Goal: Task Accomplishment & Management: Complete application form

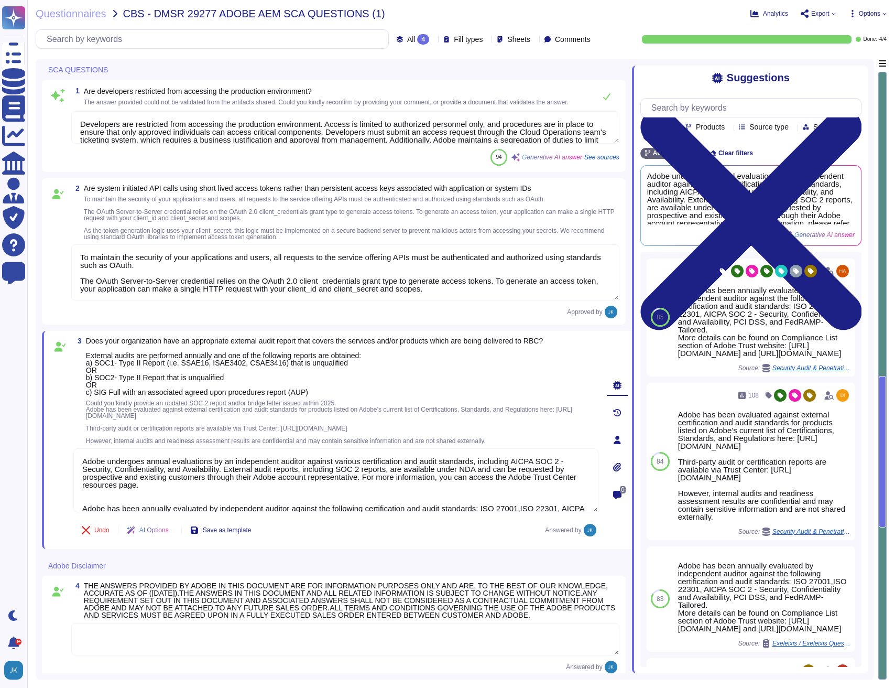
type textarea "Developers are restricted from accessing the production environment. Access is …"
type textarea "To maintain the security of your applications and users, all requests to the se…"
type textarea "Adobe undergoes annual evaluations by an independent auditor against various ce…"
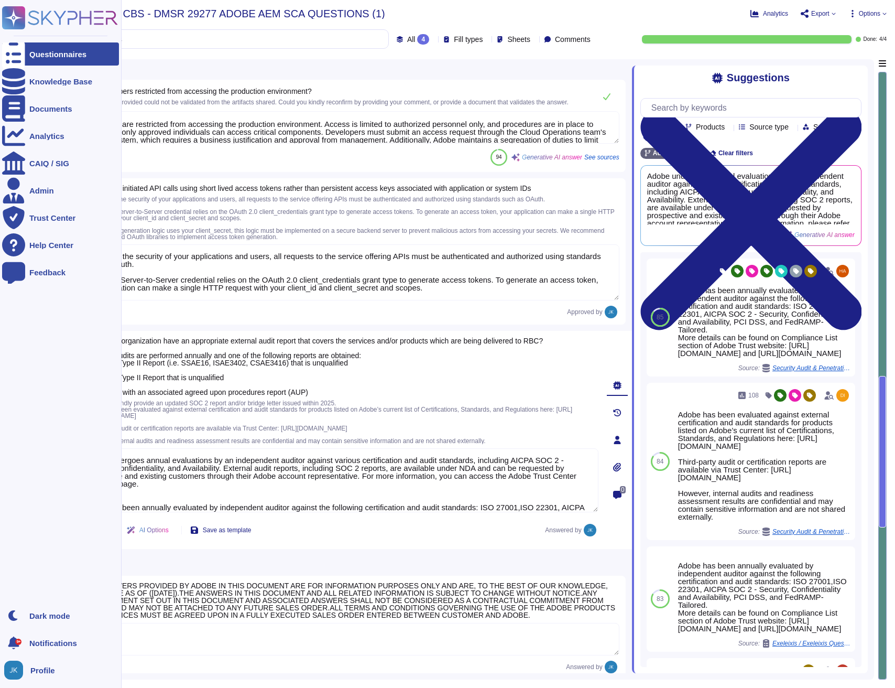
click at [19, 21] on rect at bounding box center [13, 17] width 23 height 23
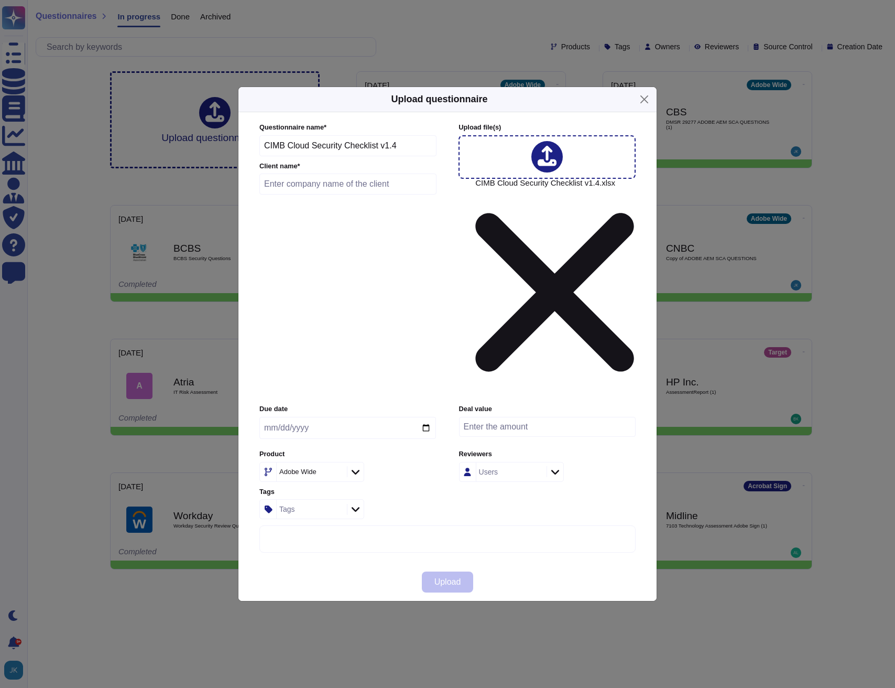
click at [381, 194] on input "text" at bounding box center [347, 183] width 177 height 21
type input "CMB Group"
click at [427, 417] on input "date" at bounding box center [347, 428] width 177 height 22
type input "[DATE]"
click at [456, 578] on span "Upload" at bounding box center [447, 582] width 27 height 8
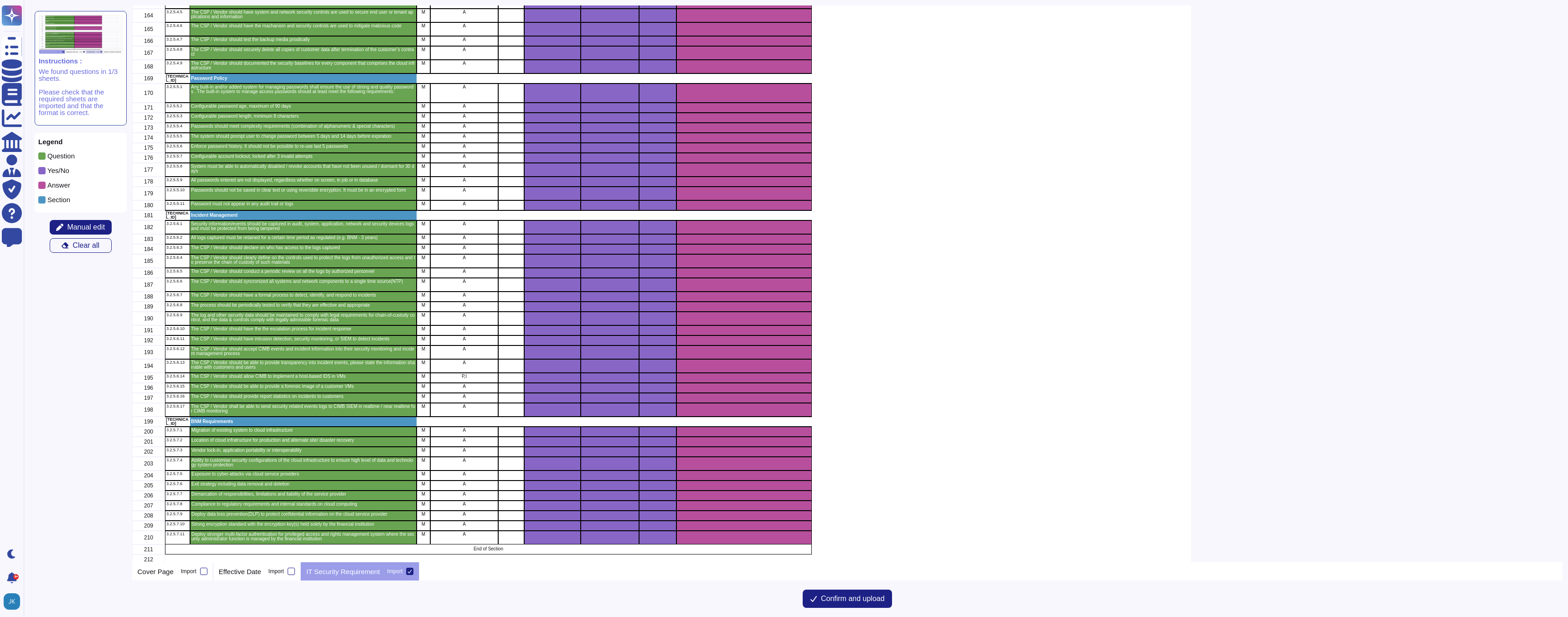
scroll to position [2131, 0]
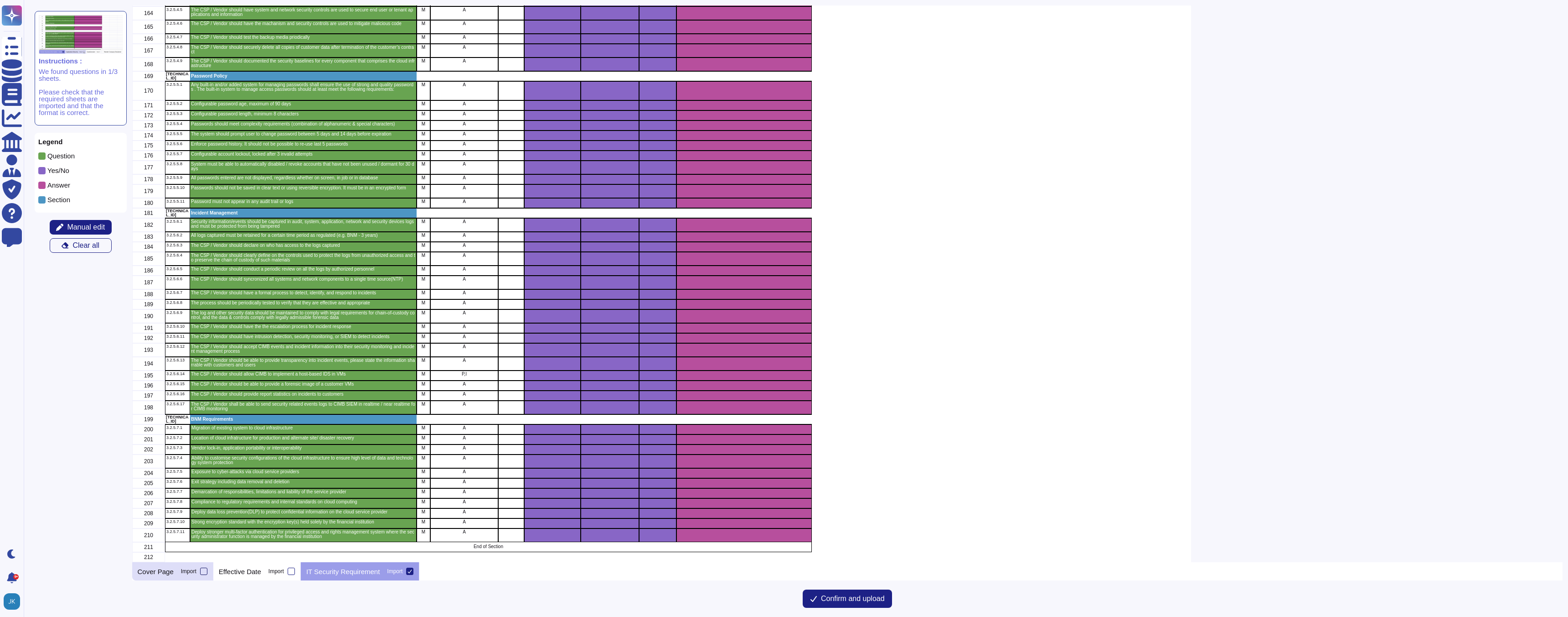
click at [205, 571] on div at bounding box center [204, 571] width 7 height 7
click at [0, 0] on input "Import" at bounding box center [0, 0] width 0 height 0
click at [296, 574] on div "Effective Date Import" at bounding box center [257, 571] width 88 height 18
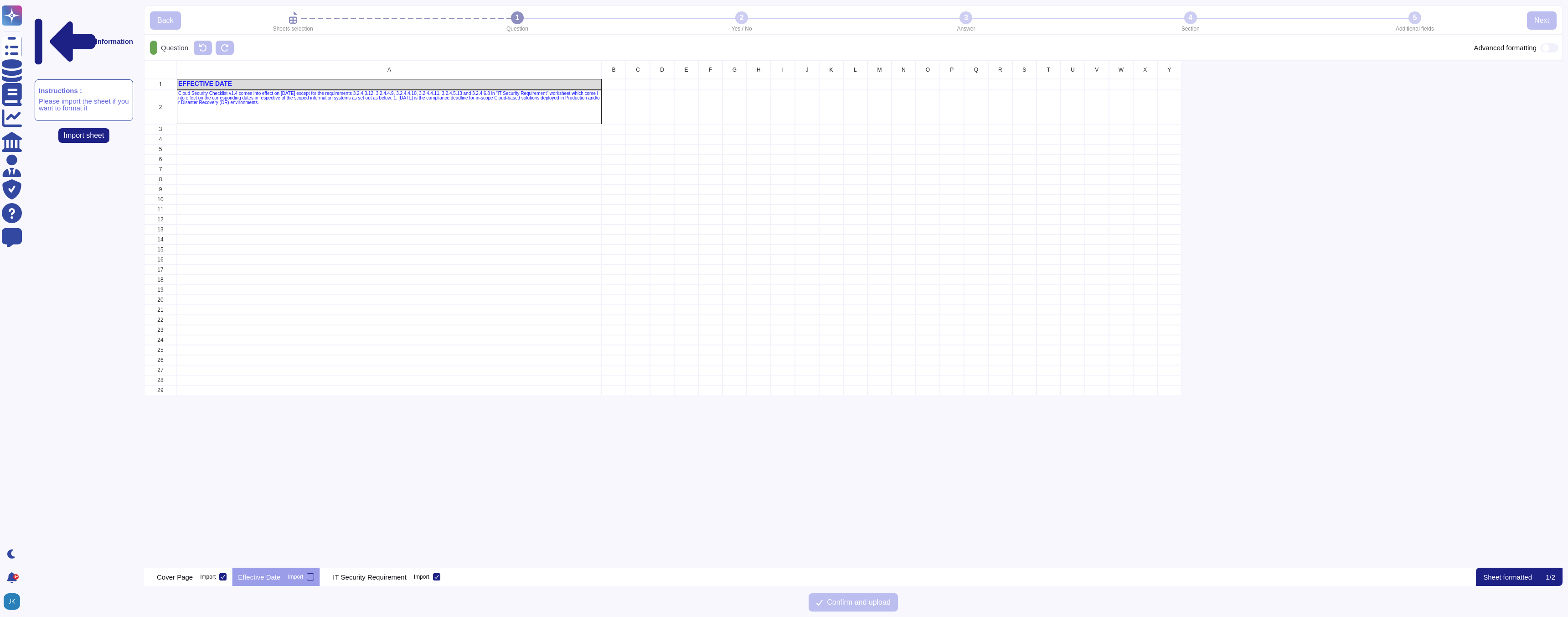
scroll to position [506, 1418]
click at [314, 576] on div at bounding box center [310, 576] width 7 height 7
click at [0, 0] on input "Import" at bounding box center [0, 0] width 0 height 0
click at [379, 577] on p "IT Security Requirement" at bounding box center [377, 577] width 73 height 7
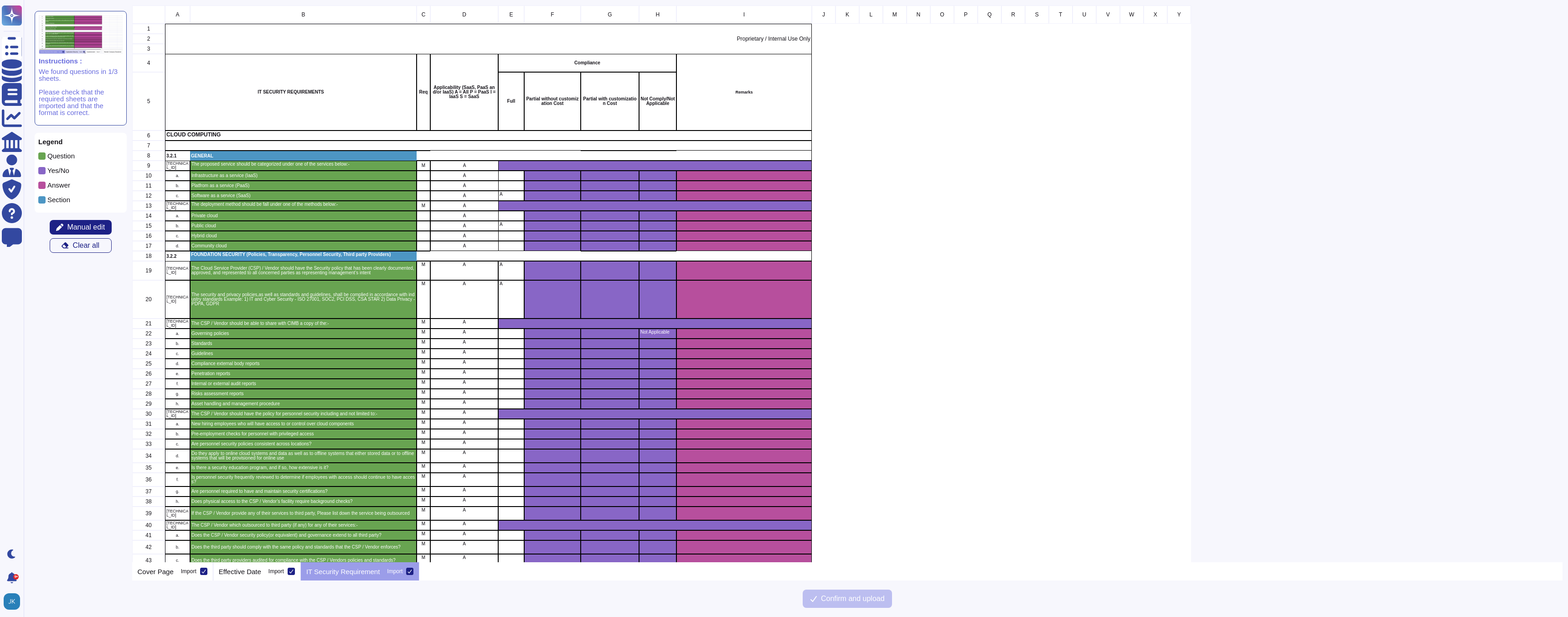
scroll to position [556, 1431]
click at [251, 569] on p "Effective Date" at bounding box center [240, 572] width 43 height 7
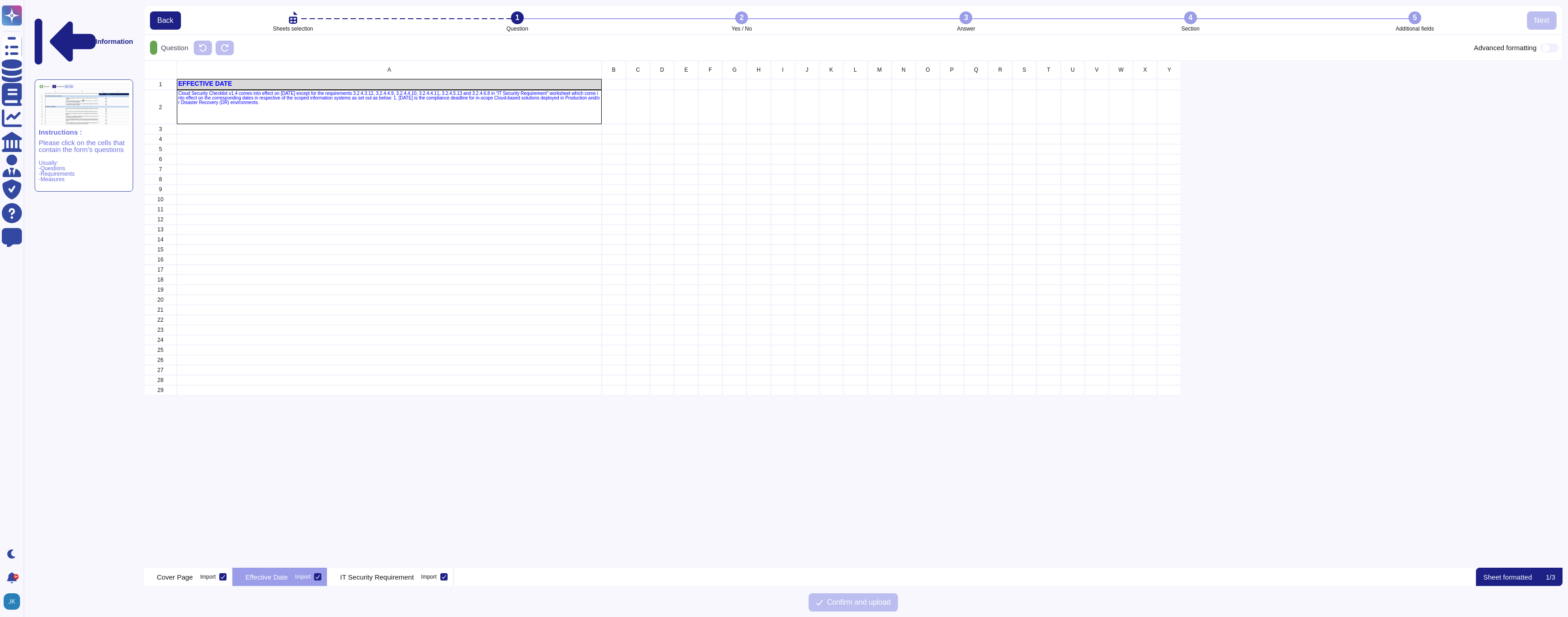
scroll to position [506, 1418]
click at [320, 577] on icon at bounding box center [317, 576] width 4 height 4
click at [0, 0] on input "Import" at bounding box center [0, 0] width 0 height 0
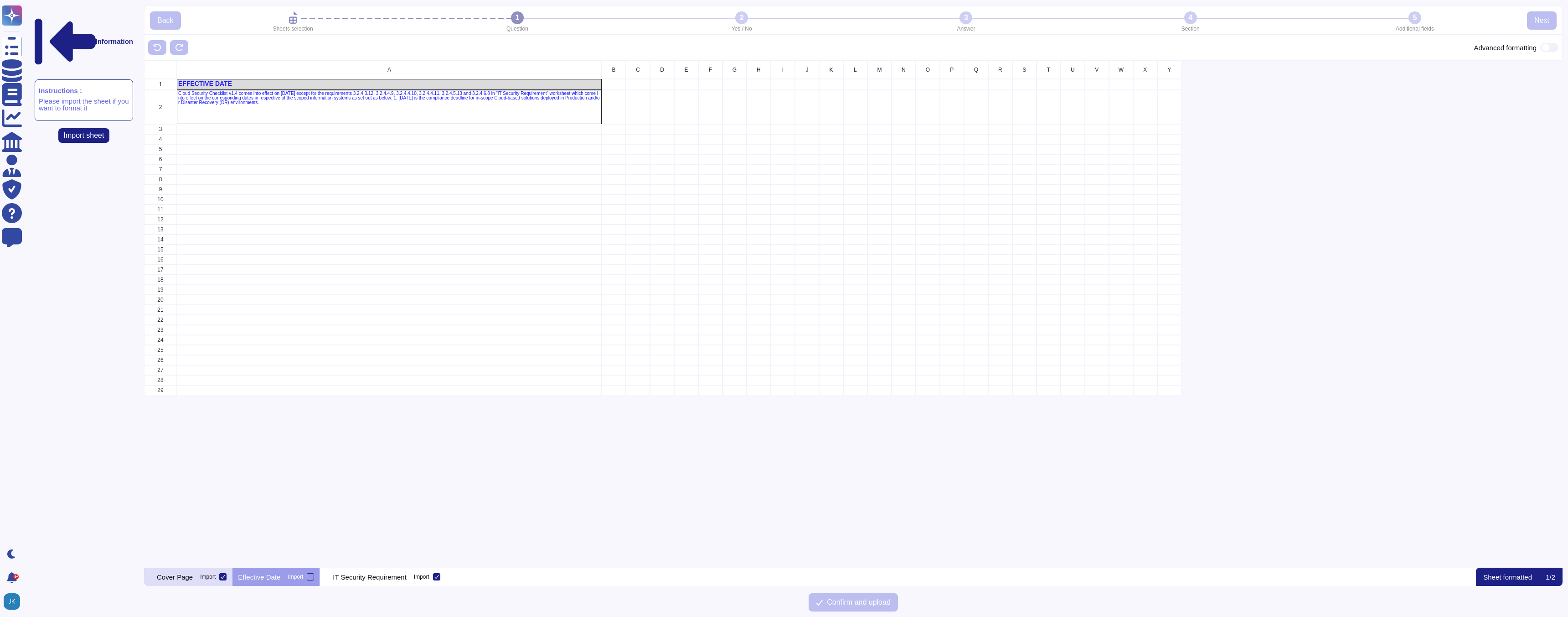
click at [225, 576] on icon at bounding box center [223, 576] width 4 height 4
click at [0, 0] on input "Import" at bounding box center [0, 0] width 0 height 0
click at [351, 573] on p "IT Security Requirement" at bounding box center [362, 577] width 73 height 7
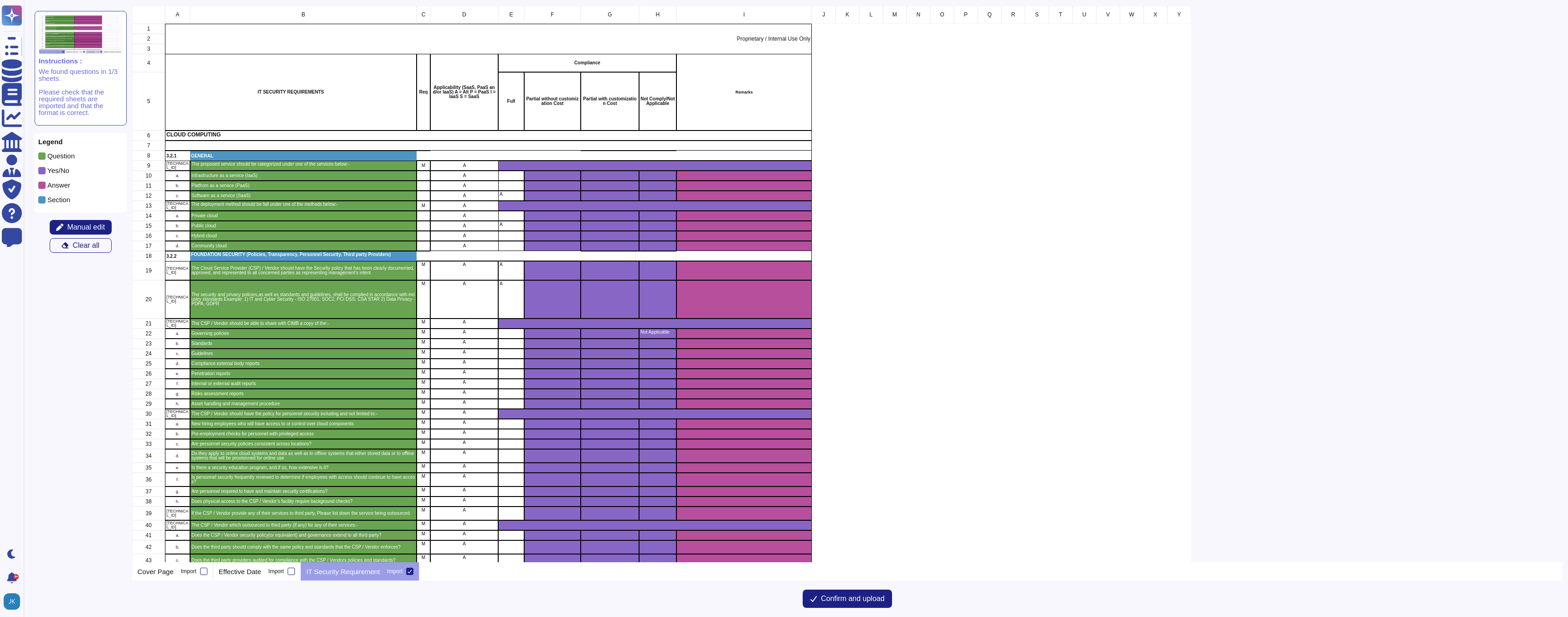
scroll to position [556, 1431]
click at [778, 598] on span "Confirm and upload" at bounding box center [852, 598] width 63 height 7
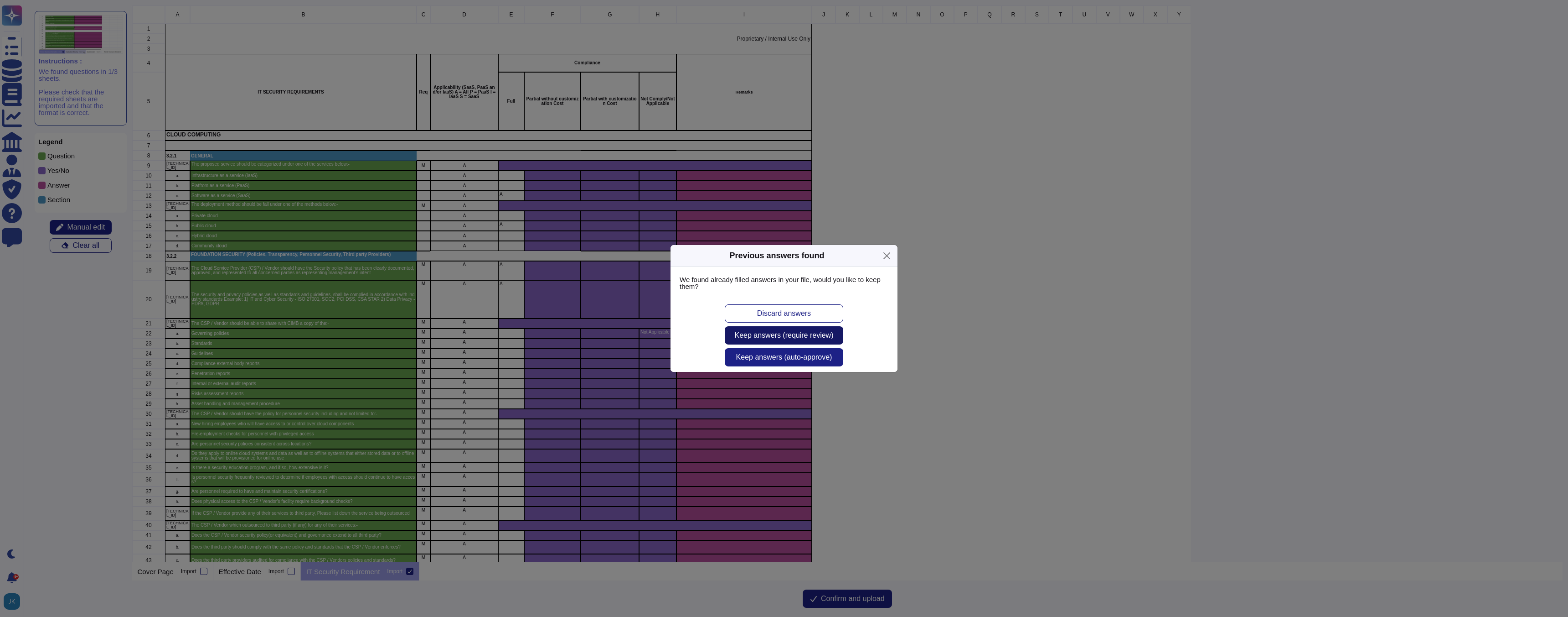
click at [778, 336] on span "Keep answers (require review)" at bounding box center [784, 335] width 99 height 7
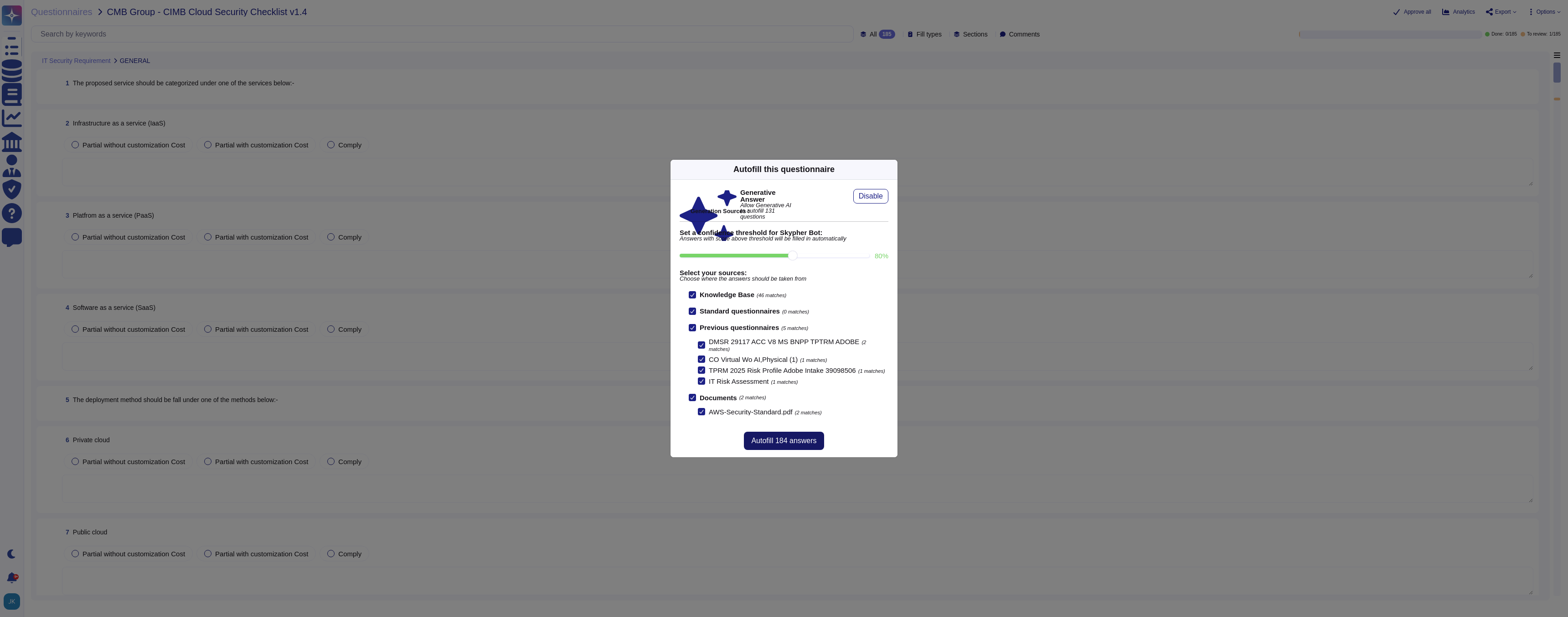
click at [778, 440] on span "Autofill 184 answers" at bounding box center [784, 440] width 65 height 7
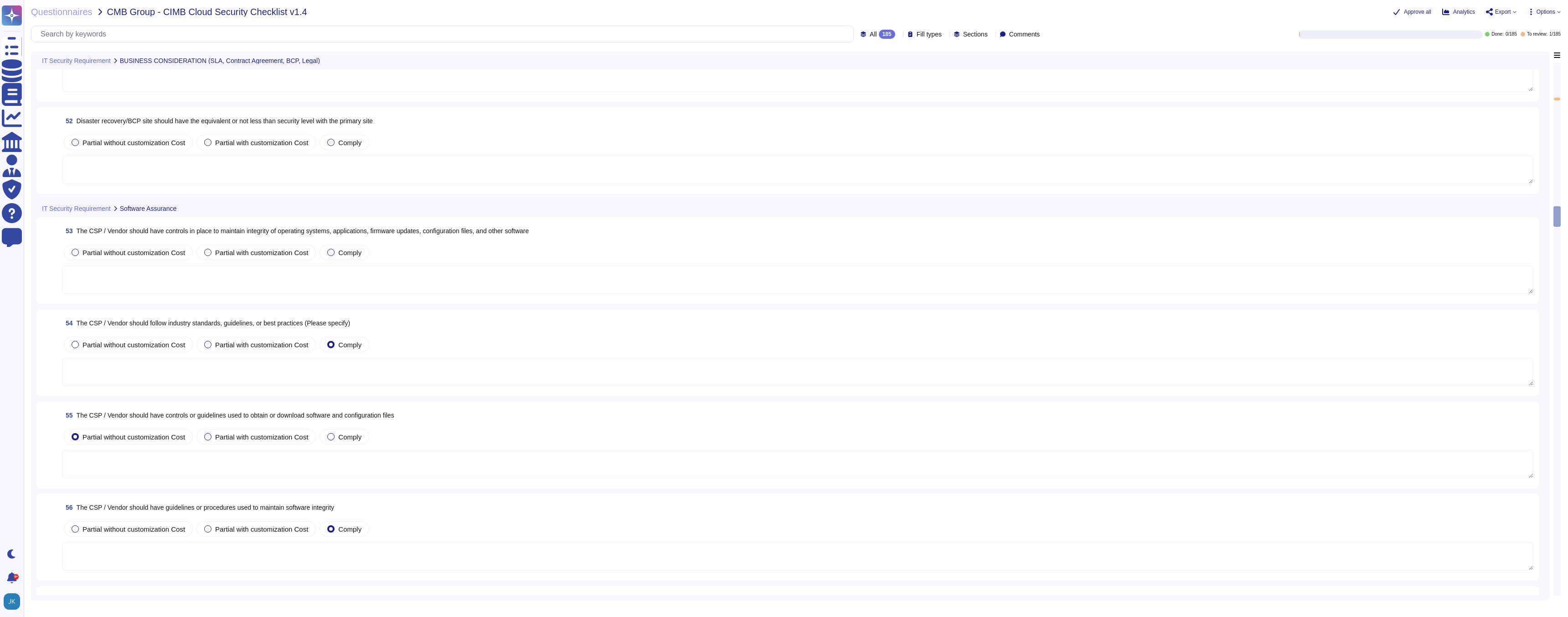
type textarea "Contract terms are not covered in this questionnaire."
type textarea "Adobe's primary data center for US customers is located in [US_STATE], and it u…"
type textarea "Adobe's disaster recovery and business continuity plans ensure that failover si…"
type textarea "Adobe maintains the integrity of operating systems, applications, and configura…"
type textarea "Lorem ipsumdo sitamet consecte adipiscin, elitseddoe, tem inci utlaboree, dolor…"
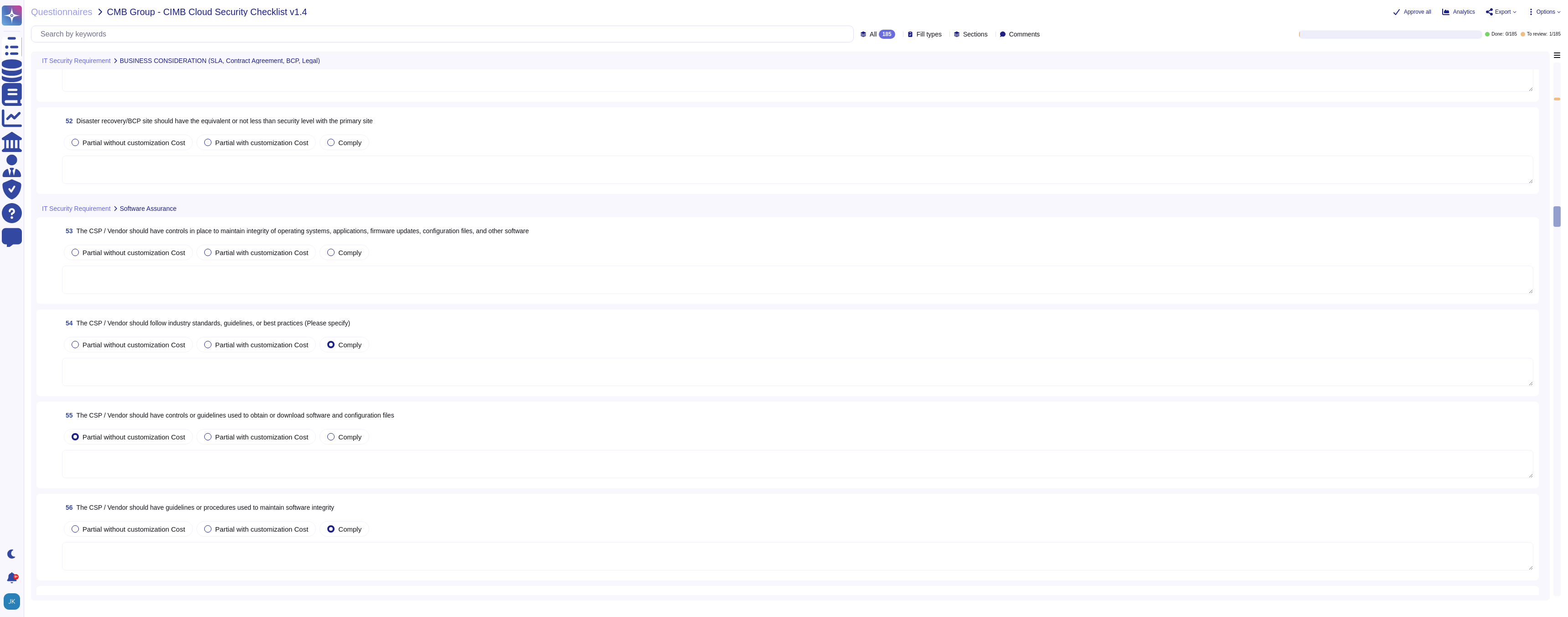
type textarea "Adobe has established controls and guidelines for obtaining or downloading soft…"
type textarea "Adobe has established formal policies and standards governing the change manage…"
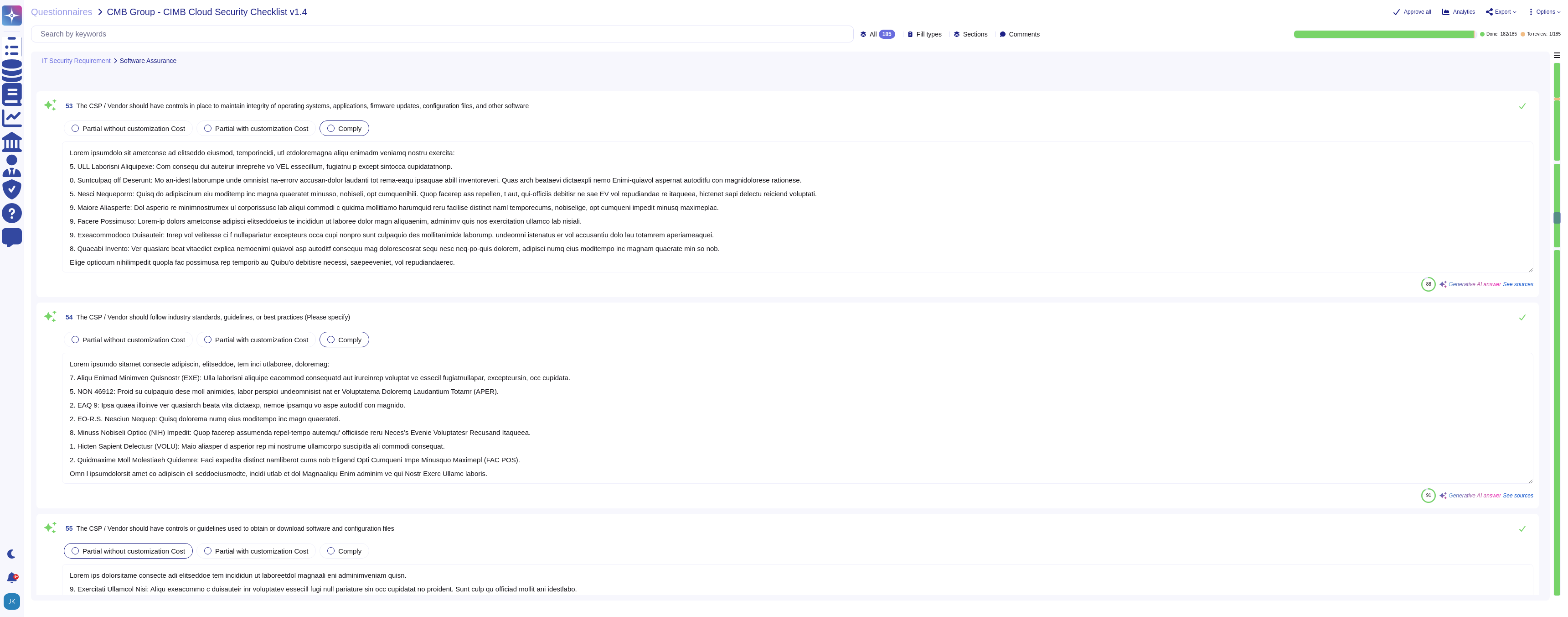
type textarea "Adobe conducts penetration testing annually and before every major release. For…"
type textarea "Adobe has a formal process for remediating identified vulnerabilities, governed…"
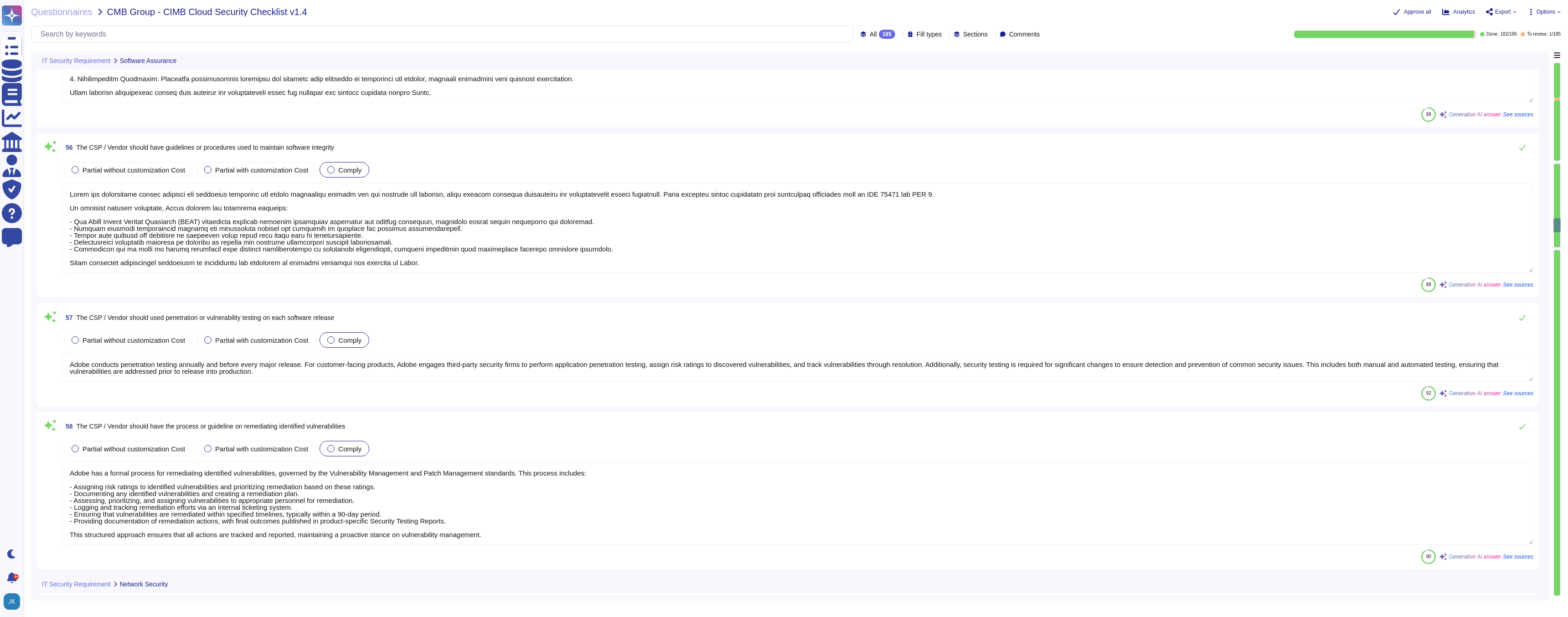
type textarea "Adobe employs a defense-in-depth strategy for Denial-of-Service (DoS) and Distr…"
type textarea "The hosting provider operates and manages the hypervisor, ensuring isolation be…"
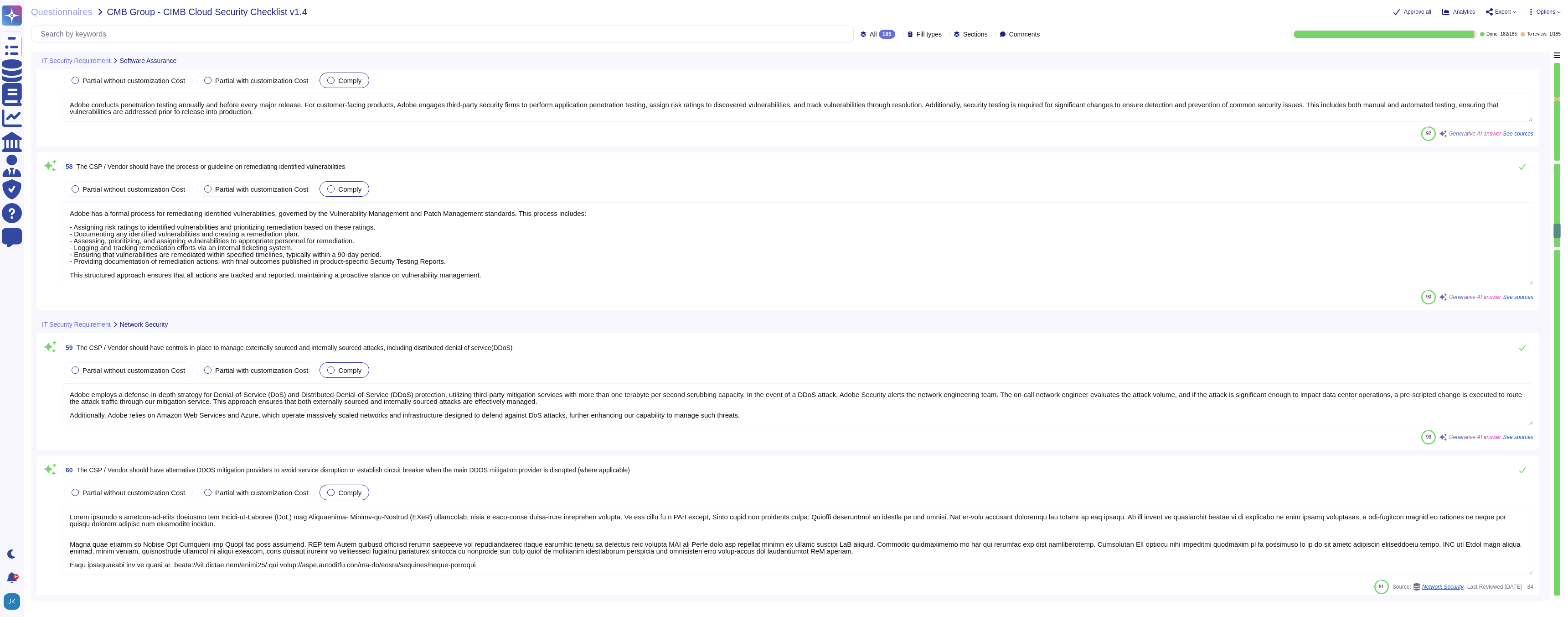
type textarea "Adobe has defined requirements for managing network traffic to and from untrust…"
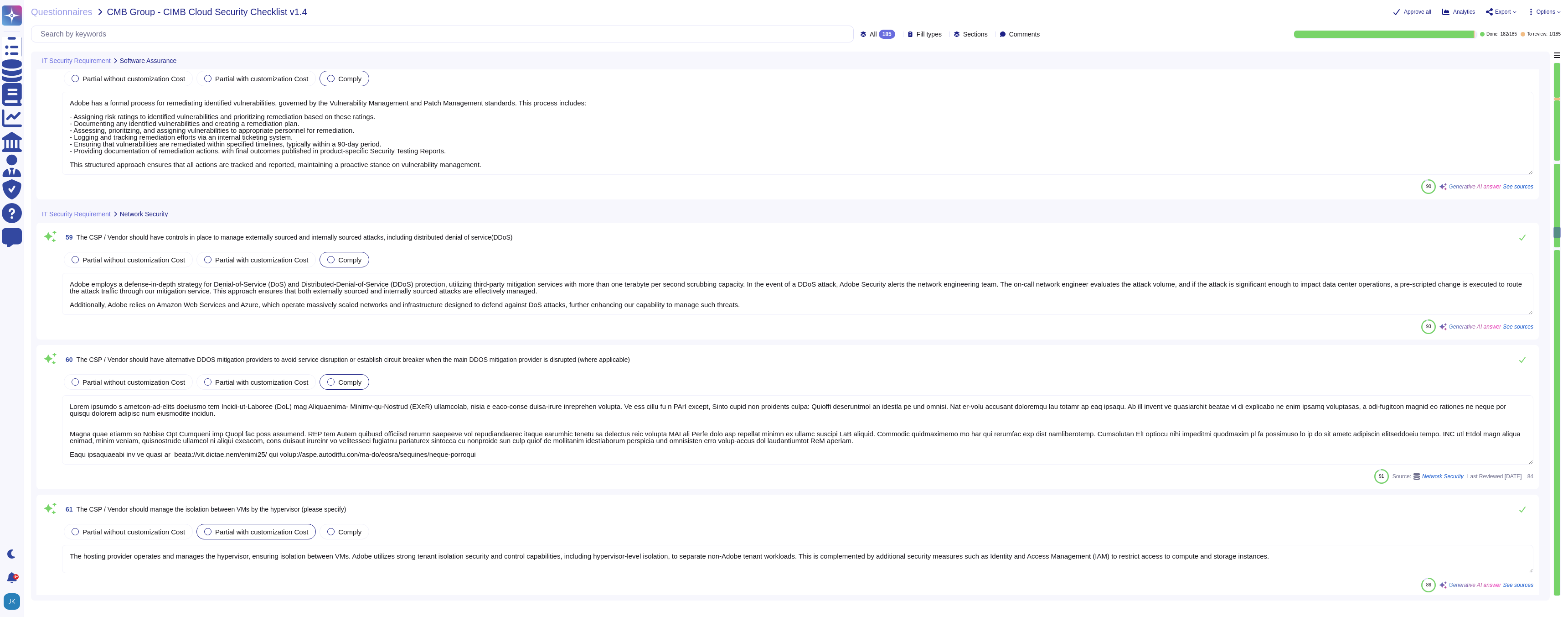
type textarea "Adobe requires that site-to-site VPN tunnels utilize approved platforms and be …"
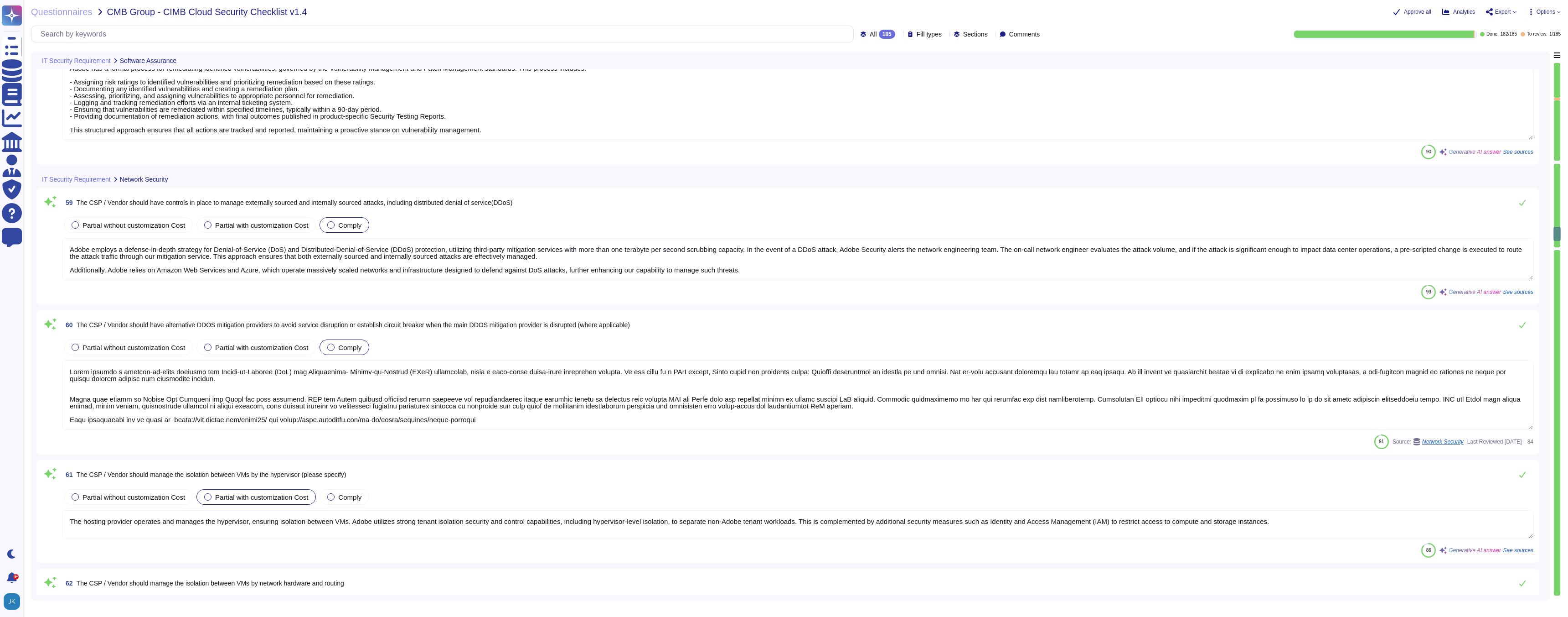
scroll to position [5244, 0]
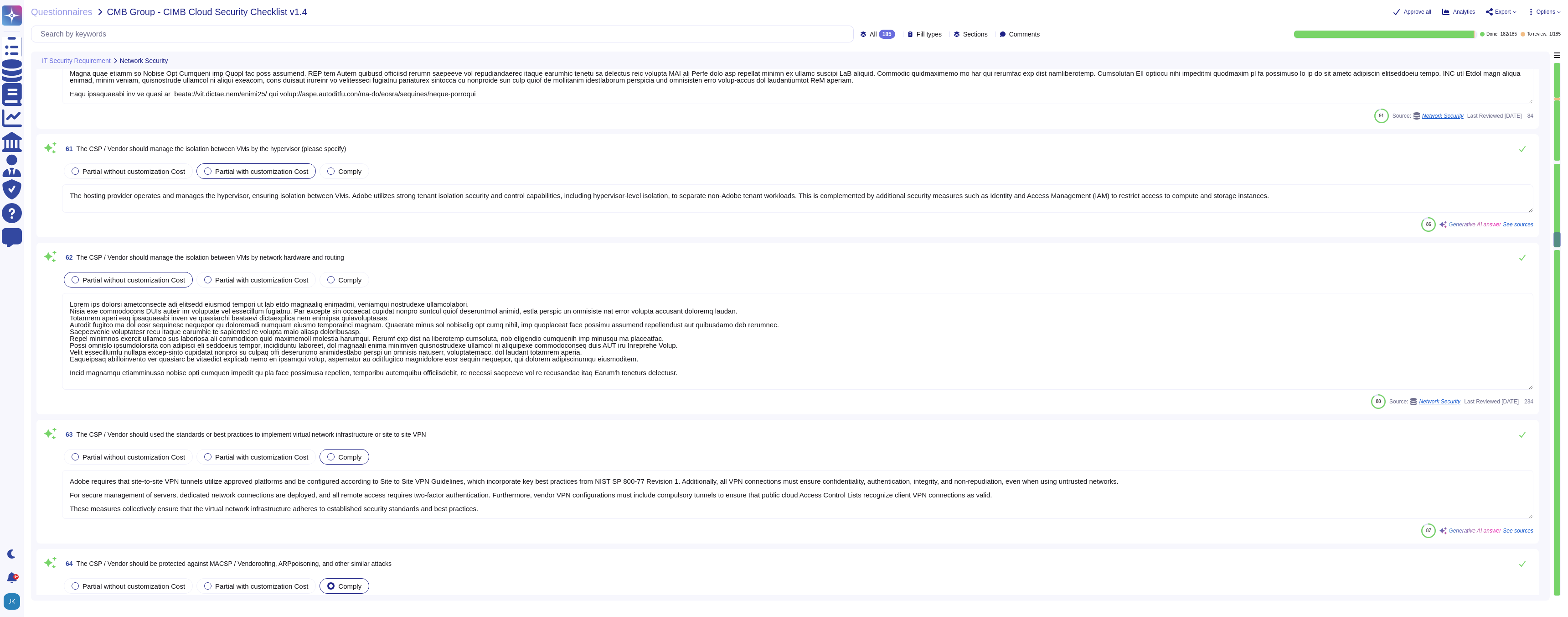
type textarea "Attacks targeting the virtual infrastructure are prevented with technical contr…"
type textarea "Adobe conducts annual penetration testing through approved third-party security…"
type textarea "Adobe has a formal process for remediating identified vulnerabilities, governed…"
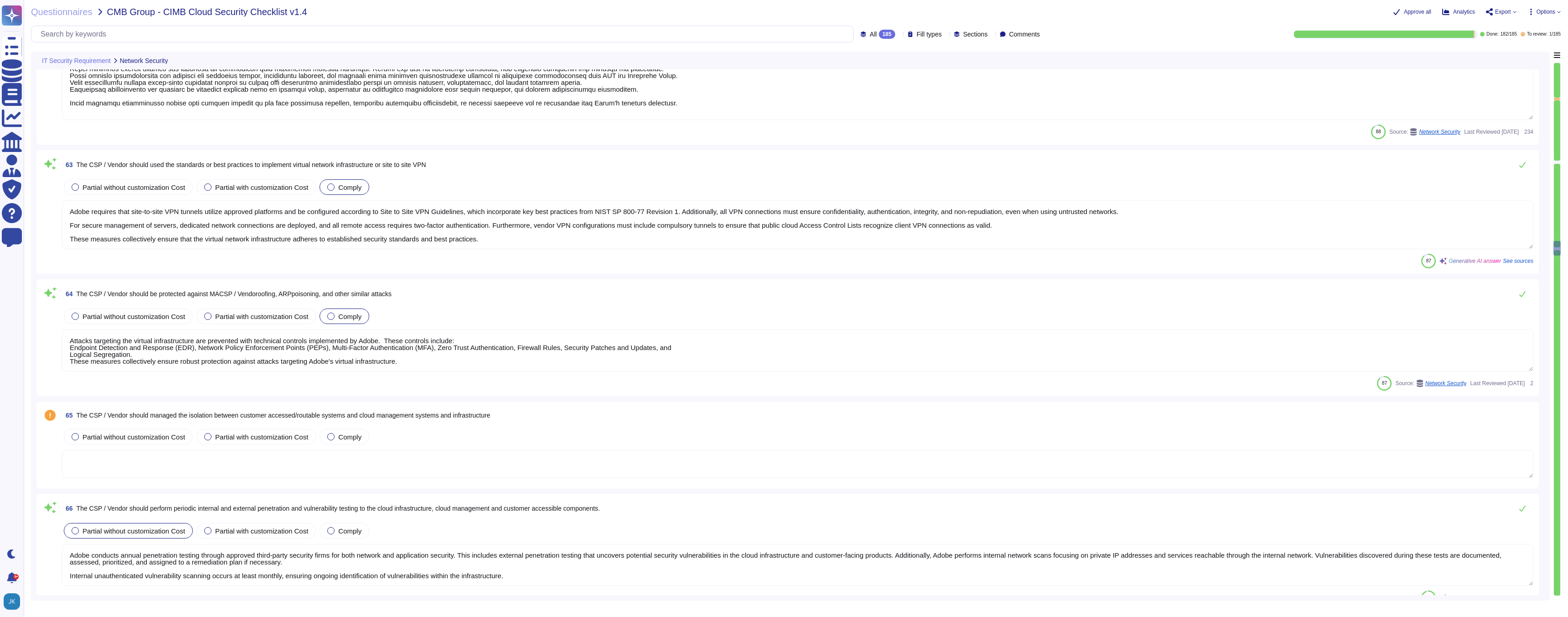
type textarea "Adobe does not share any vulnerability scan results with tenants/customers as t…"
type textarea "Adobe approves and engages with leading third-party security firms to perform p…"
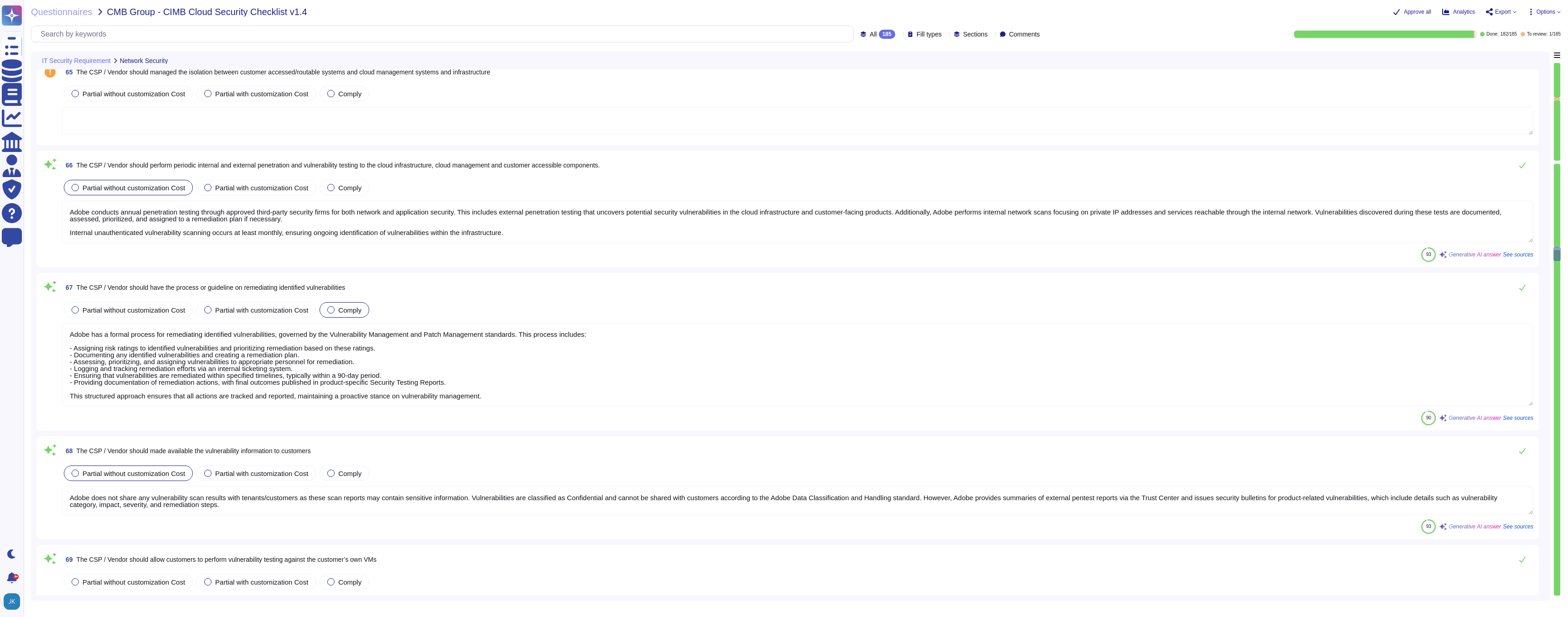
type textarea "Adobe does not use virtual servers as part of this offering."
type textarea "Adobe services manage the installation of the operating system and supporting s…"
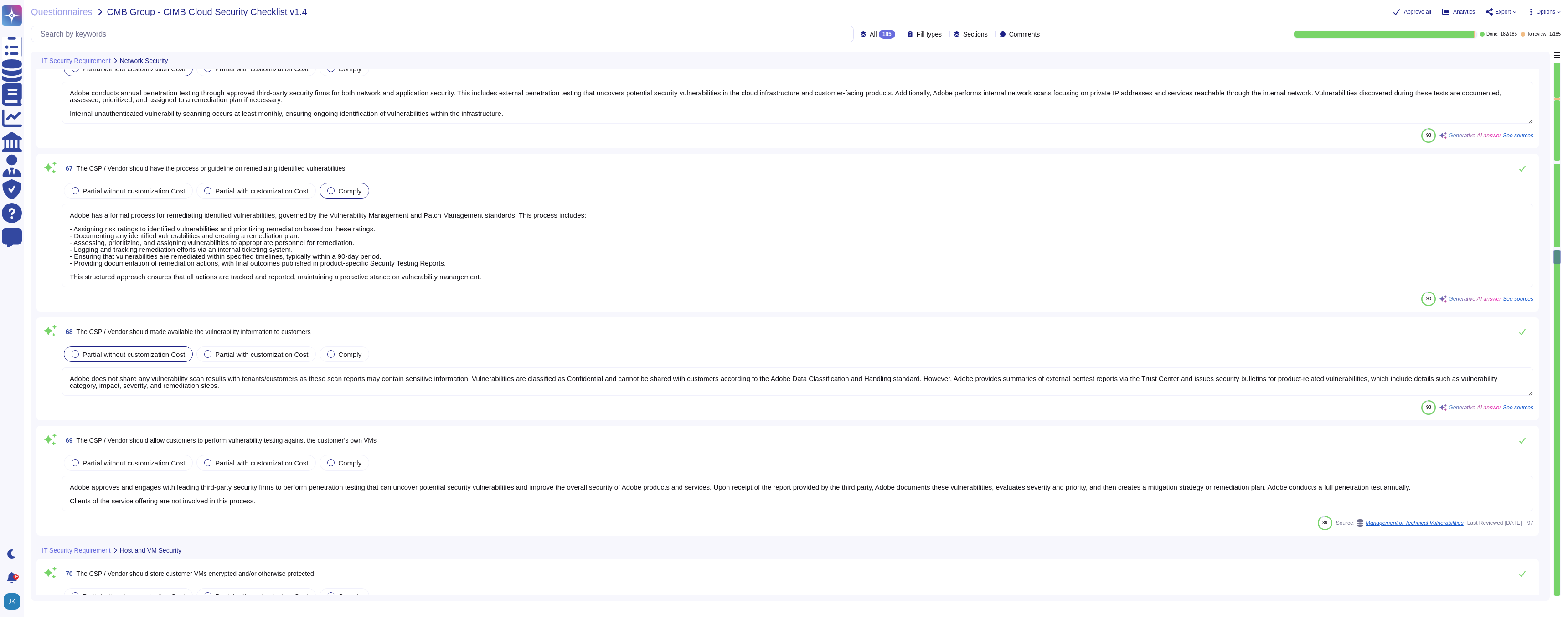
type textarea "Adobe has developed base configurations of CIS-hardened Amazon Machine Images (…"
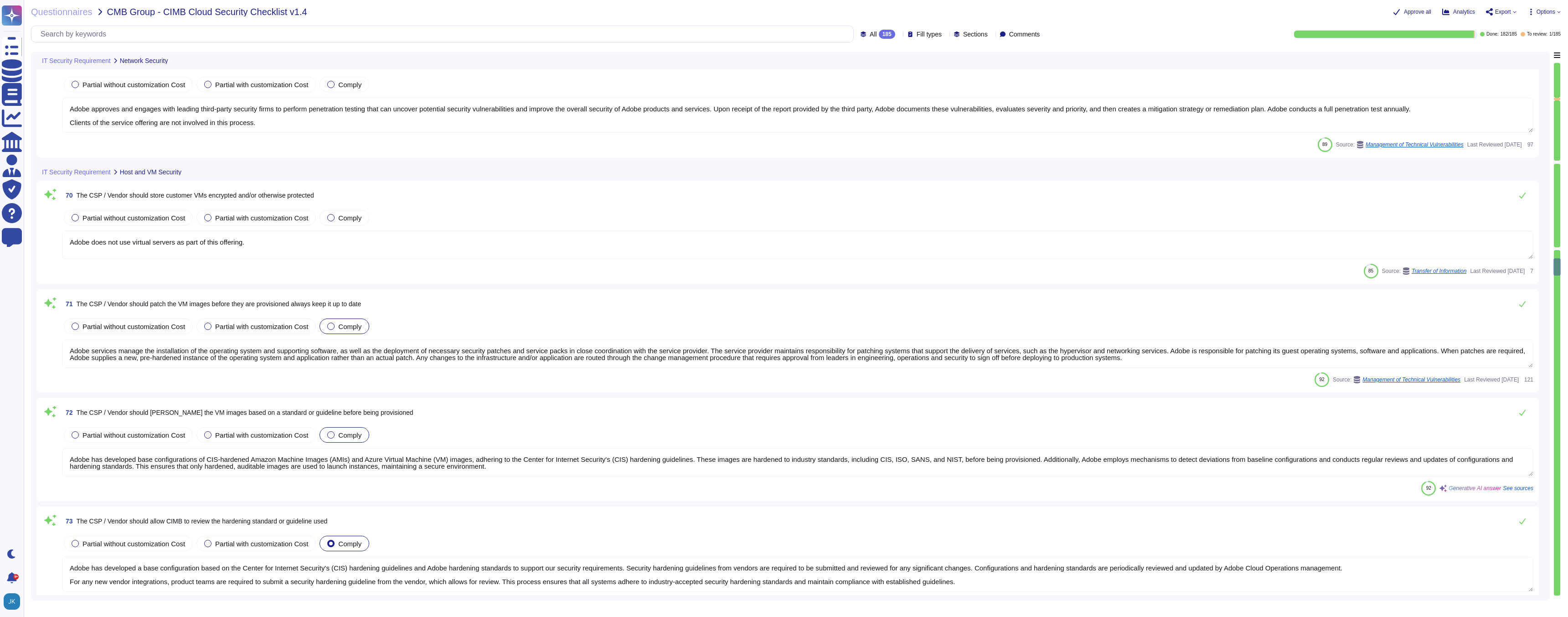
type textarea "Adobe has developed a base configuration based on the Center for Internet Secur…"
type textarea "Adobe has established procedures for protecting hardened and patched VM images.…"
type textarea "Adobe does not provision virtualization as part of the Adobe Services."
type textarea "Adobe ensures that access to dedicated VMs is granted based on the principle of…"
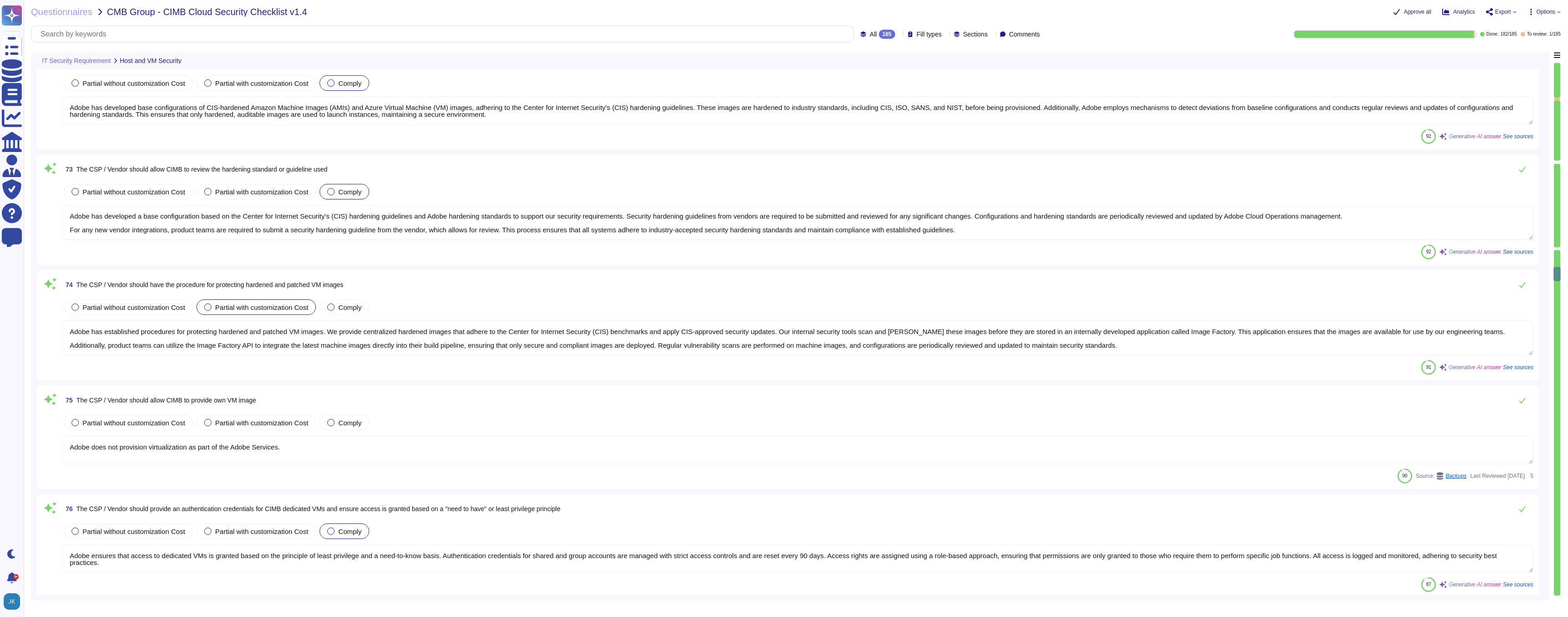
type textarea "SaaS administrators and end users access the application through the same web i…"
type textarea "Adobe implements strong tenant isolation security and control capabilities with…"
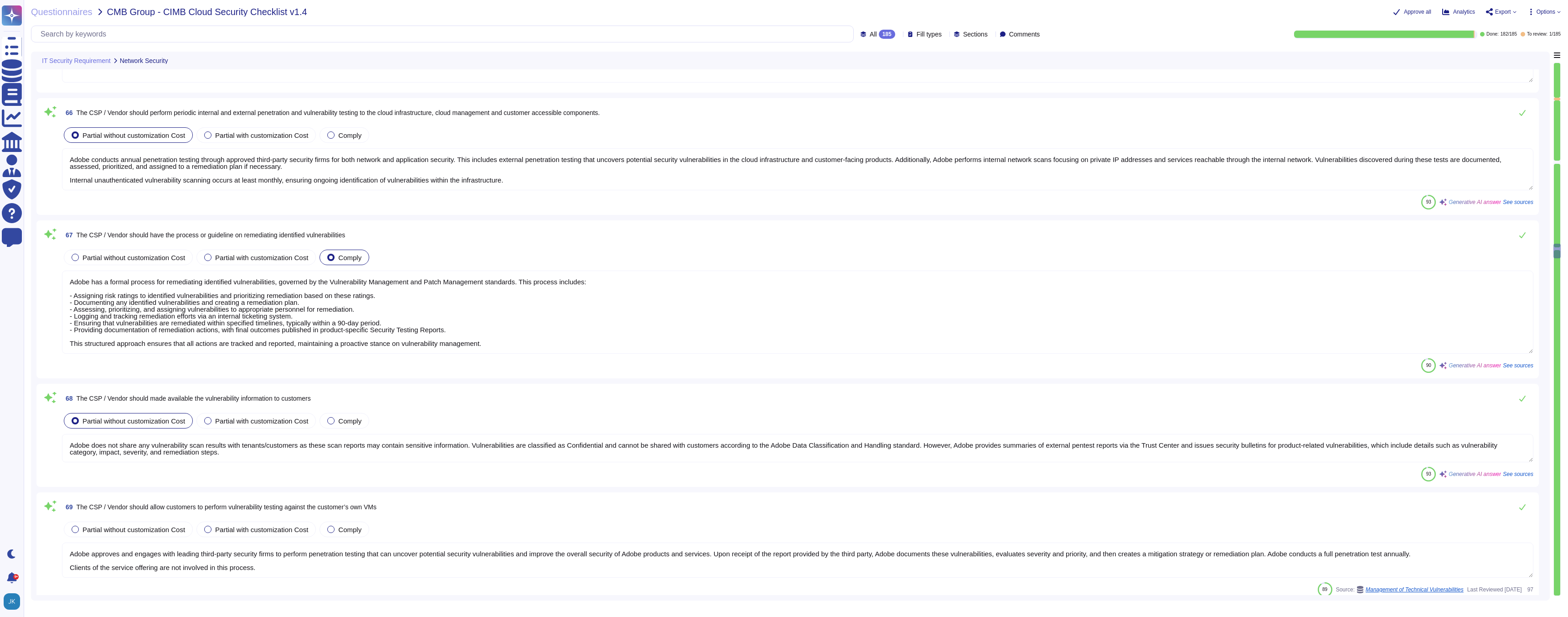
type textarea "Adobe requires that site-to-site VPN tunnels utilize approved platforms and be …"
type textarea "Attacks targeting the virtual infrastructure are prevented with technical contr…"
type textarea "Adobe conducts annual penetration testing through approved third-party security…"
type textarea "Adobe has a formal process for remediating identified vulnerabilities, governed…"
type textarea "Adobe does not share any vulnerability scan results with tenants/customers as t…"
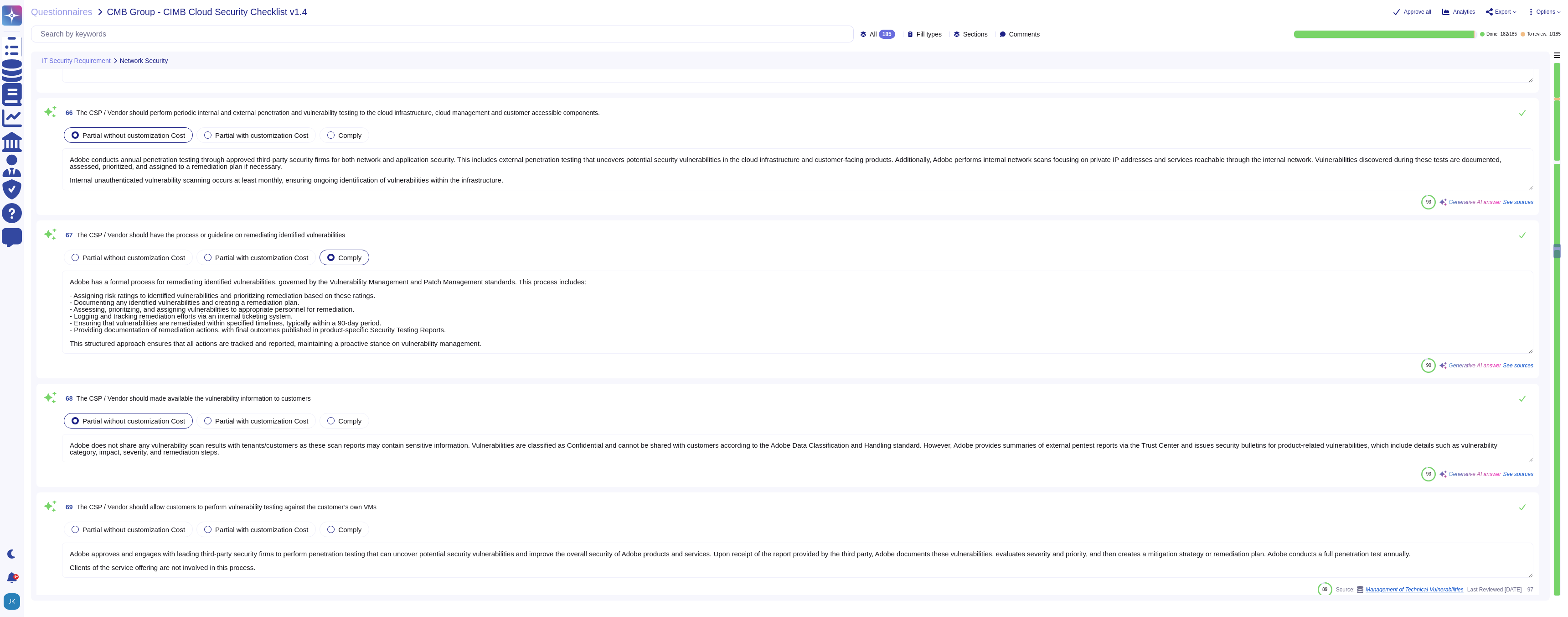
type textarea "Adobe approves and engages with leading third-party security firms to perform p…"
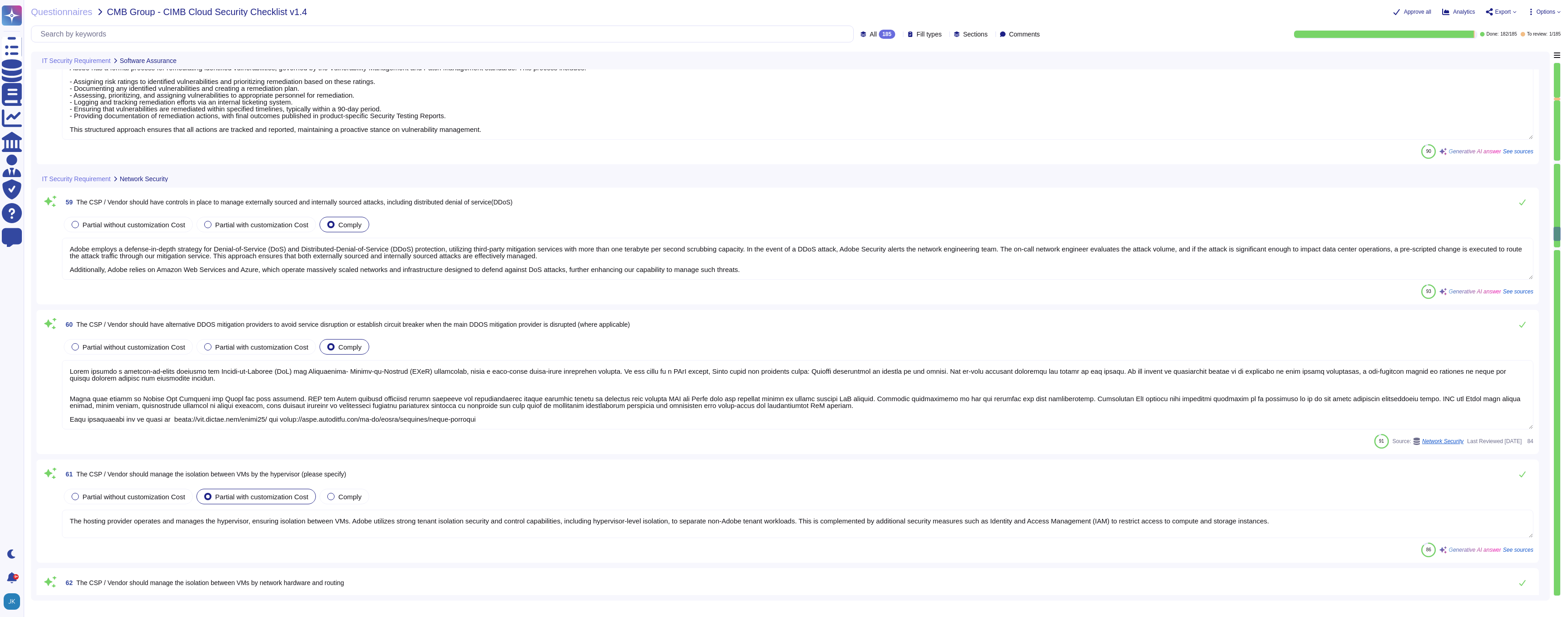
type textarea "Adobe has established formal policies and standards governing the change manage…"
type textarea "Adobe conducts penetration testing annually and before every major release. For…"
type textarea "Adobe has a formal process for remediating identified vulnerabilities, governed…"
type textarea "Adobe employs a defense-in-depth strategy for Denial-of-Service (DoS) and Distr…"
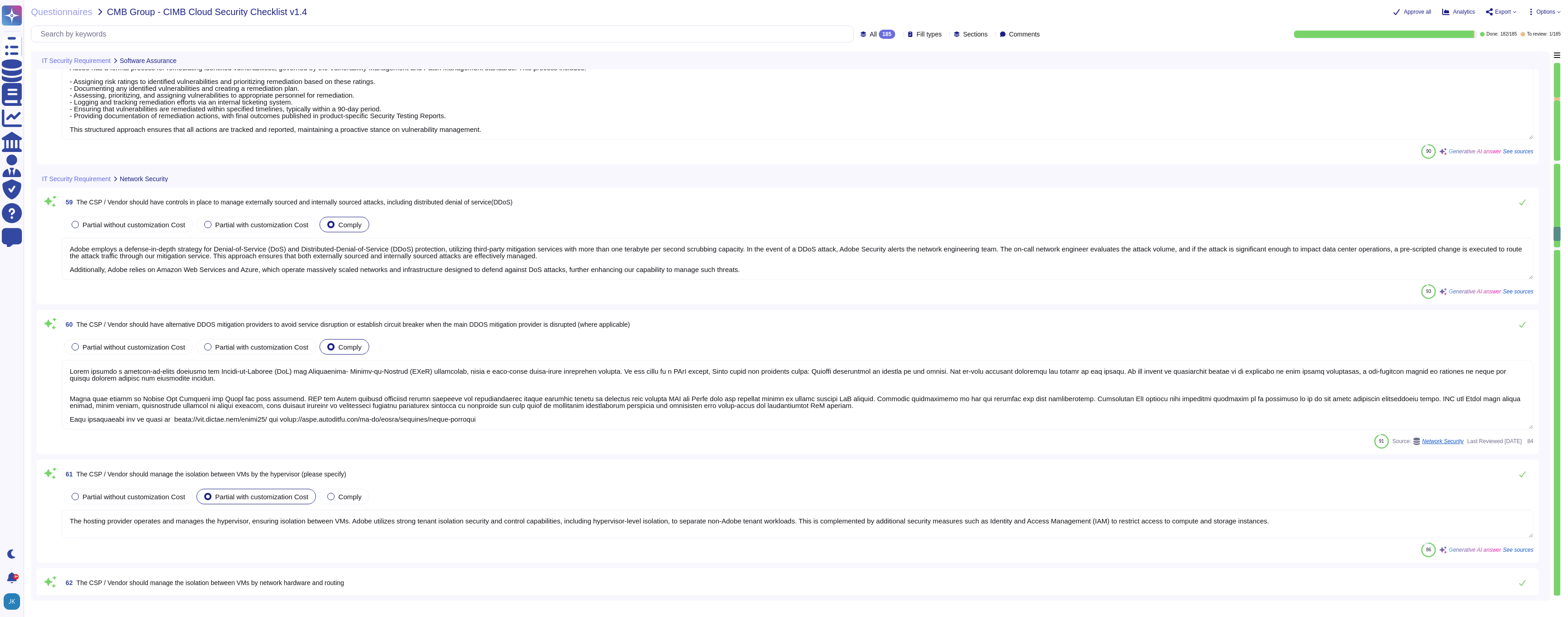
type textarea "The hosting provider operates and manages the hypervisor, ensuring isolation be…"
type textarea "Adobe has defined requirements for managing network traffic to and from untrust…"
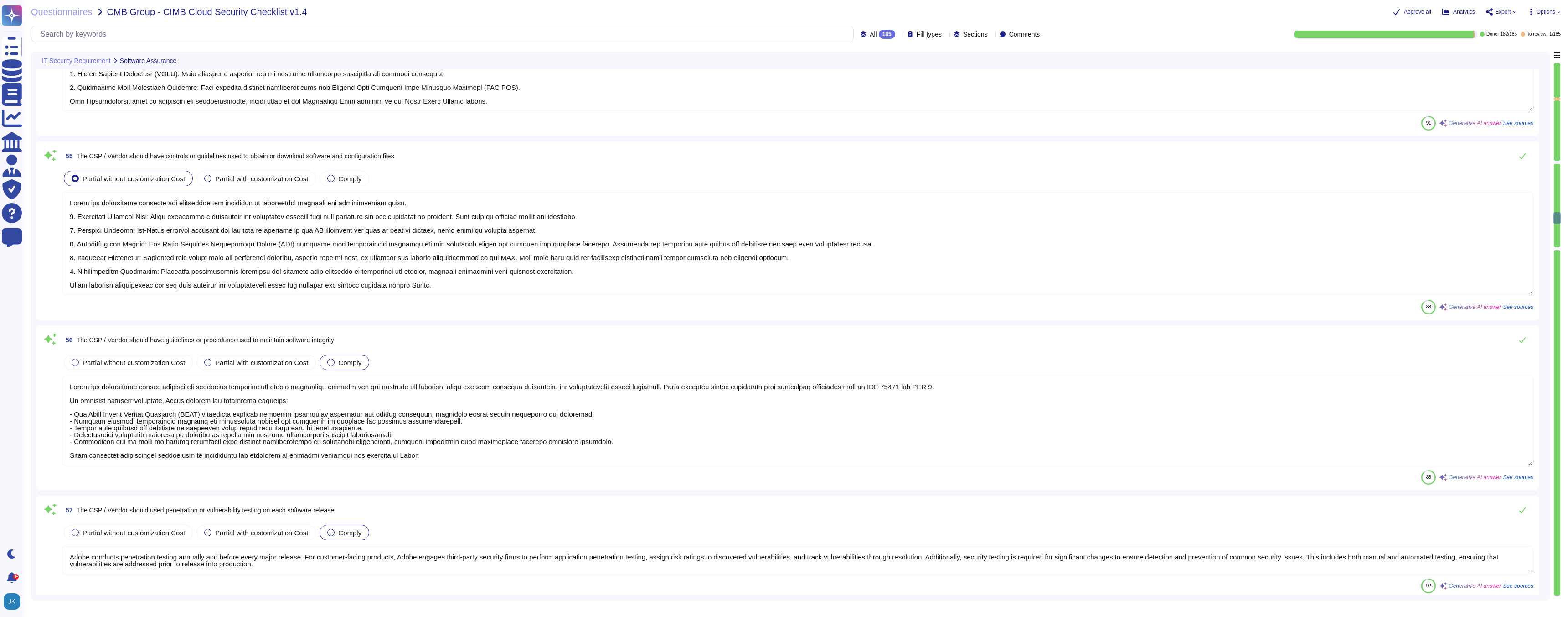
type textarea "Adobe maintains the integrity of operating systems, applications, and configura…"
type textarea "Lorem ipsumdo sitamet consecte adipiscin, elitseddoe, tem inci utlaboree, dolor…"
type textarea "Adobe has established controls and guidelines for obtaining or downloading soft…"
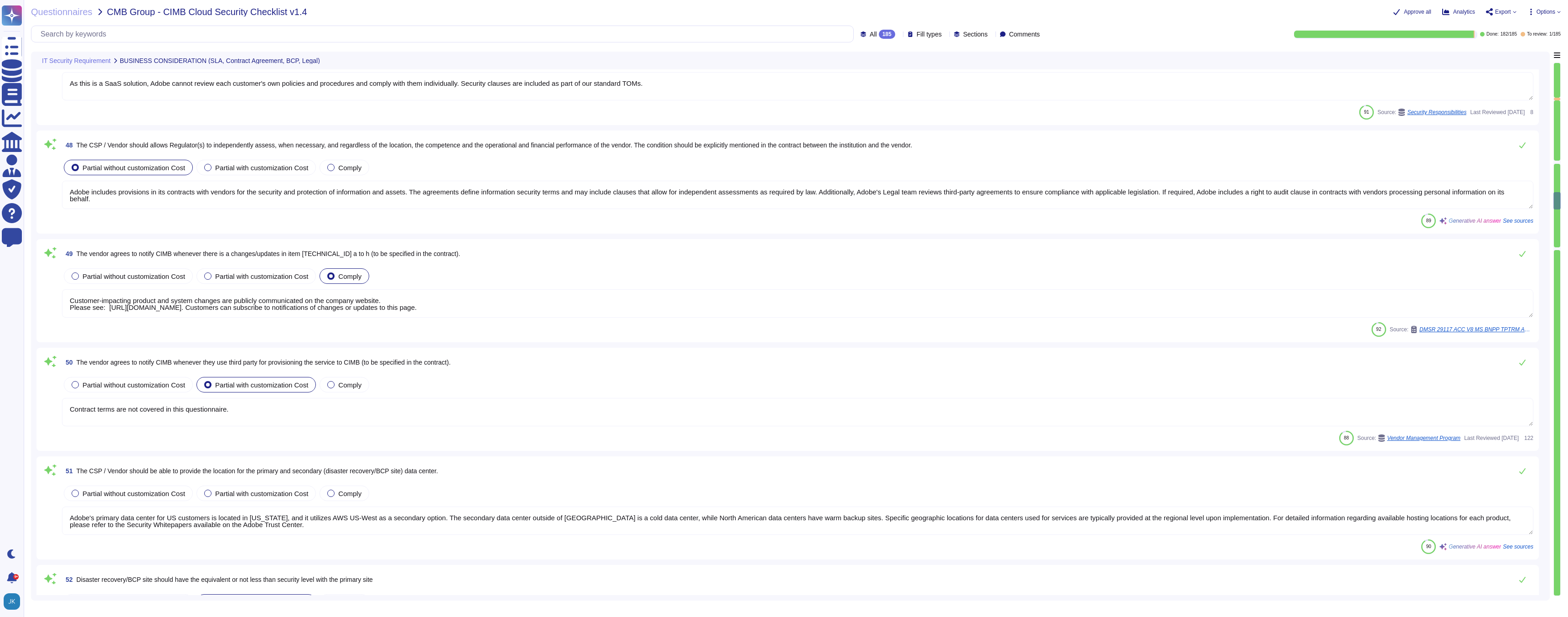
type textarea "Adobe has a documented and approved incident response plan that assists designa…"
type textarea "Adobe requires all employees and [DEMOGRAPHIC_DATA] workers to sign agreements …"
type textarea "As this is a SaaS solution, Adobe cannot review each customer's own policies an…"
type textarea "Adobe includes provisions in its contracts with vendors for the security and pr…"
type textarea "Customer-impacting product and system changes are publicly communicated on the …"
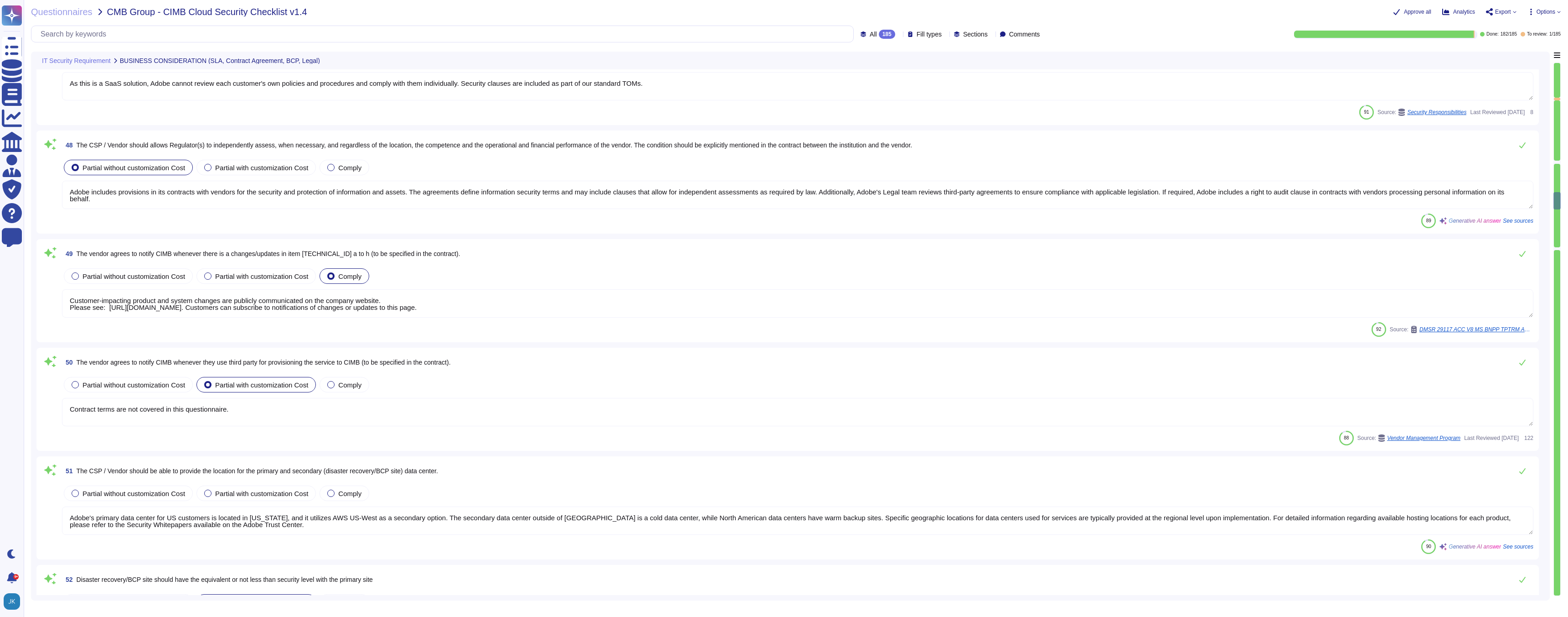
type textarea "Contract terms are not covered in this questionnaire."
type textarea "Adobe's primary data center for US customers is located in [US_STATE], and it u…"
type textarea "Adobe's disaster recovery and business continuity plans ensure that failover si…"
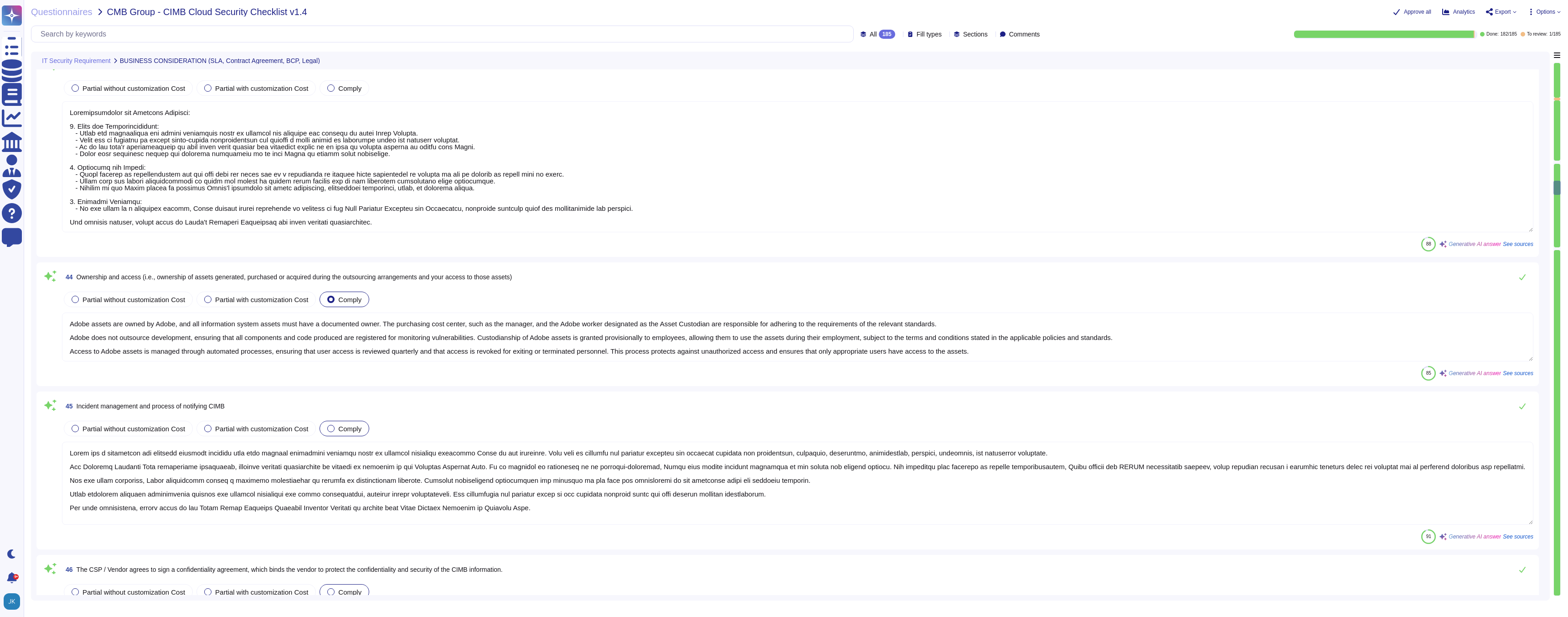
type textarea "Adobe has a structured dispute resolution process that emphasizes amicable reso…"
type textarea "Loremip Dolorsitame Consectetu: 2. Adipiscing: Eli seddoeiu temporincid utlabor…"
type textarea "Confidentiality and Security Overview: 1. Roles and Responsibilities: - Users a…"
type textarea "Adobe assets are owned by Adobe, and all information system assets must have a …"
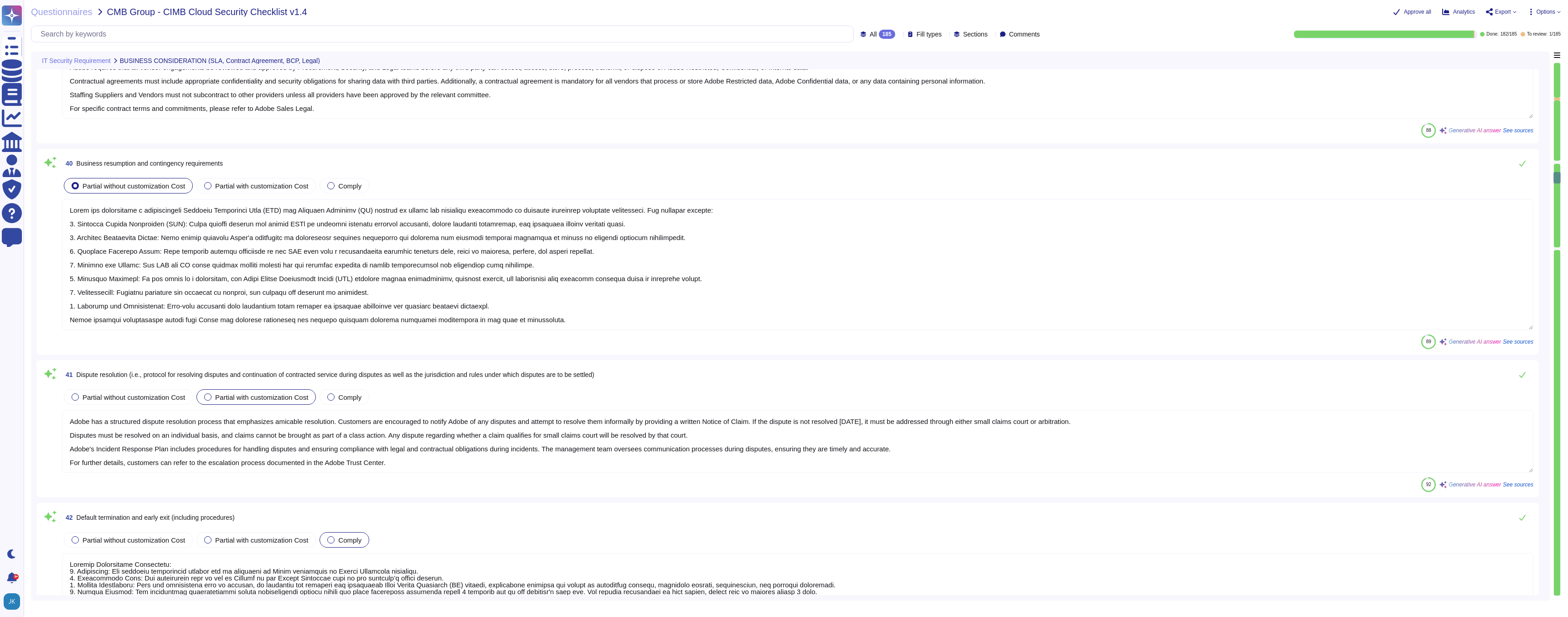
type textarea "Adobe maintains documented criteria within its Information Security Incident Re…"
type textarea "Adobe requires that all vendor engagements be reviewed and approved by Procurem…"
type textarea "Adobe has established a comprehensive Business Continuity Plan (BCP) and Disast…"
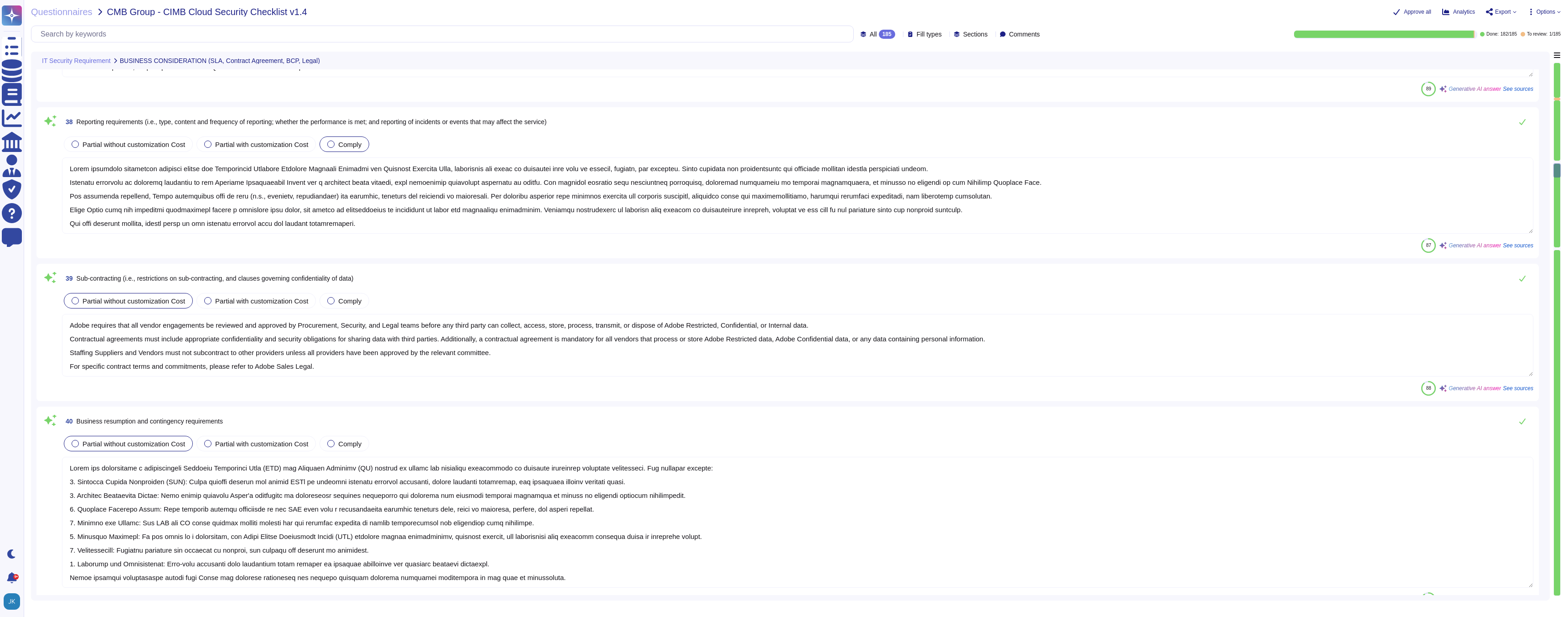
type textarea "Adobe provides a wide range of services and solutions, including: 1. Web Hostin…"
type textarea "Adobe employs various performance monitoring strategies to ensure the effective…"
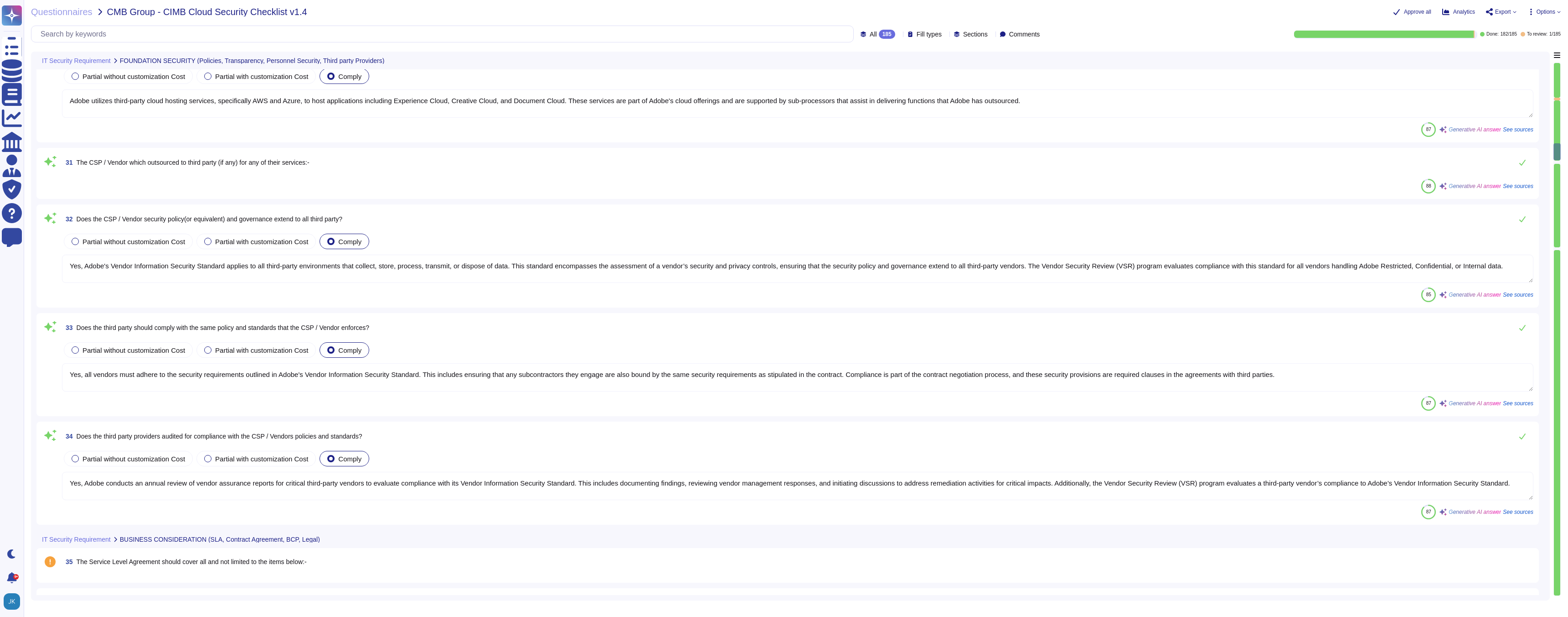
type textarea "Adobe performs quarterly reviews of access rights for both privileged and non-p…"
type textarea "Yes, personnel at Adobe are required to maintain professional security certific…"
type textarea "Background checks are not performed as part of the third-party risk management …"
type textarea "Adobe utilizes third-party cloud hosting services, specifically AWS and Azure, …"
type textarea "Yes, Adobe's Vendor Information Security Standard applies to all third-party en…"
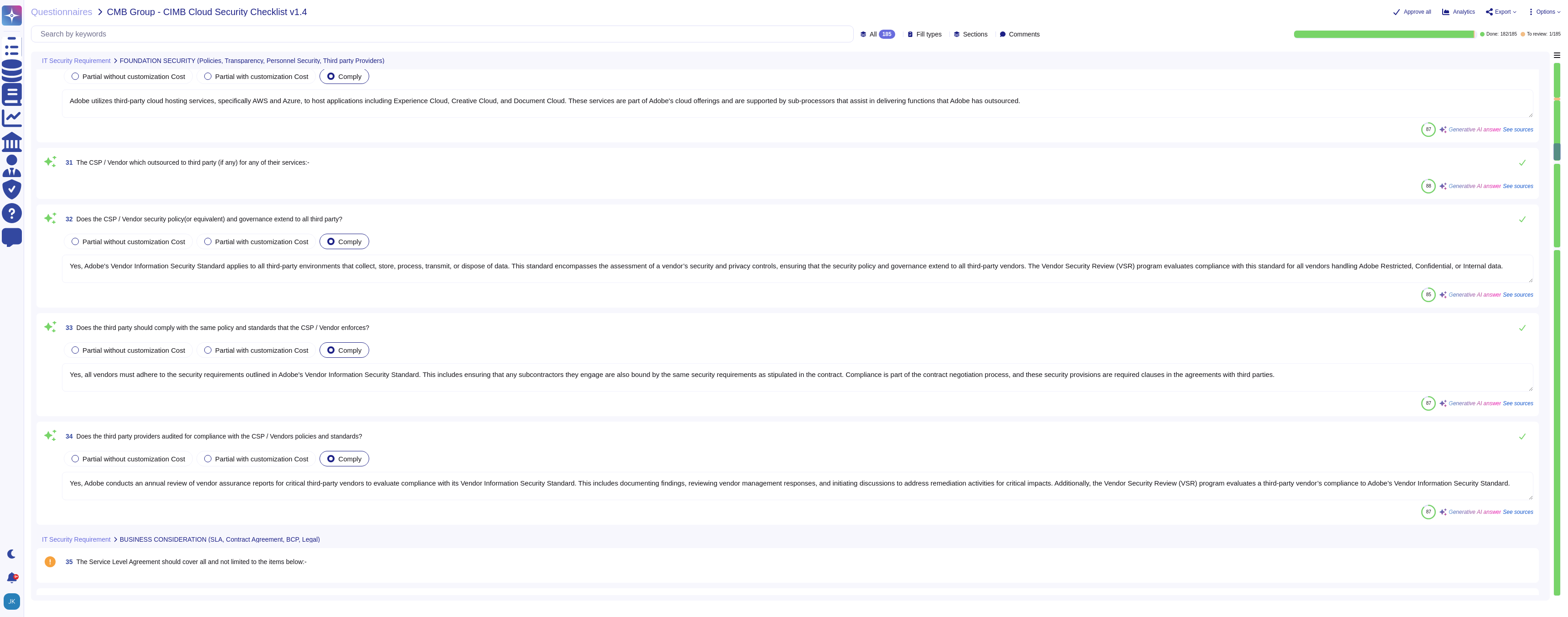
type textarea "Yes, all vendors must adhere to the security requirements outlined in Adobe's V…"
type textarea "Yes, Adobe conducts an annual review of vendor assurance reports for critical t…"
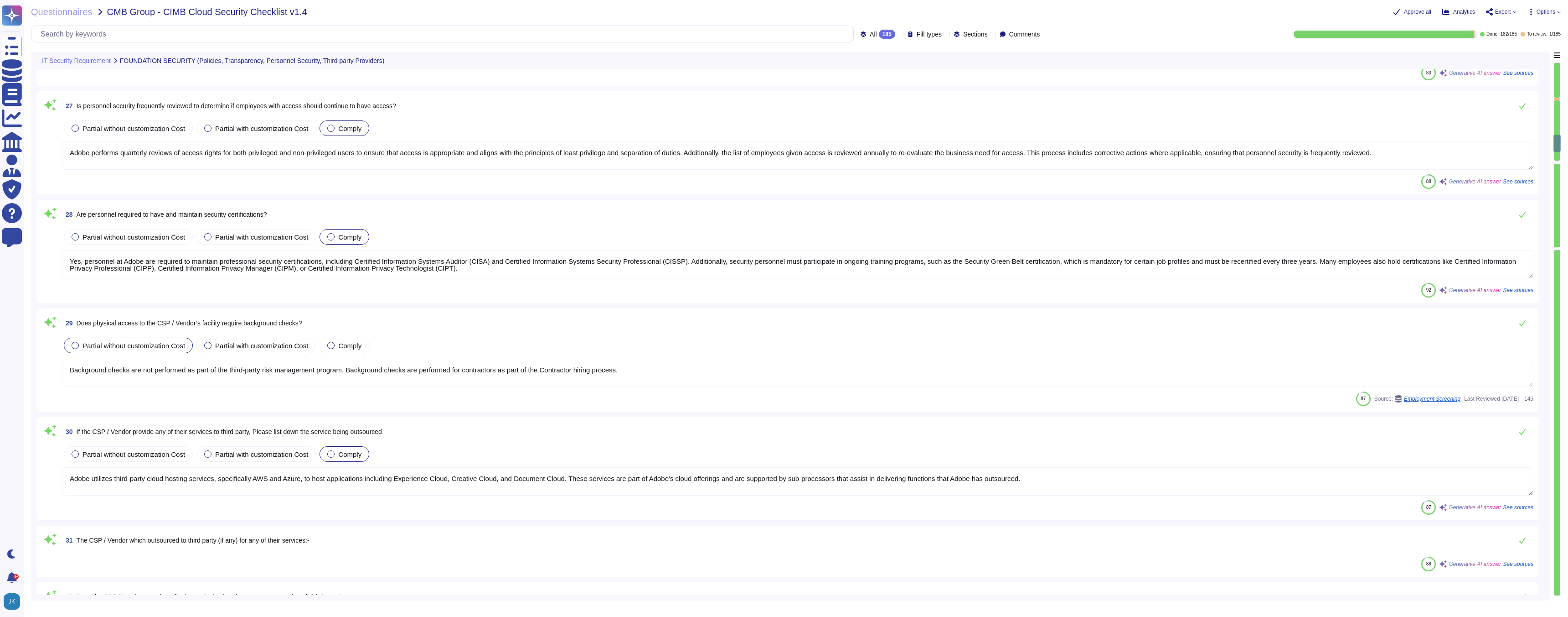
type textarea "Adobe provides a comprehensive security education program through the Adobe Sec…"
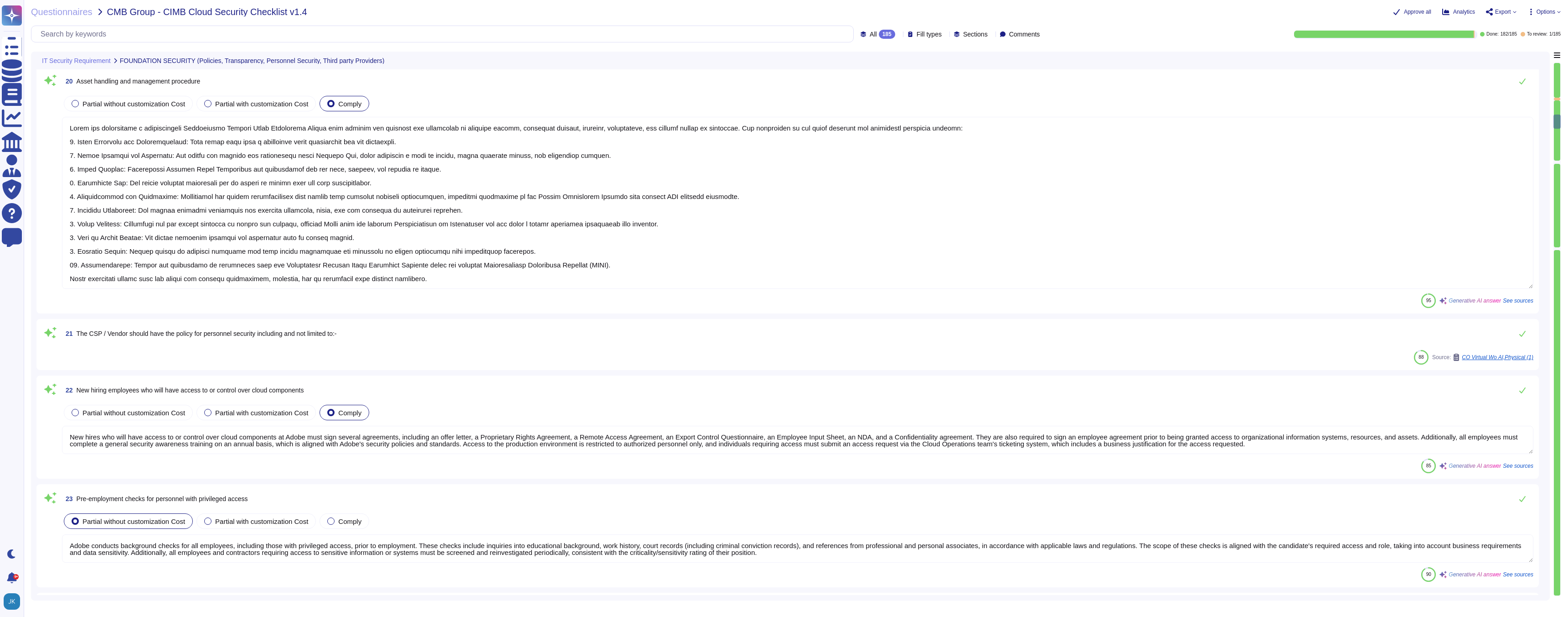
type textarea "Adobe provides third-party audit or certification reports, which are available …"
type textarea "Adobe conducts annual risk assessments of its critical business functions, whic…"
type textarea "Adobe has established a comprehensive Information Systems Asset Management Poli…"
type textarea "New hires who will have access to or control over cloud components at Adobe mus…"
type textarea "Adobe conducts background checks for all employees, including those with privil…"
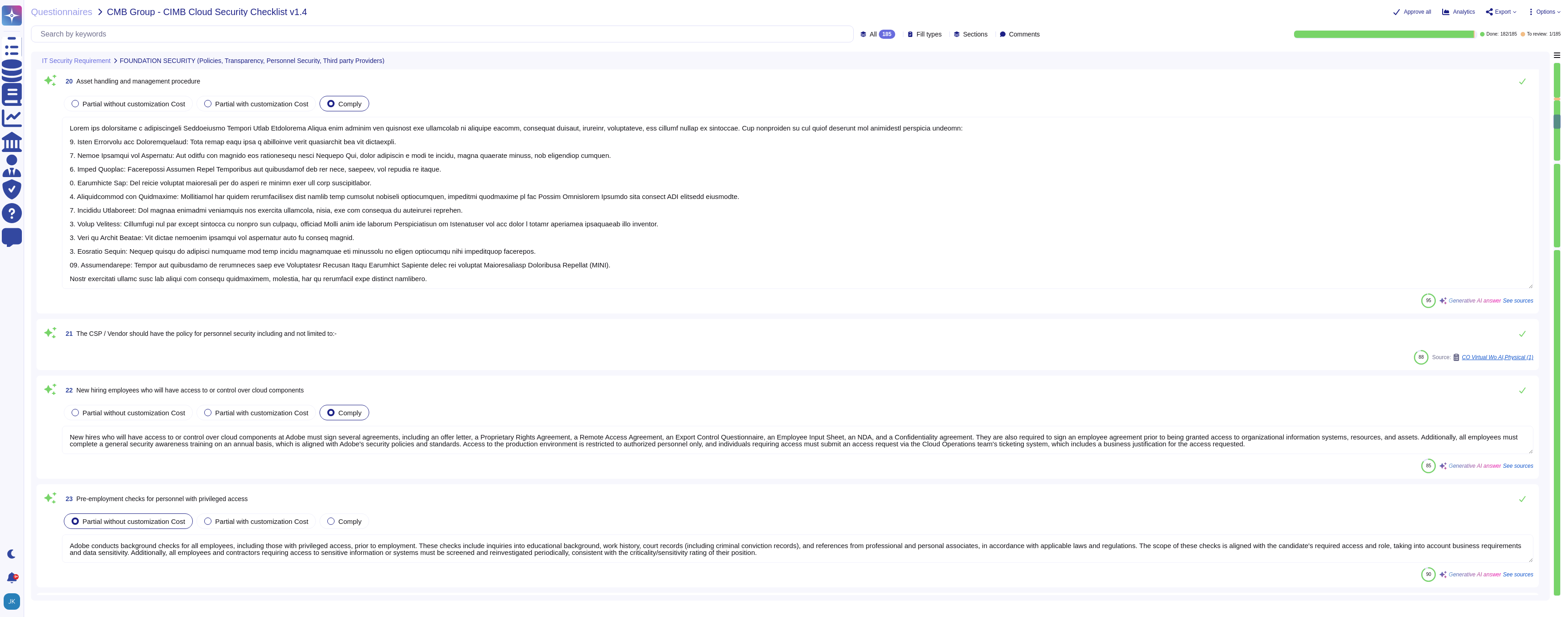
type textarea "Yes, Adobe's personnel security policies are applicable to all Adobe personnel,…"
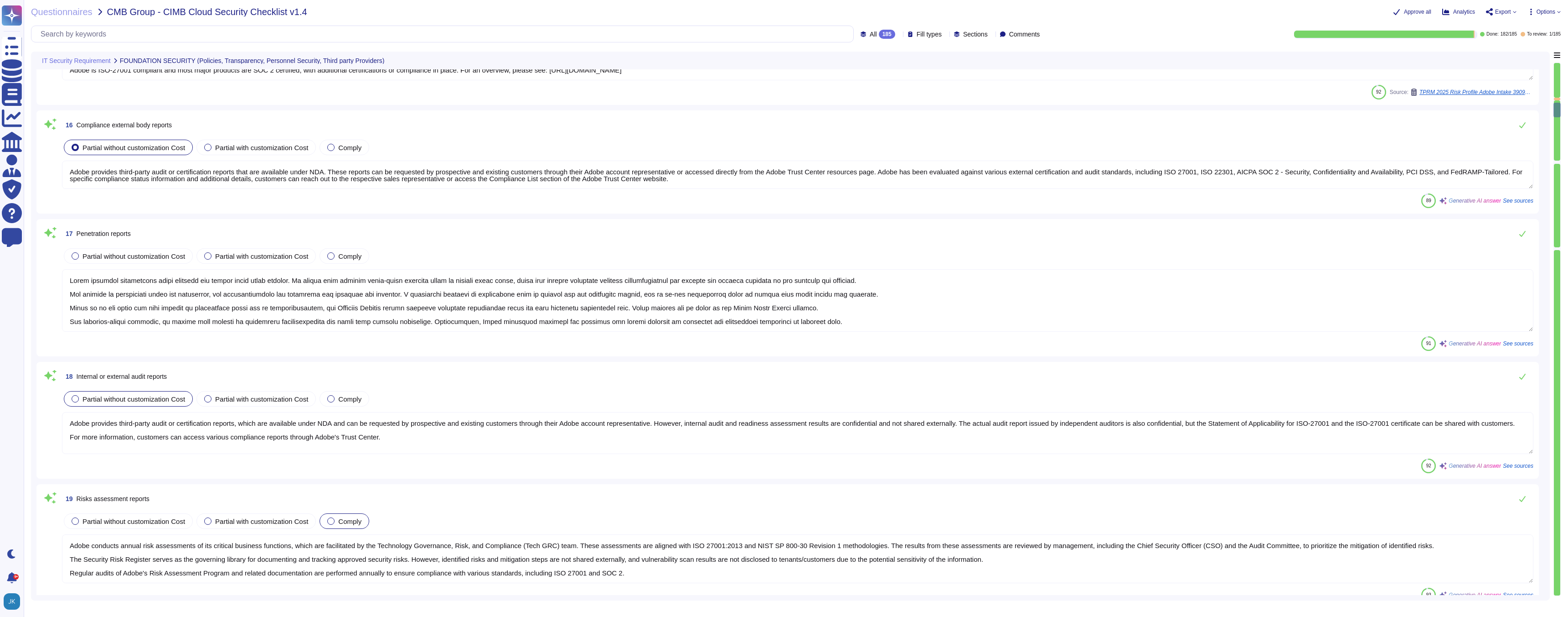
type textarea "Adobe adheres to several key standards to ensure compliance and security: 1. IS…"
type textarea "To protect from the physical layer up, Adobe has implemented a foundational fra…"
type textarea "Adobe provides third-party audit or certification reports that are available un…"
type textarea "Adobe conducts penetration tests annually and before every major release. We en…"
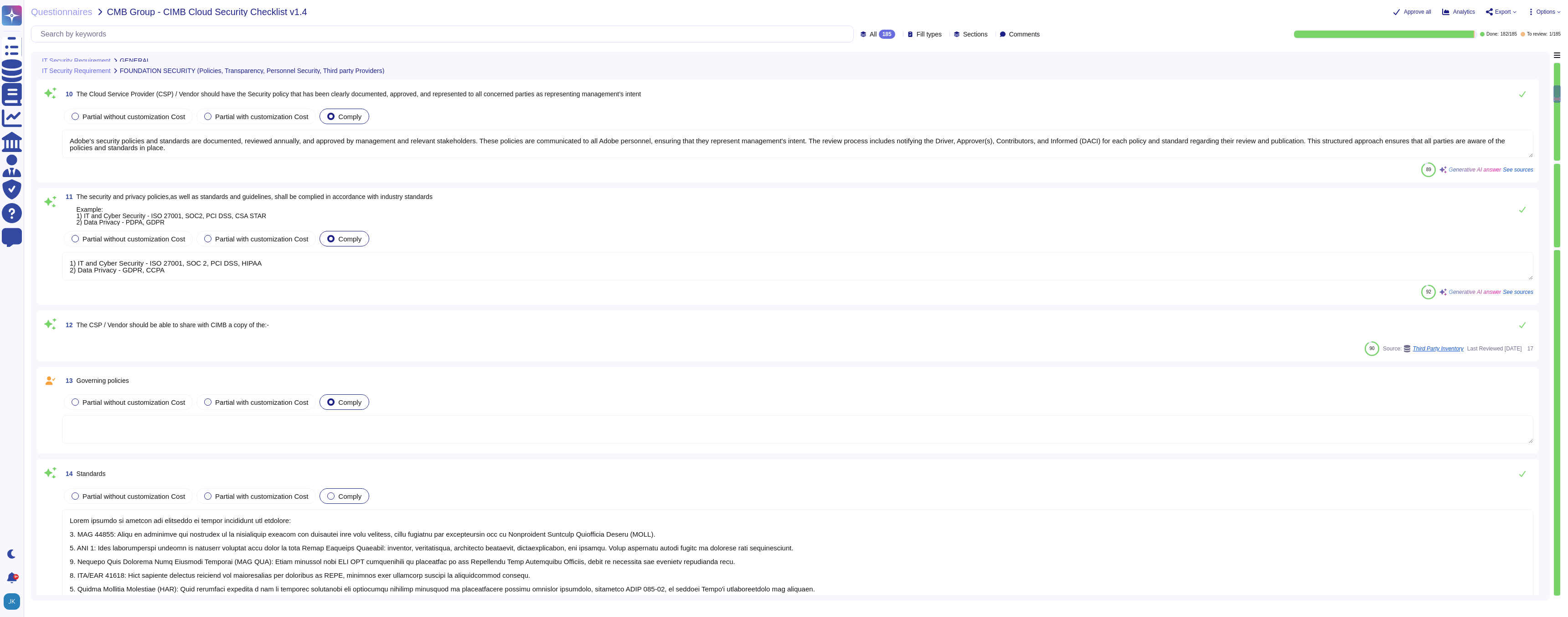
type textarea "Adobe products and services are deployed across multiple regions using various …"
type textarea "Amazon CloudFront added"
type textarea "Adobe's security policies and standards are documented, reviewed annually, and …"
type textarea "1) IT and Cyber Security - ISO 27001, SOC 2, PCI DSS, HIPAA 2) Data Privacy - G…"
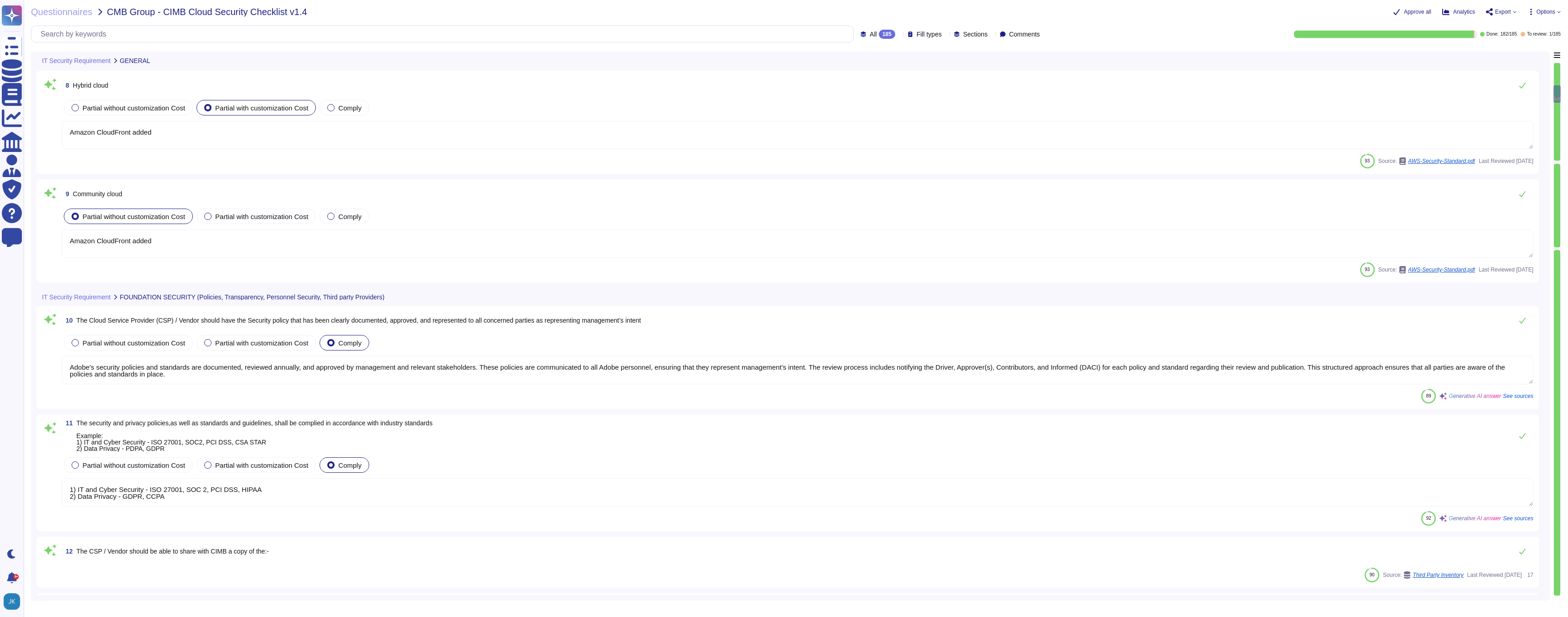
scroll to position [314, 0]
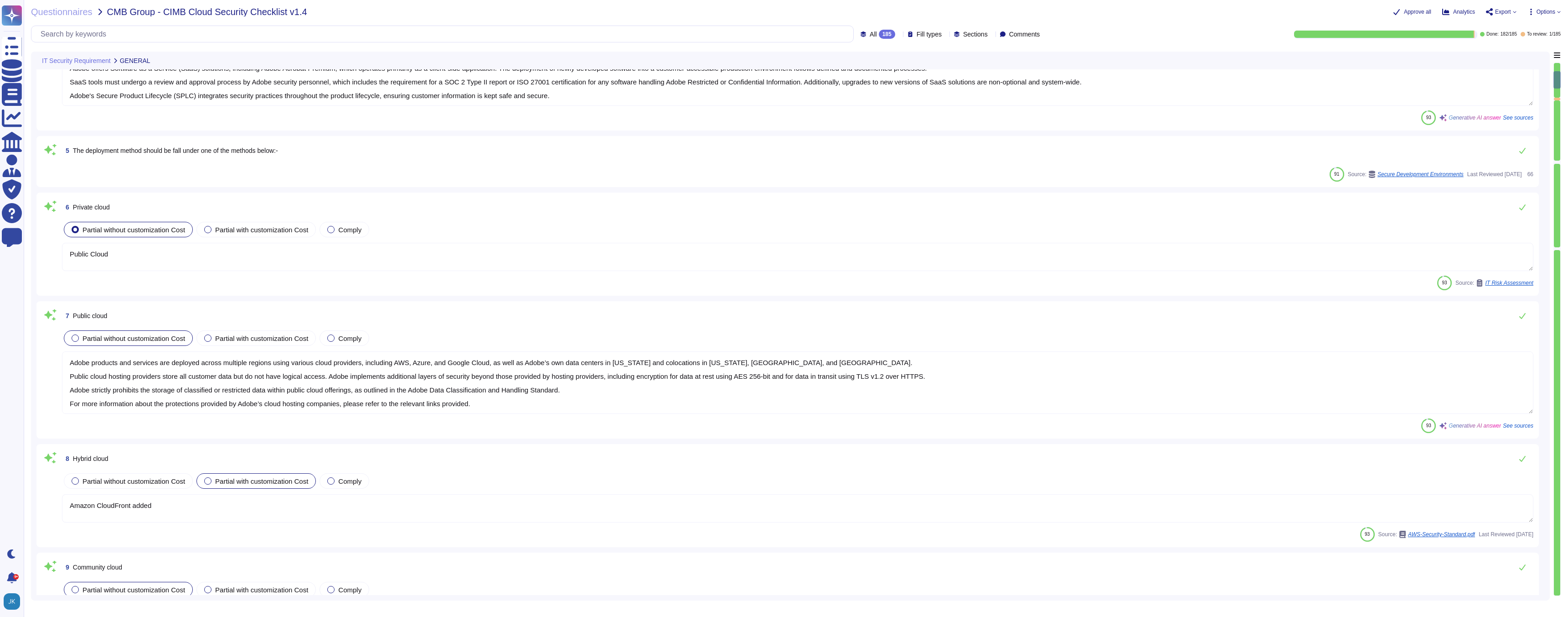
type textarea "Adobe does not offer any [DEMOGRAPHIC_DATA] services."
type textarea "Adobe utilizes [DOMAIN_NAME] to provide platform-as-a-service hosting services.…"
type textarea "Adobe offers Software as a Service (SaaS) solutions, including Adobe Acrobat Pr…"
type textarea "Public Cloud"
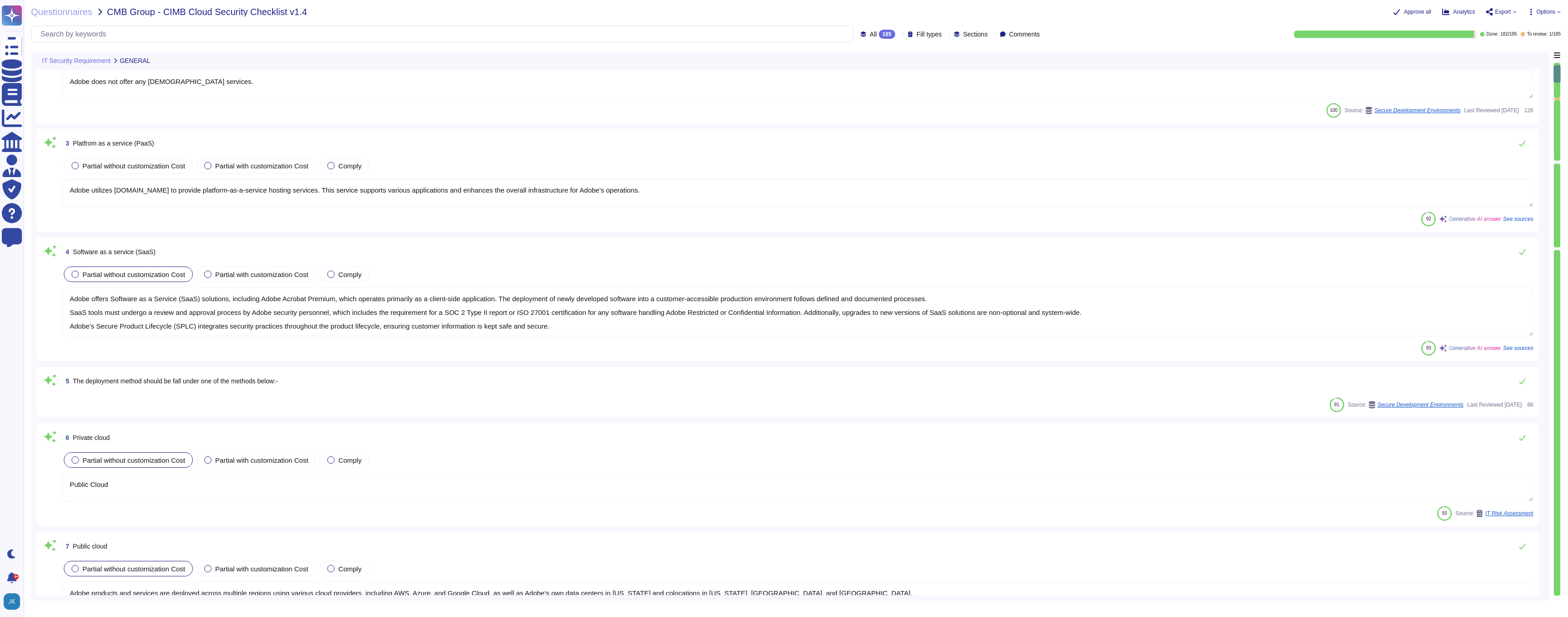
type textarea "Amazon CloudFront added"
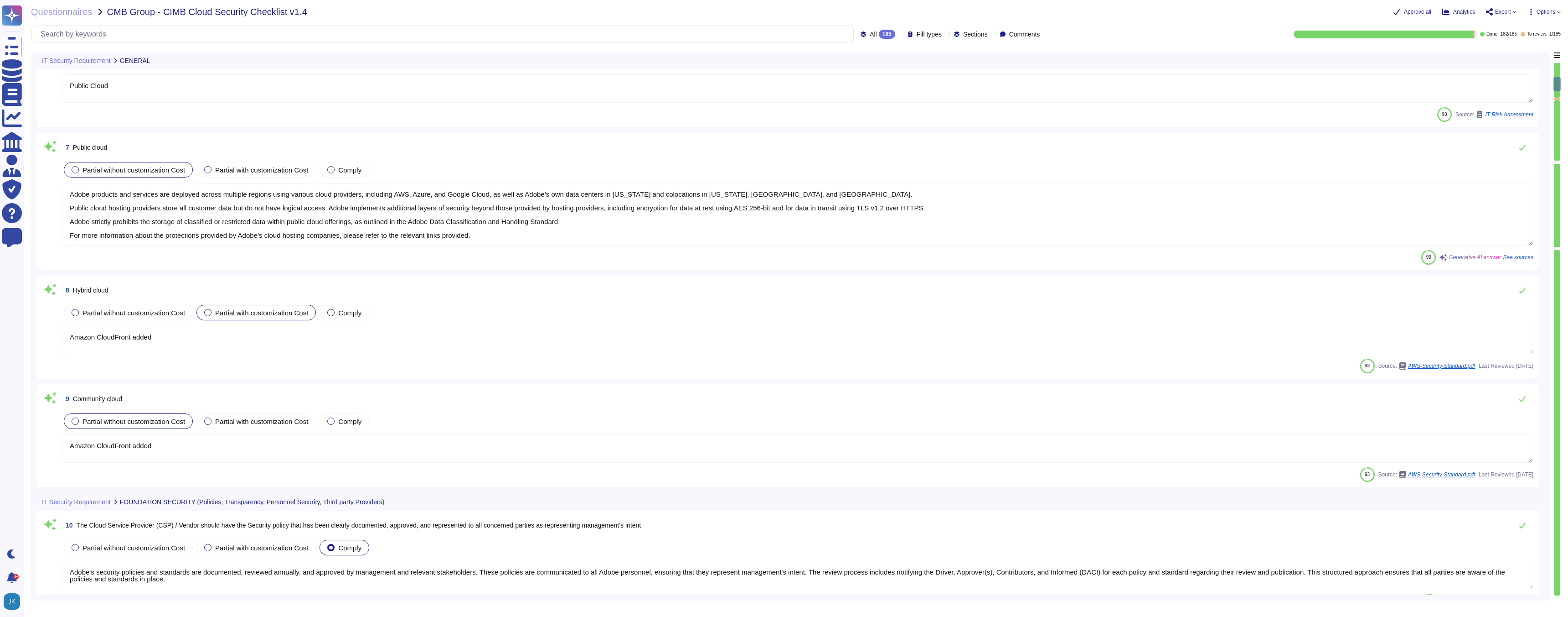
type textarea "Adobe's security policies and standards are documented, reviewed annually, and …"
type textarea "1) IT and Cyber Security - ISO 27001, SOC 2, PCI DSS, HIPAA 2) Data Privacy - G…"
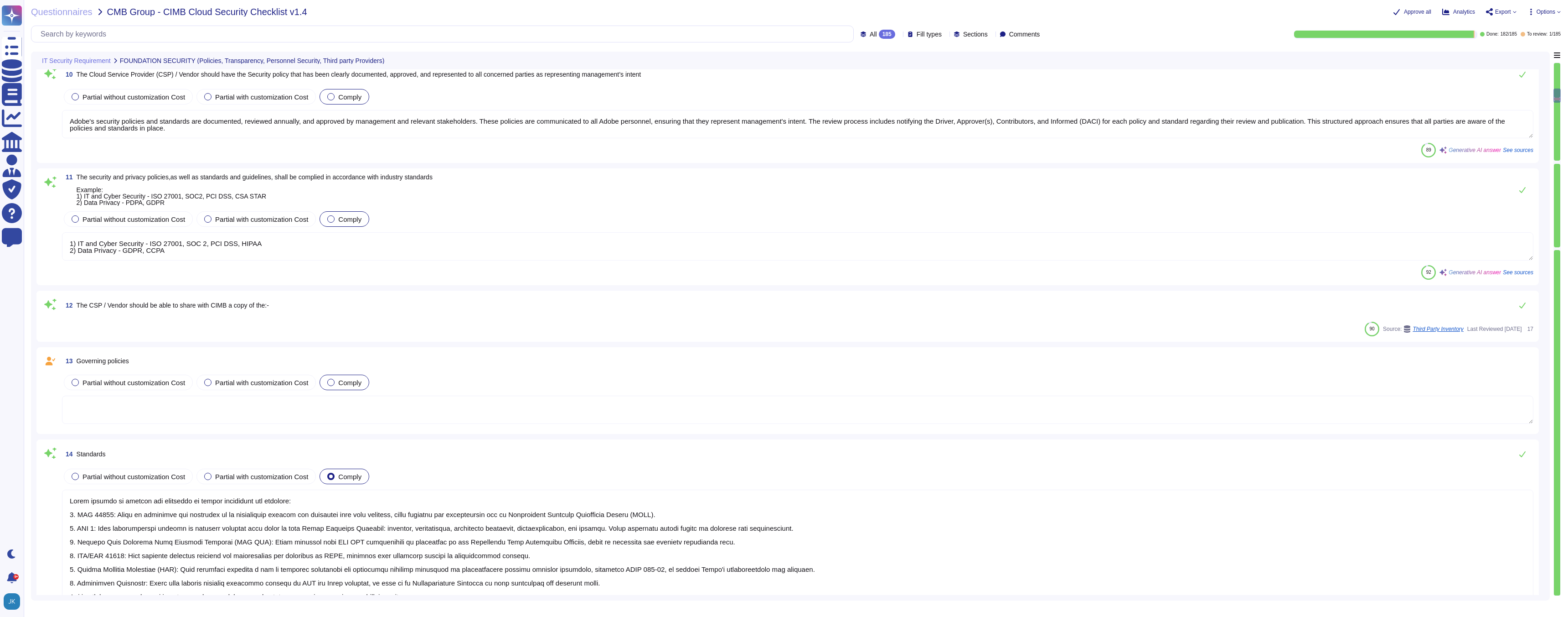
type textarea "Adobe adheres to several key standards to ensure compliance and security: 1. IS…"
type textarea "To protect from the physical layer up, Adobe has implemented a foundational fra…"
type textarea "Adobe provides third-party audit or certification reports that are available un…"
type textarea "Adobe conducts penetration tests annually and before every major release. We en…"
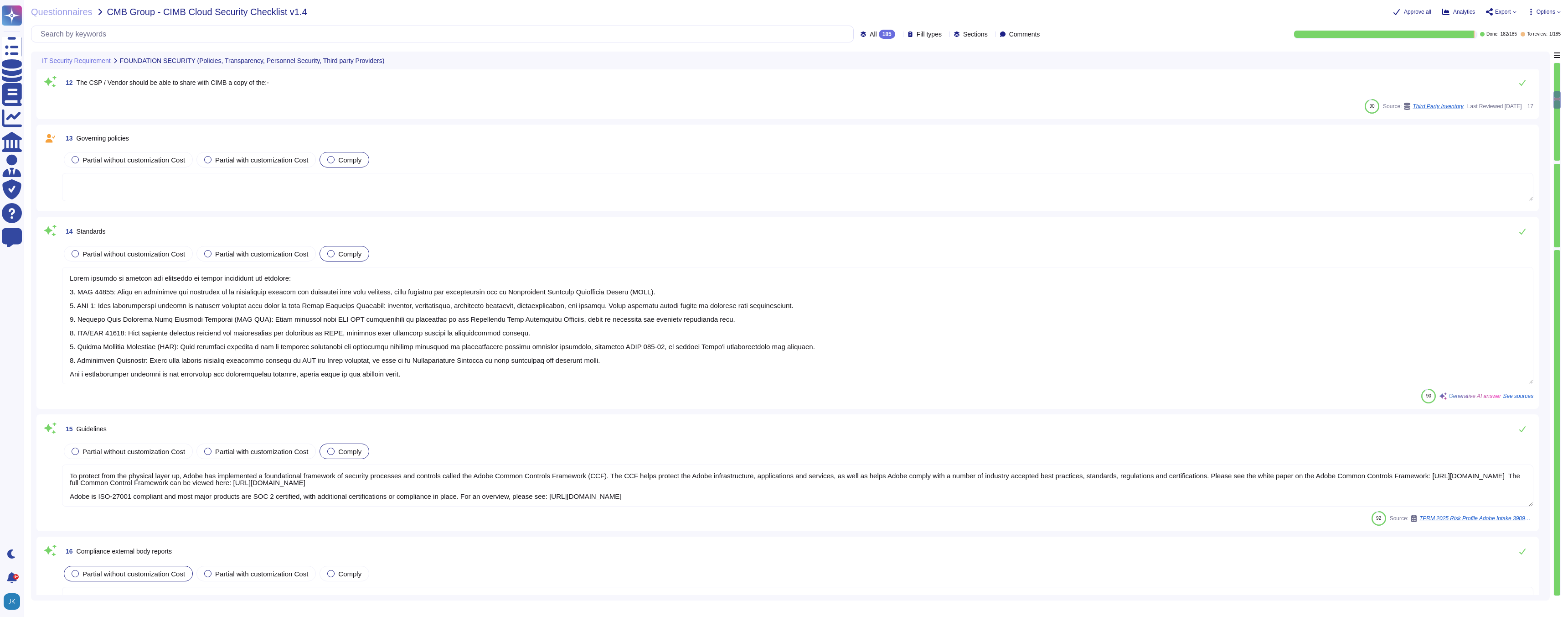
type textarea "Adobe provides third-party audit or certification reports, which are available …"
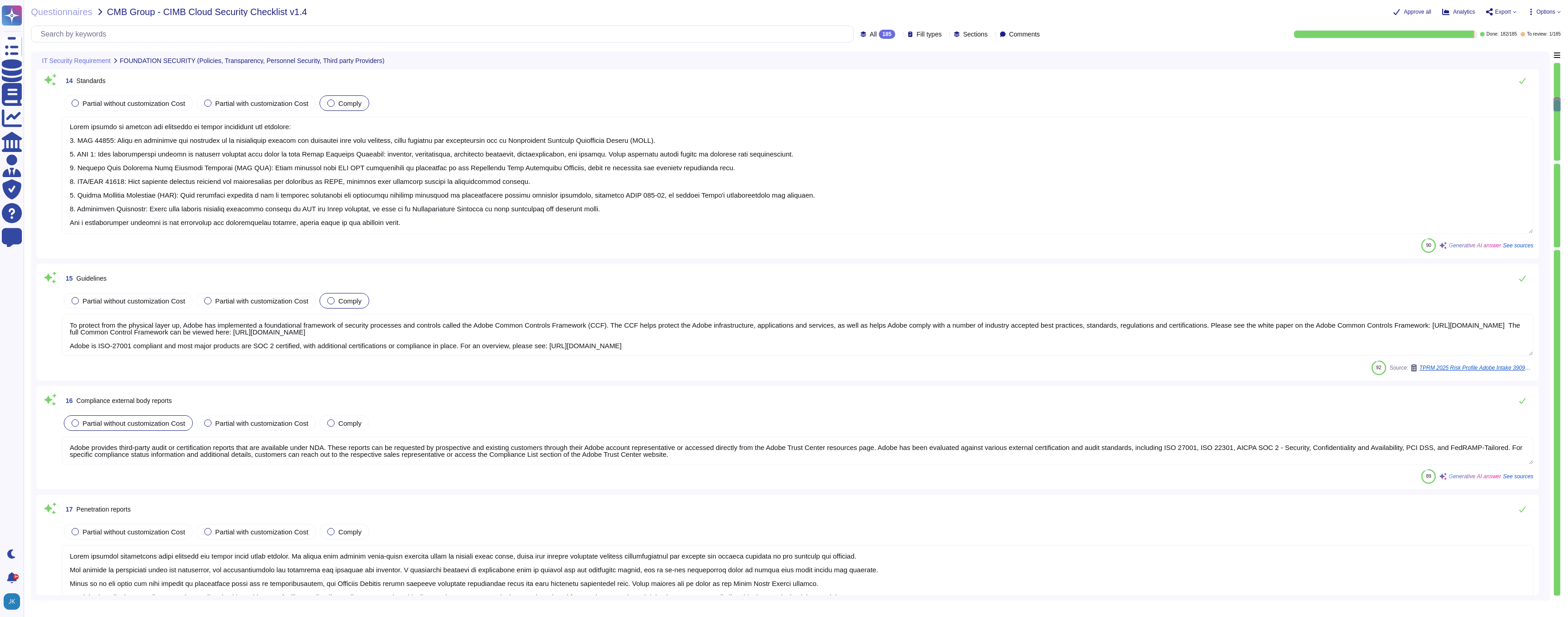
type textarea "Adobe conducts annual risk assessments of its critical business functions, whic…"
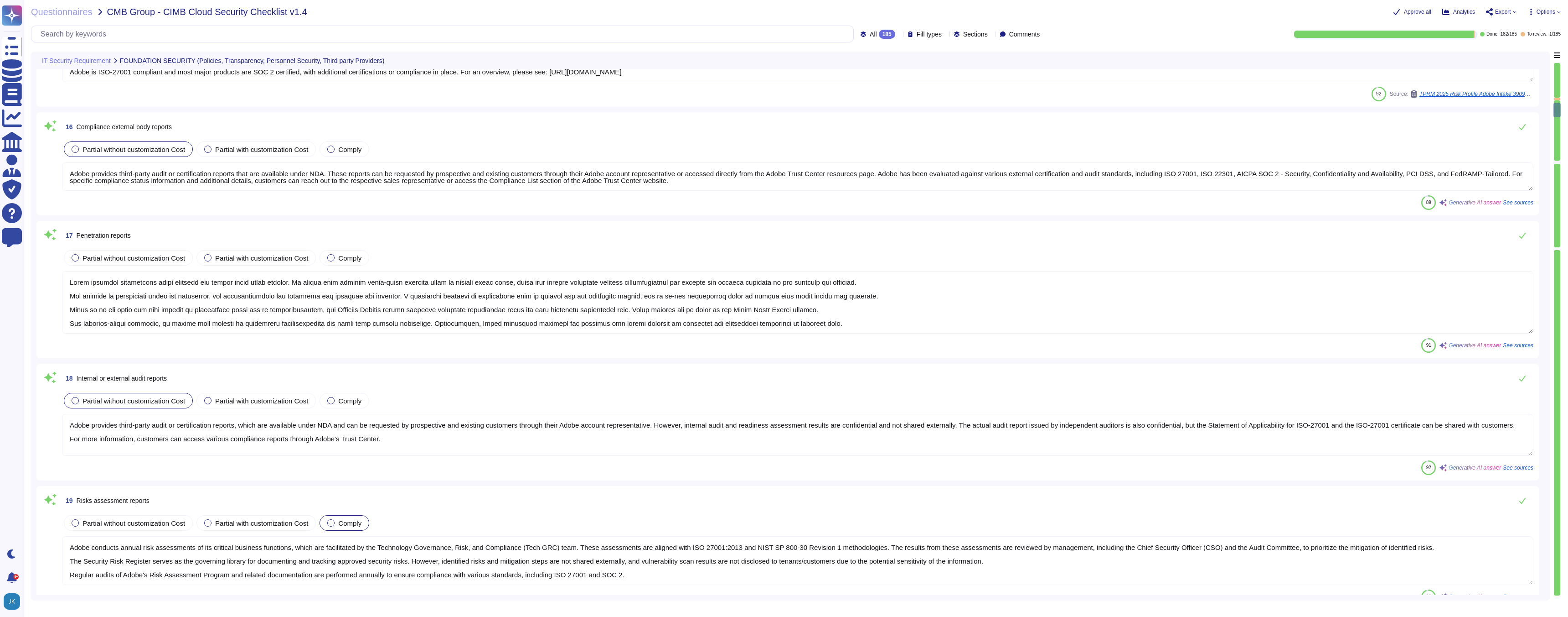
type textarea "Adobe has established a comprehensive Information Systems Asset Management Poli…"
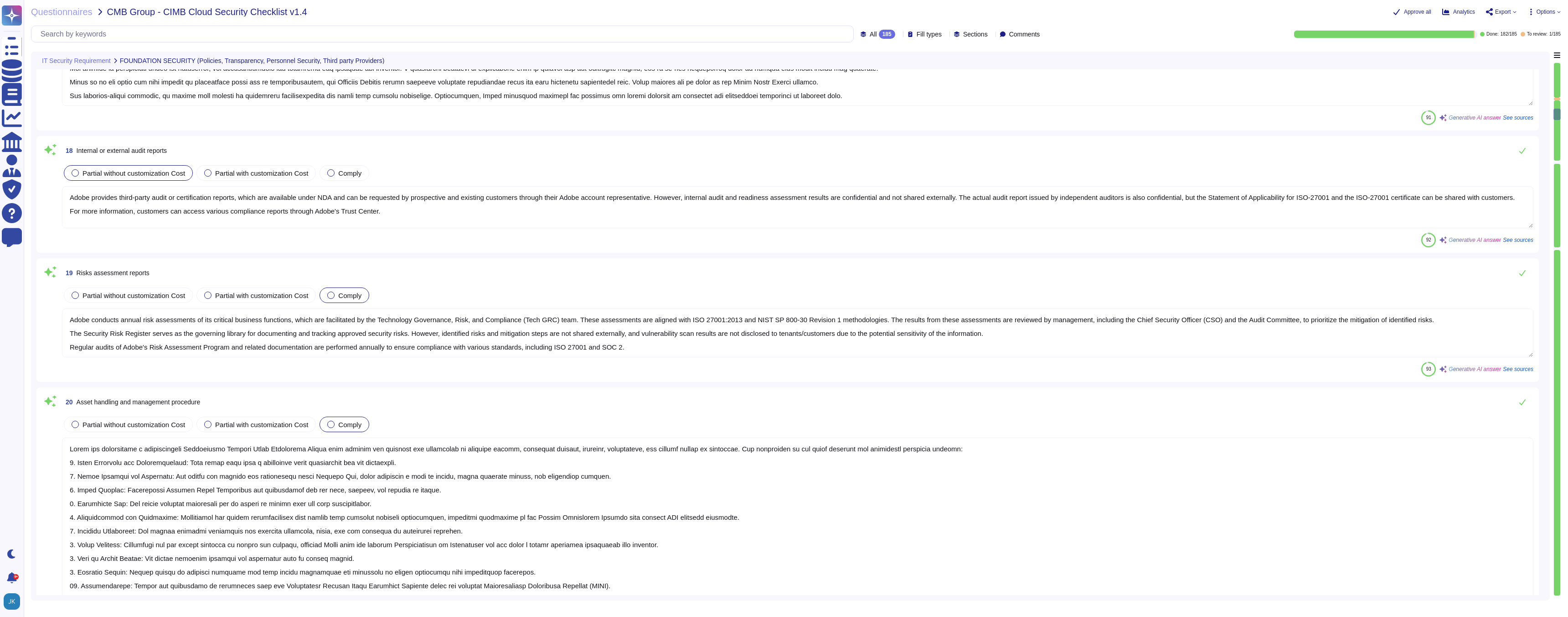
type textarea "New hires who will have access to or control over cloud components at Adobe mus…"
type textarea "Adobe conducts background checks for all employees, including those with privil…"
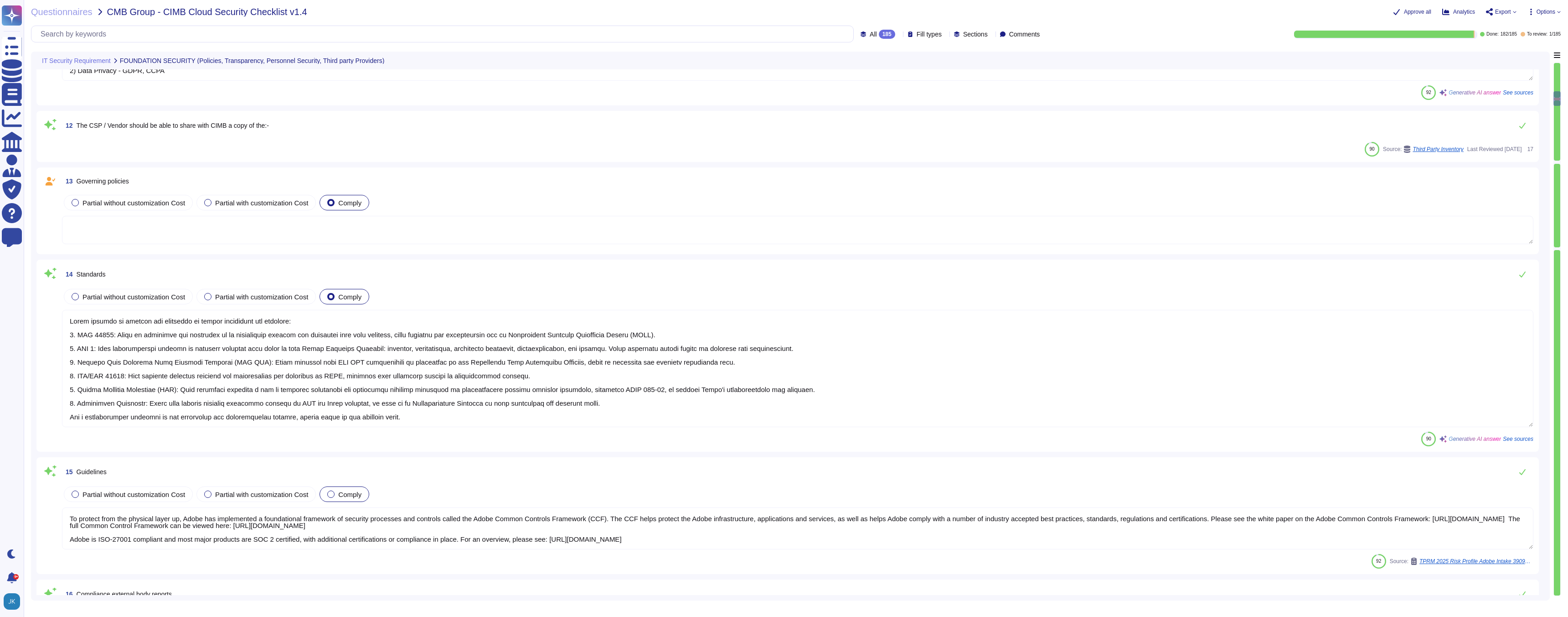
type textarea "Adobe's security policies and standards are documented, reviewed annually, and …"
type textarea "1) IT and Cyber Security - ISO 27001, SOC 2, PCI DSS, HIPAA 2) Data Privacy - G…"
type textarea "Adobe adheres to several key standards to ensure compliance and security: 1. IS…"
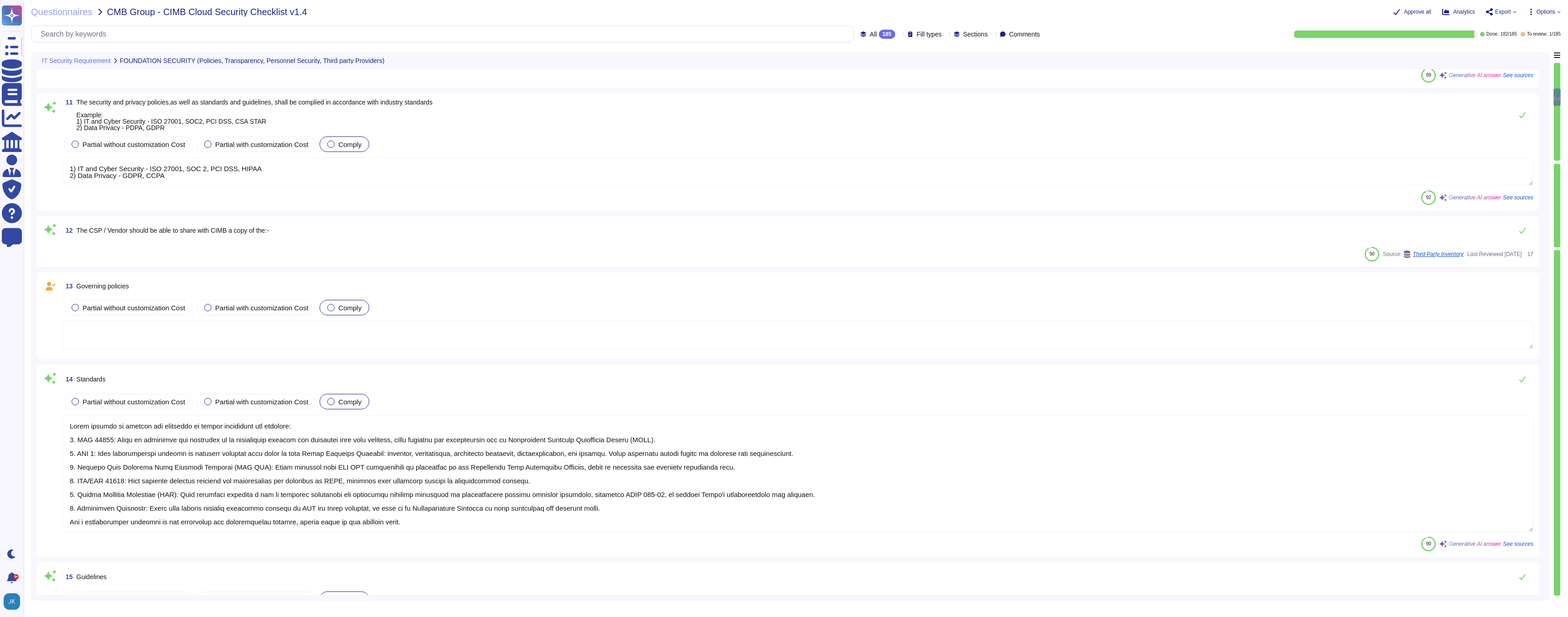
scroll to position [980, 0]
click at [121, 287] on span "Governing policies" at bounding box center [103, 286] width 52 height 7
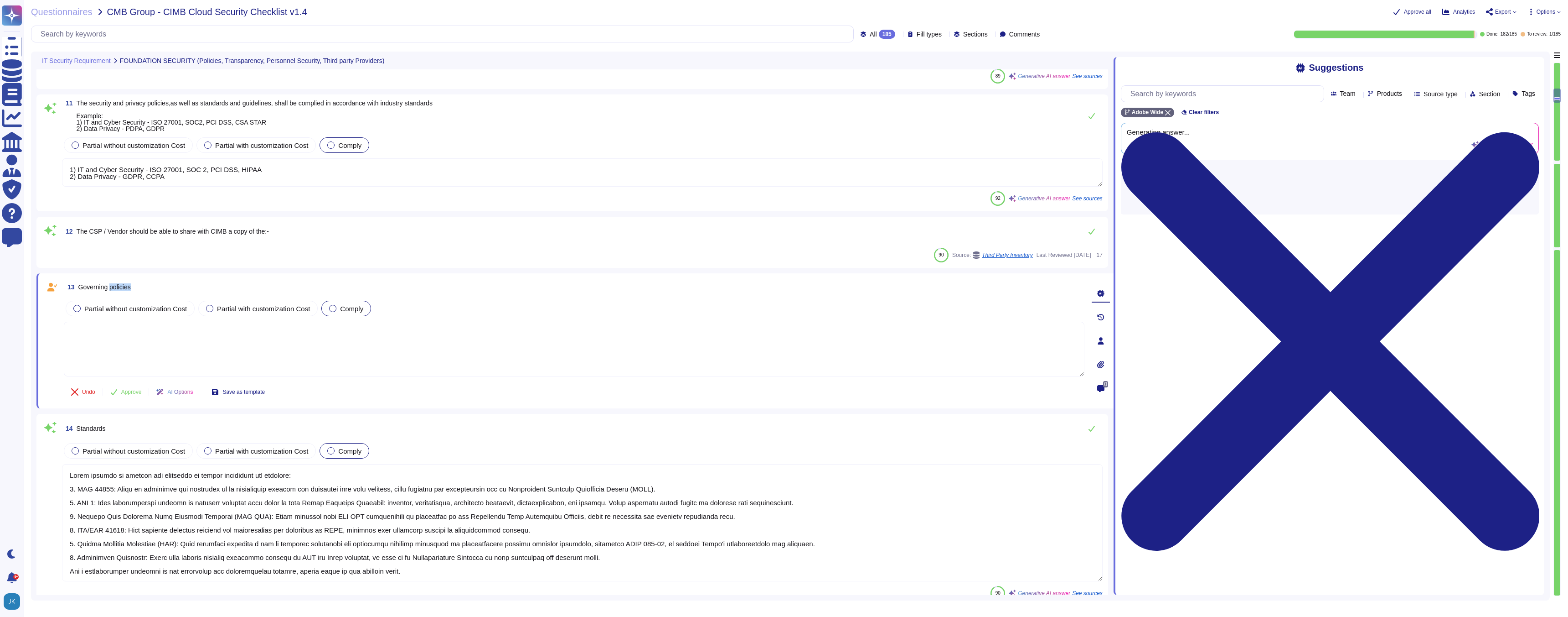
click at [121, 287] on span "Governing policies" at bounding box center [104, 286] width 52 height 7
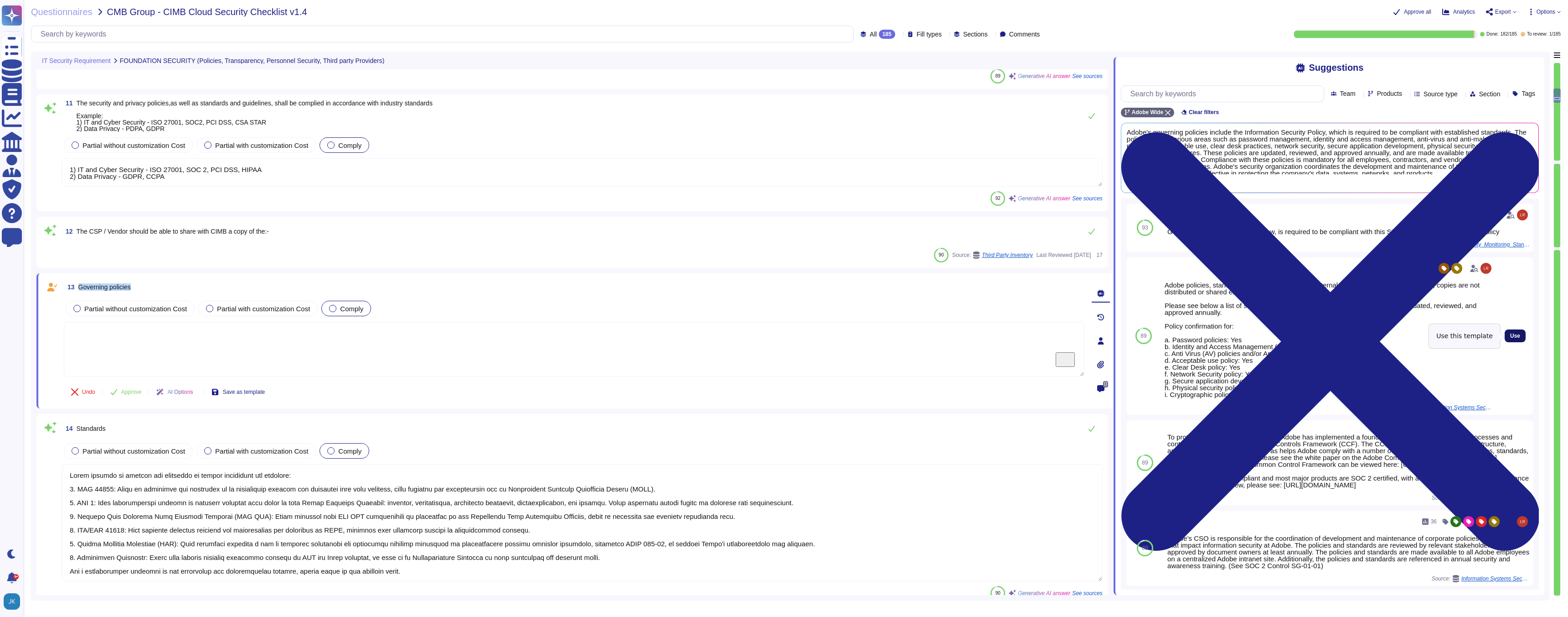
click at [778, 334] on span "Use" at bounding box center [1515, 336] width 10 height 5
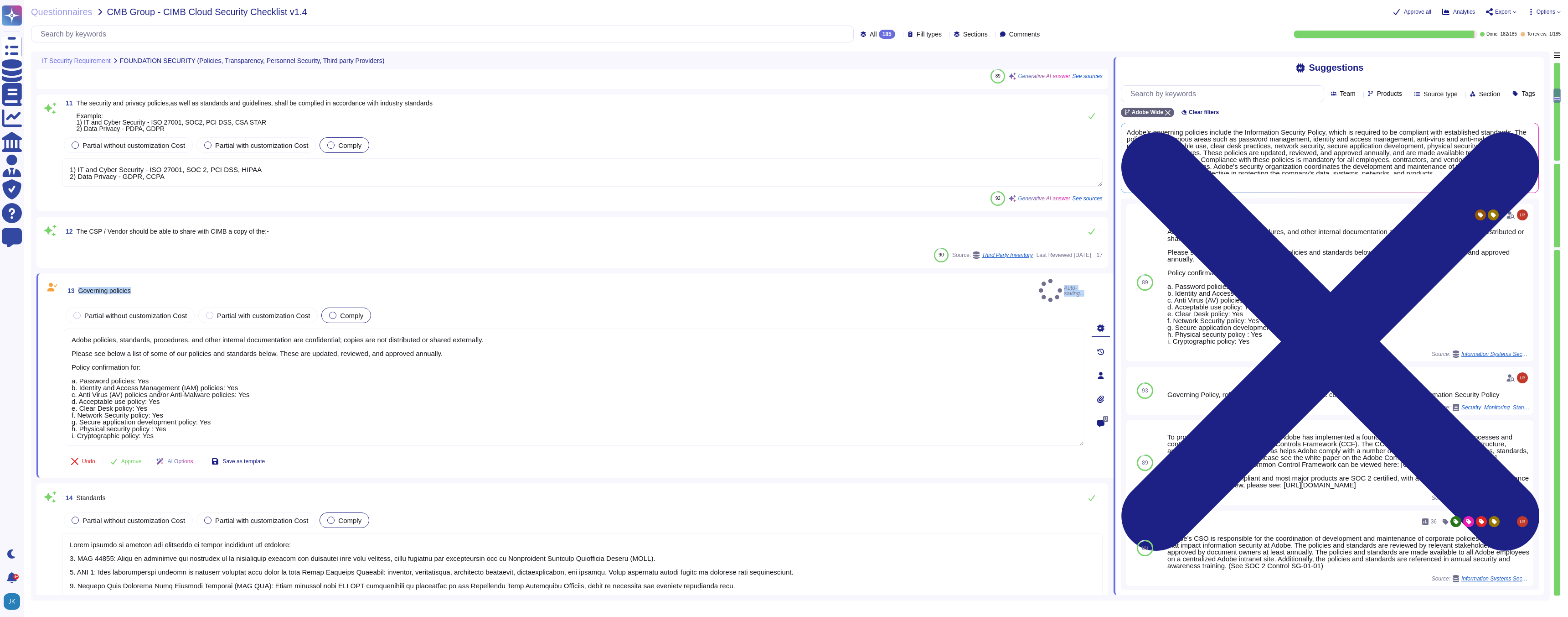
type textarea "Adobe policies, standards, procedures, and other internal documentation are con…"
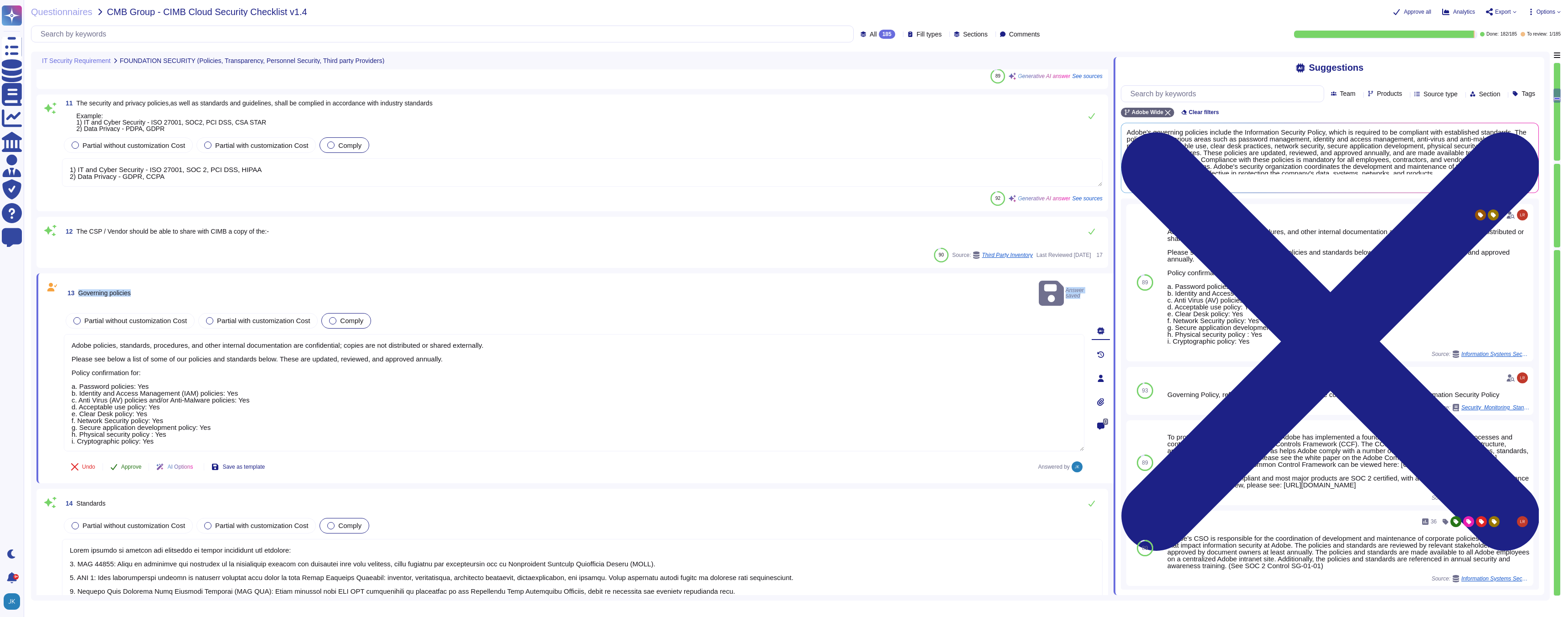
click at [130, 464] on span "Approve" at bounding box center [131, 466] width 21 height 5
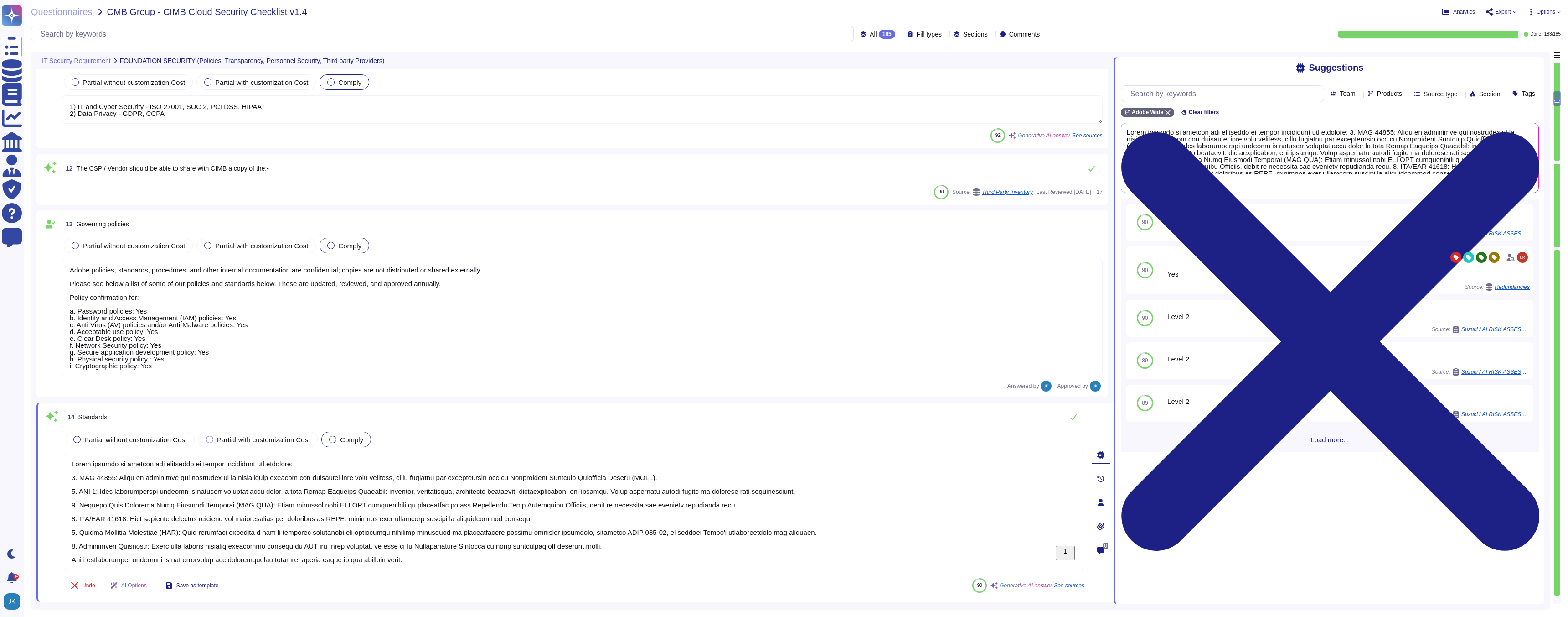
type textarea "Adobe conducts penetration tests annually and before every major release. We en…"
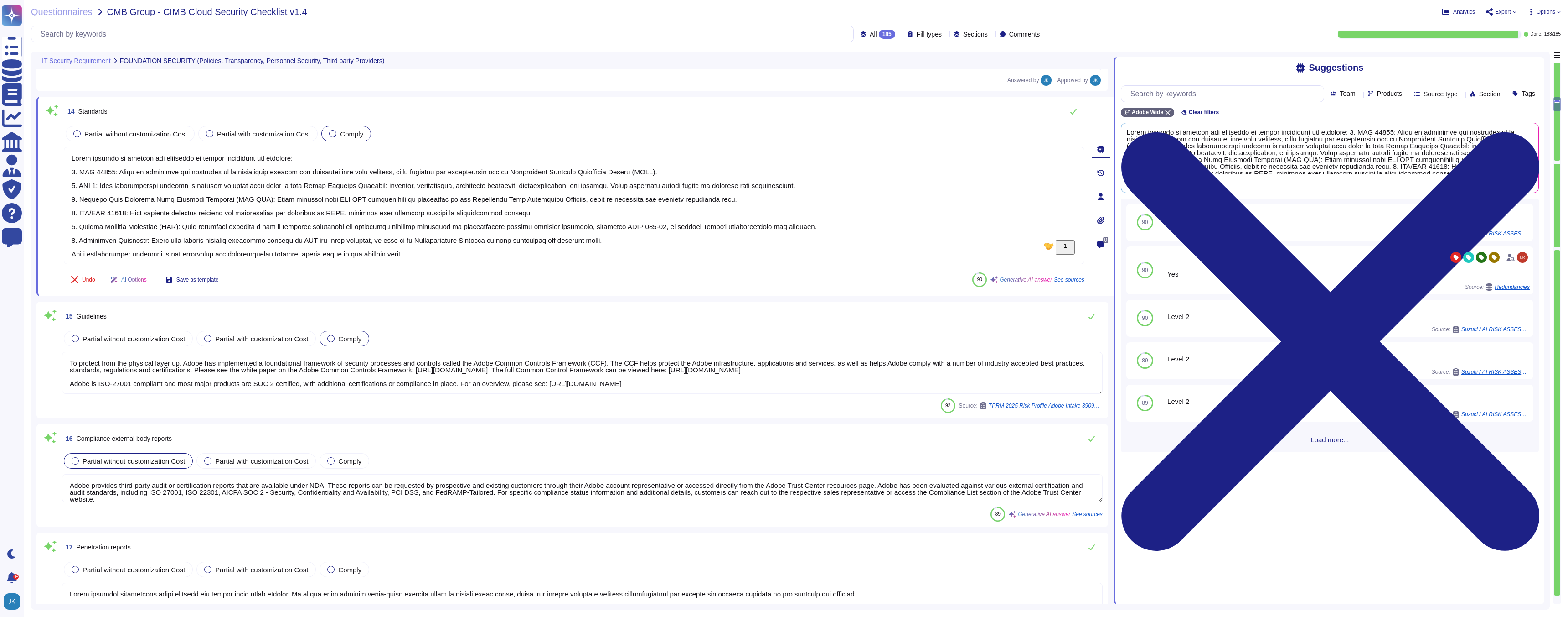
type textarea "Adobe provides third-party audit or certification reports, which are available …"
type textarea "Adobe conducts annual risk assessments of its critical business functions, whic…"
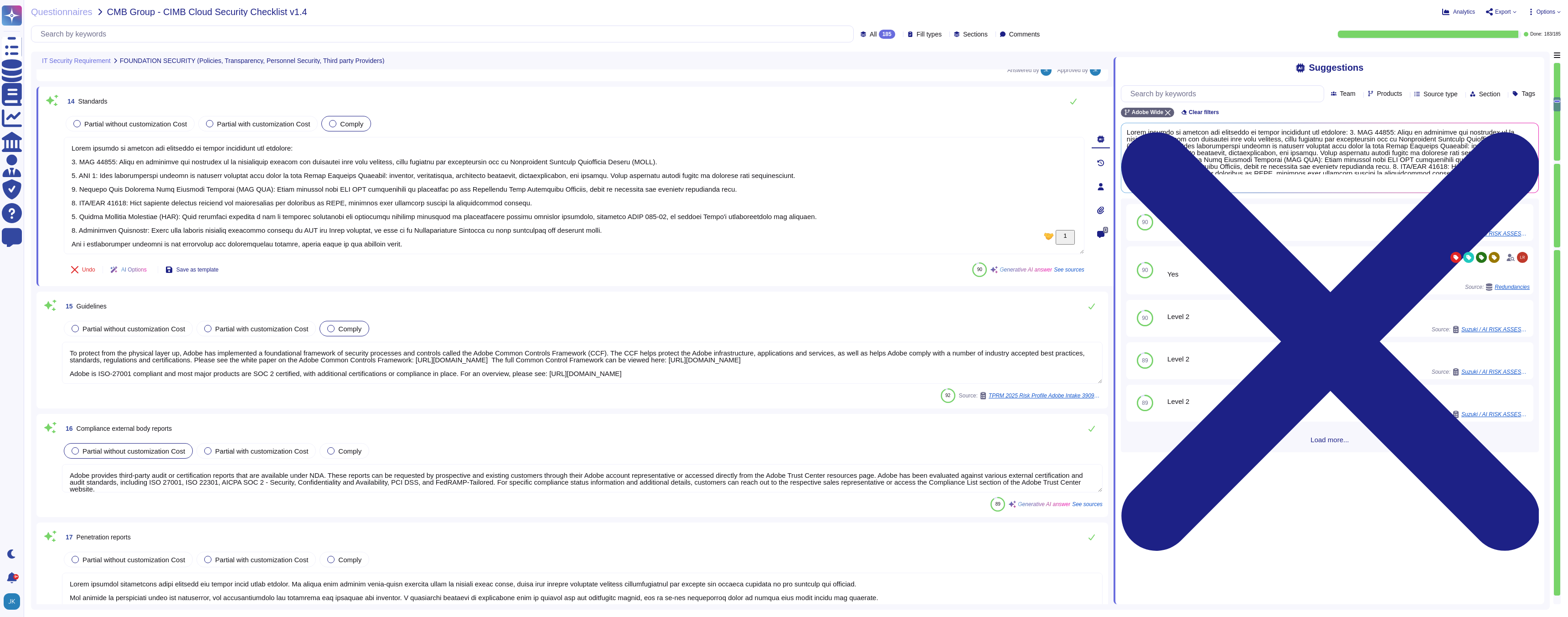
scroll to position [1354, 0]
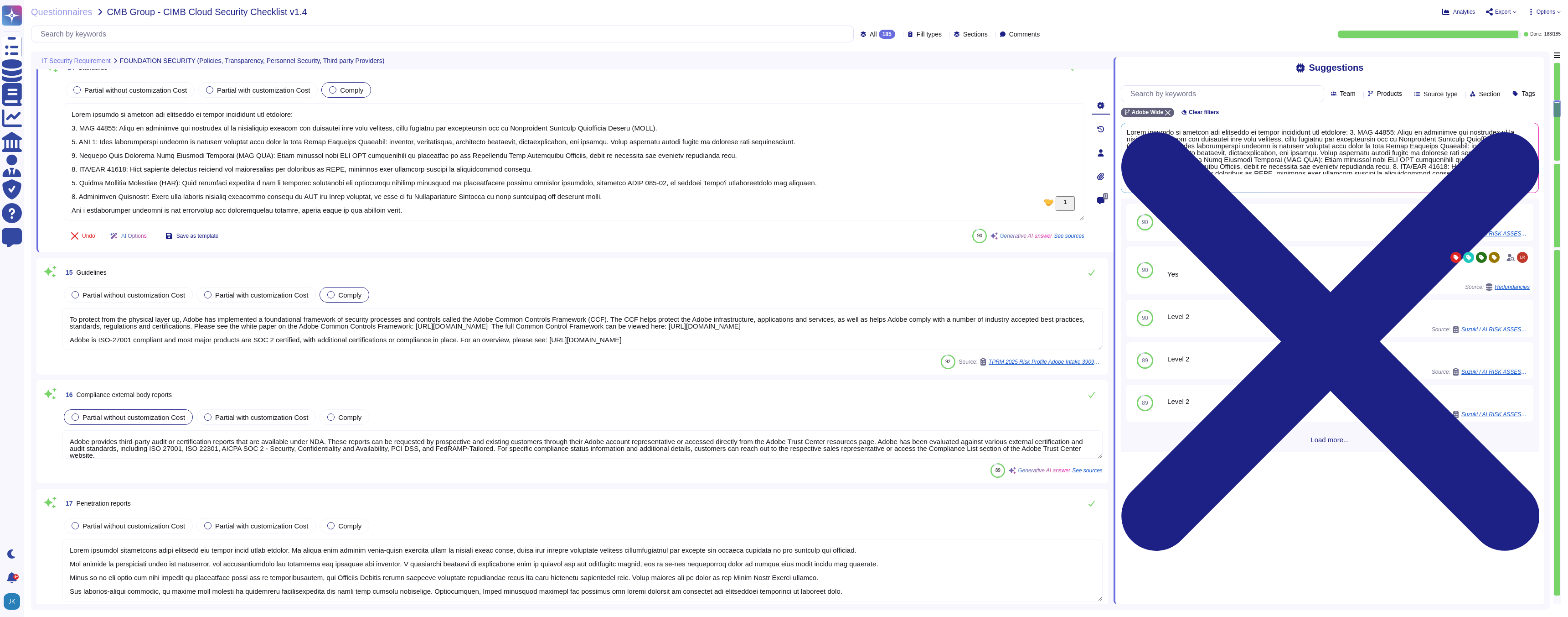
type textarea "Adobe has established a comprehensive Information Systems Asset Management Poli…"
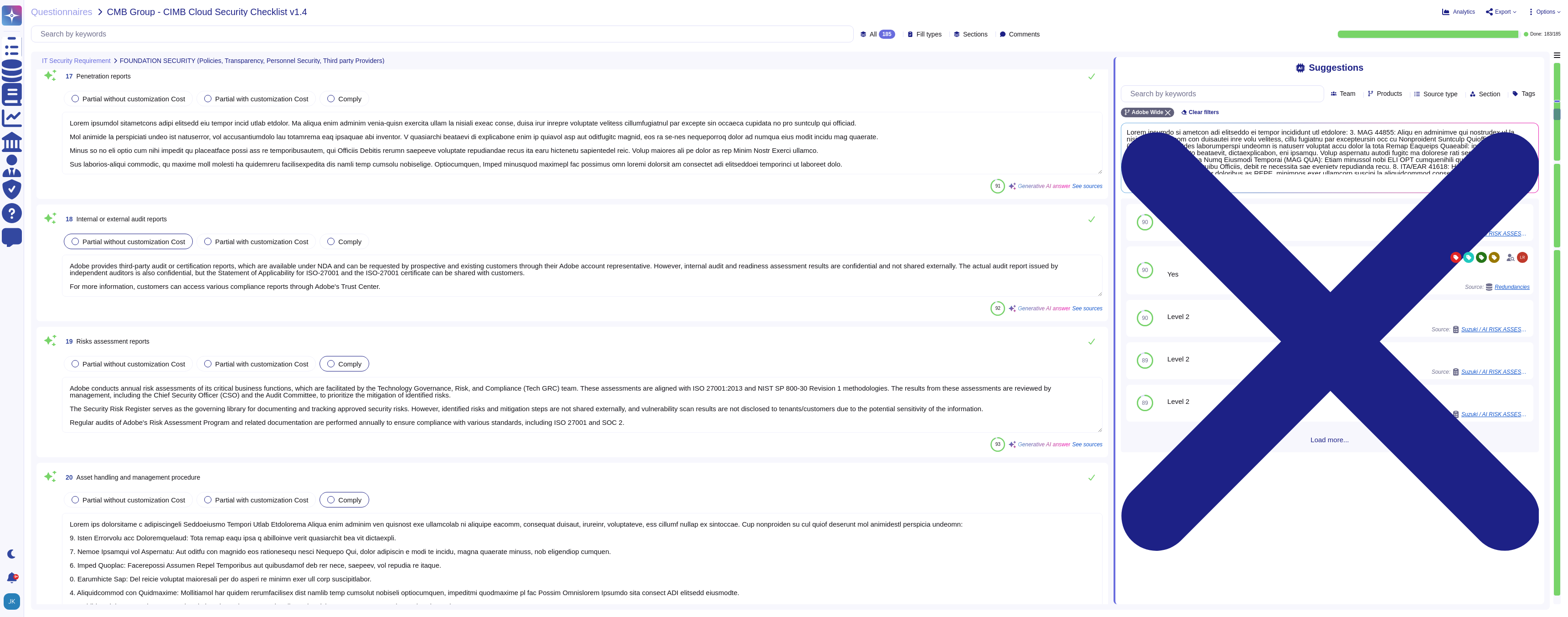
type textarea "New hires who will have access to or control over cloud components at Adobe mus…"
type textarea "Adobe conducts background checks for all employees, including those with privil…"
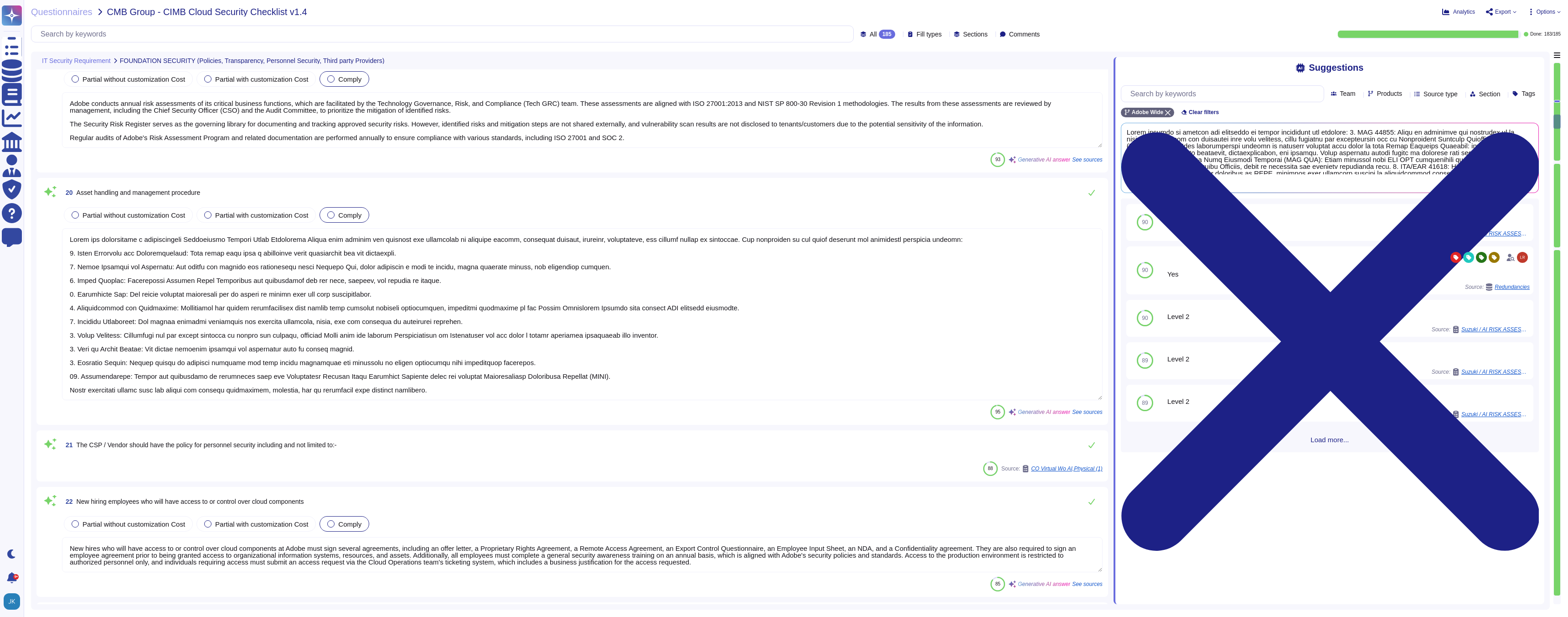
type textarea "Yes, Adobe's personnel security policies are applicable to all Adobe personnel,…"
type textarea "The requirements apply to online cloud systems and data, as well as to offline …"
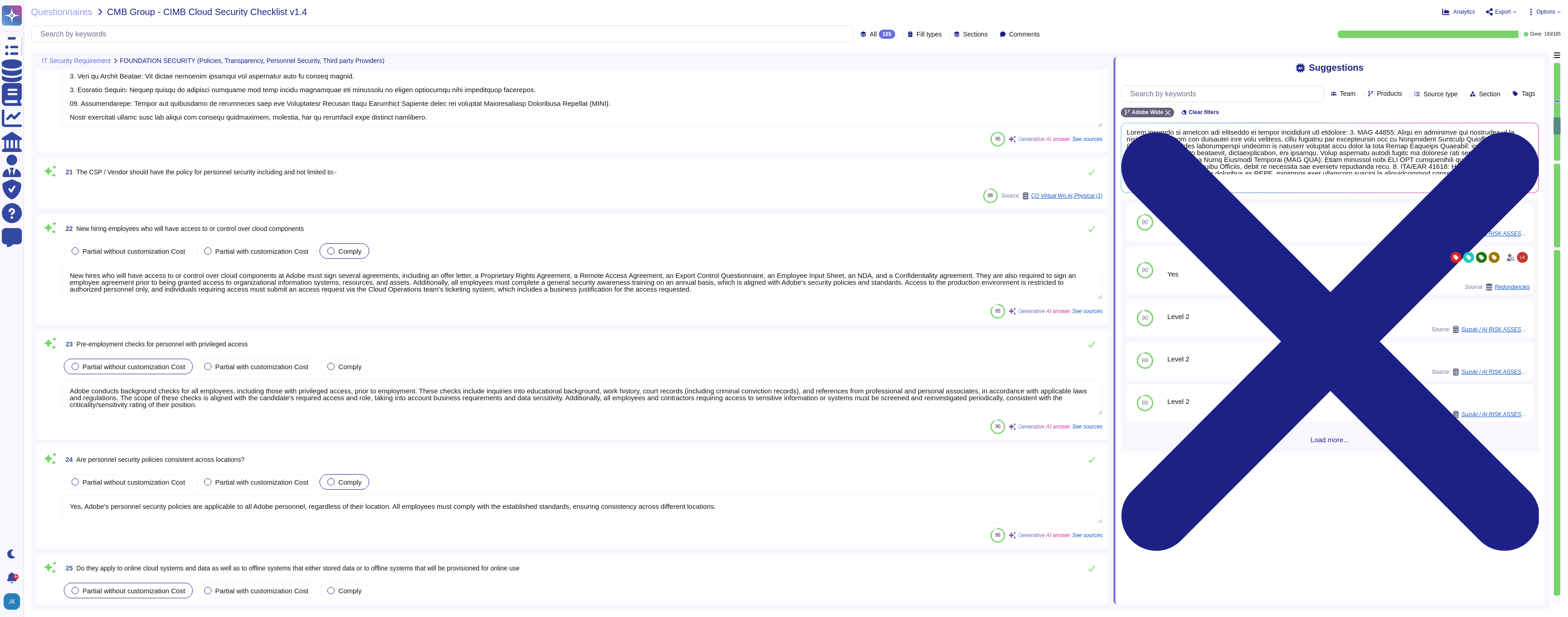
type textarea "Adobe provides a comprehensive security education program through the Adobe Sec…"
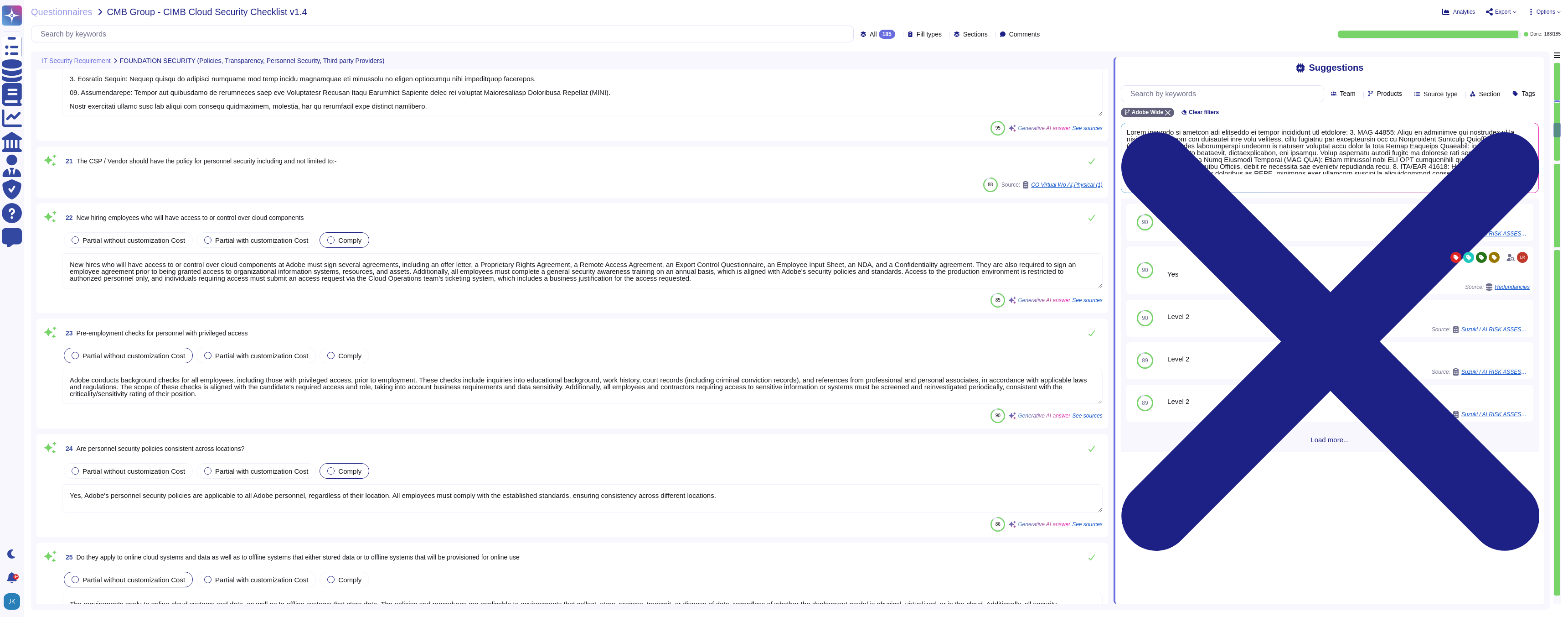
type textarea "Adobe performs quarterly reviews of access rights for both privileged and non-p…"
type textarea "Yes, personnel at Adobe are required to maintain professional security certific…"
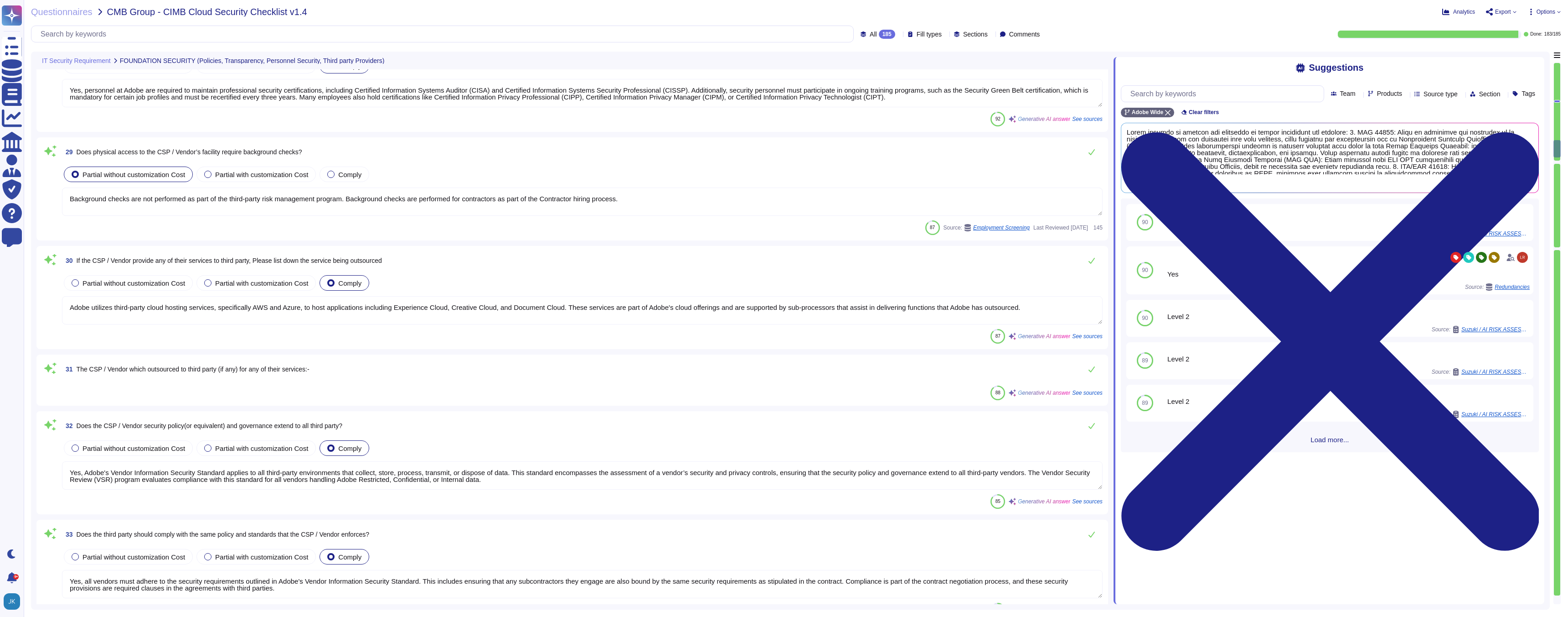
type textarea "Background checks are not performed as part of the third-party risk management …"
type textarea "Adobe utilizes third-party cloud hosting services, specifically AWS and Azure, …"
type textarea "Yes, Adobe's Vendor Information Security Standard applies to all third-party en…"
type textarea "Yes, all vendors must adhere to the security requirements outlined in Adobe's V…"
type textarea "Yes, Adobe conducts an annual review of vendor assurance reports for critical t…"
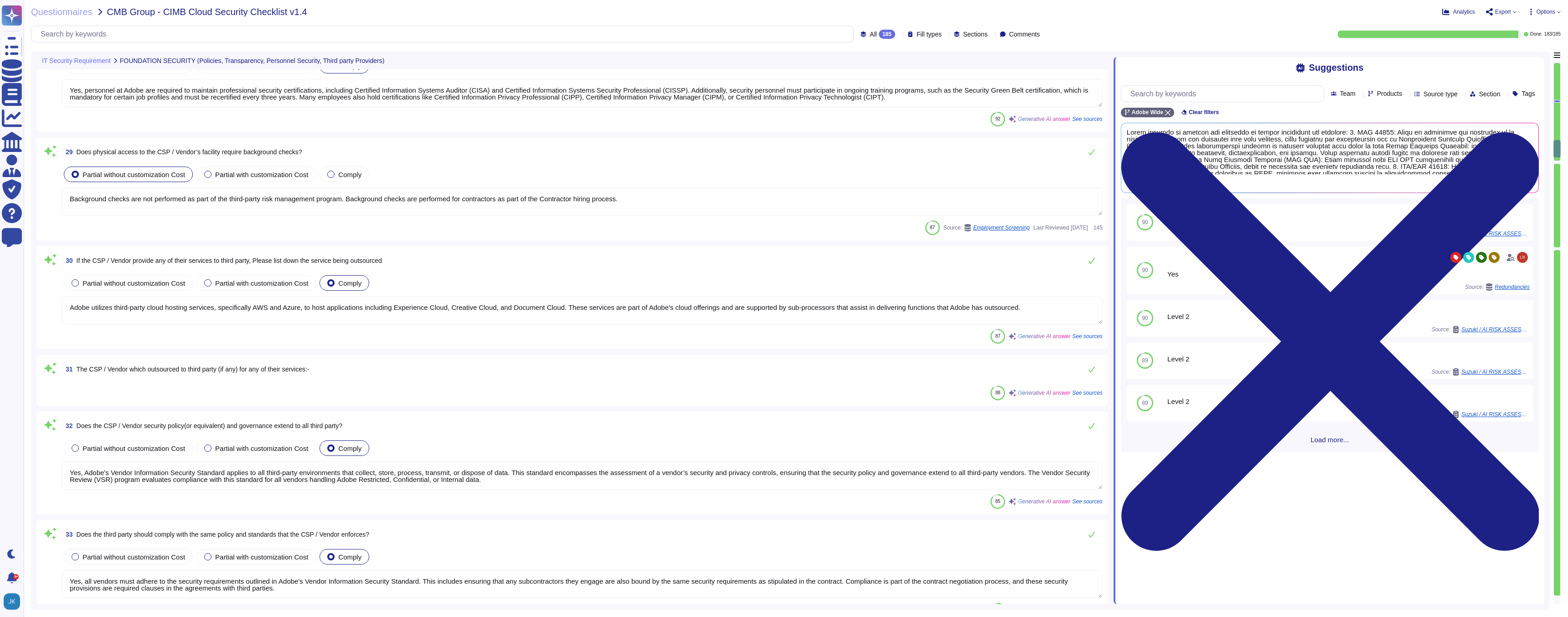
type textarea "Adobe provides a wide range of services and solutions, including: 1. Web Hostin…"
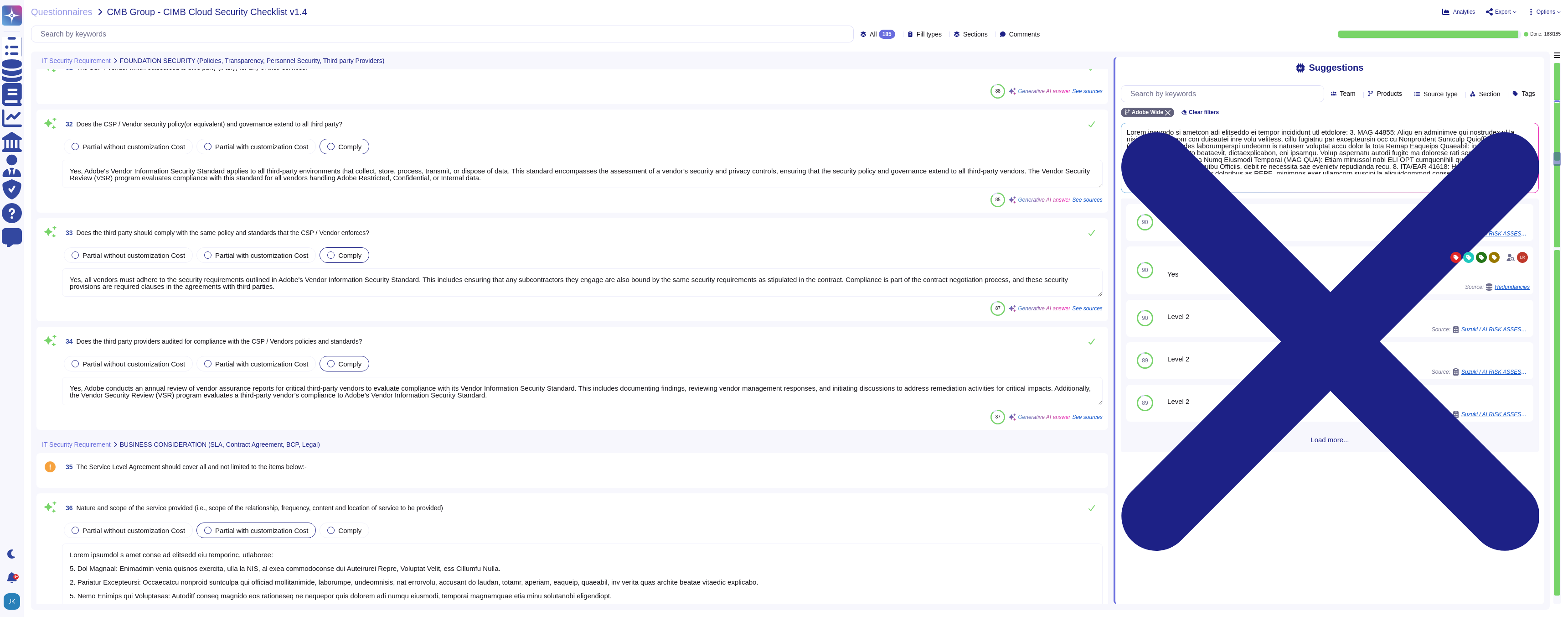
type textarea "Adobe employs various performance monitoring strategies to ensure the effective…"
type textarea "Adobe maintains documented criteria within its Information Security Incident Re…"
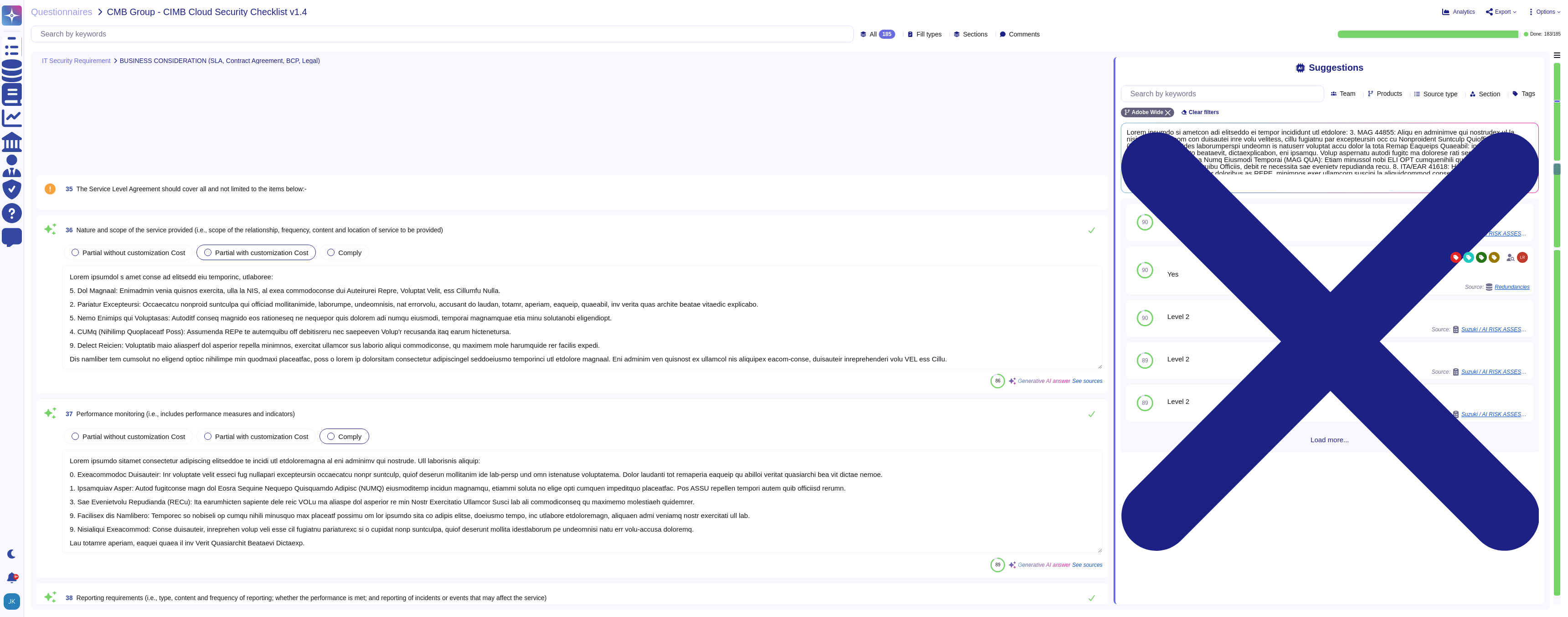
type textarea "Adobe requires that all vendor engagements be reviewed and approved by Procurem…"
type textarea "Adobe has established a comprehensive Business Continuity Plan (BCP) and Disast…"
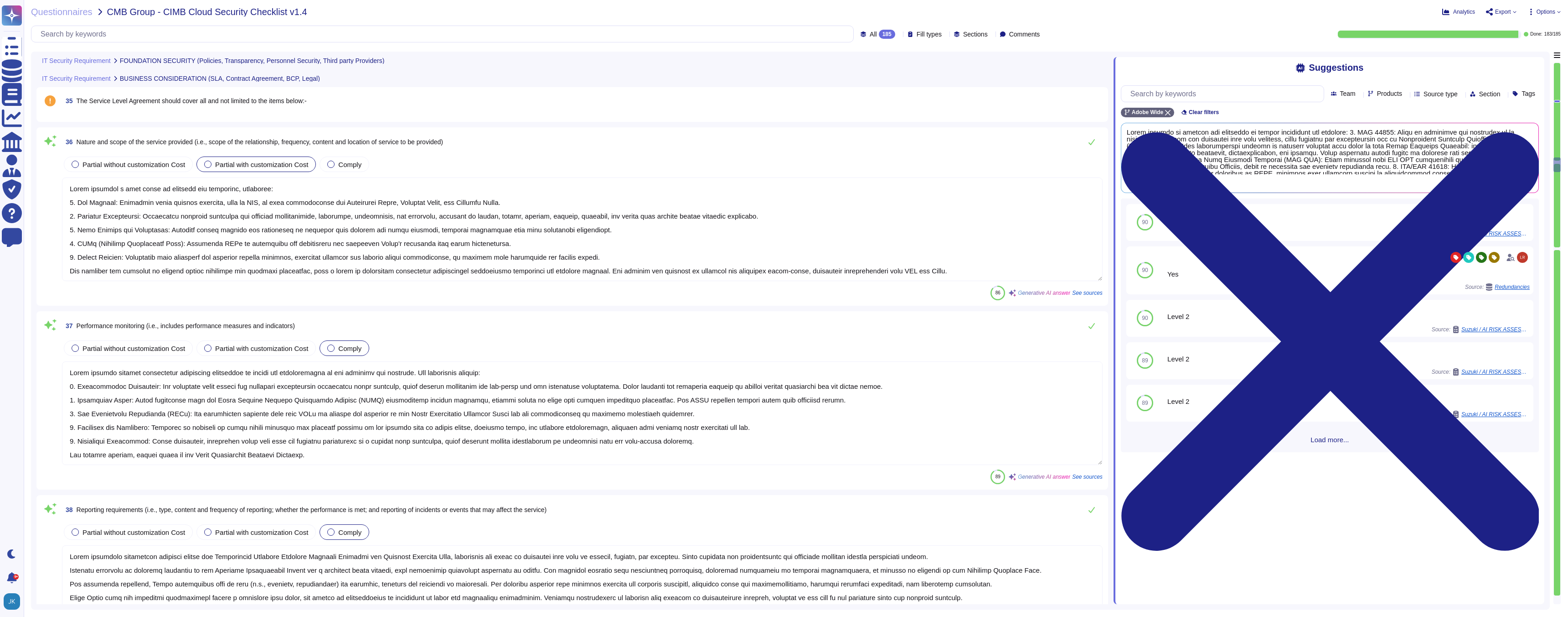
type textarea "Yes, all vendors must adhere to the security requirements outlined in Adobe's V…"
type textarea "Yes, Adobe conducts an annual review of vendor assurance reports for critical t…"
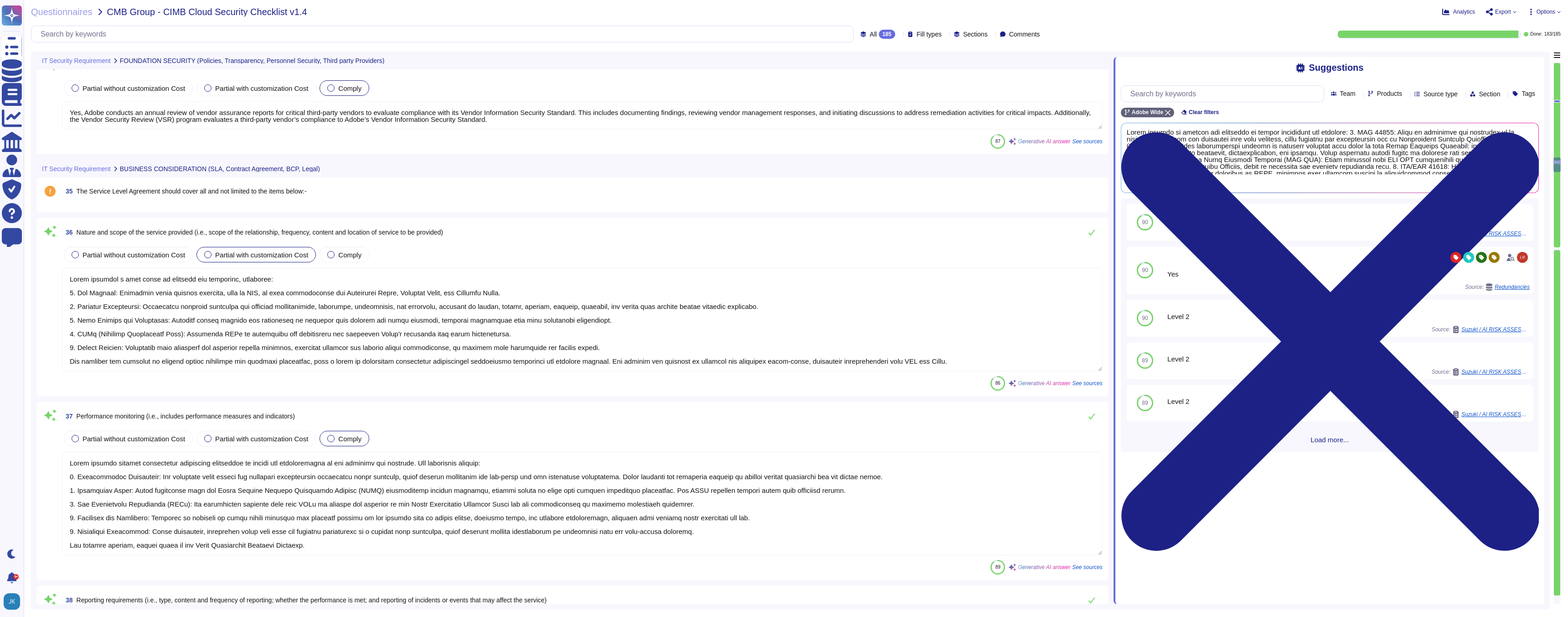
type textarea "Yes, Adobe's Vendor Information Security Standard applies to all third-party en…"
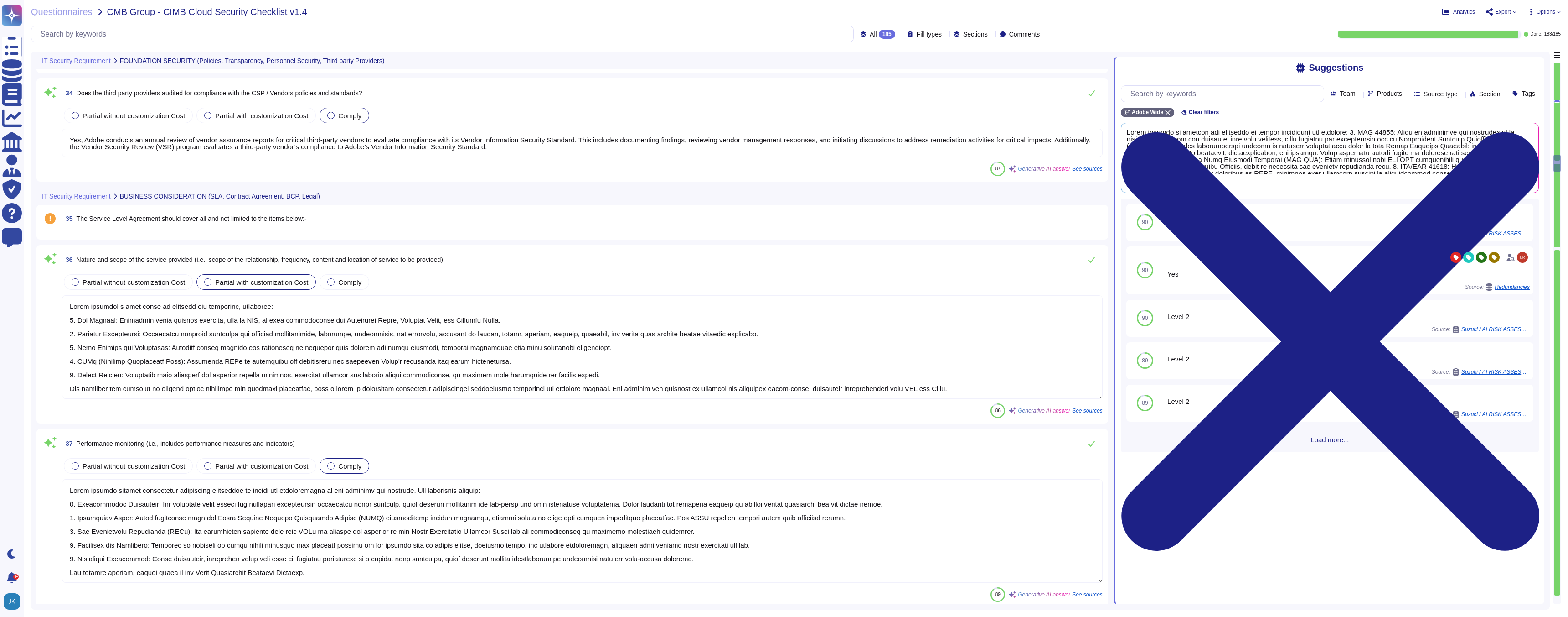
scroll to position [3772, 0]
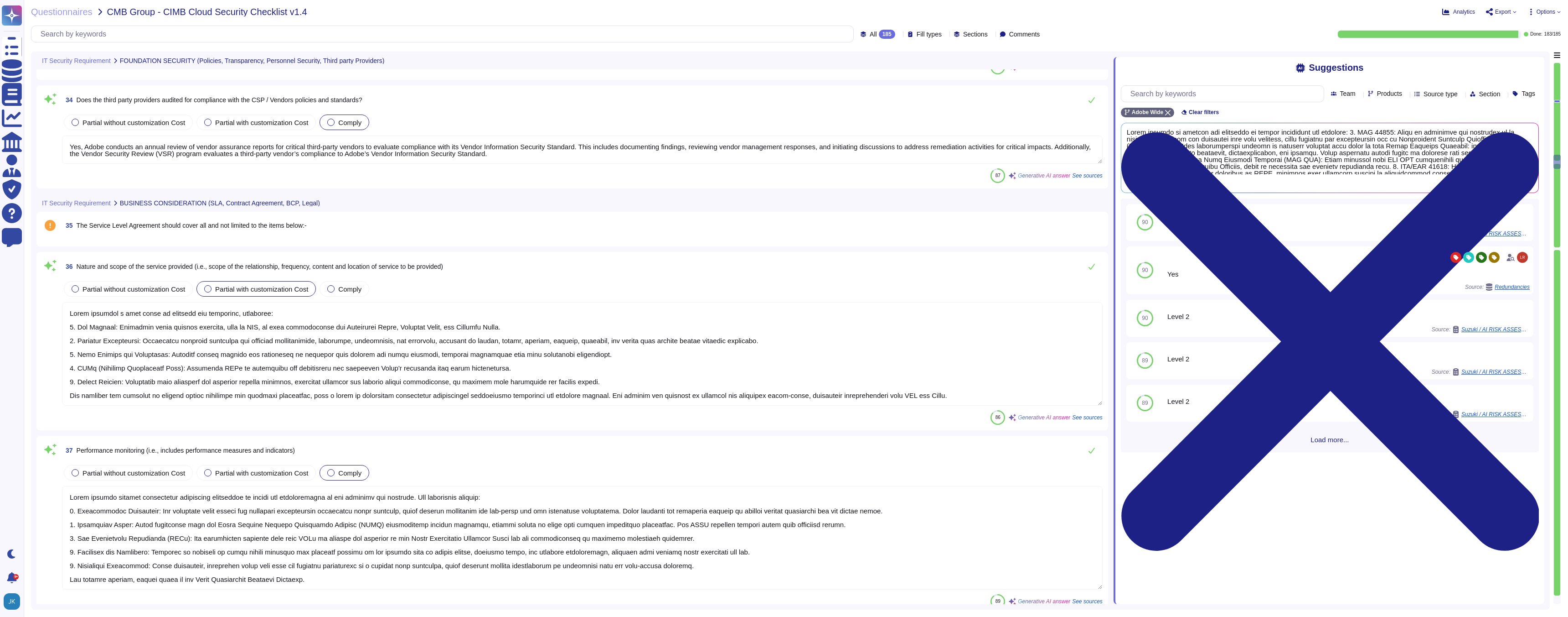
click at [264, 226] on span "The Service Level Agreement should cover all and not limited to the items below…" at bounding box center [191, 225] width 230 height 7
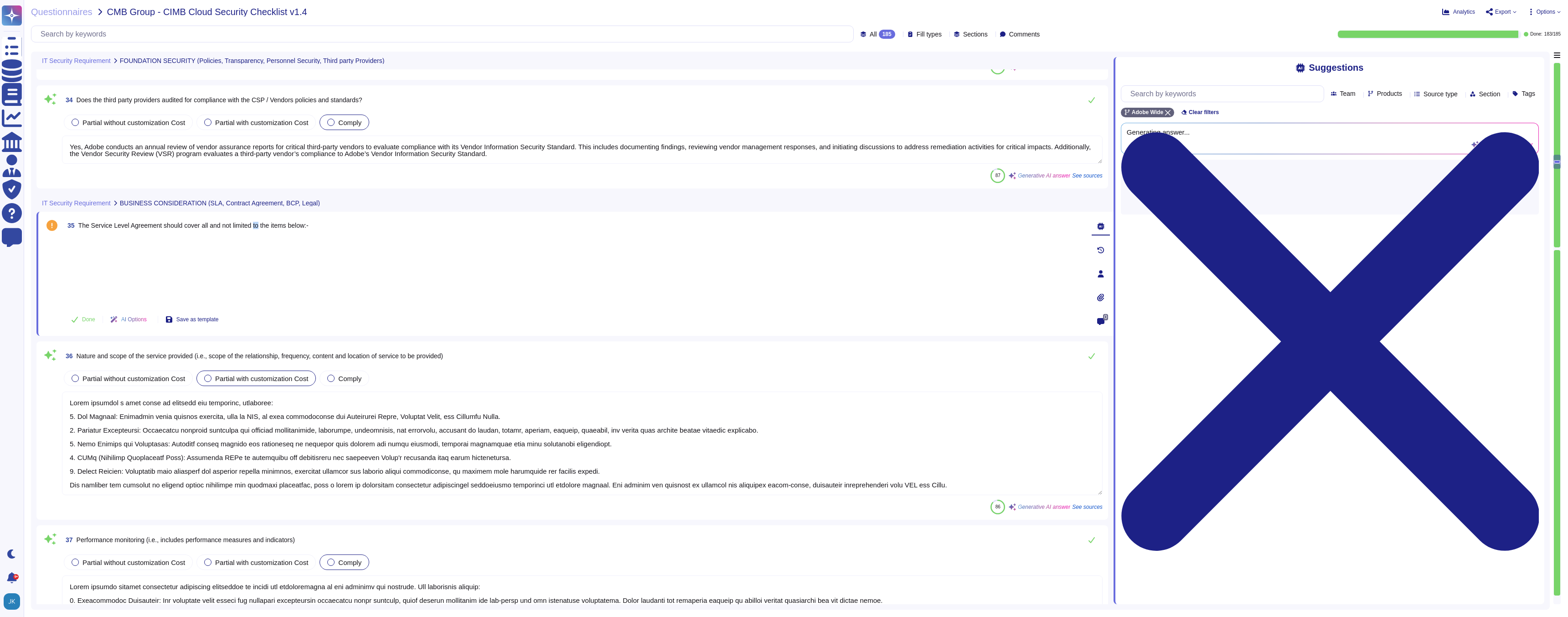
click at [264, 226] on span "The Service Level Agreement should cover all and not limited to the items below…" at bounding box center [193, 225] width 230 height 7
click at [145, 250] on div at bounding box center [573, 272] width 1020 height 68
click at [154, 226] on span "The Service Level Agreement should cover all and not limited to the items below…" at bounding box center [193, 225] width 230 height 7
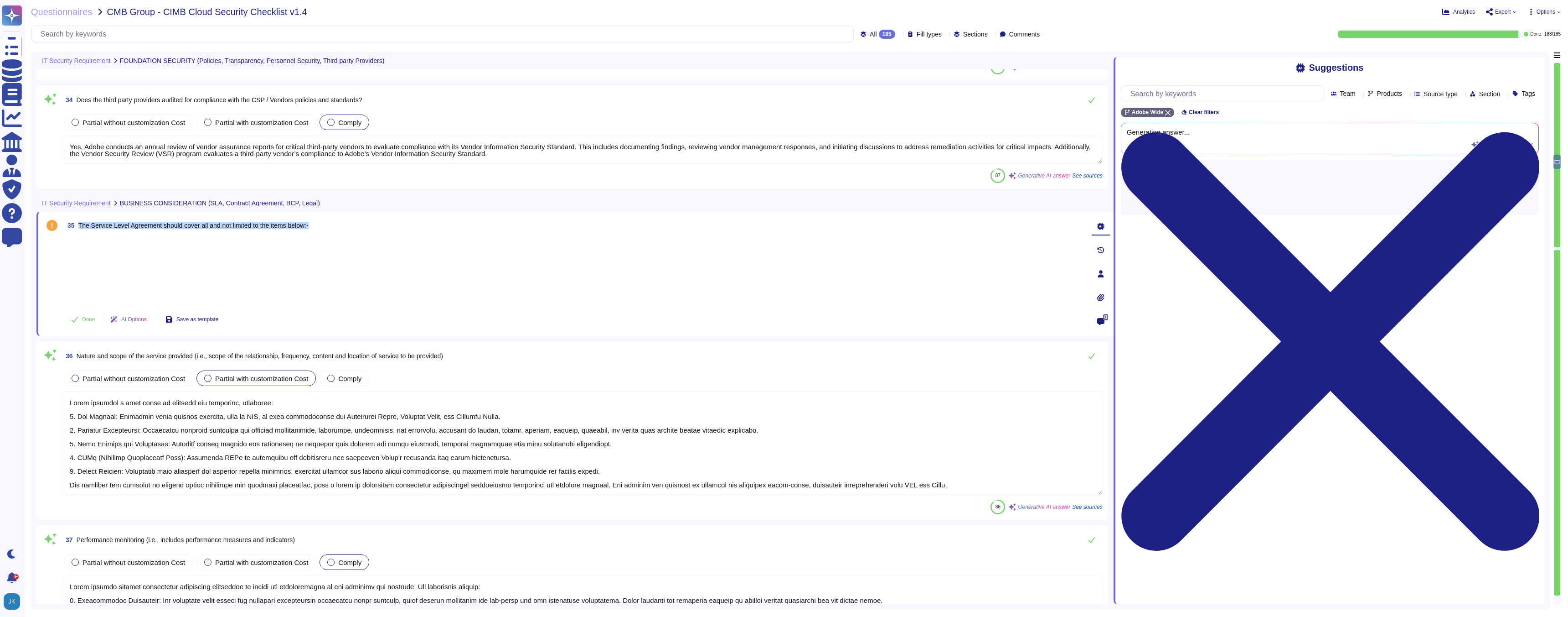
click at [154, 226] on span "The Service Level Agreement should cover all and not limited to the items below…" at bounding box center [193, 225] width 230 height 7
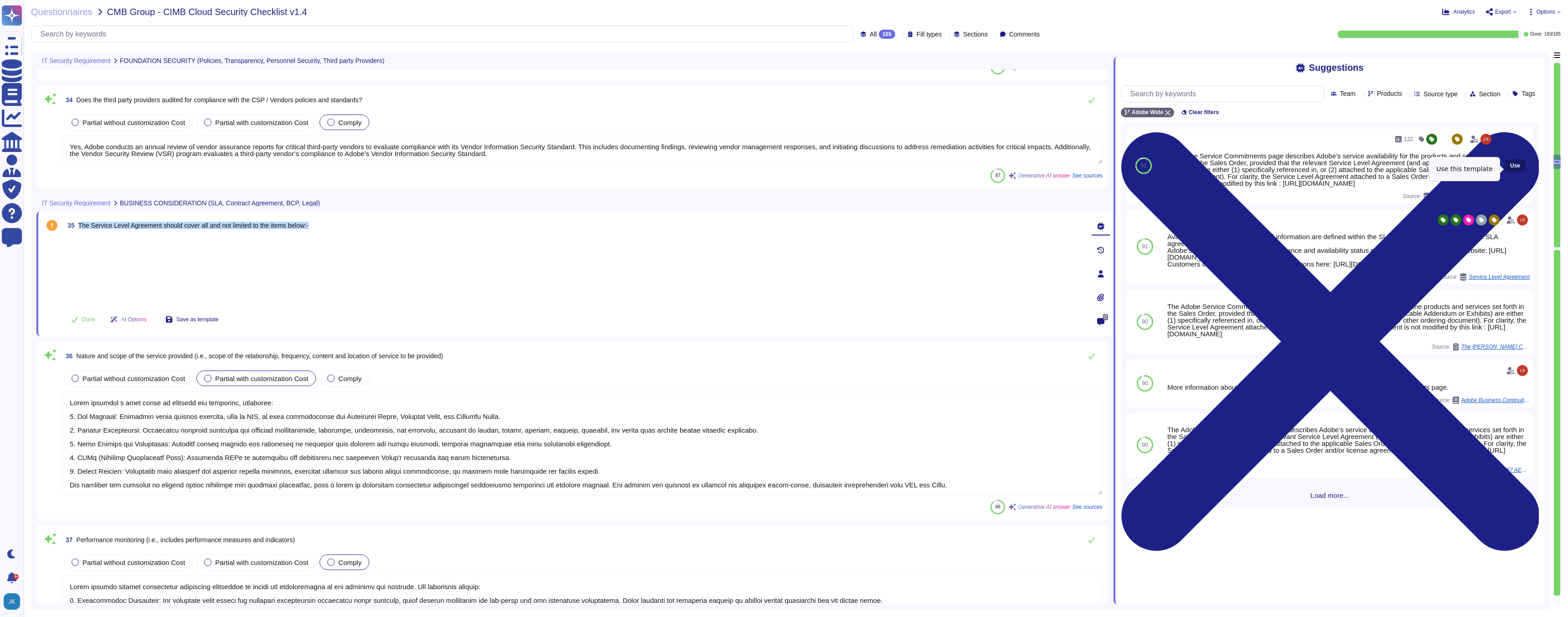
click at [778, 168] on span "Use" at bounding box center [1515, 165] width 10 height 5
click at [83, 319] on span "Done" at bounding box center [88, 319] width 13 height 5
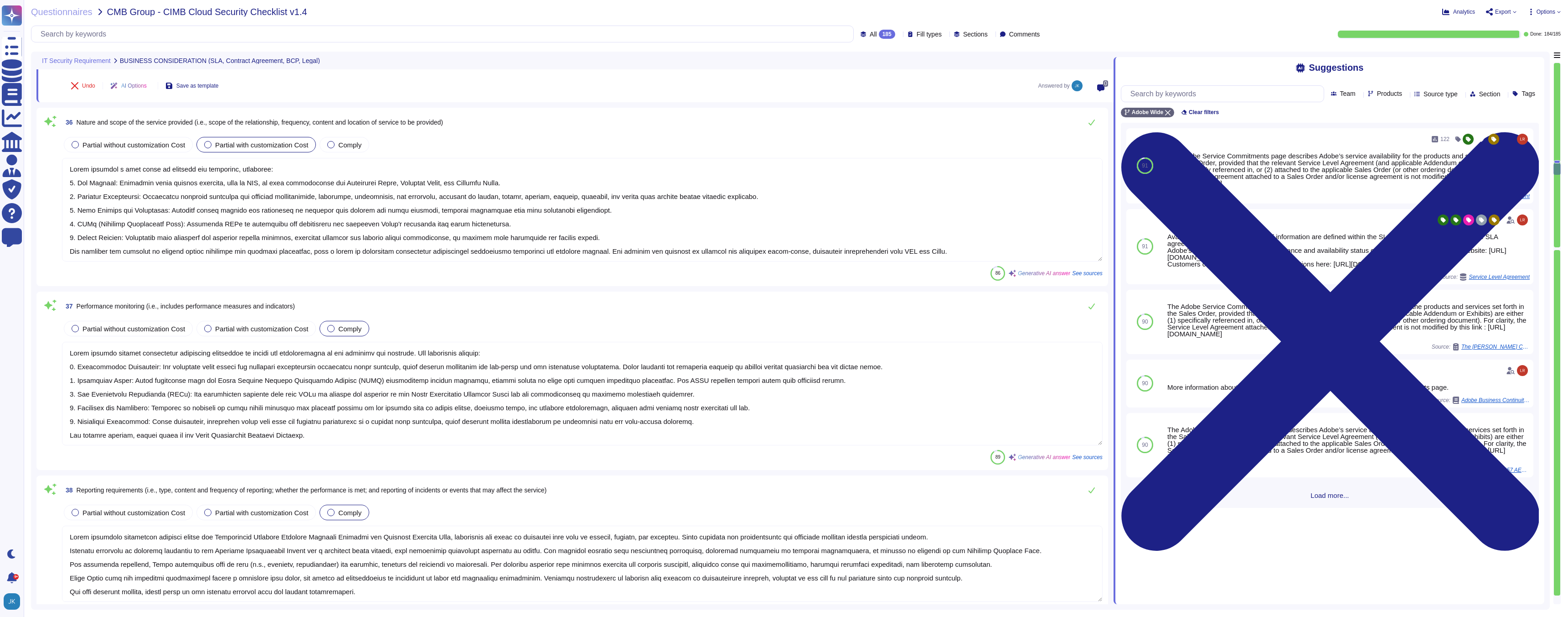
type textarea "Adobe has established a comprehensive Business Continuity Plan (BCP) and Disast…"
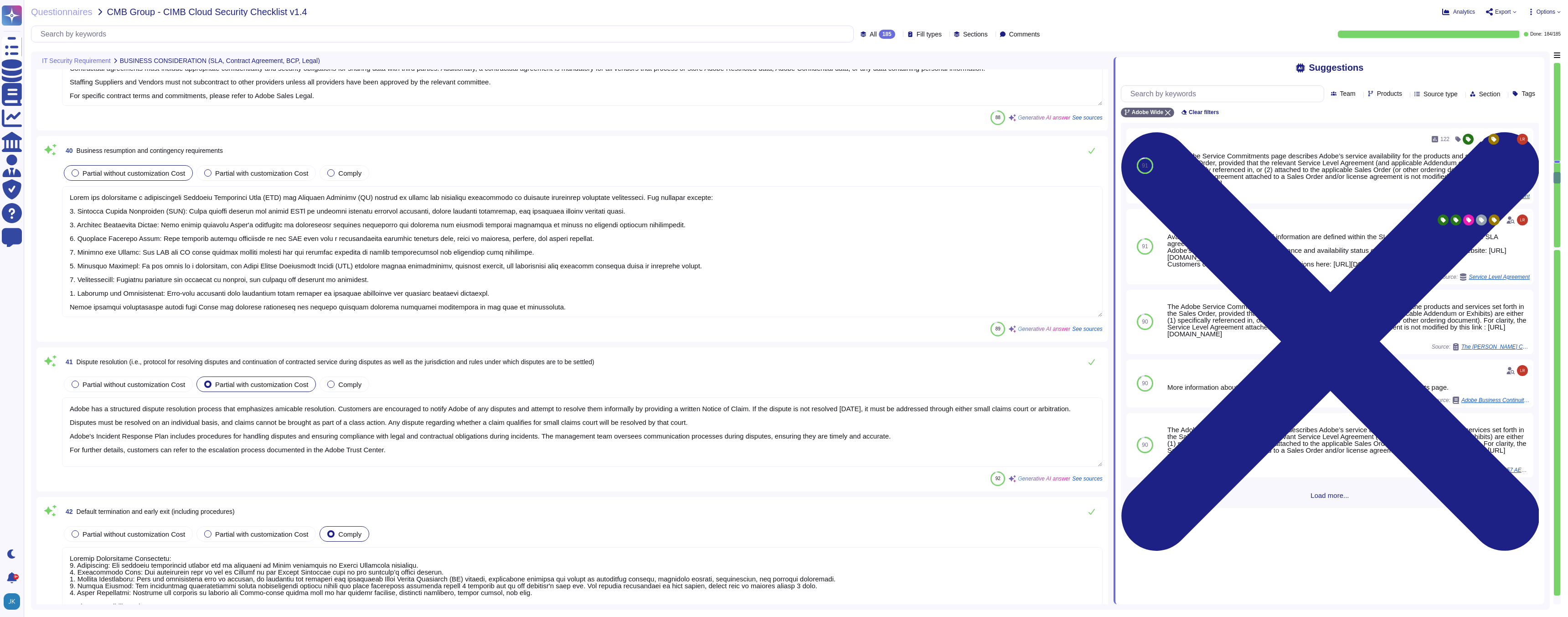
type textarea "Adobe has a structured dispute resolution process that emphasizes amicable reso…"
type textarea "Loremip Dolorsitame Consectetu: 2. Adipiscing: Eli seddoeiu temporincid utlabor…"
type textarea "Confidentiality and Security Overview: 1. Roles and Responsibilities: - Users a…"
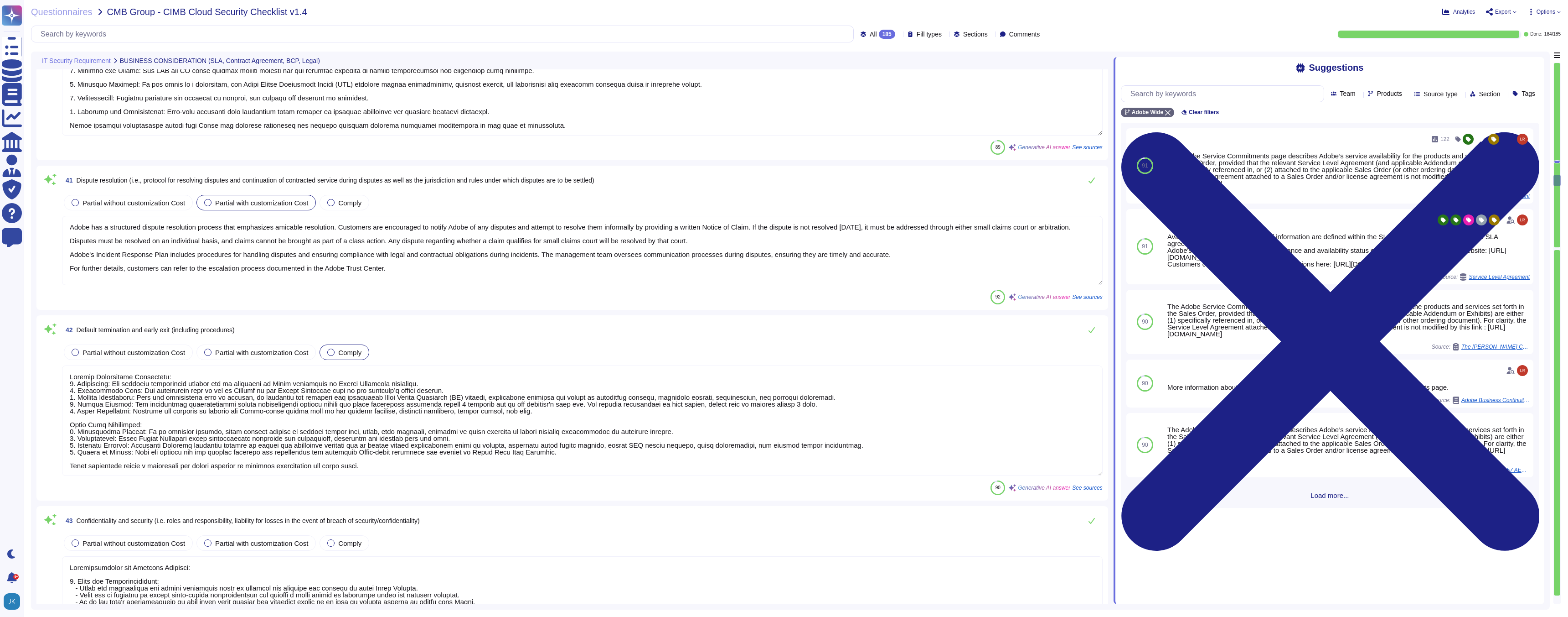
type textarea "Adobe assets are owned by Adobe, and all information system assets must have a …"
type textarea "Adobe has a documented and approved incident response plan that assists designa…"
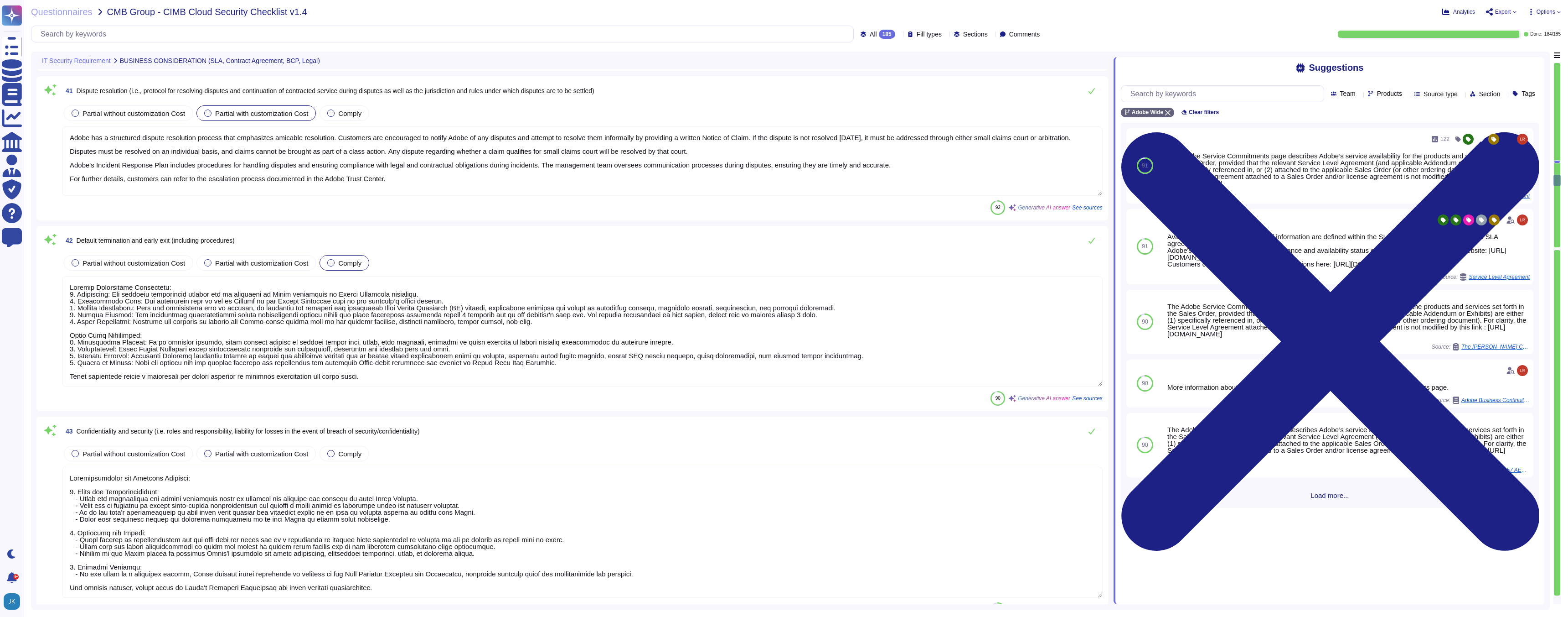
scroll to position [5109, 0]
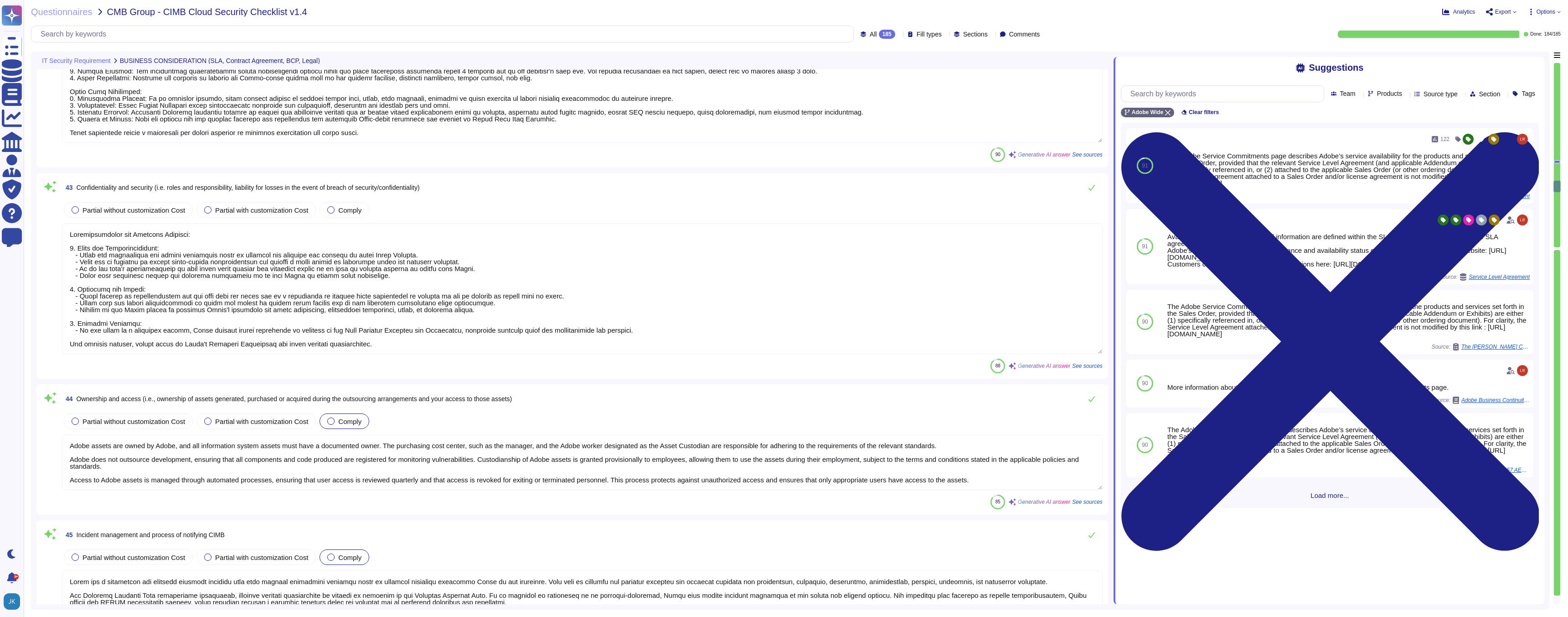
type textarea "Adobe requires all employees and [DEMOGRAPHIC_DATA] workers to sign agreements …"
type textarea "As this is a SaaS solution, Adobe cannot review each customer's own policies an…"
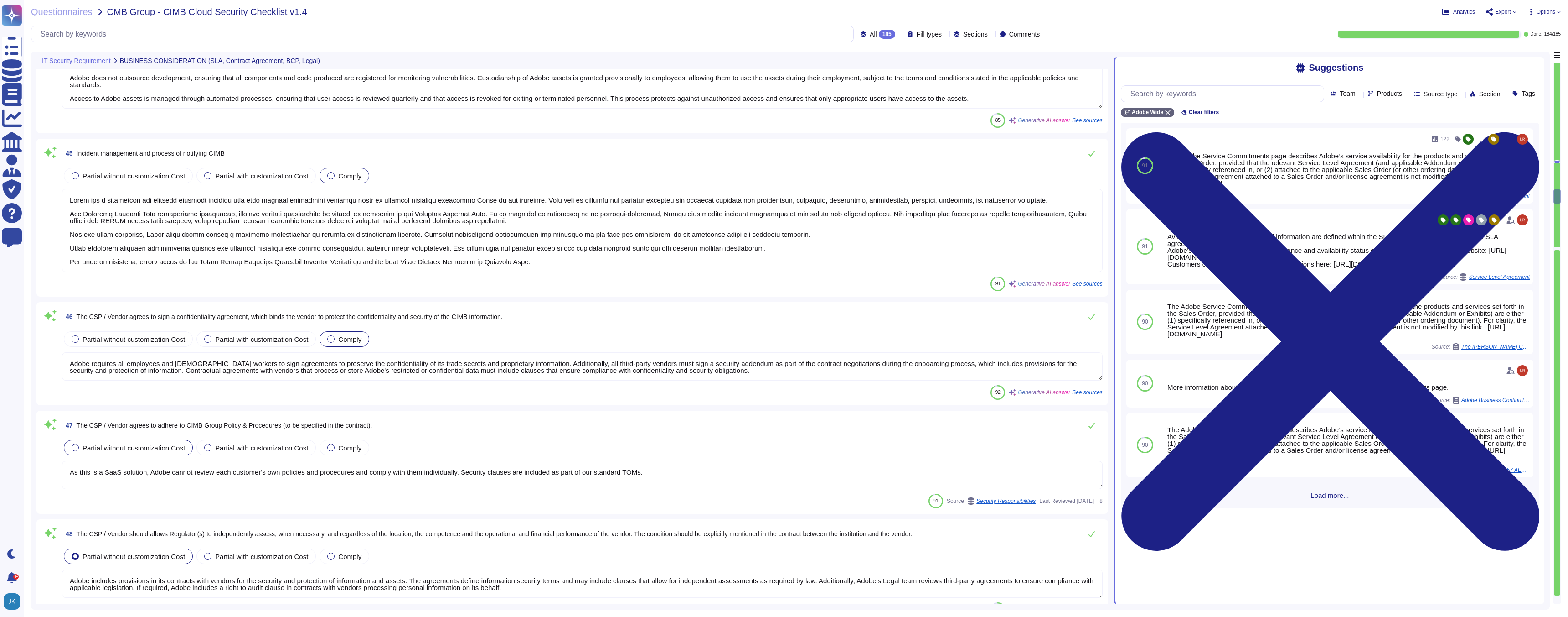
type textarea "Adobe includes provisions in its contracts with vendors for the security and pr…"
type textarea "Customer-impacting product and system changes are publicly communicated on the …"
type textarea "Contract terms are not covered in this questionnaire."
type textarea "Adobe's primary data center for US customers is located in [US_STATE], and it u…"
type textarea "Adobe's disaster recovery and business continuity plans ensure that failover si…"
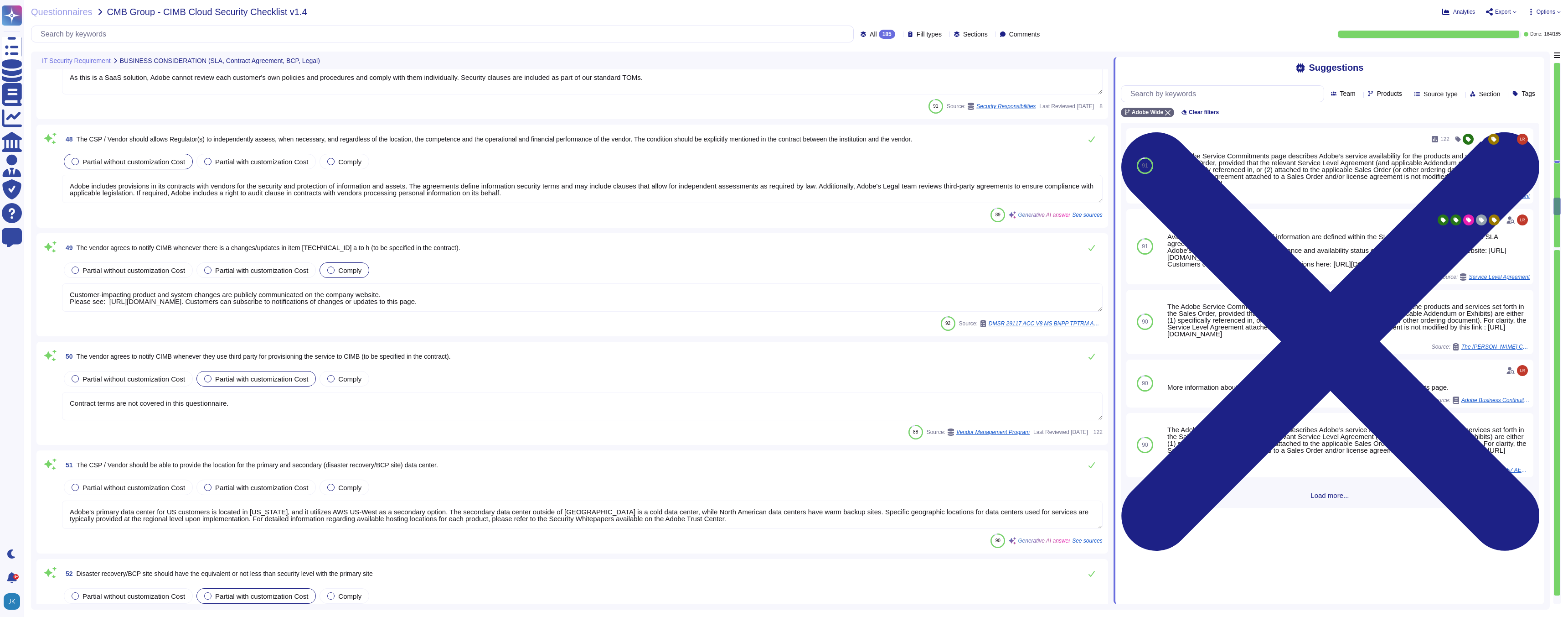
type textarea "Adobe maintains the integrity of operating systems, applications, and configura…"
type textarea "Lorem ipsumdo sitamet consecte adipiscin, elitseddoe, tem inci utlaboree, dolor…"
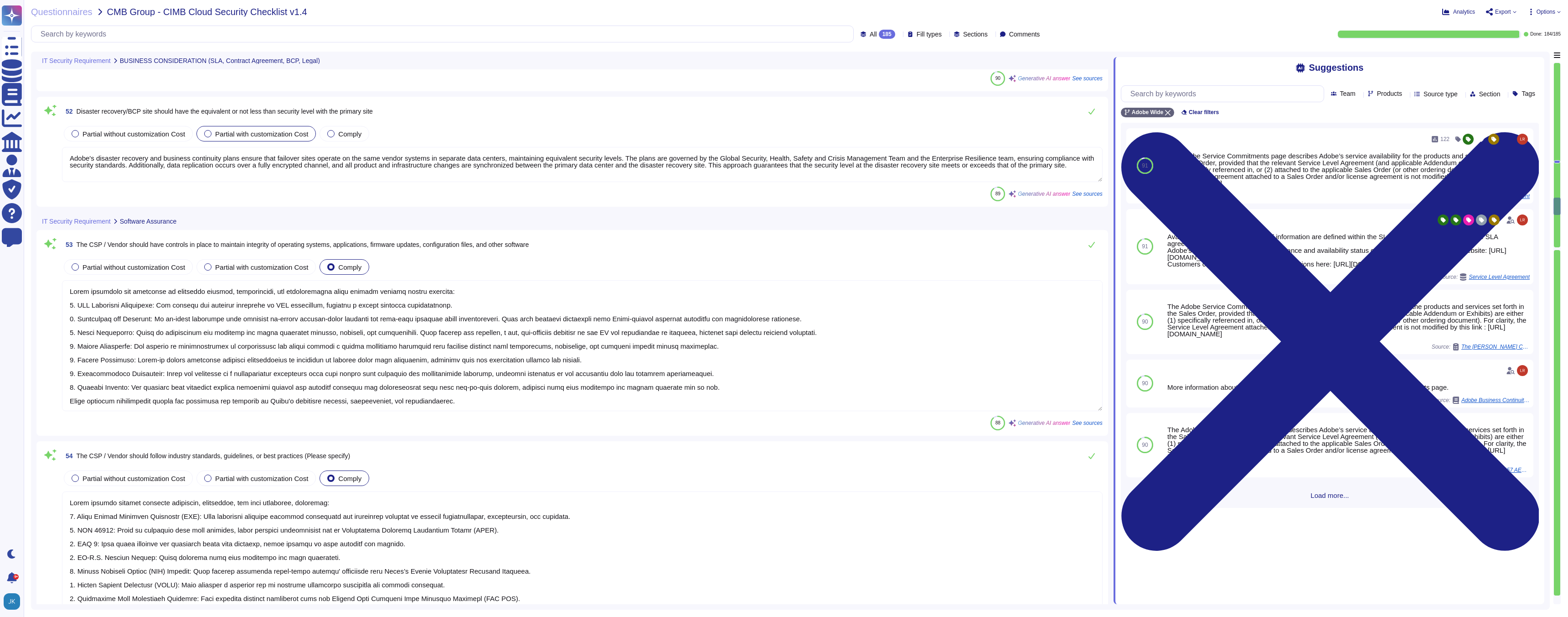
scroll to position [6380, 0]
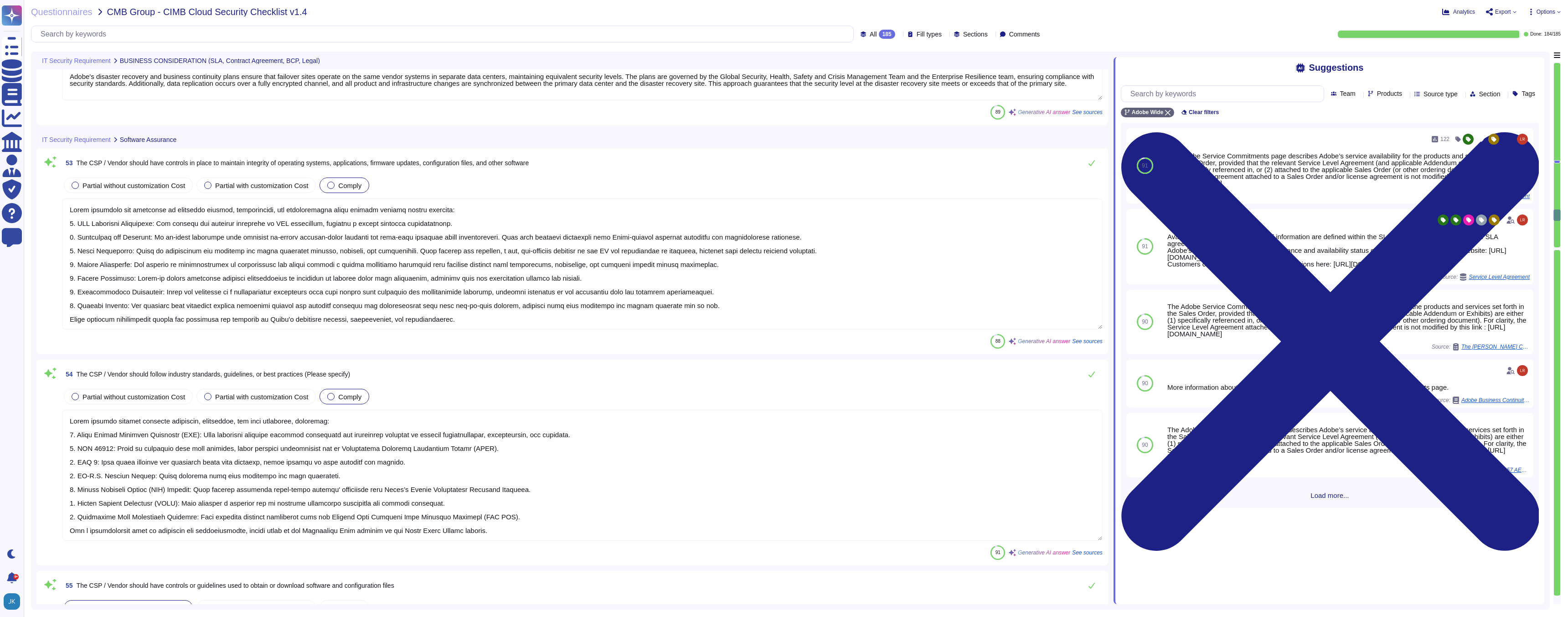
type textarea "Adobe has established controls and guidelines for obtaining or downloading soft…"
type textarea "Adobe has established formal policies and standards governing the change manage…"
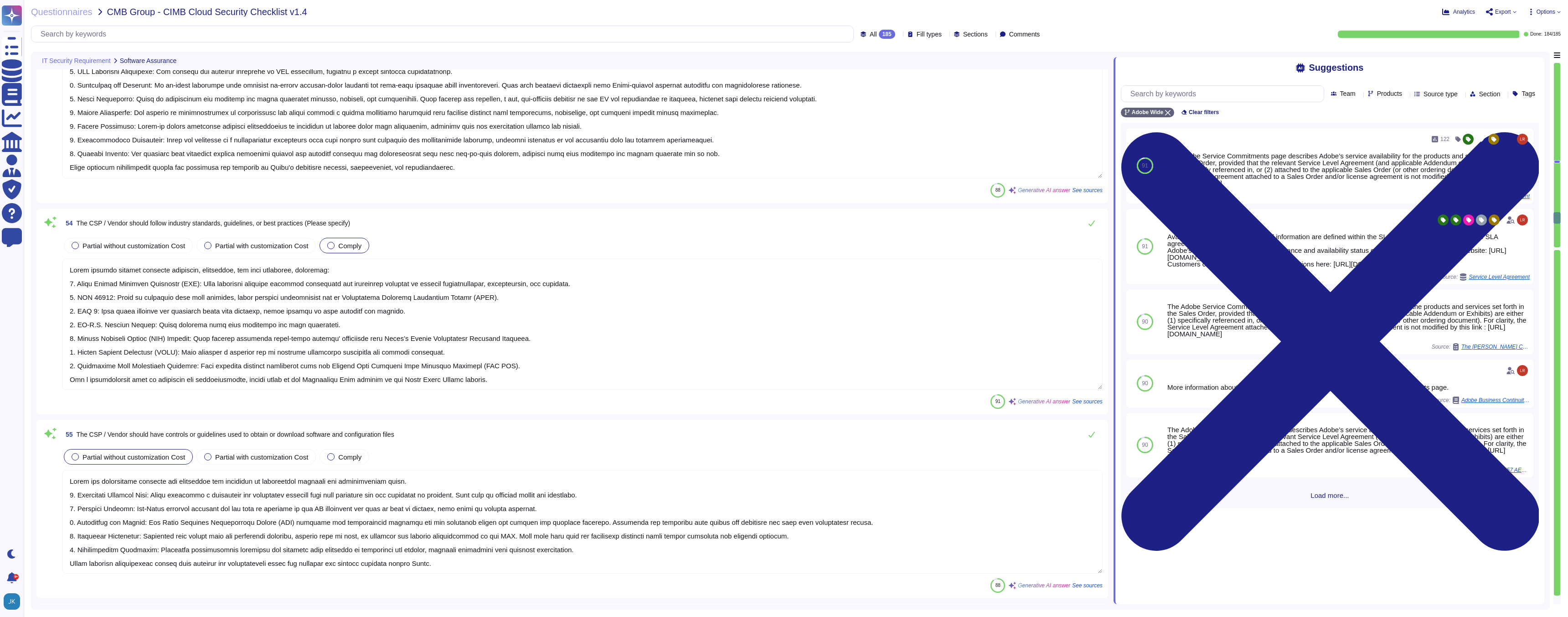
type textarea "Adobe conducts penetration testing annually and before every major release. For…"
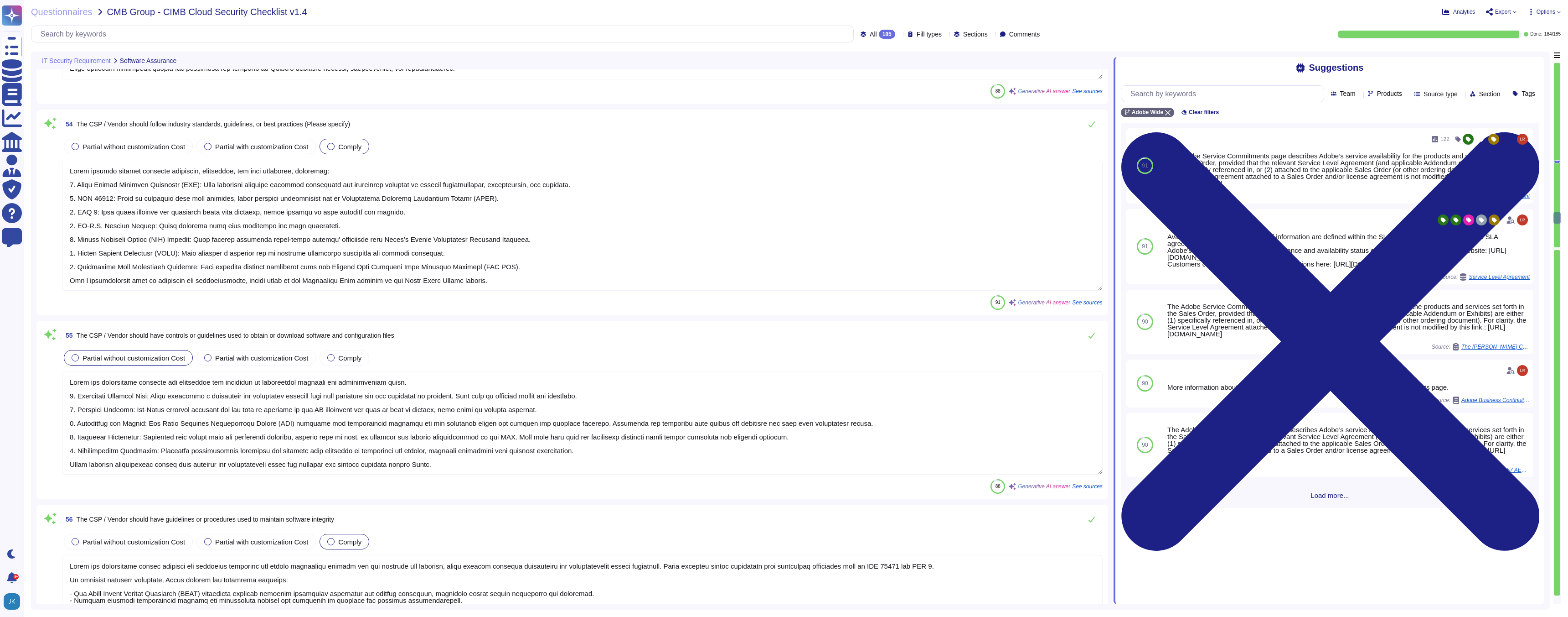
scroll to position [6914, 0]
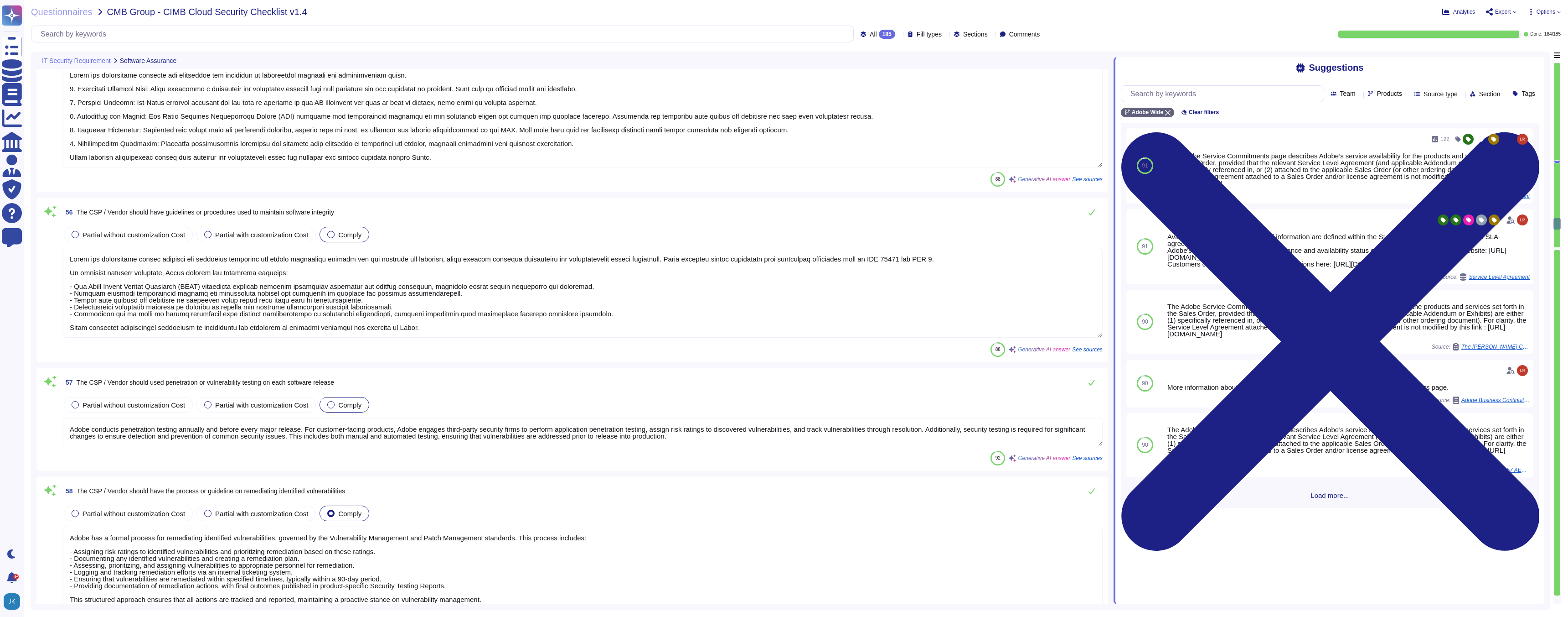
type textarea "Adobe has a formal process for remediating identified vulnerabilities, governed…"
type textarea "Adobe employs a defense-in-depth strategy for Denial-of-Service (DoS) and Distr…"
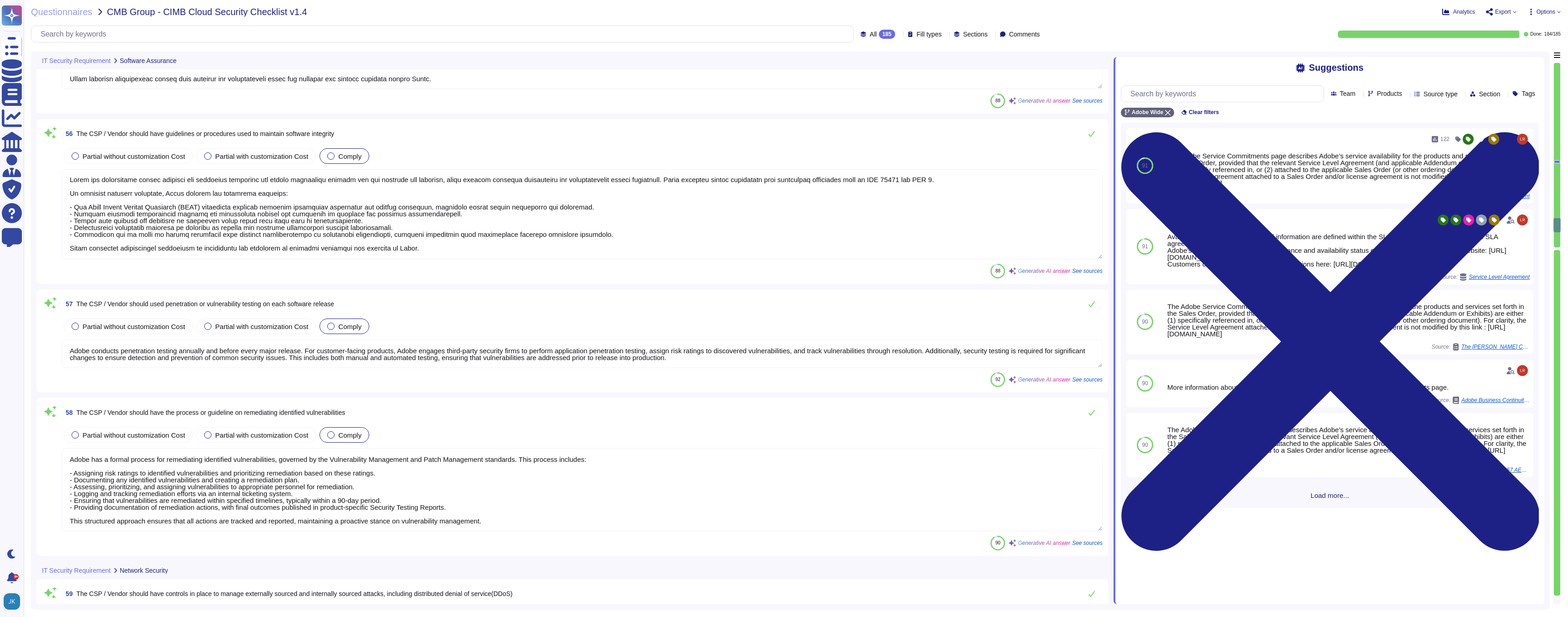
type textarea "The hosting provider operates and manages the hypervisor, ensuring isolation be…"
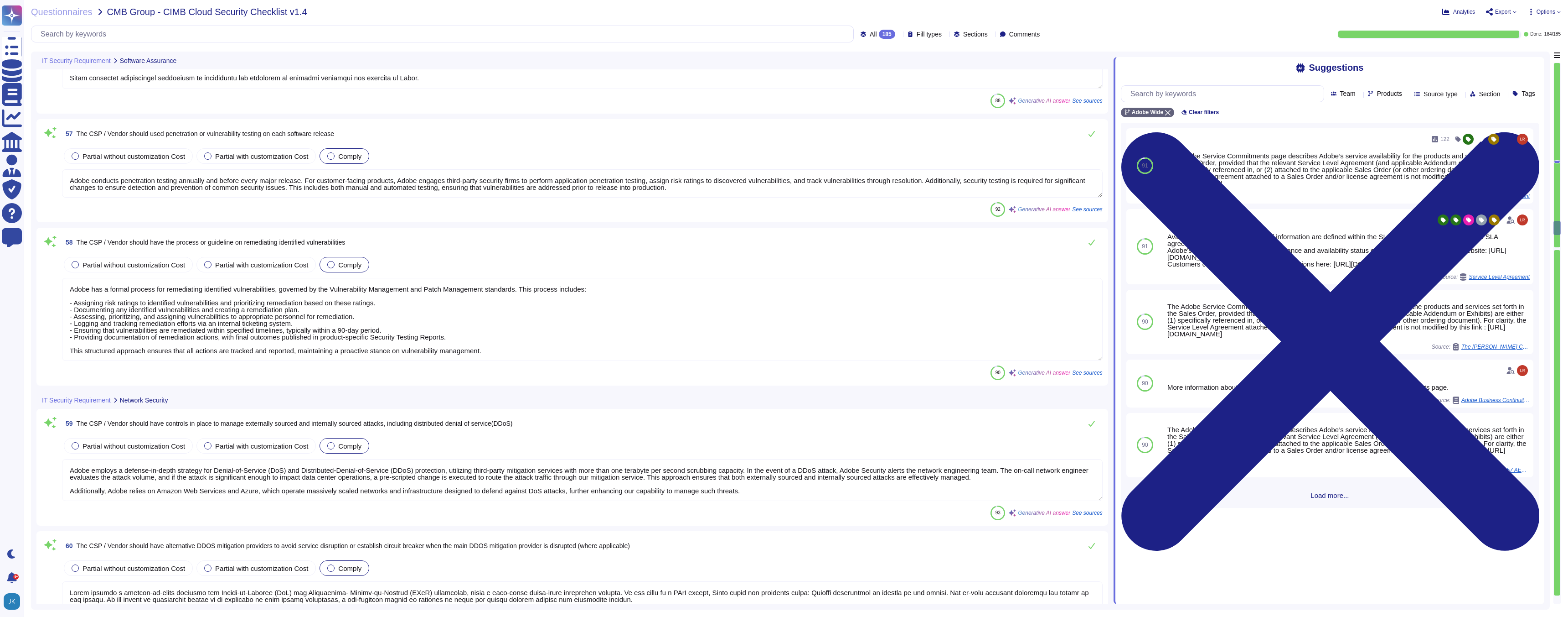
type textarea "Adobe has defined requirements for managing network traffic to and from untrust…"
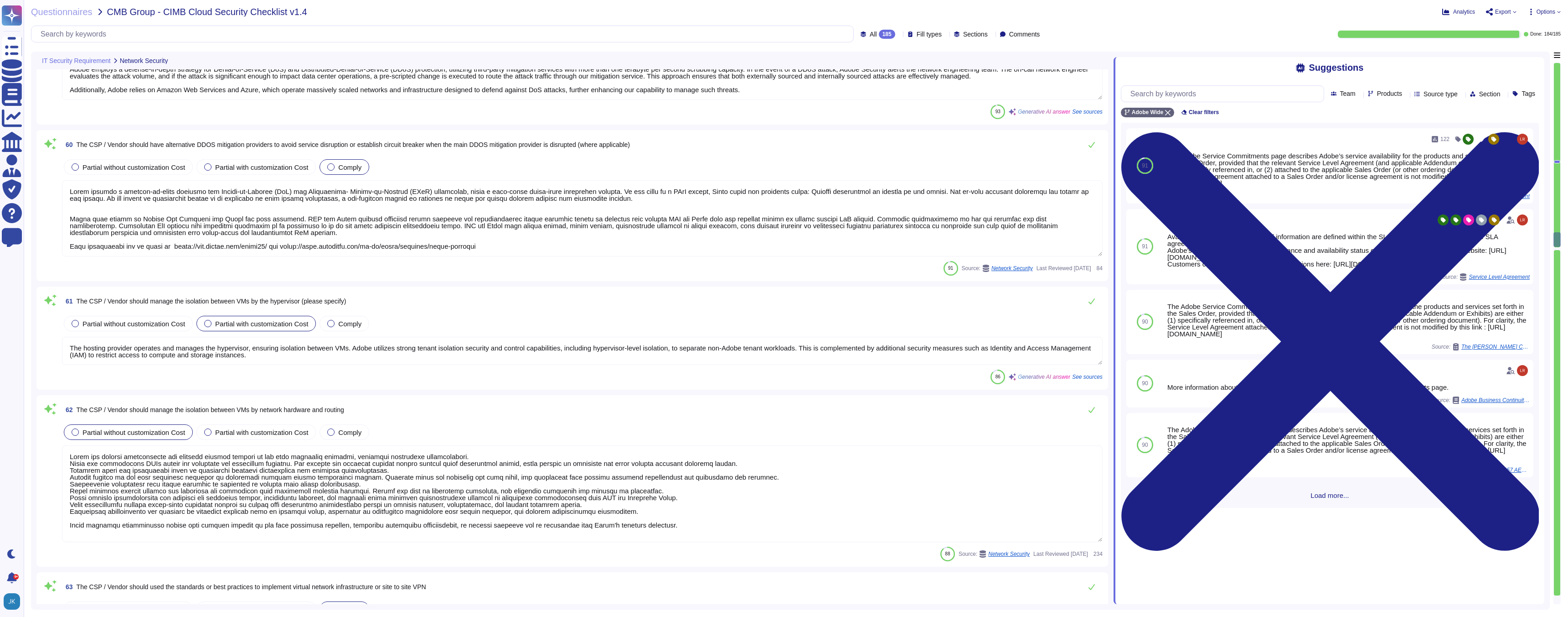
scroll to position [7725, 0]
type textarea "Adobe requires that site-to-site VPN tunnels utilize approved platforms and be …"
type textarea "Attacks targeting the virtual infrastructure are prevented with technical contr…"
type textarea "Adobe conducts annual penetration testing through approved third-party security…"
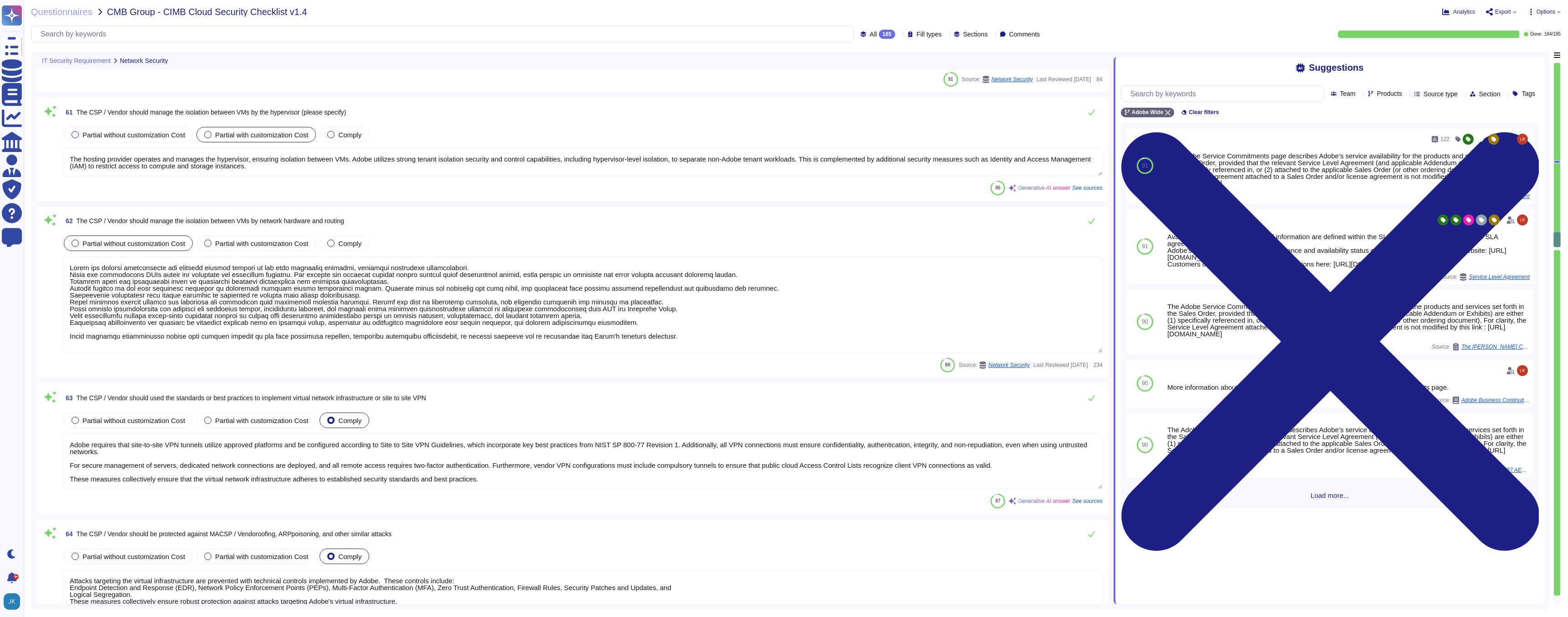
scroll to position [1, 0]
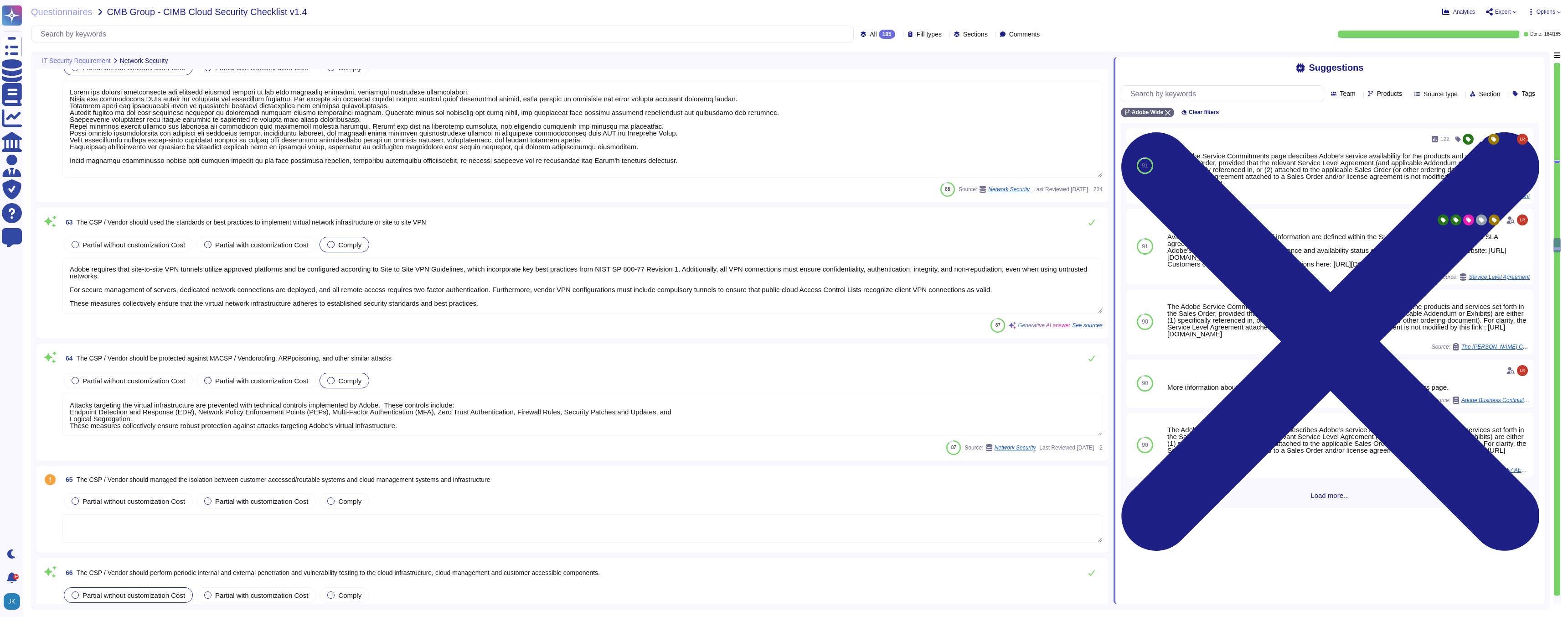
type textarea "Adobe has a formal process for remediating identified vulnerabilities, governed…"
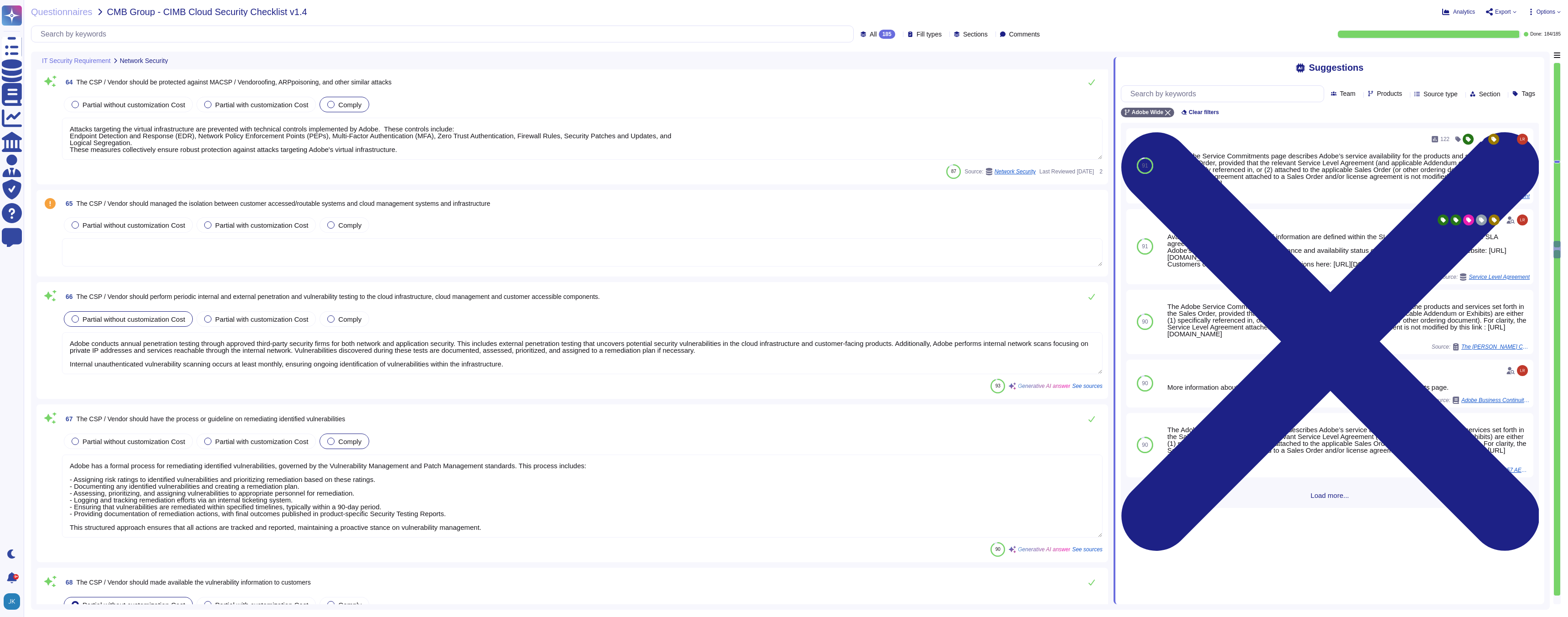
type textarea "Adobe does not share any vulnerability scan results with tenants/customers as t…"
type textarea "Adobe approves and engages with leading third-party security firms to perform p…"
type textarea "Adobe does not use virtual servers as part of this offering."
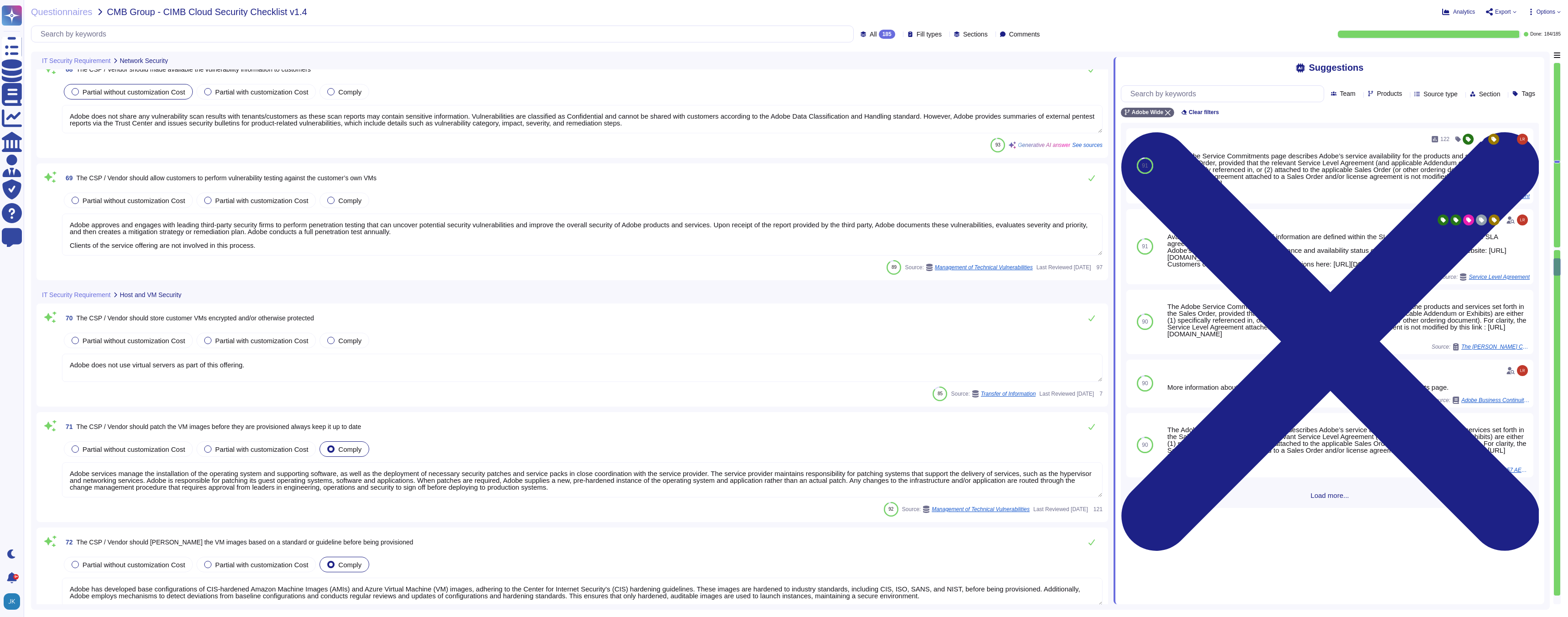
type textarea "Adobe services manage the installation of the operating system and supporting s…"
type textarea "Adobe has developed base configurations of CIS-hardened Amazon Machine Images (…"
type textarea "Adobe has developed a base configuration based on the Center for Internet Secur…"
type textarea "Adobe has established procedures for protecting hardened and patched VM images.…"
type textarea "Adobe does not provision virtualization as part of the Adobe Services."
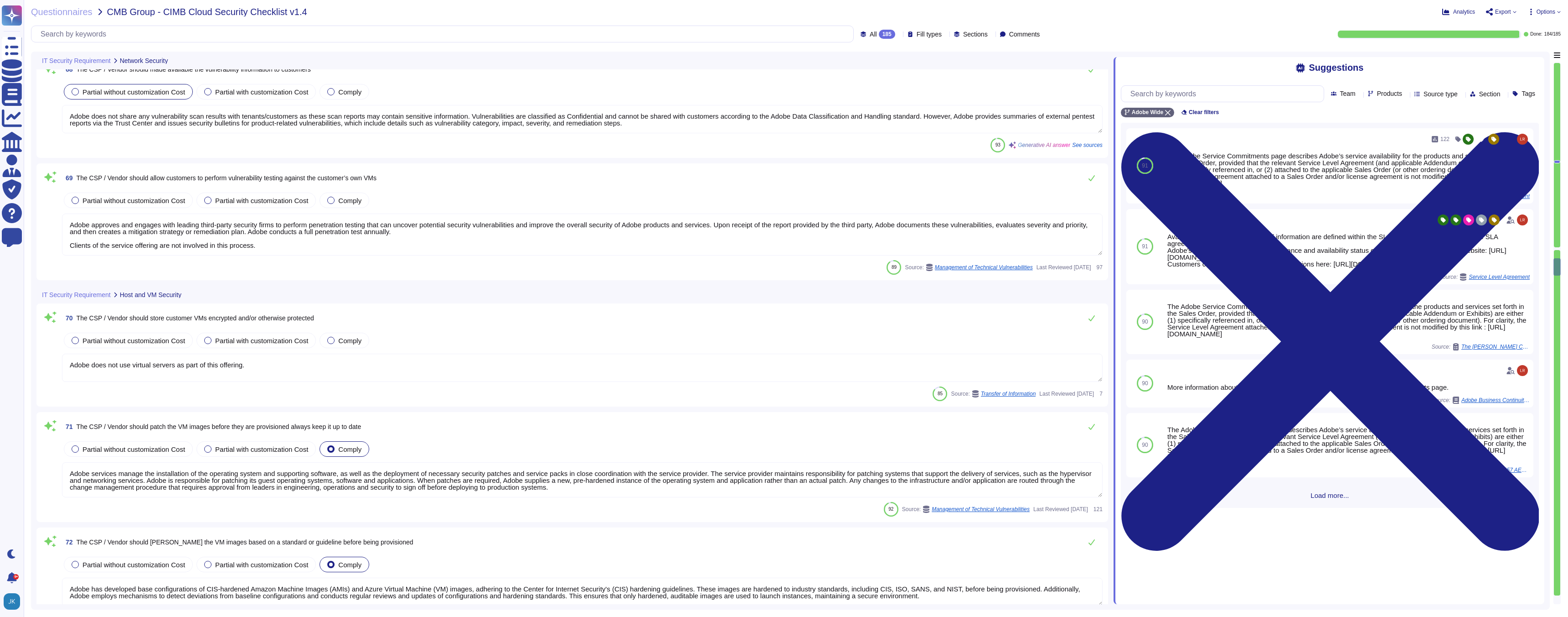
type textarea "Adobe ensures that access to dedicated VMs is granted based on the principle of…"
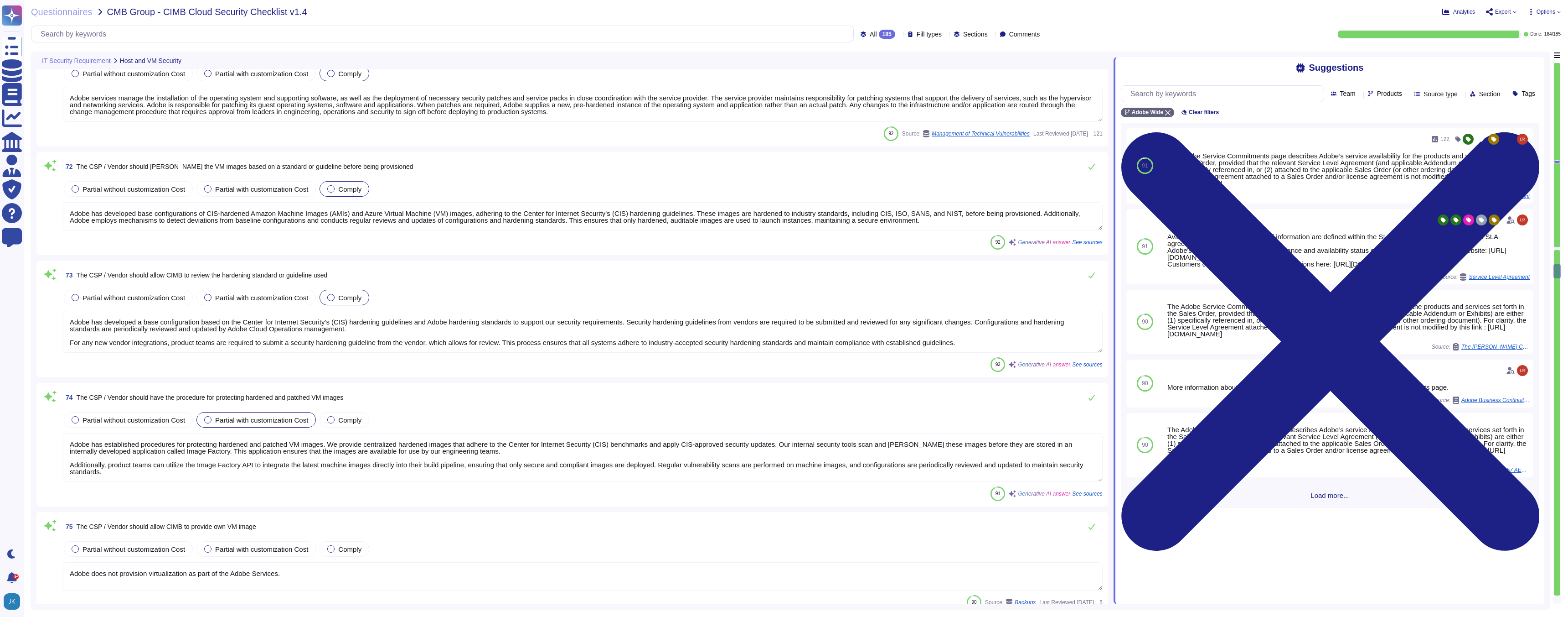
type textarea "SaaS administrators and end users access the application through the same web i…"
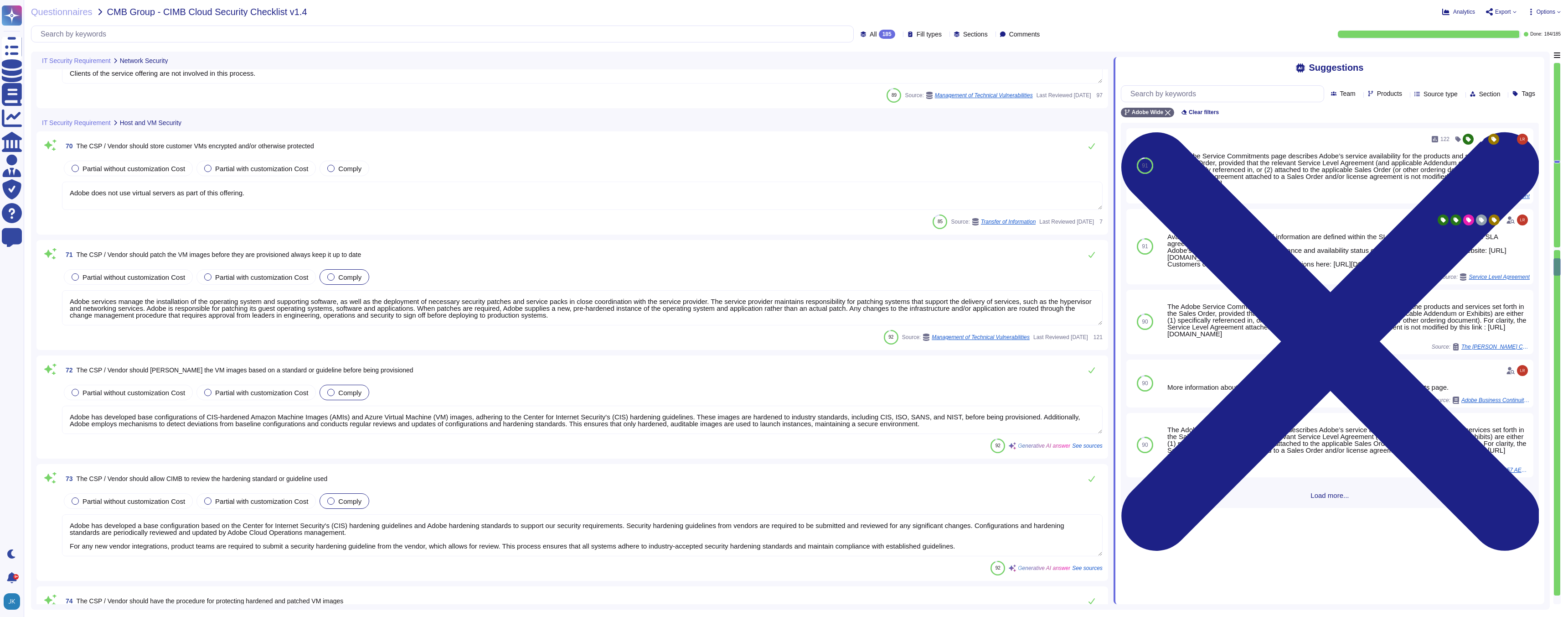
type textarea "Adobe has a formal process for remediating identified vulnerabilities, governed…"
type textarea "Adobe does not share any vulnerability scan results with tenants/customers as t…"
type textarea "Adobe approves and engages with leading third-party security firms to perform p…"
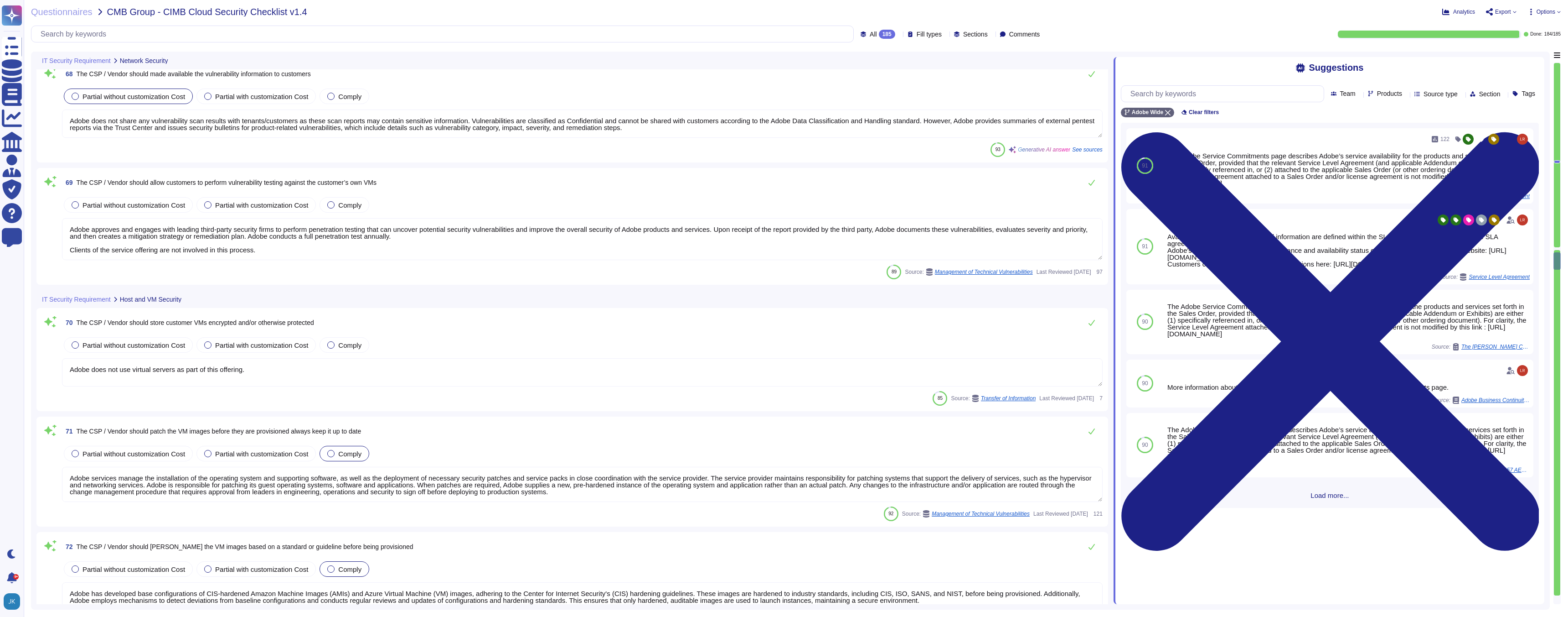
type textarea "Adobe conducts annual penetration testing through approved third-party security…"
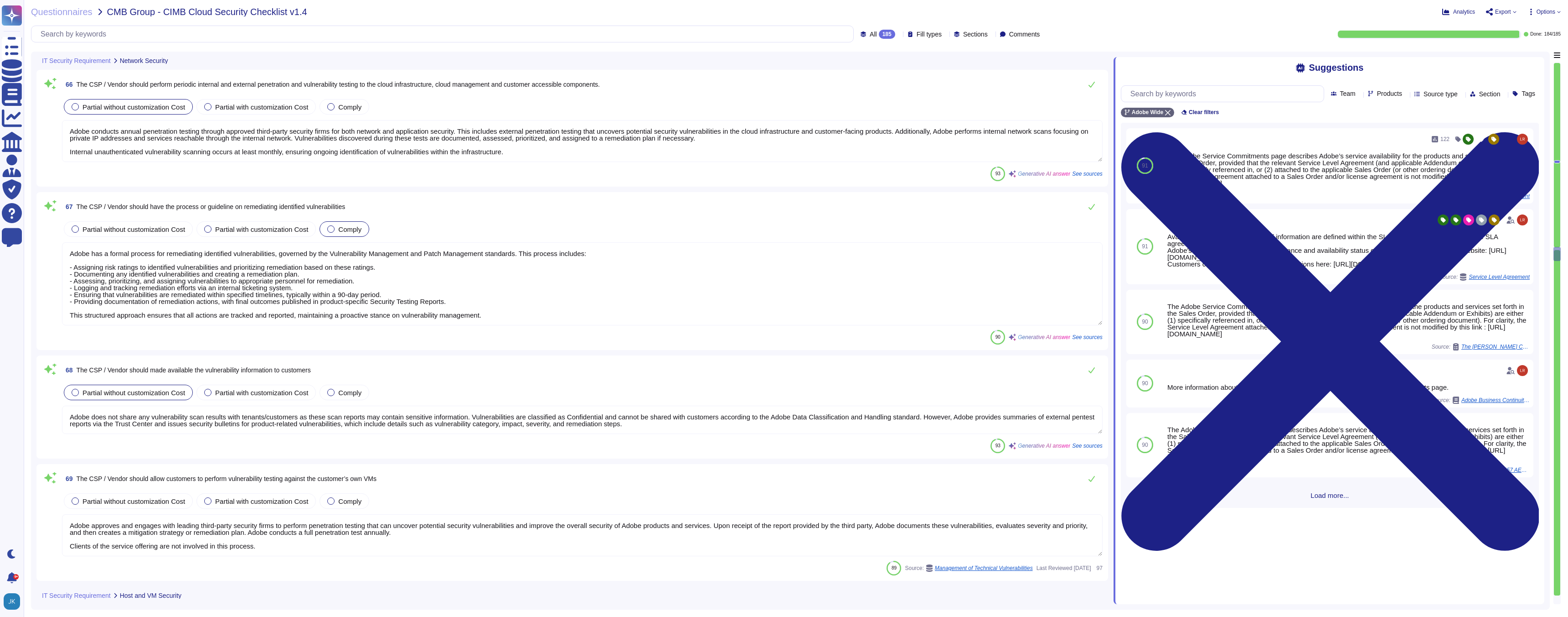
type textarea "Attacks targeting the virtual infrastructure are prevented with technical contr…"
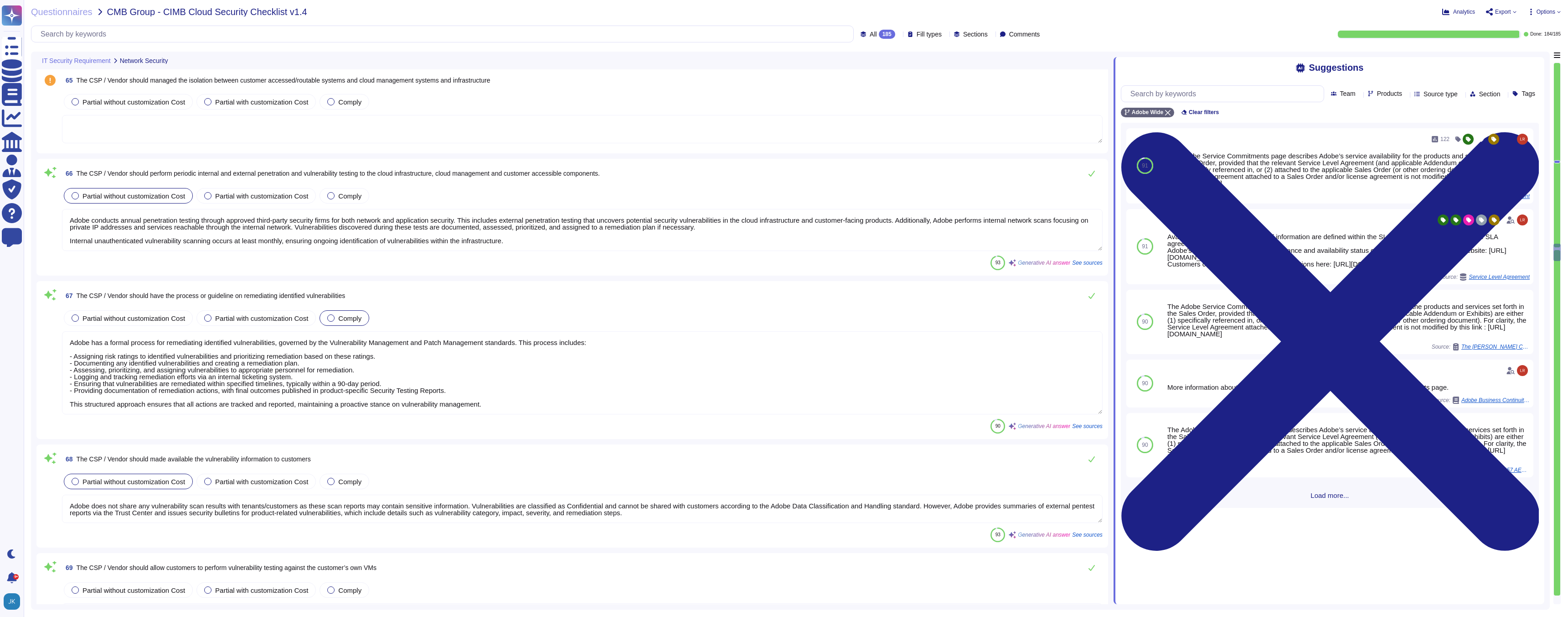
type textarea "Adobe requires that site-to-site VPN tunnels utilize approved platforms and be …"
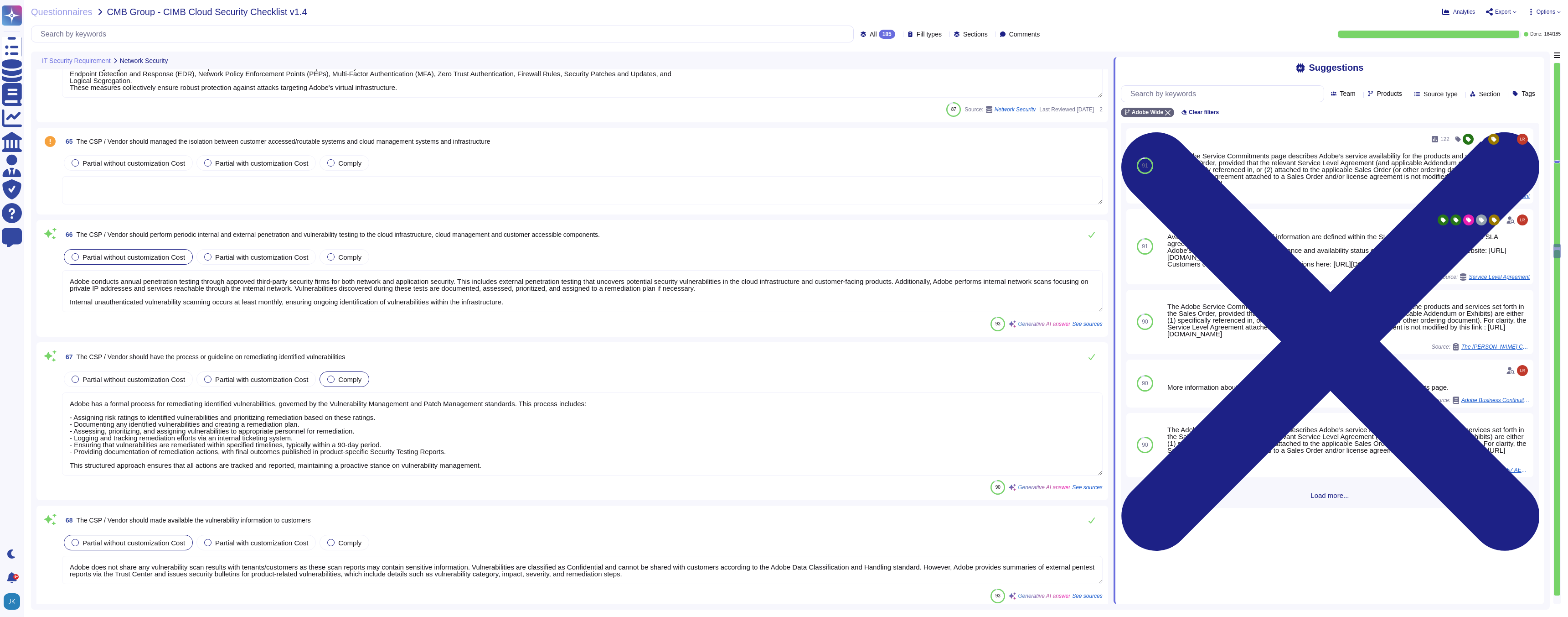
type textarea "Adobe has defined requirements for managing network traffic to and from untrust…"
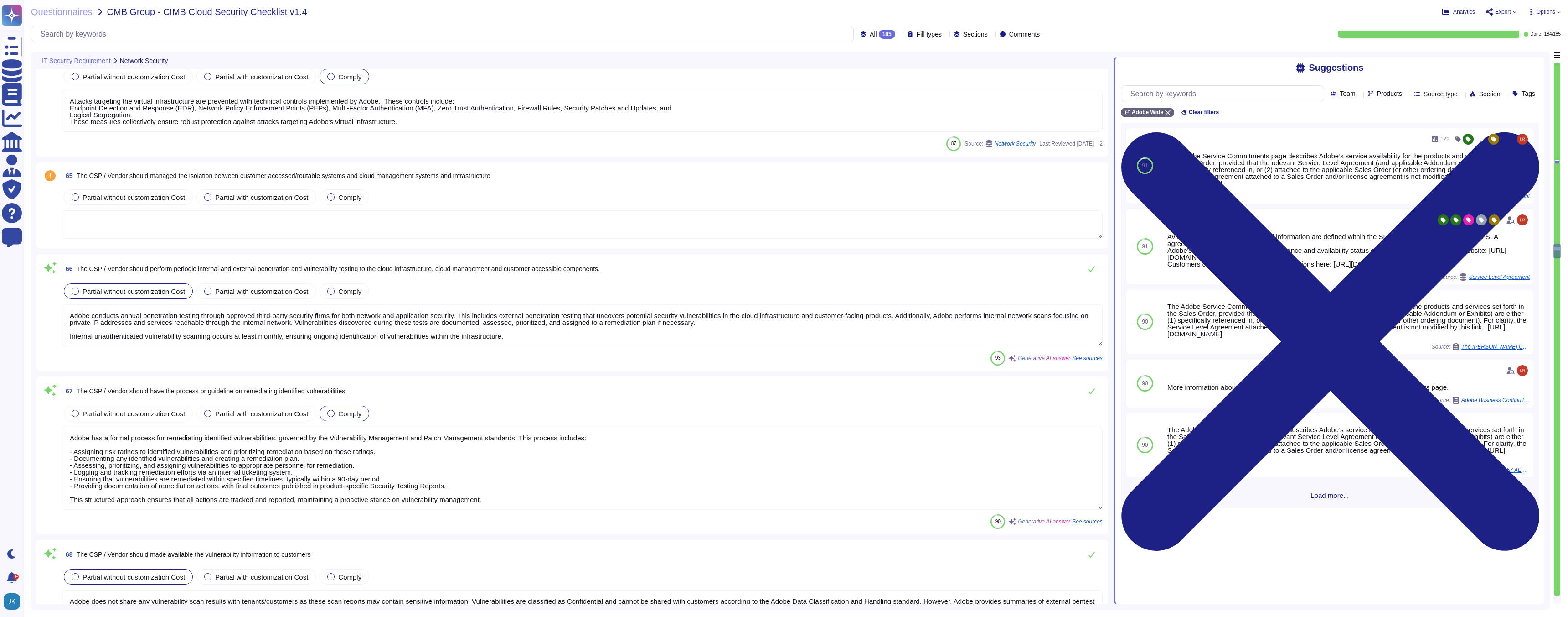
scroll to position [8188, 0]
click at [335, 199] on div at bounding box center [330, 198] width 7 height 7
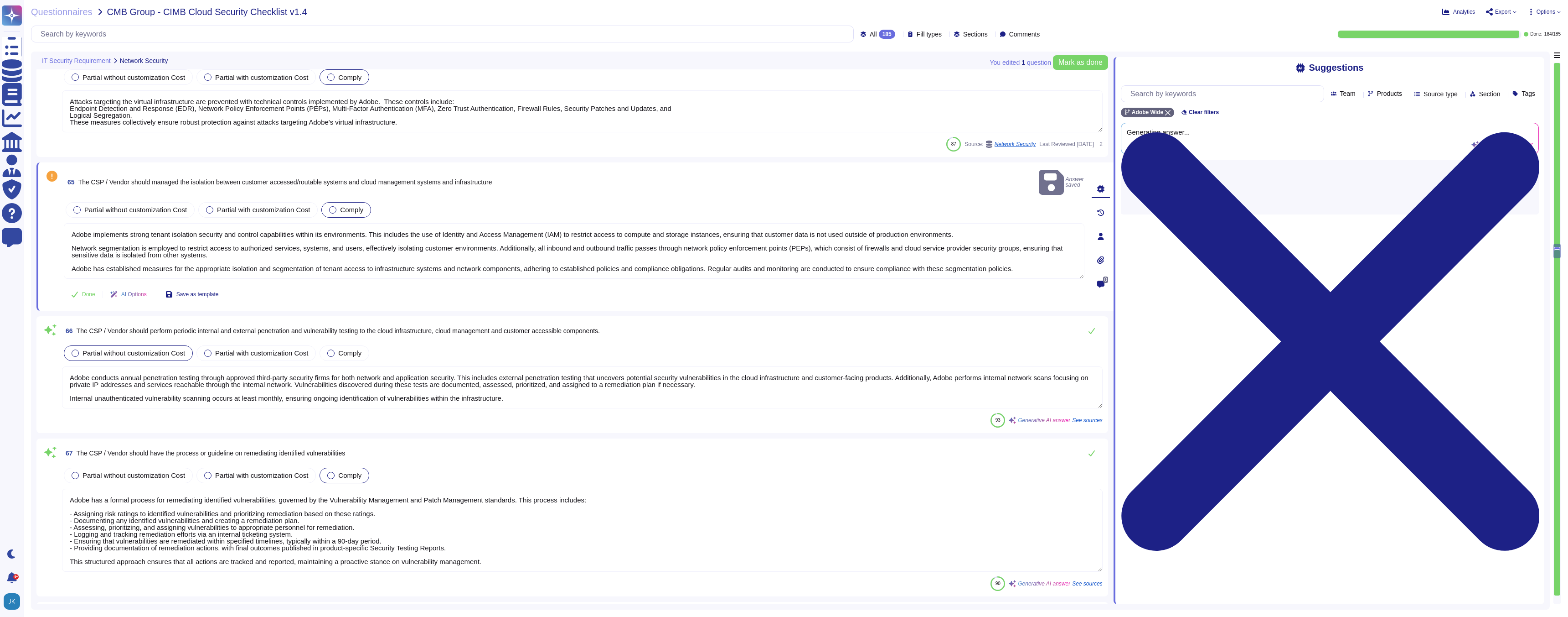
type textarea "Adobe implements strong tenant isolation security and control capabilities with…"
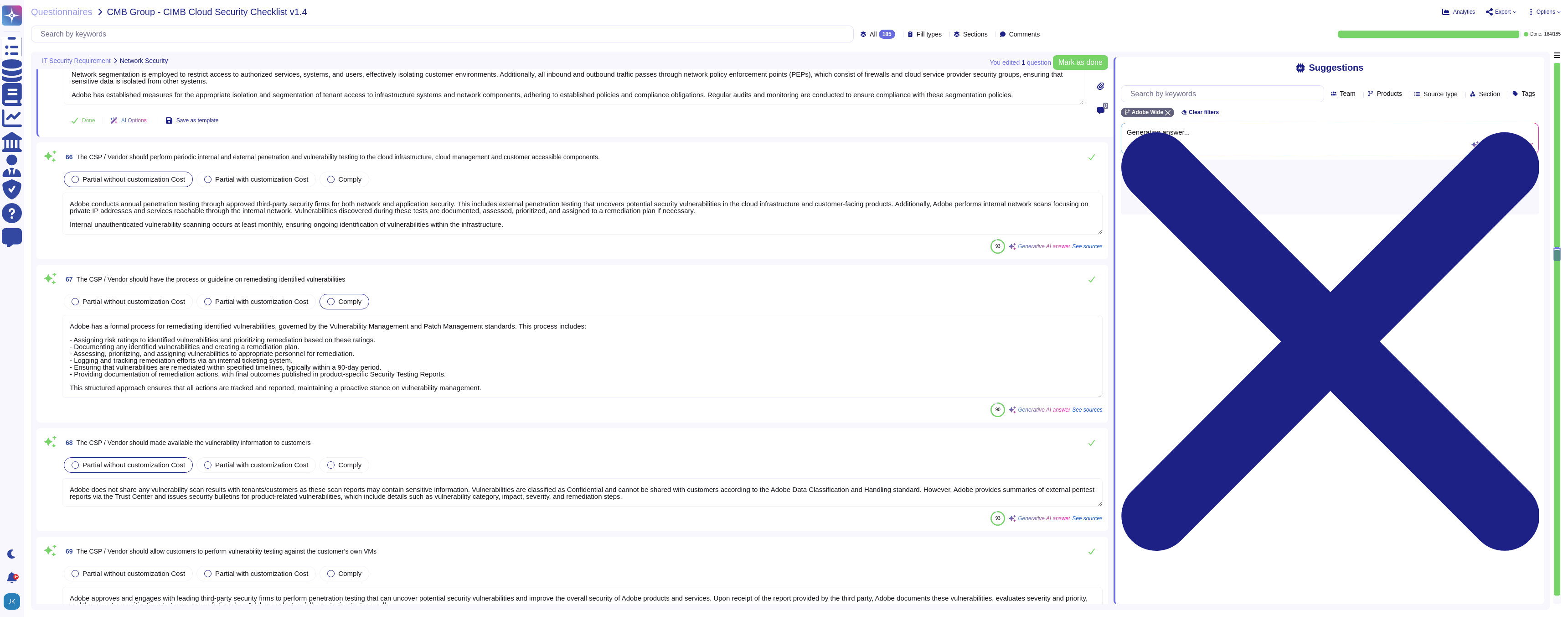
type textarea "Adobe services manage the installation of the operating system and supporting s…"
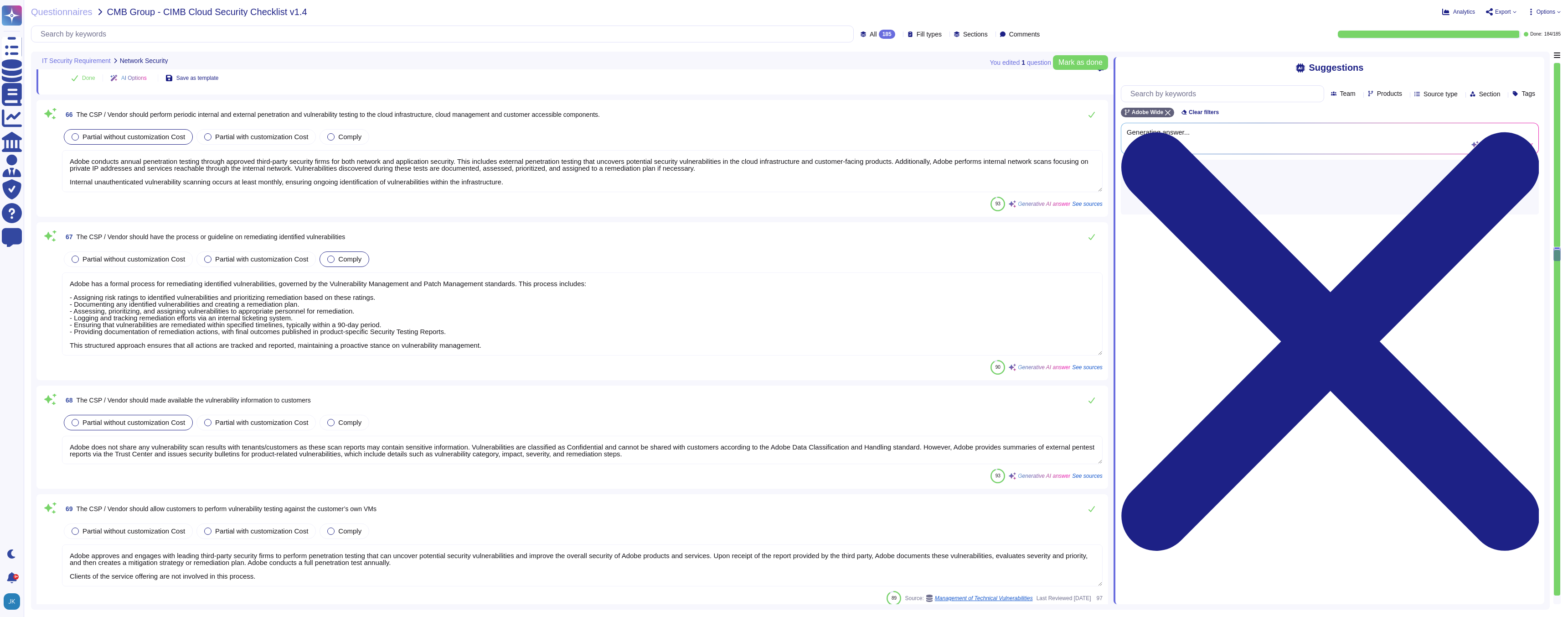
scroll to position [1, 0]
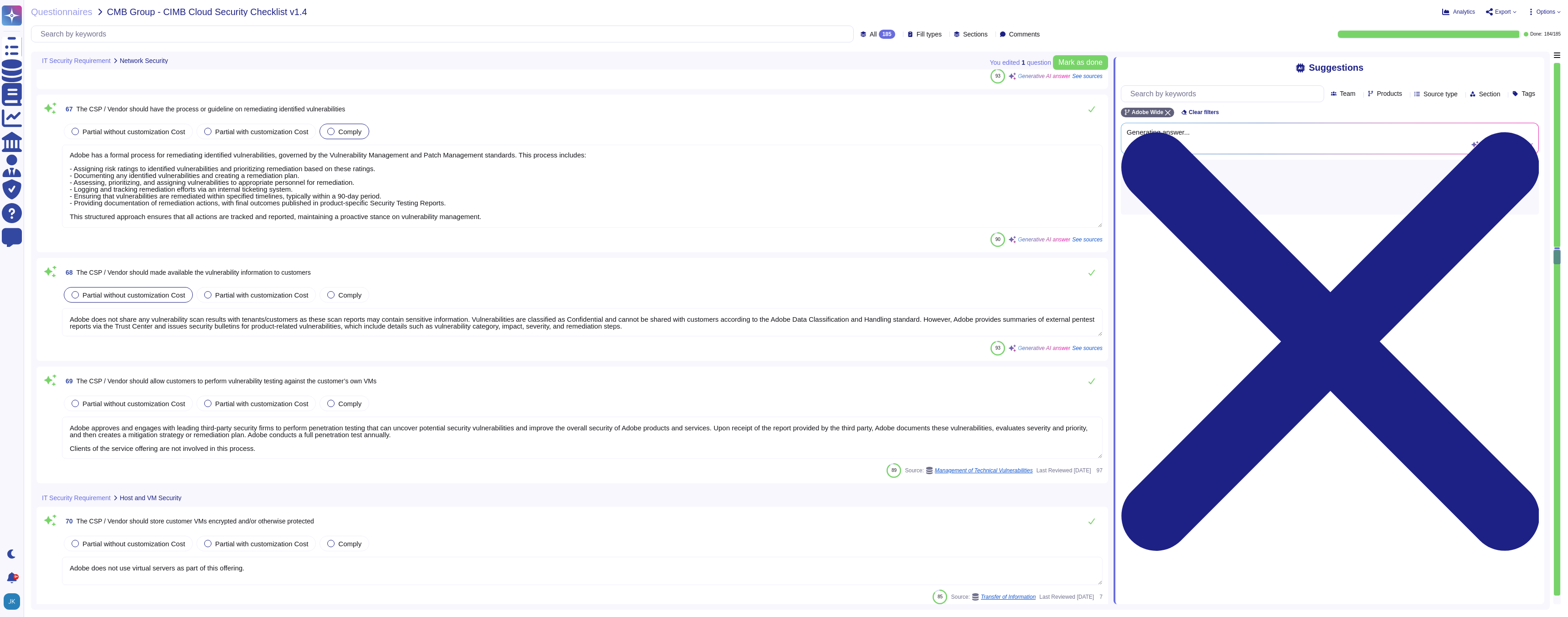
type textarea "Adobe has developed base configurations of CIS-hardened Amazon Machine Images (…"
type textarea "Adobe has developed a base configuration based on the Center for Internet Secur…"
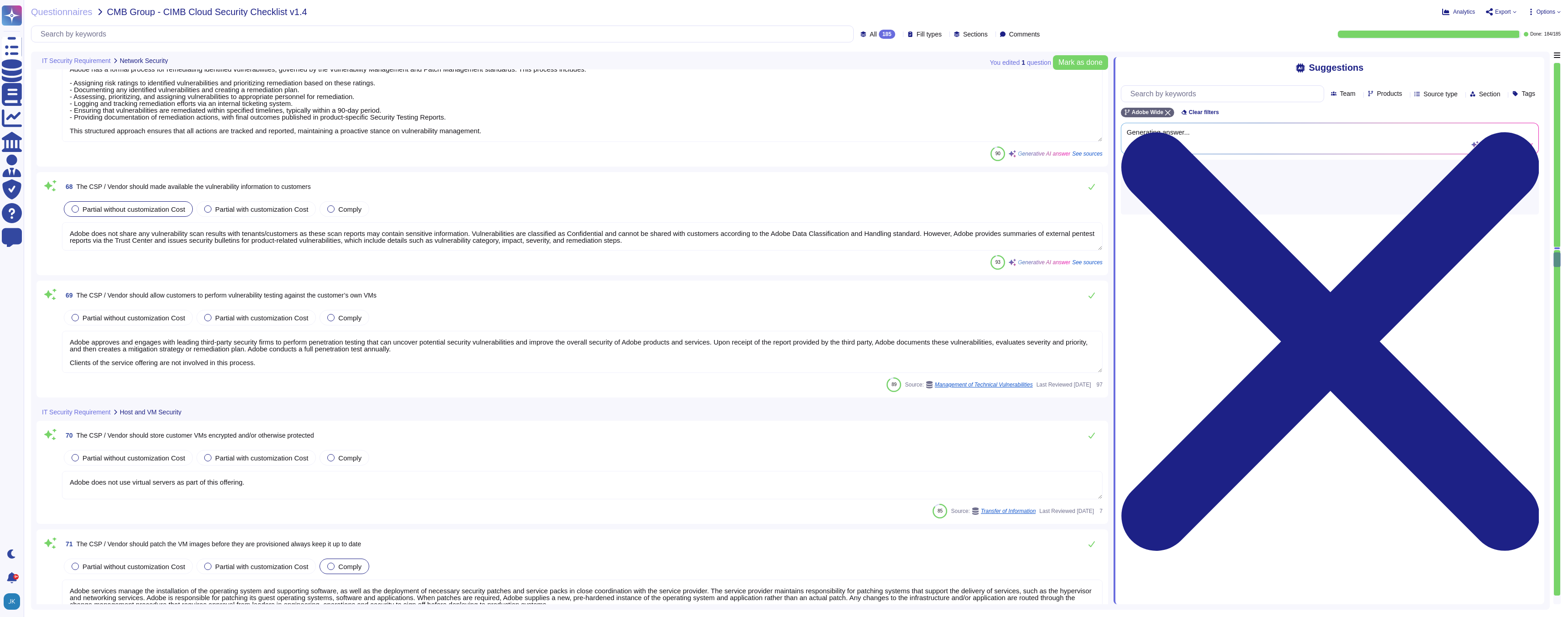
type textarea "Adobe has established procedures for protecting hardened and patched VM images.…"
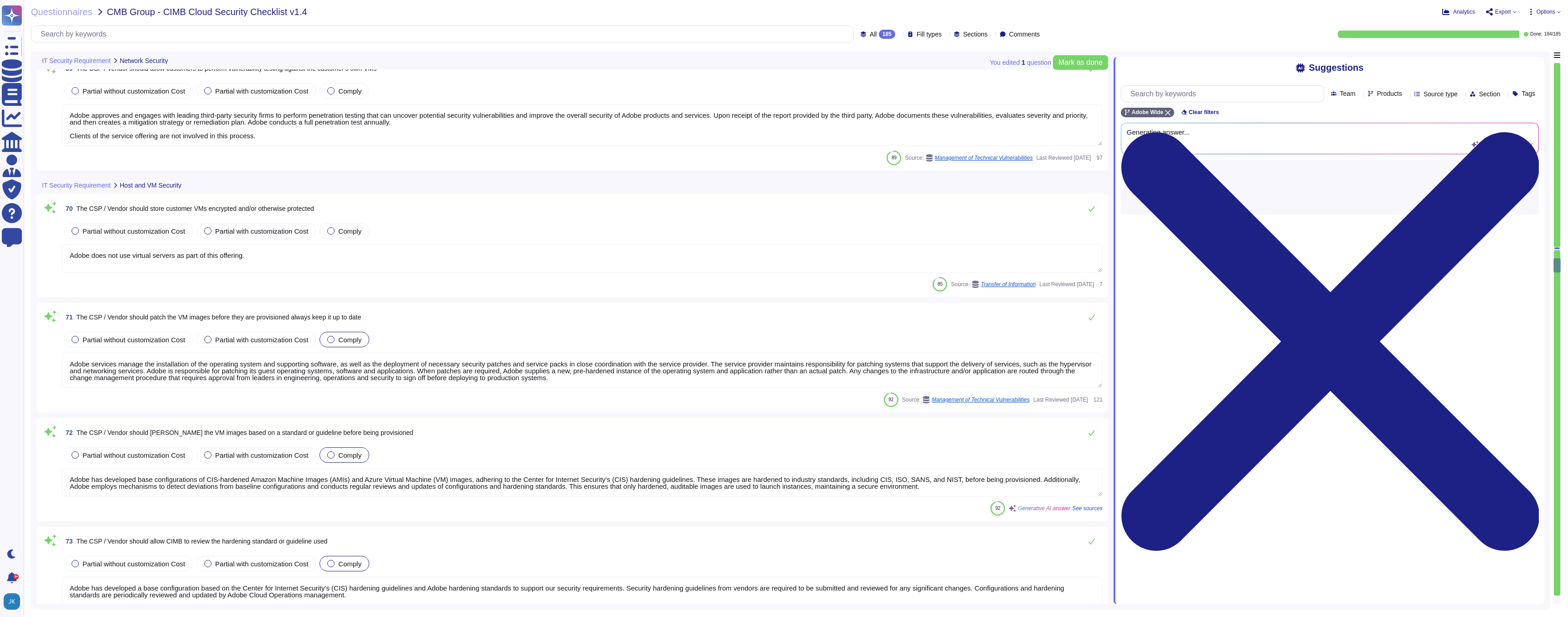
type textarea "Adobe does not provision virtualization as part of the Adobe Services."
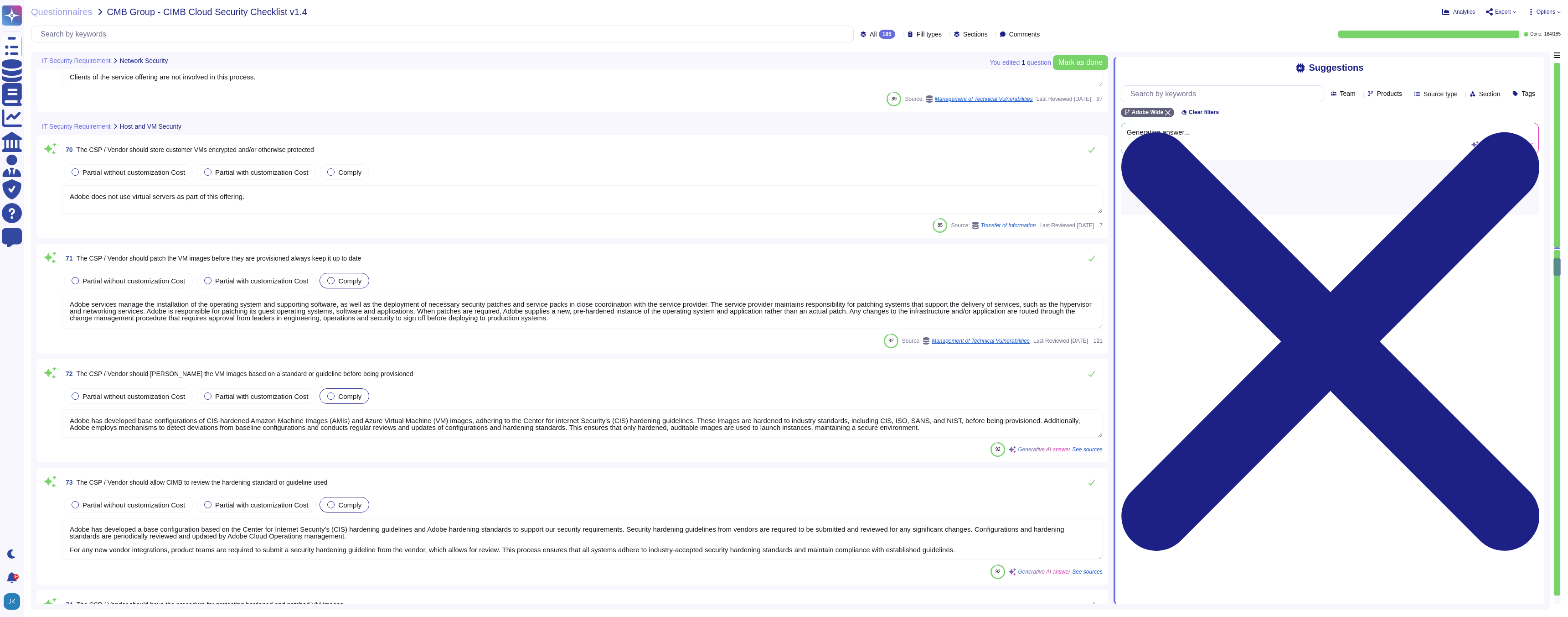
type textarea "Adobe ensures that access to dedicated VMs is granted based on the principle of…"
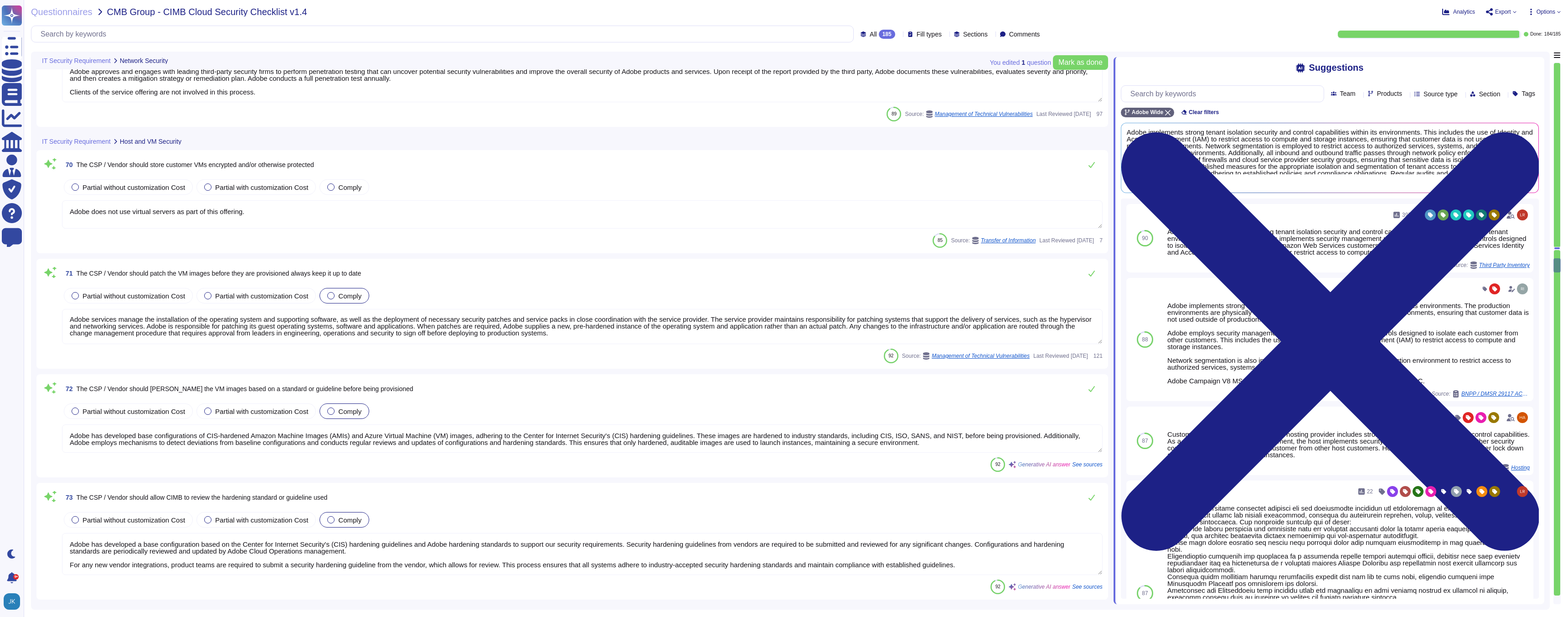
scroll to position [8844, 0]
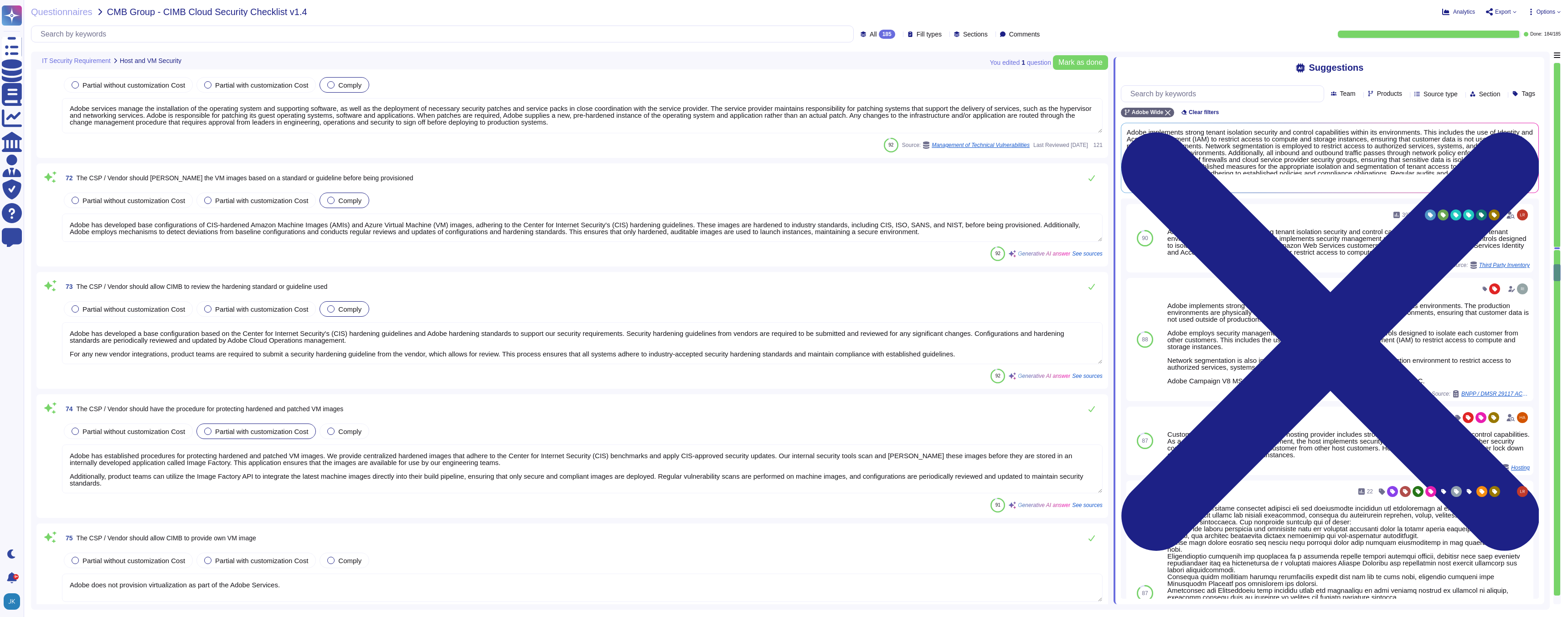
type textarea "SaaS administrators and end users access the application through the same web i…"
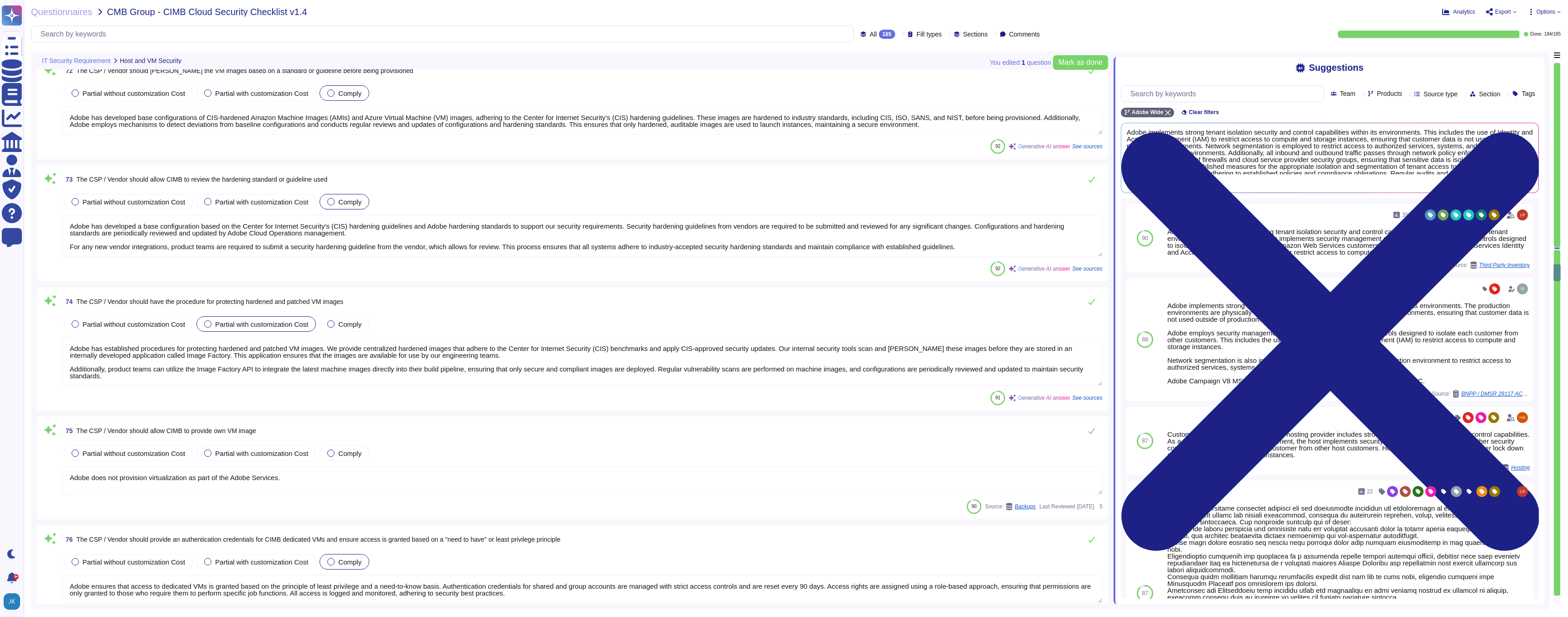
scroll to position [1, 0]
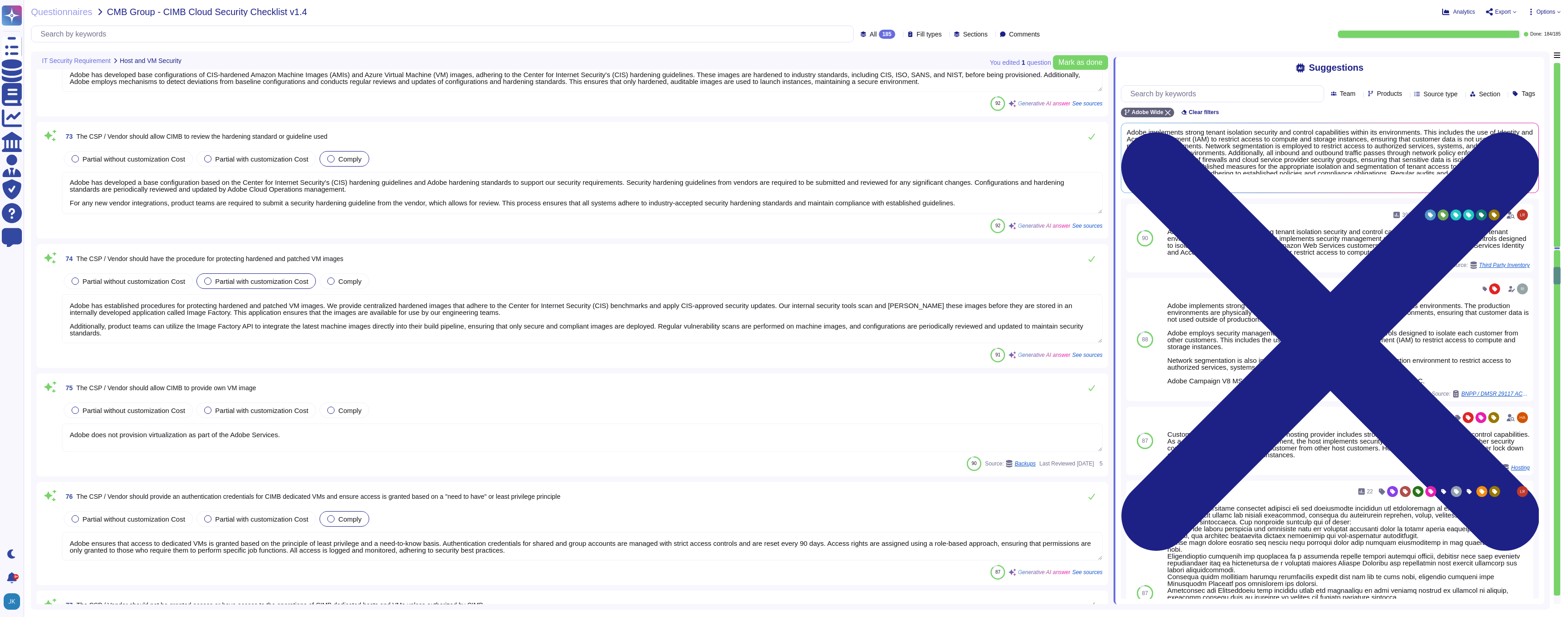
type textarea "Adobe implements strong tenant isolation security and control capabilities with…"
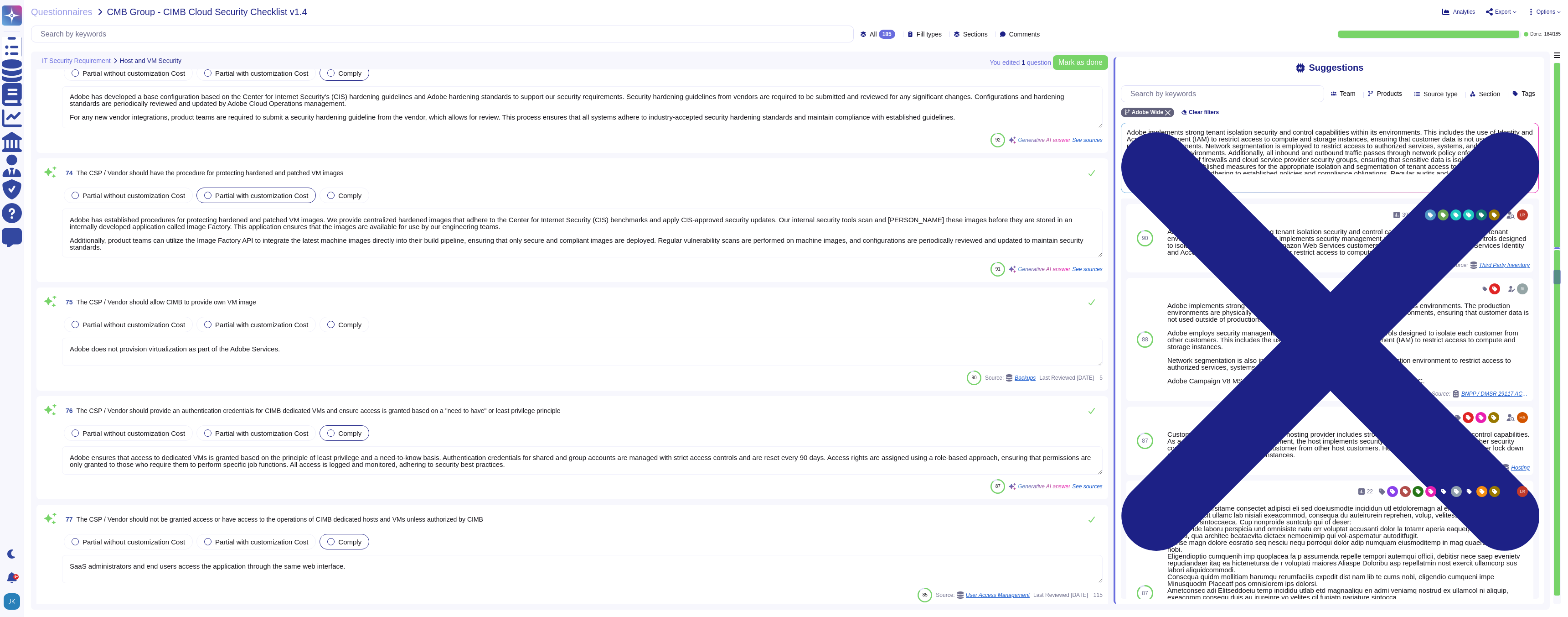
type textarea "All communications between VMs for the same customer must be securely encrypted…"
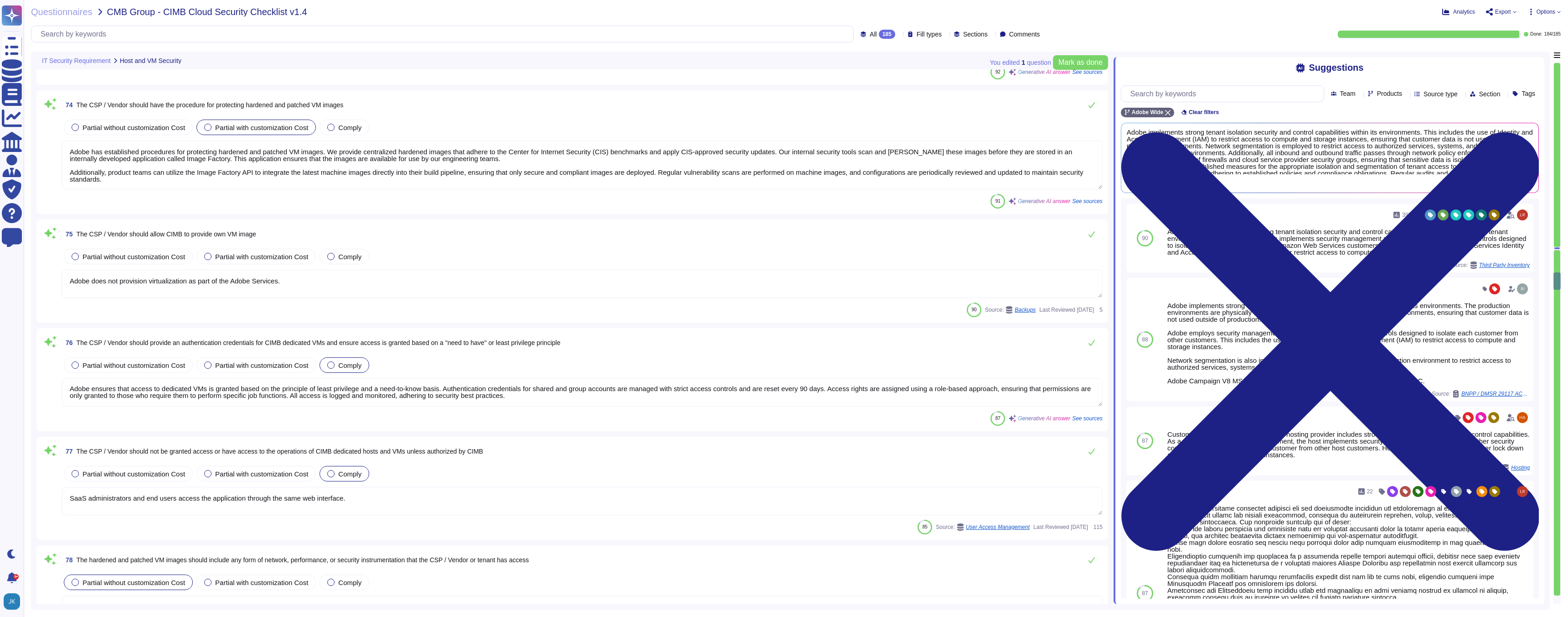
type textarea "Adobe ensures the security of user data in storage systems through the followin…"
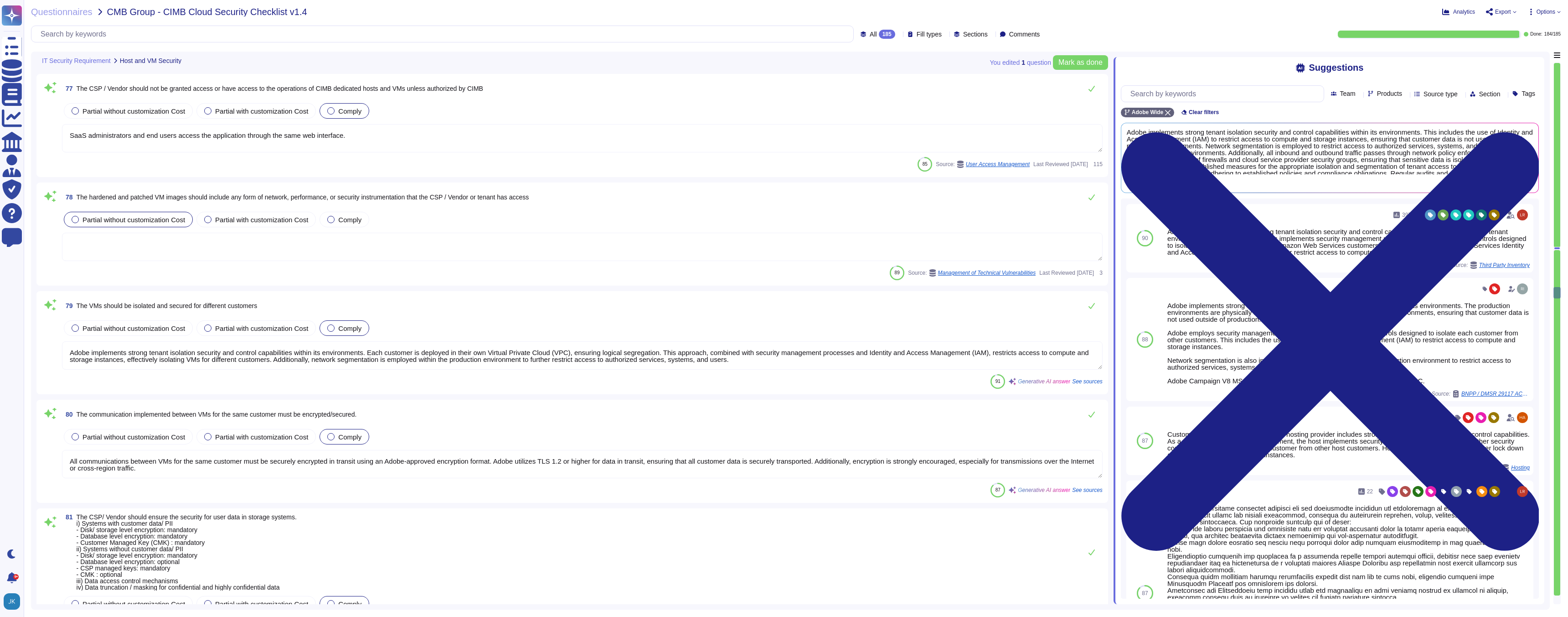
type textarea "For Restricted Data: within Adobe-owned or managed networks encryption is requi…"
type textarea "Virtual machines are used. VMIs employ separate areas for operating systems and…"
type textarea "Adobe does not provision virtualization as part of the Adobe Services."
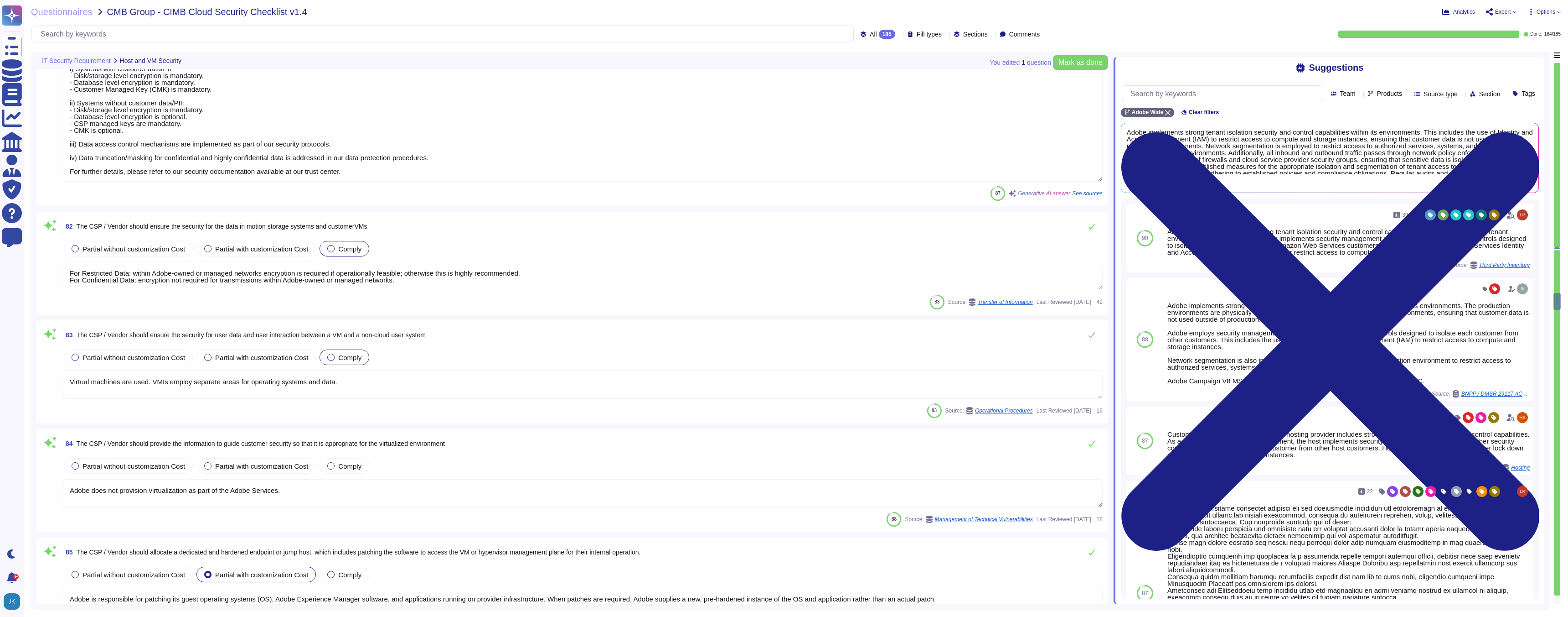
type textarea "Adobe is responsible for patching its guest operating systems (OS), Adobe Exper…"
type textarea "Adobe implements strong tenant isolation security and control capabilities with…"
type textarea "Adobe is committed to the responsible detection and remediation of security vul…"
type textarea "Adobe provides the following security service features: 1. Multi-Factor Authent…"
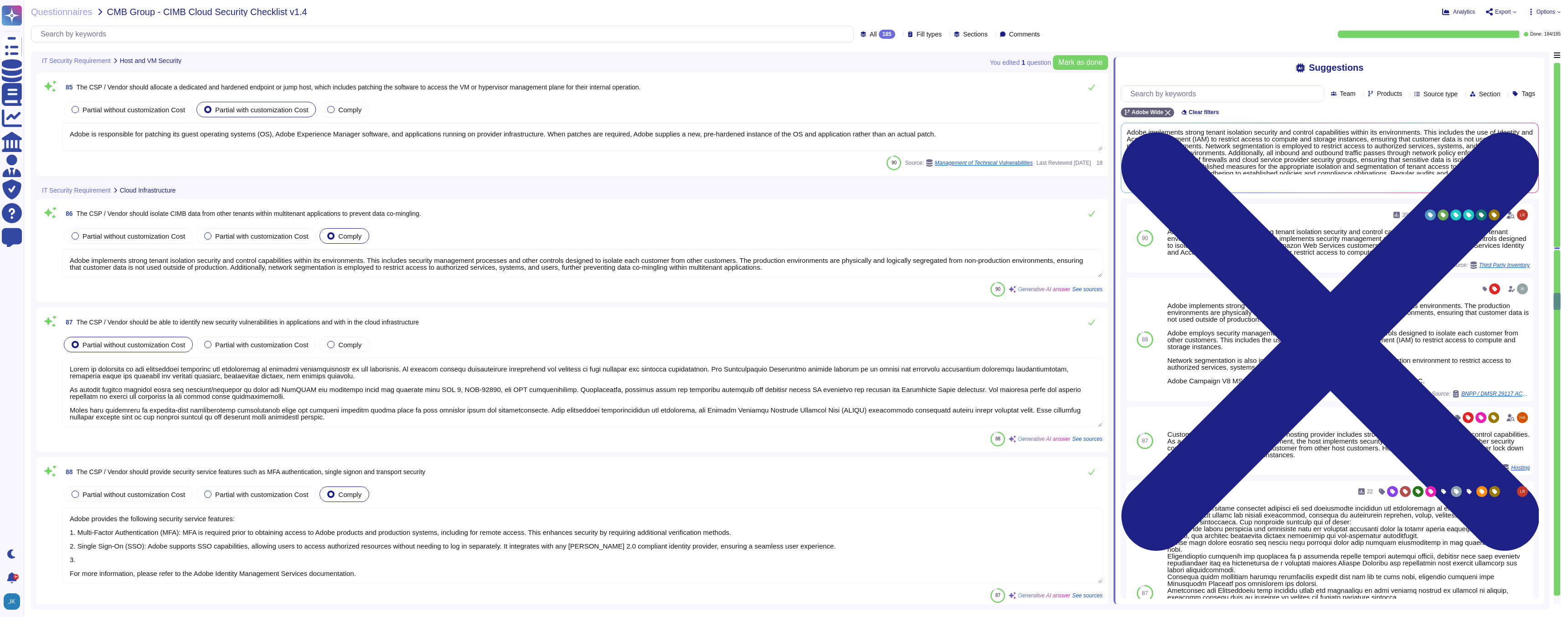
scroll to position [10808, 0]
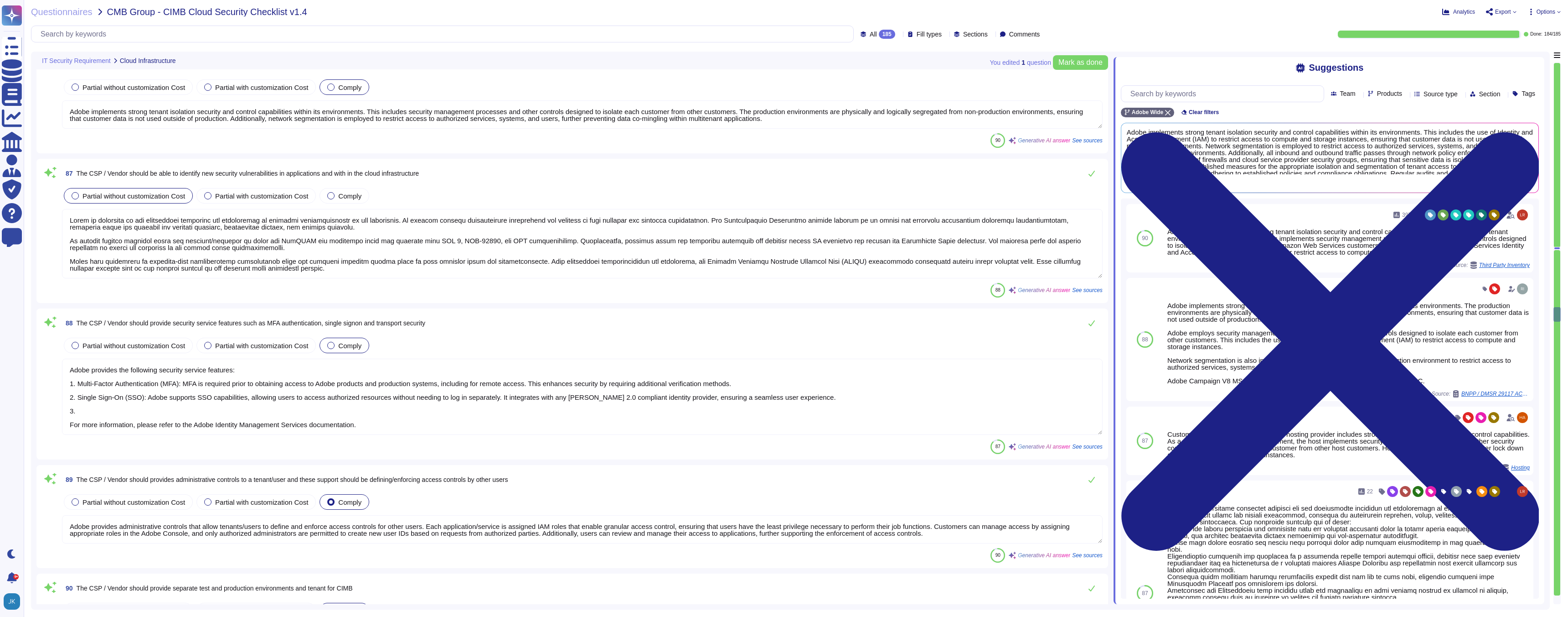
type textarea "Adobe provides administrative controls that allow tenants/users to define and e…"
type textarea "Adobe provides separate environments for Testing and Production. Production env…"
type textarea "Adobe integrates with any [PERSON_NAME] 2.0-compliant identity provider, which …"
type textarea "Customers maintain ownership of their data."
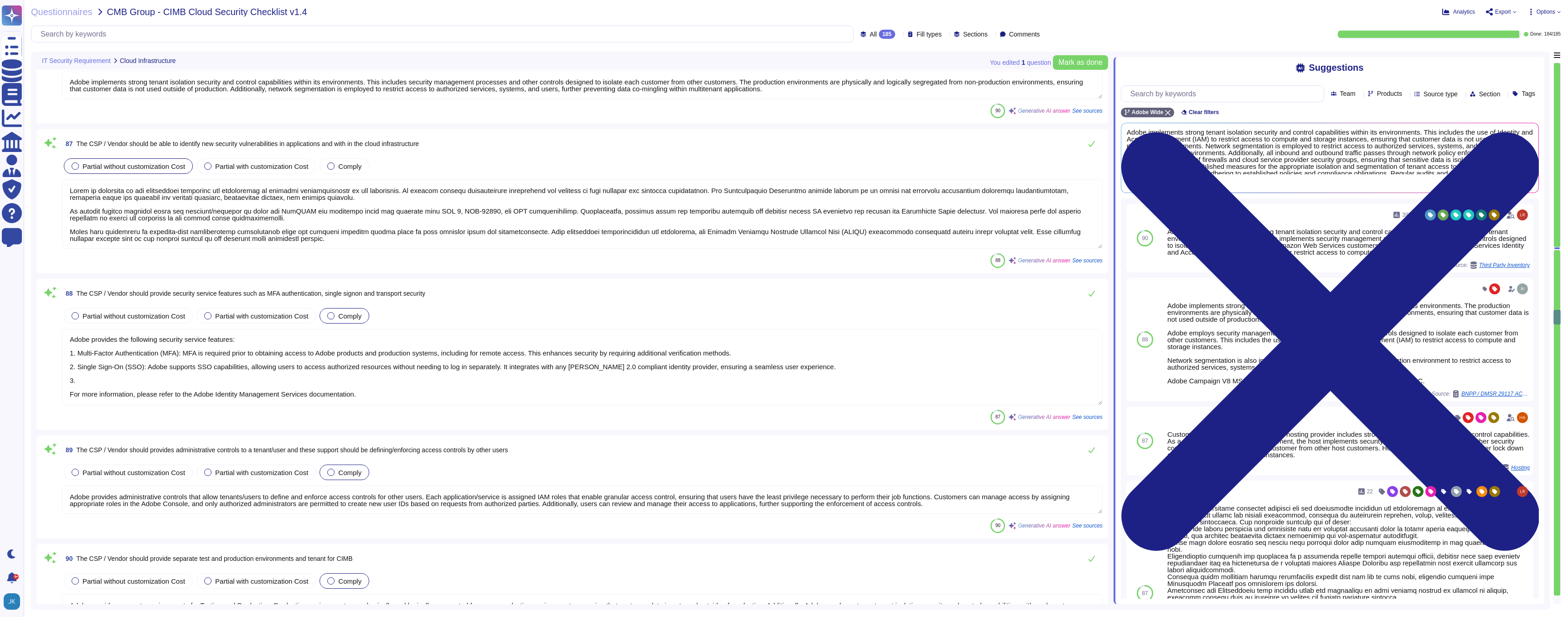
type textarea "Adobe ensures that anti-malware protection is implemented across all in-scope s…"
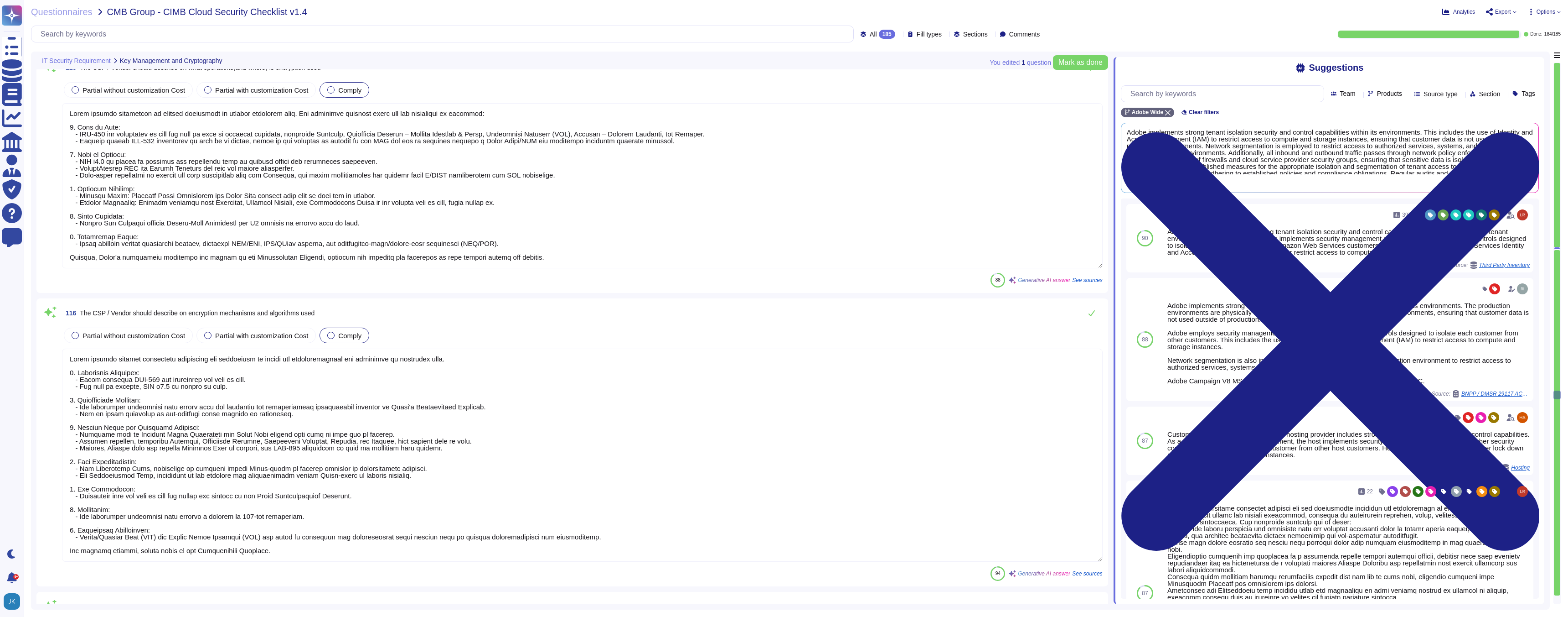
click at [157, 439] on textarea at bounding box center [582, 454] width 1041 height 213
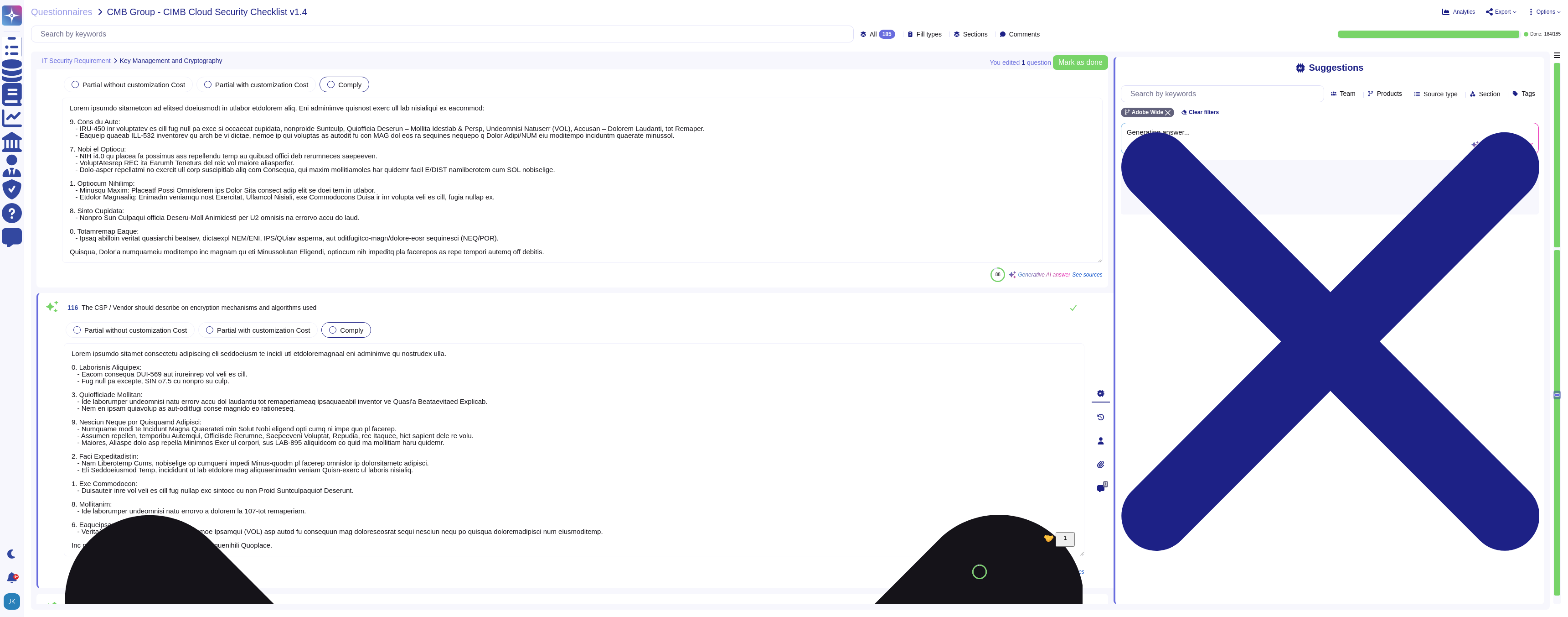
click at [157, 439] on textarea "To enrich screen reader interactions, please activate Accessibility in Grammarl…" at bounding box center [573, 449] width 1020 height 213
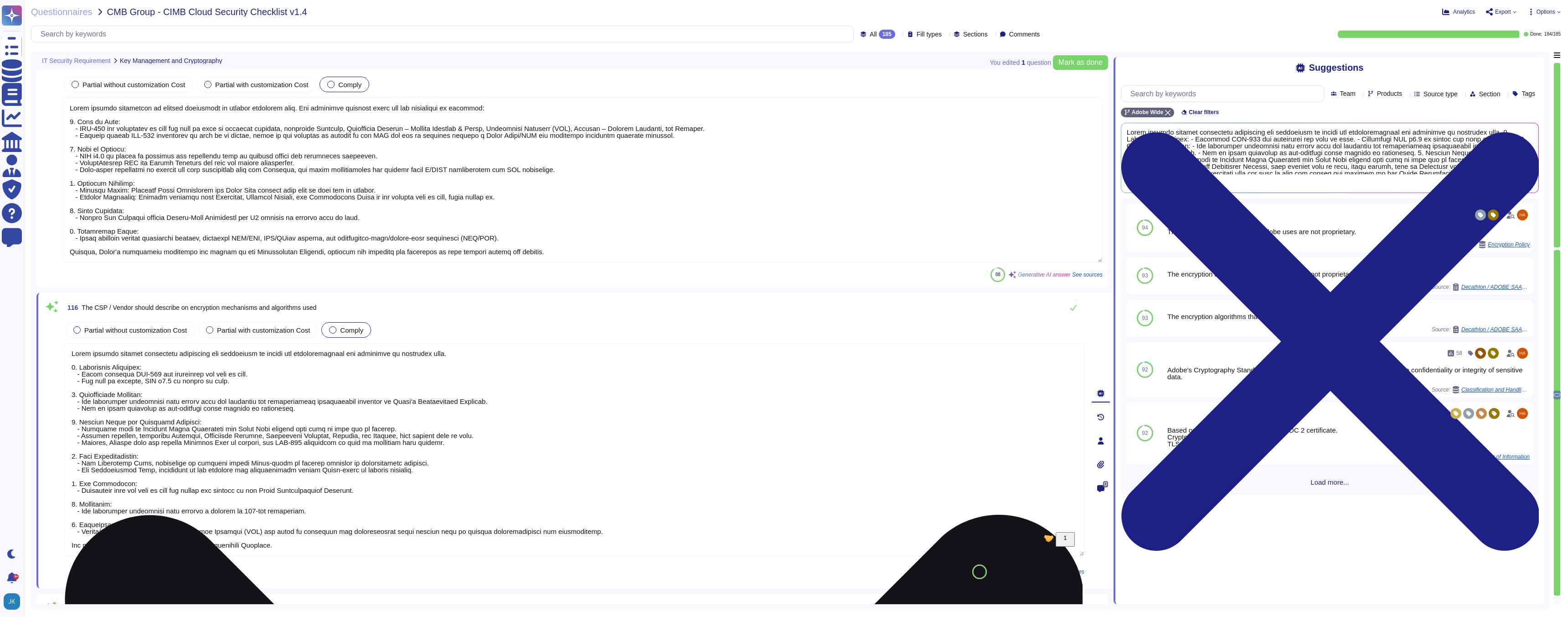
click at [778, 426] on textarea "To enrich screen reader interactions, please activate Accessibility in Grammarl…" at bounding box center [573, 449] width 1020 height 213
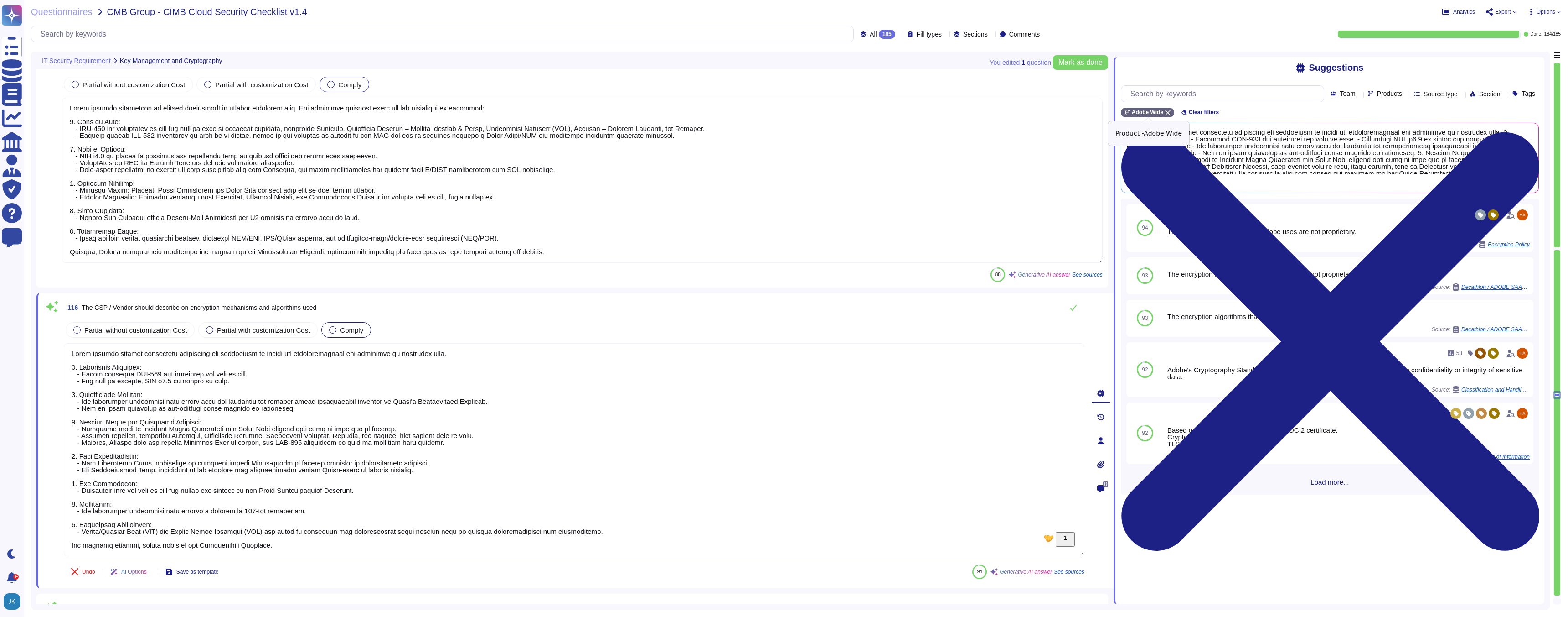
click at [778, 112] on icon at bounding box center [1168, 112] width 5 height 5
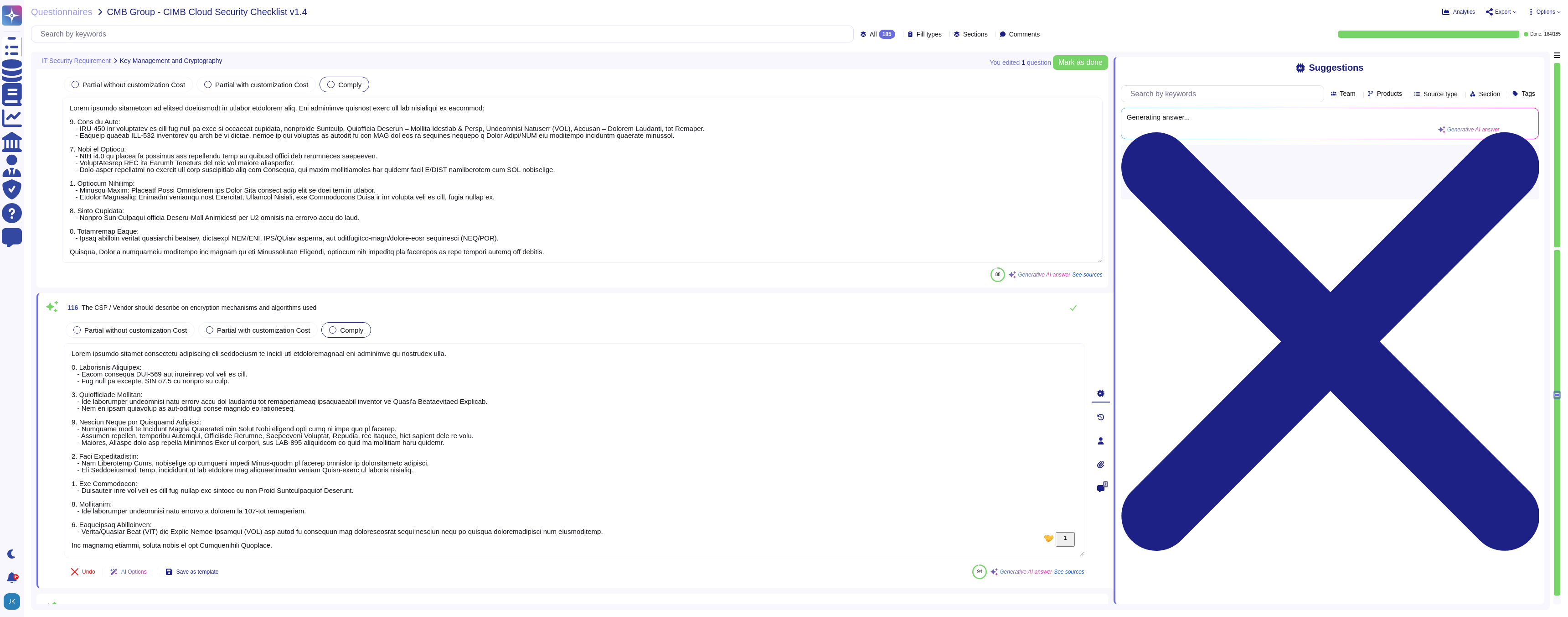
click at [778, 119] on span "Generating answer..." at bounding box center [1313, 117] width 373 height 7
click at [778, 94] on icon at bounding box center [1405, 94] width 0 height 0
click at [778, 115] on input "text" at bounding box center [1400, 114] width 100 height 16
click at [778, 140] on div at bounding box center [1351, 137] width 7 height 7
click at [778, 112] on input "analy" at bounding box center [1400, 114] width 100 height 16
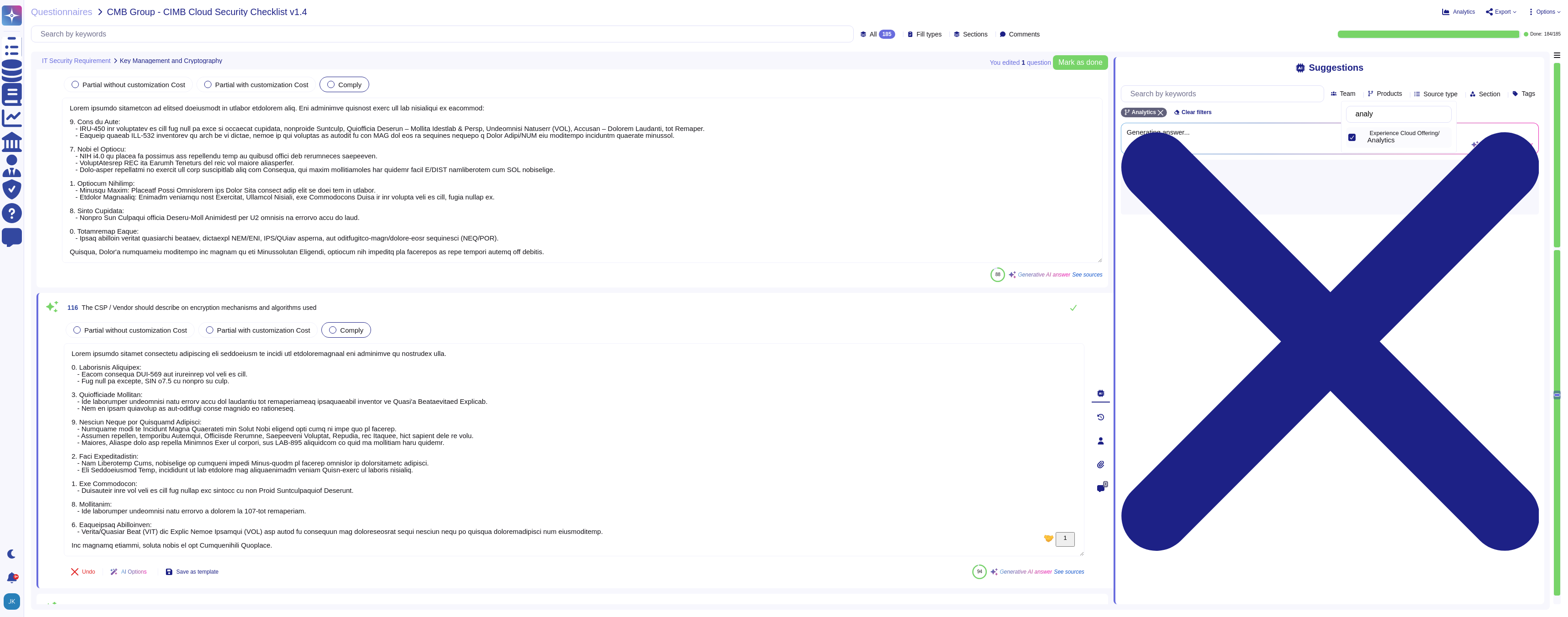
click at [778, 112] on input "analy" at bounding box center [1400, 114] width 100 height 16
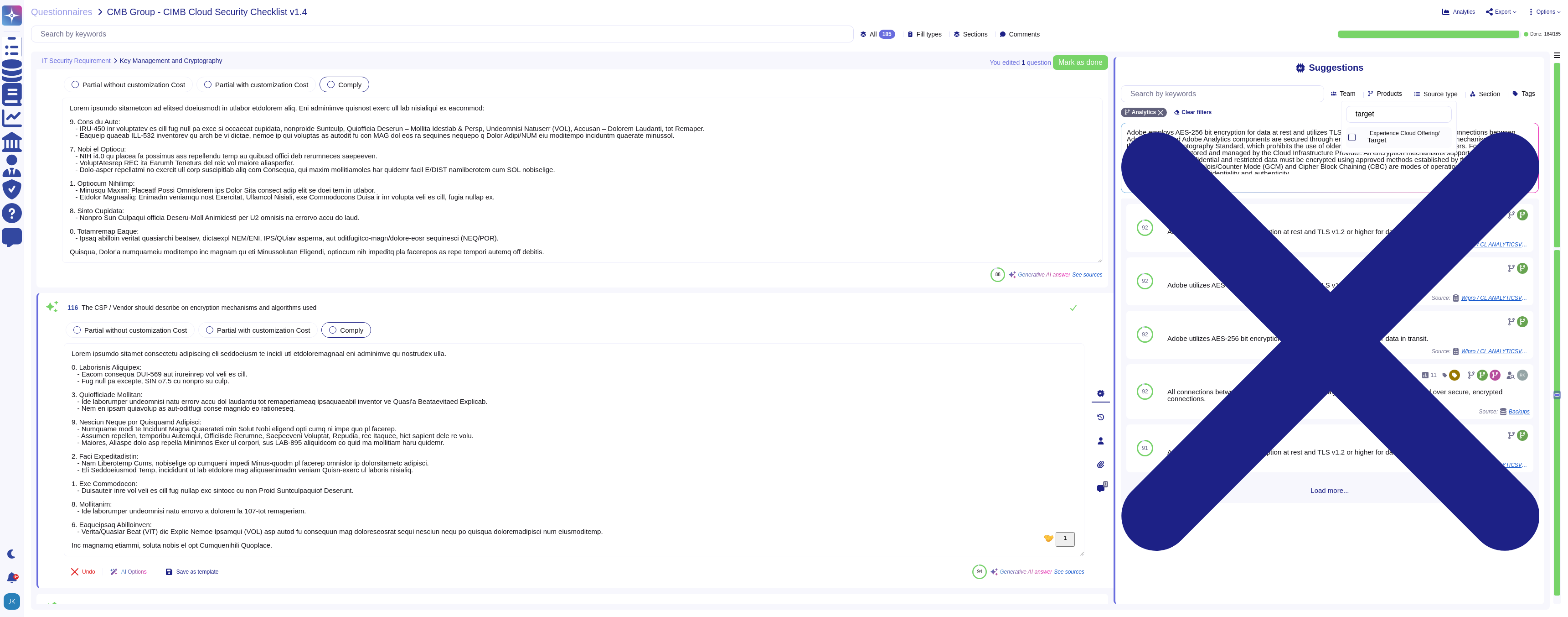
click at [778, 137] on div at bounding box center [1351, 137] width 7 height 7
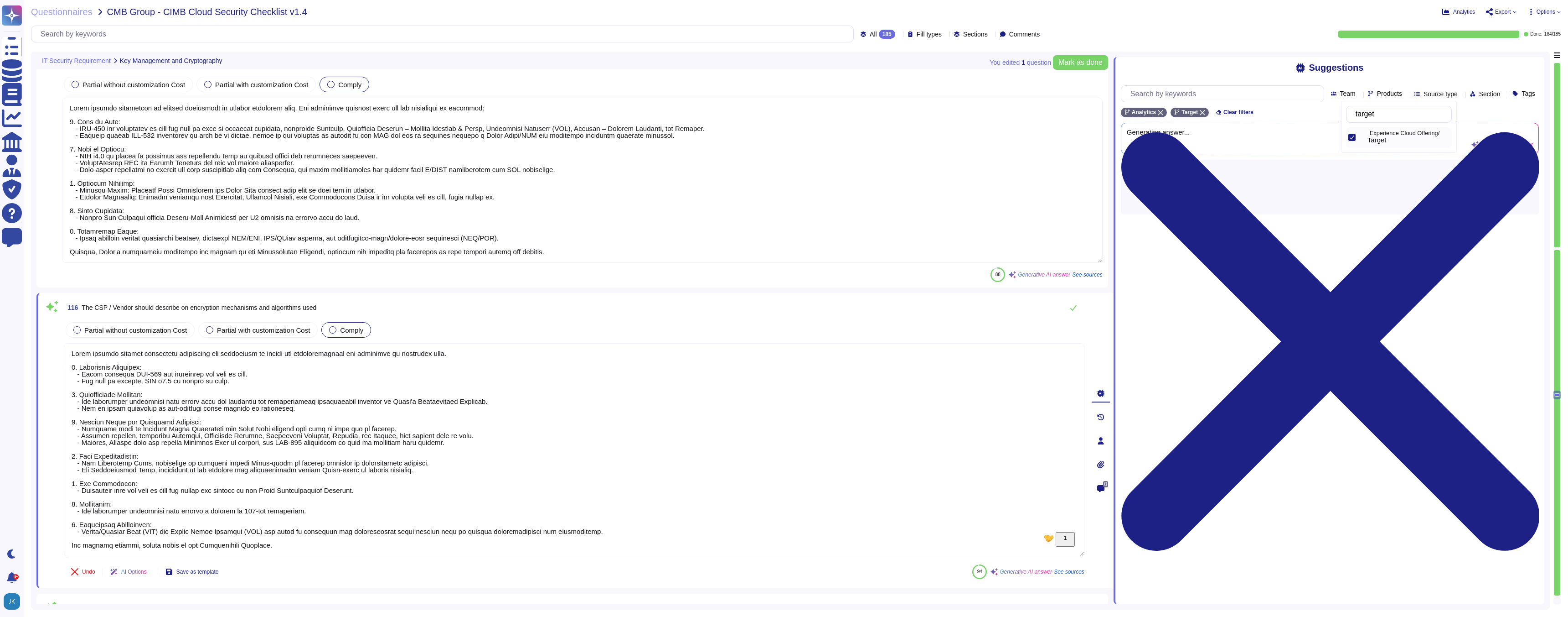
click at [250, 307] on span "The CSP / Vendor should describe on encryption mechanisms and algorithms used" at bounding box center [199, 307] width 235 height 7
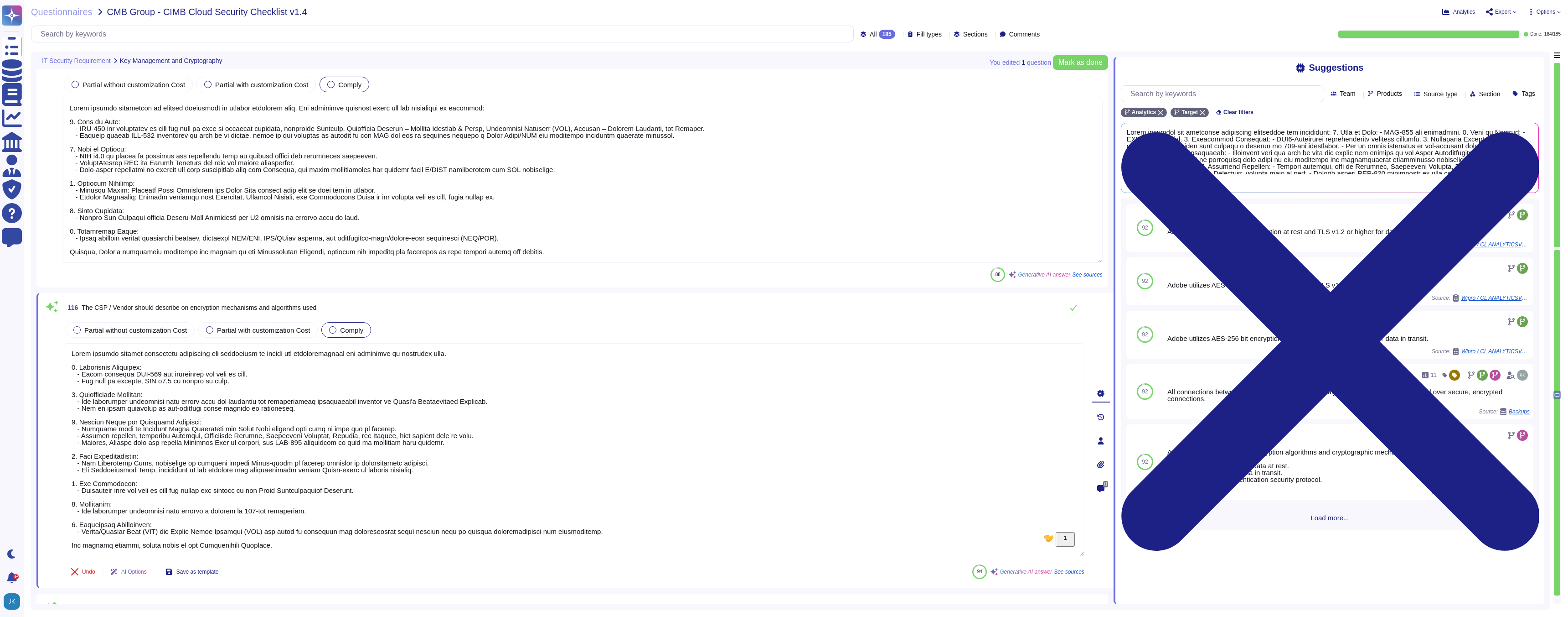
click at [778, 520] on span "Load more..." at bounding box center [1330, 518] width 418 height 7
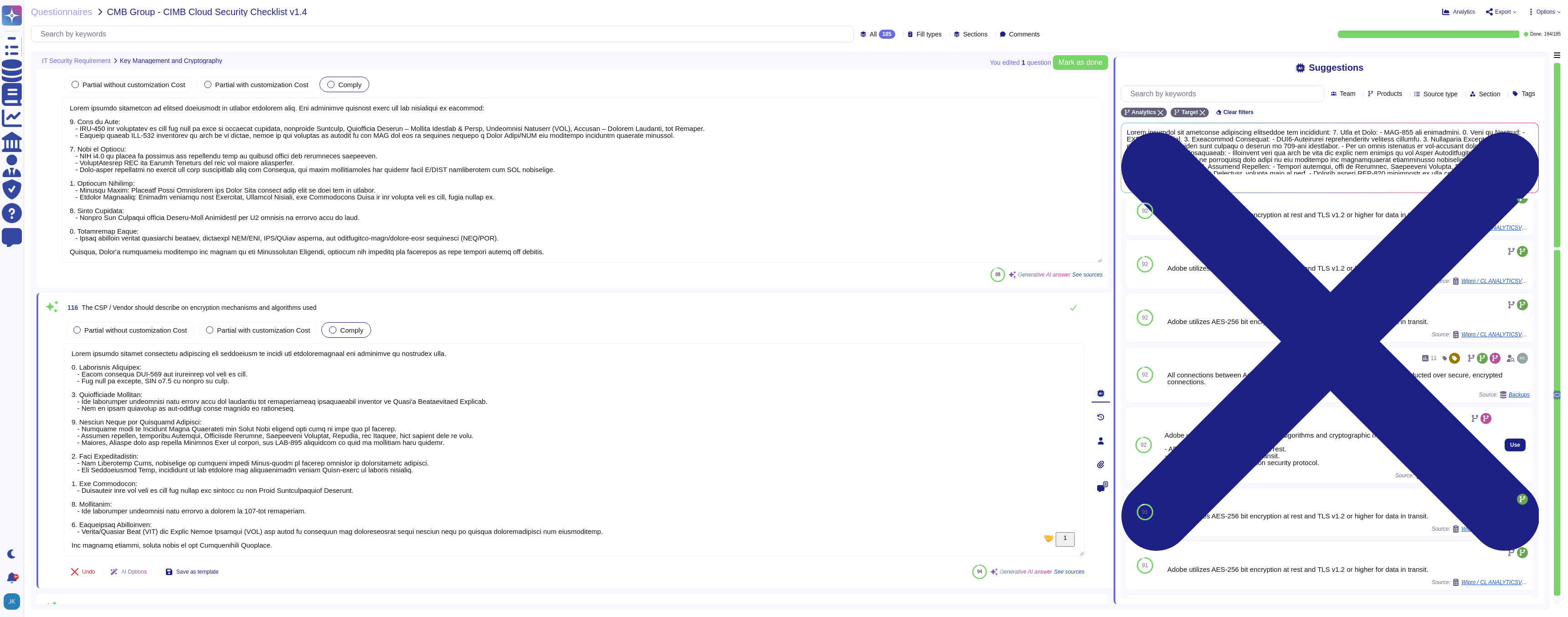
scroll to position [17, 0]
click at [252, 306] on span "The CSP / Vendor should describe on encryption mechanisms and algorithms used" at bounding box center [199, 307] width 235 height 7
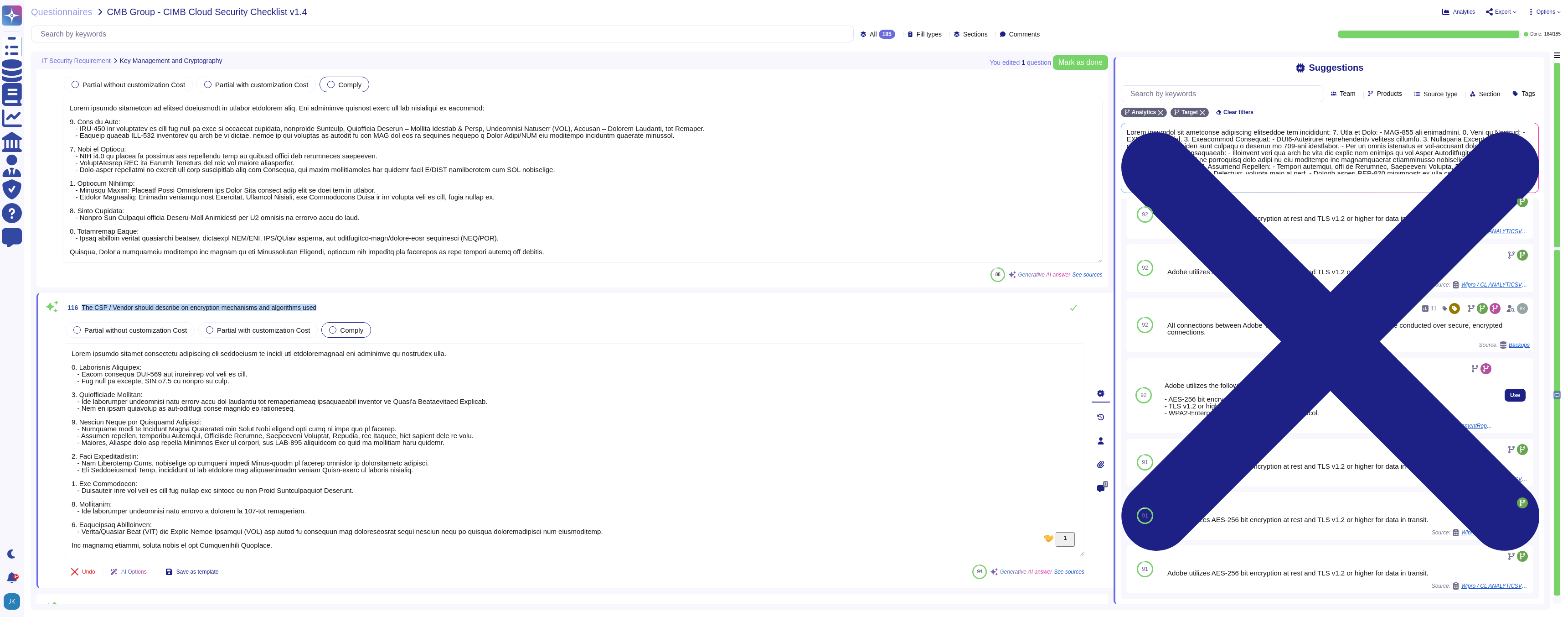
scroll to position [0, 0]
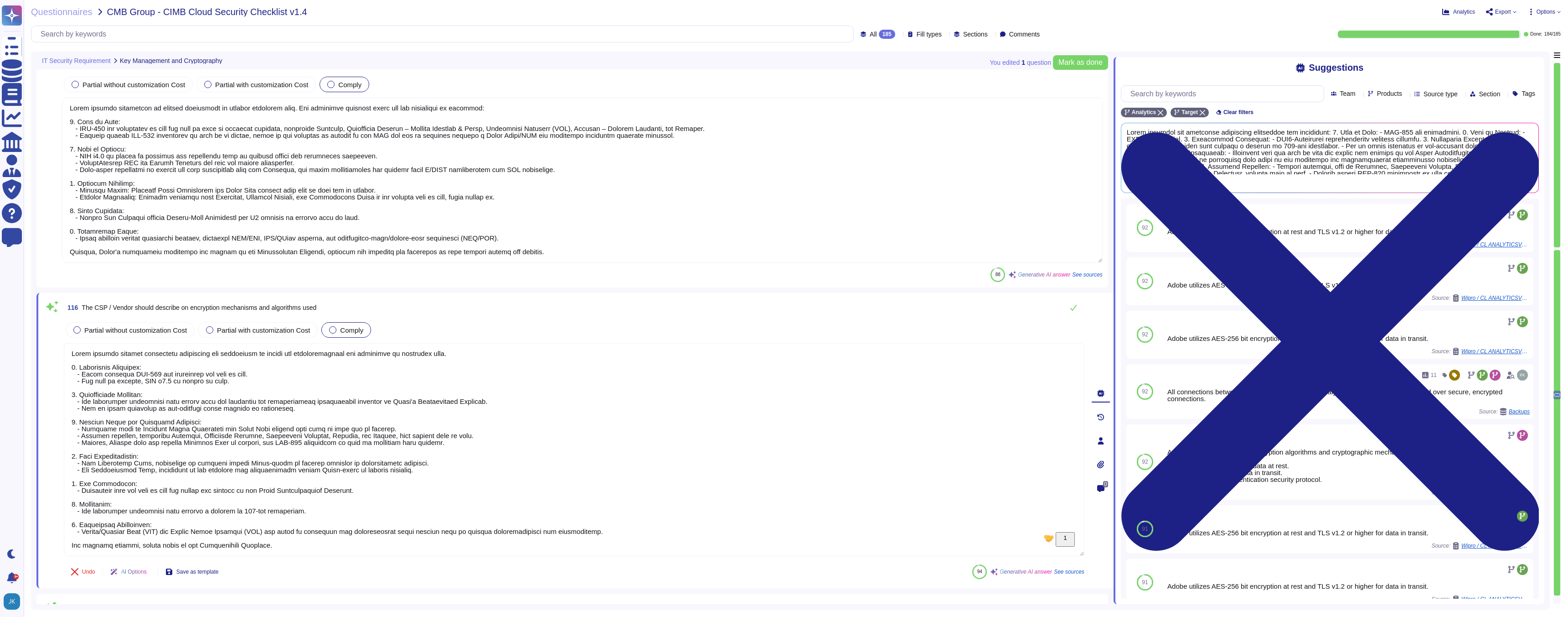
click at [652, 278] on div "88 Generative AI answer See sources" at bounding box center [582, 274] width 1041 height 15
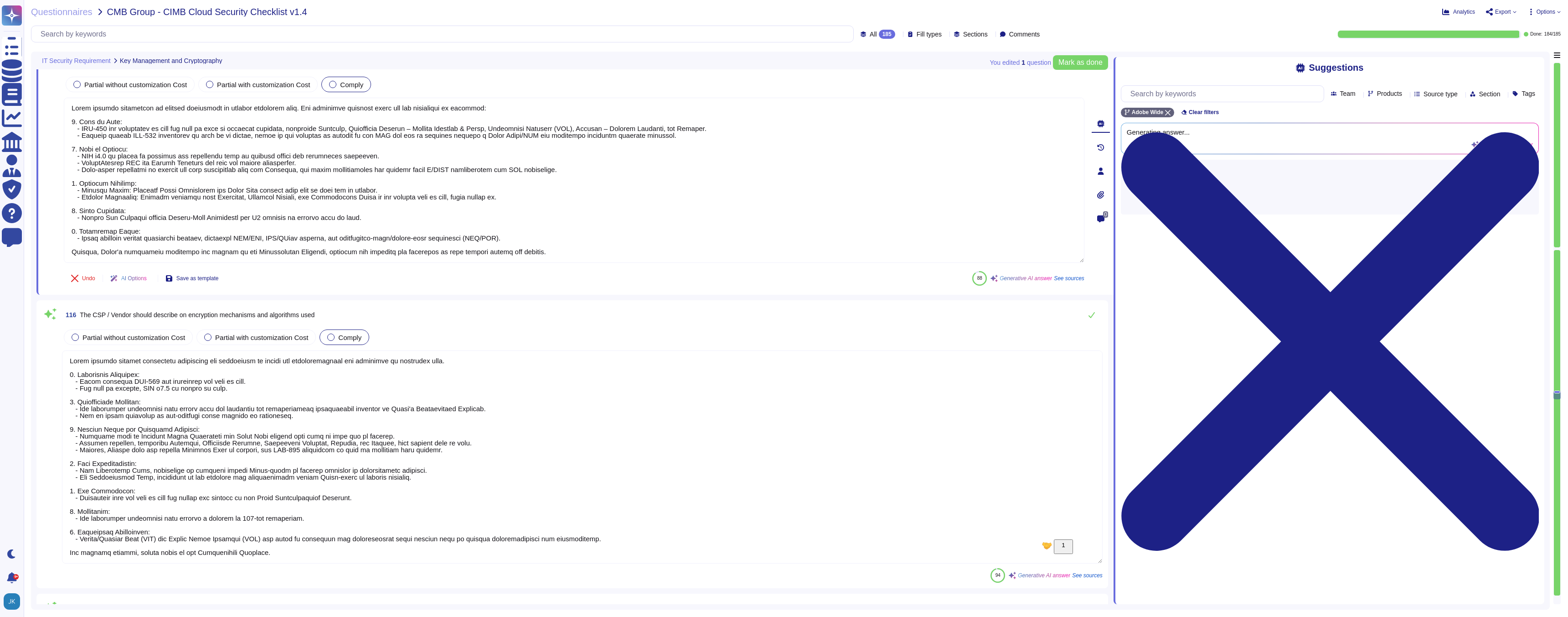
scroll to position [1, 0]
click at [778, 62] on span "Mark as done" at bounding box center [1080, 63] width 44 height 7
click at [778, 36] on icon at bounding box center [1525, 34] width 4 height 4
click at [778, 9] on span "Export" at bounding box center [1503, 11] width 16 height 5
click at [778, 55] on p "Download" at bounding box center [1534, 67] width 32 height 25
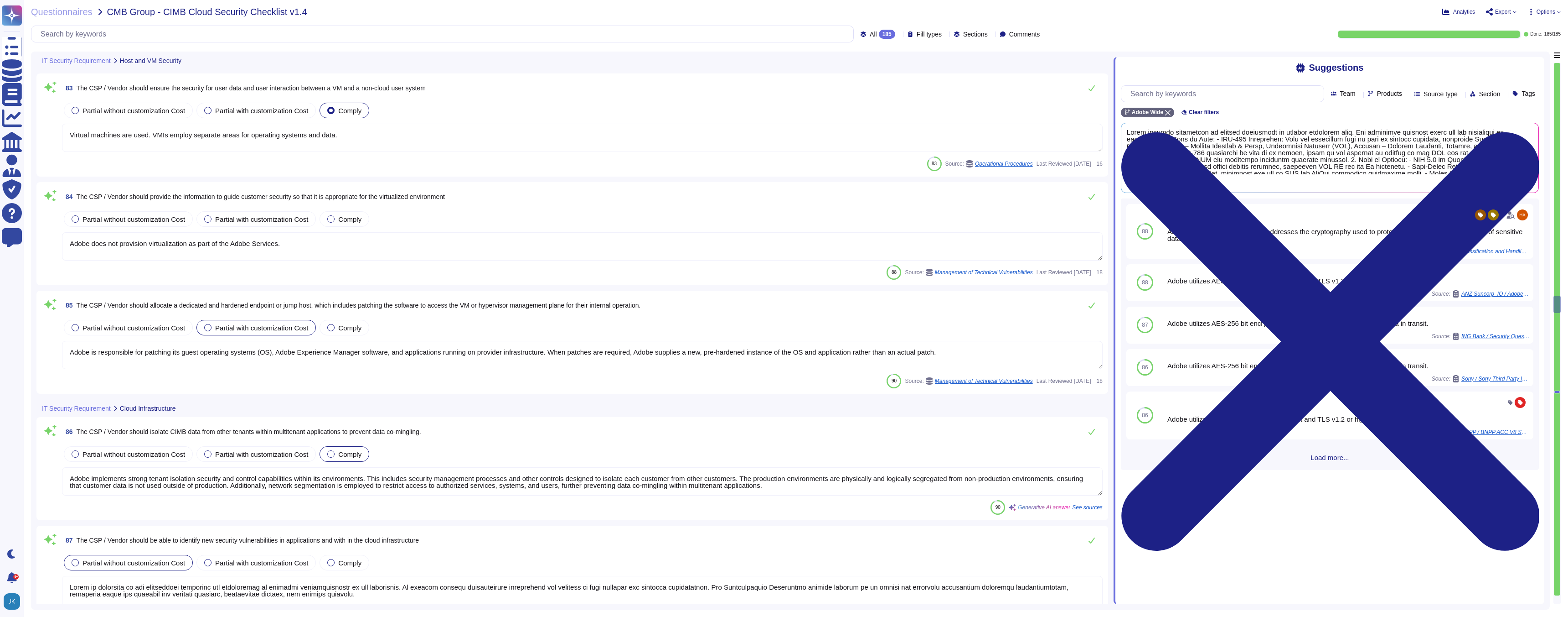
scroll to position [10468, 0]
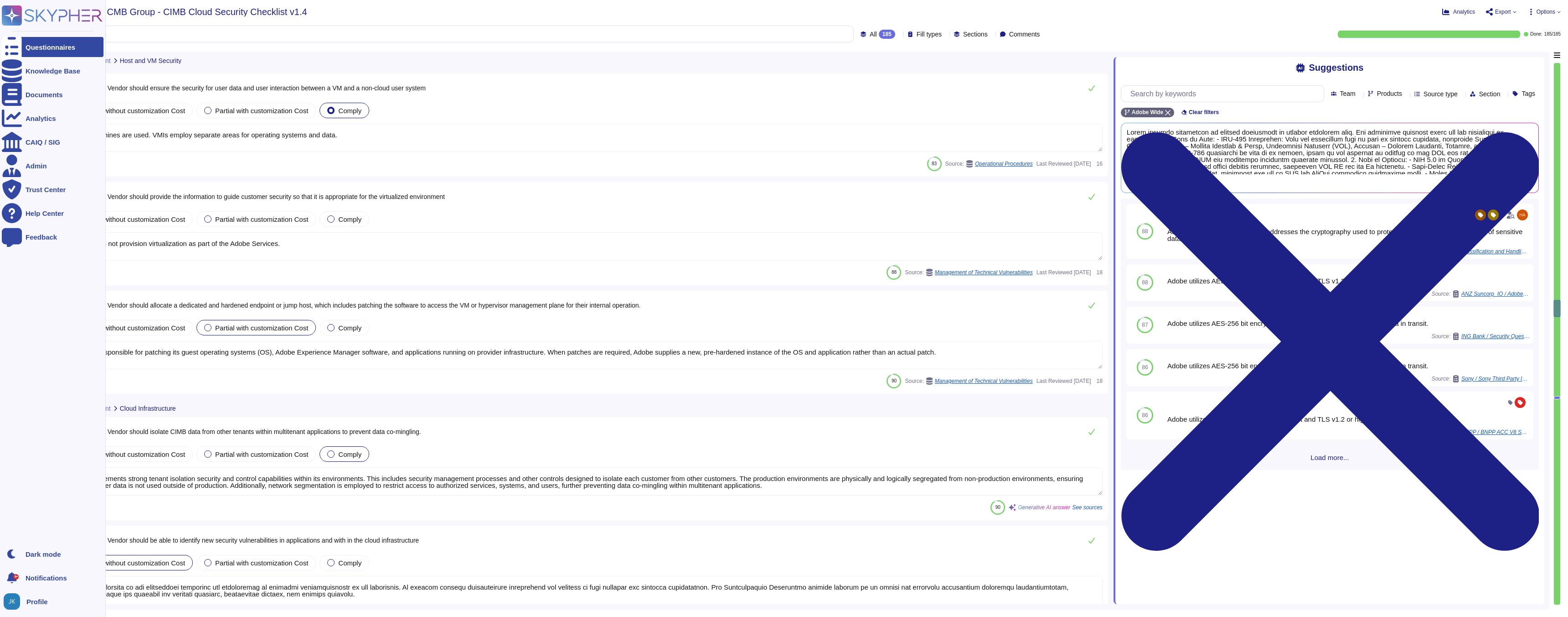
click at [17, 13] on rect at bounding box center [11, 15] width 20 height 20
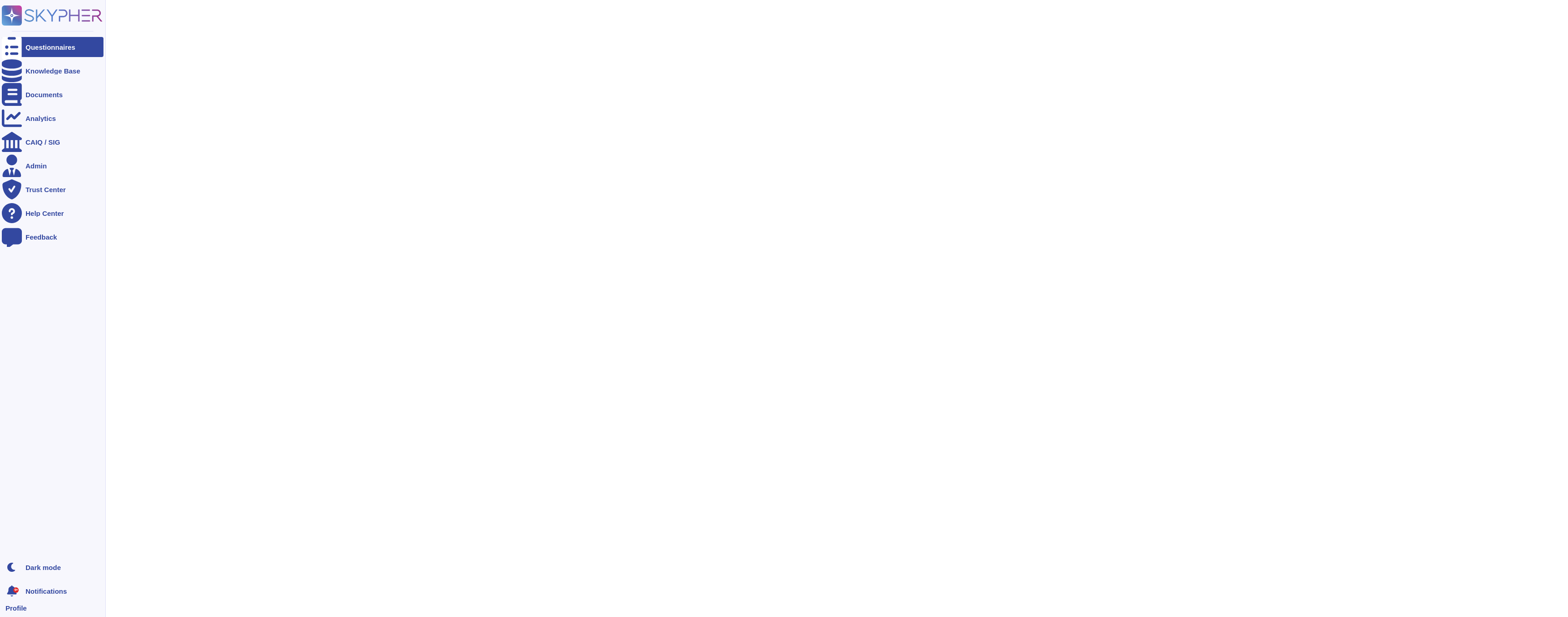
click at [17, 13] on rect at bounding box center [11, 15] width 20 height 20
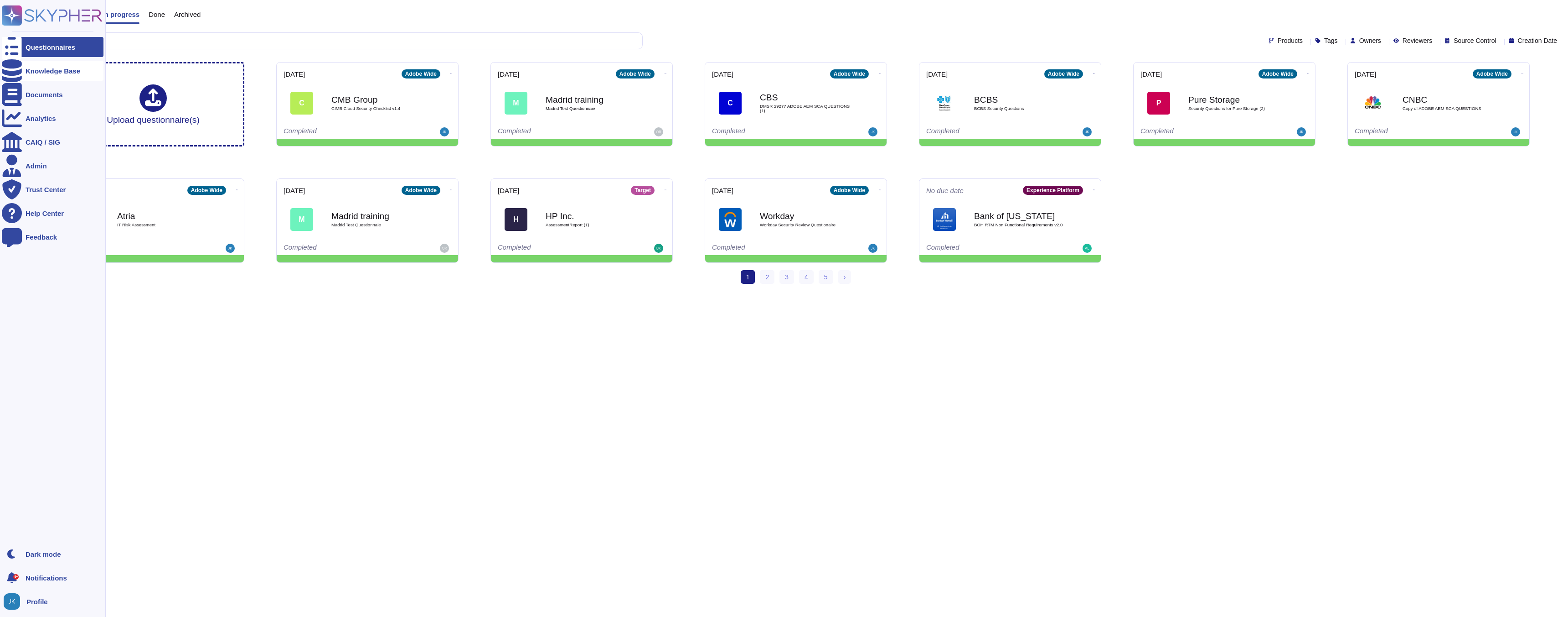
click at [49, 73] on div "Knowledge Base" at bounding box center [52, 71] width 55 height 7
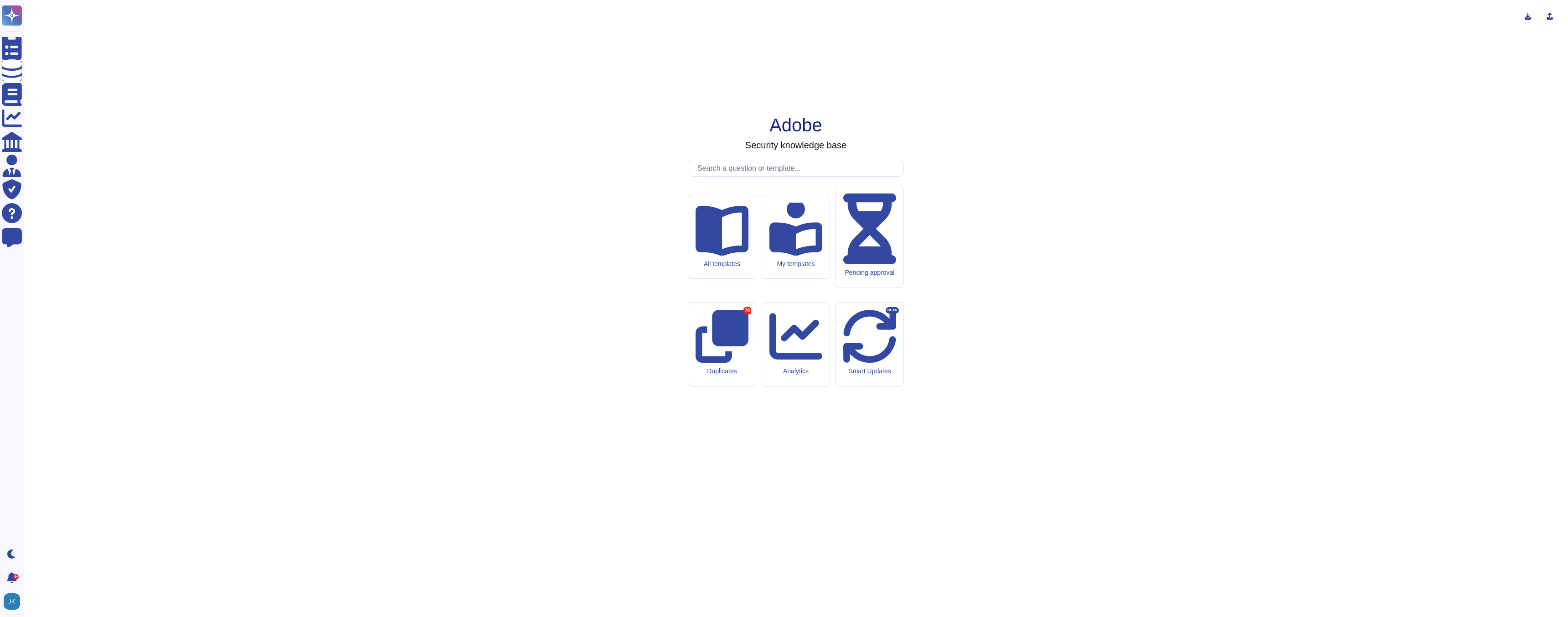
click at [722, 176] on input "text" at bounding box center [798, 168] width 210 height 16
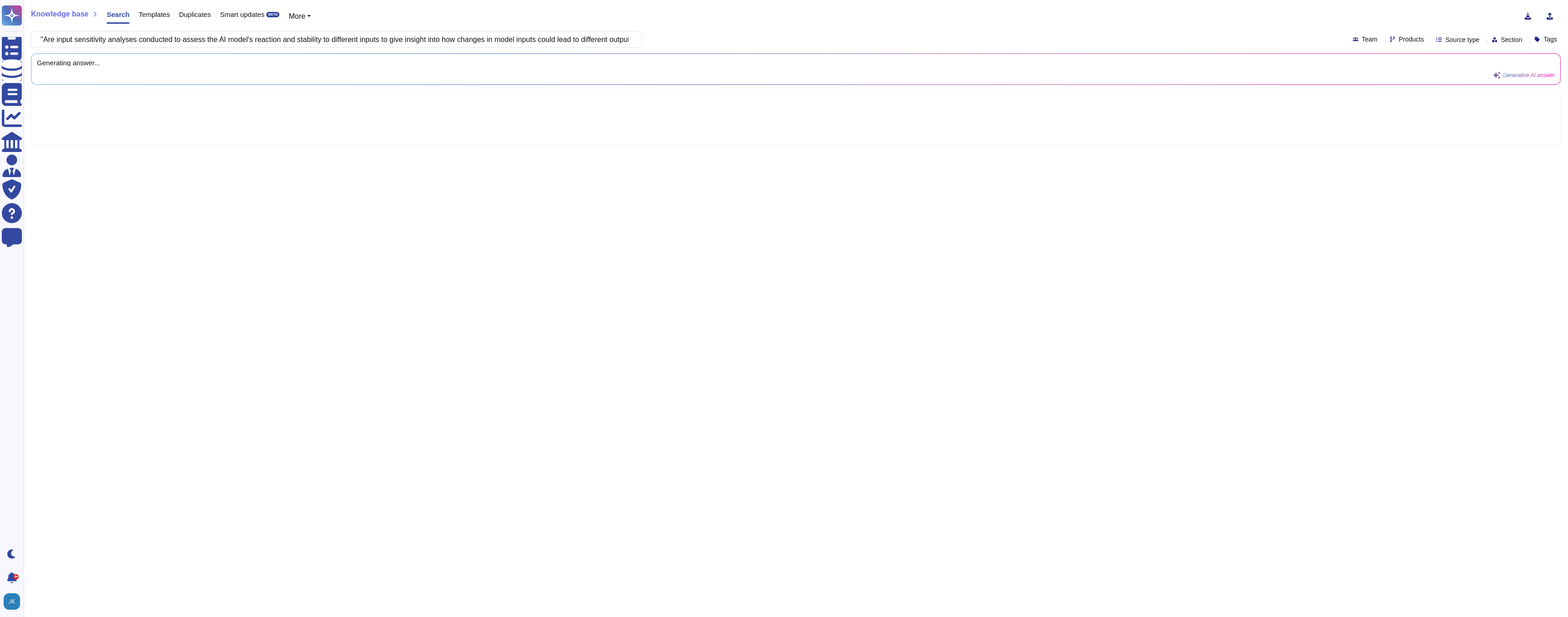
scroll to position [0, 42]
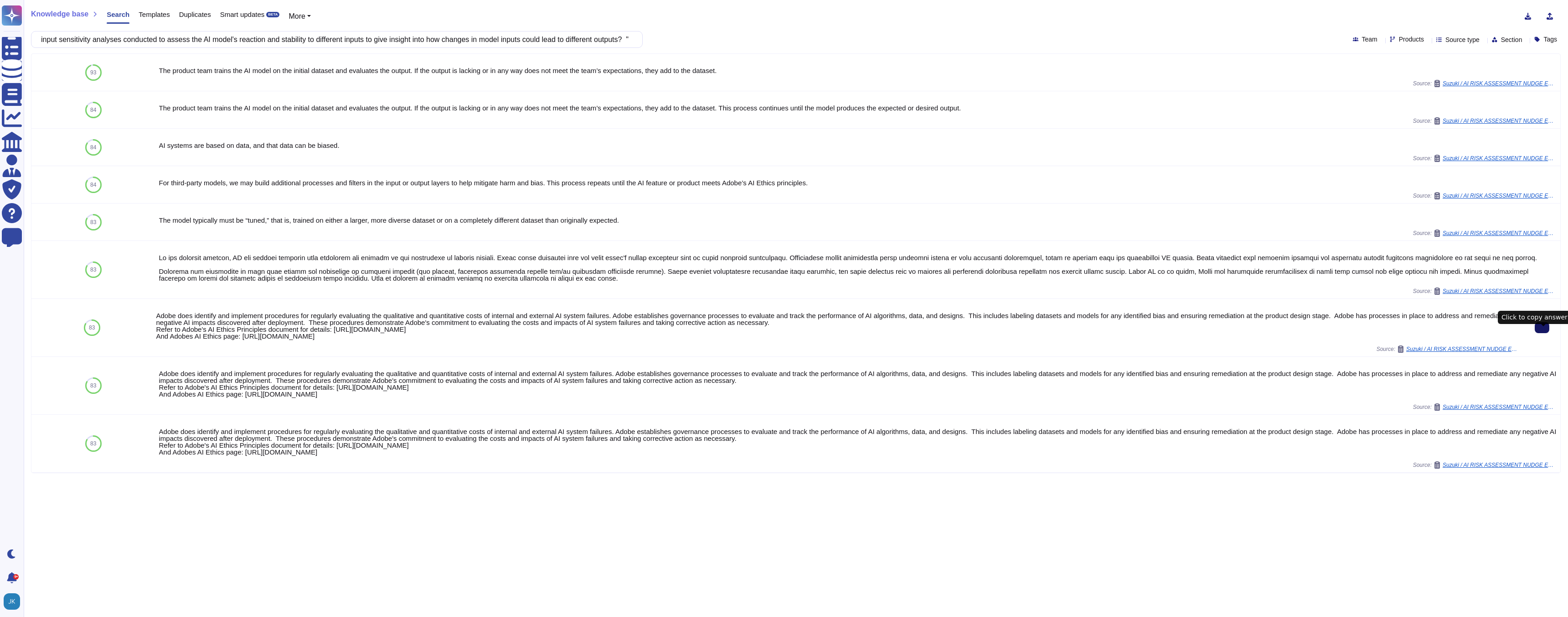
click at [440, 42] on input ""Are input sensitivity analyses conducted to assess the AI model's reaction and…" at bounding box center [334, 39] width 597 height 16
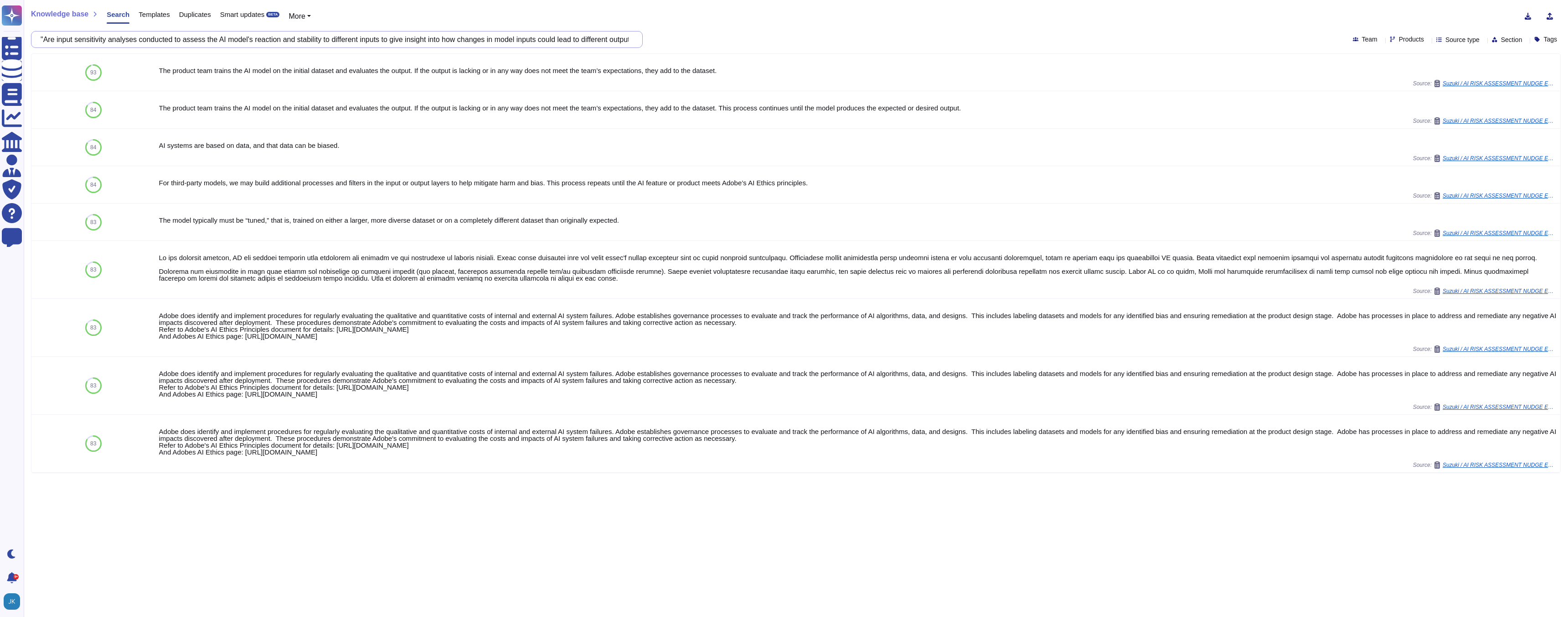
paste input "Is an overall real-time monitoring/ alerting framework/ mechanism in place to d…"
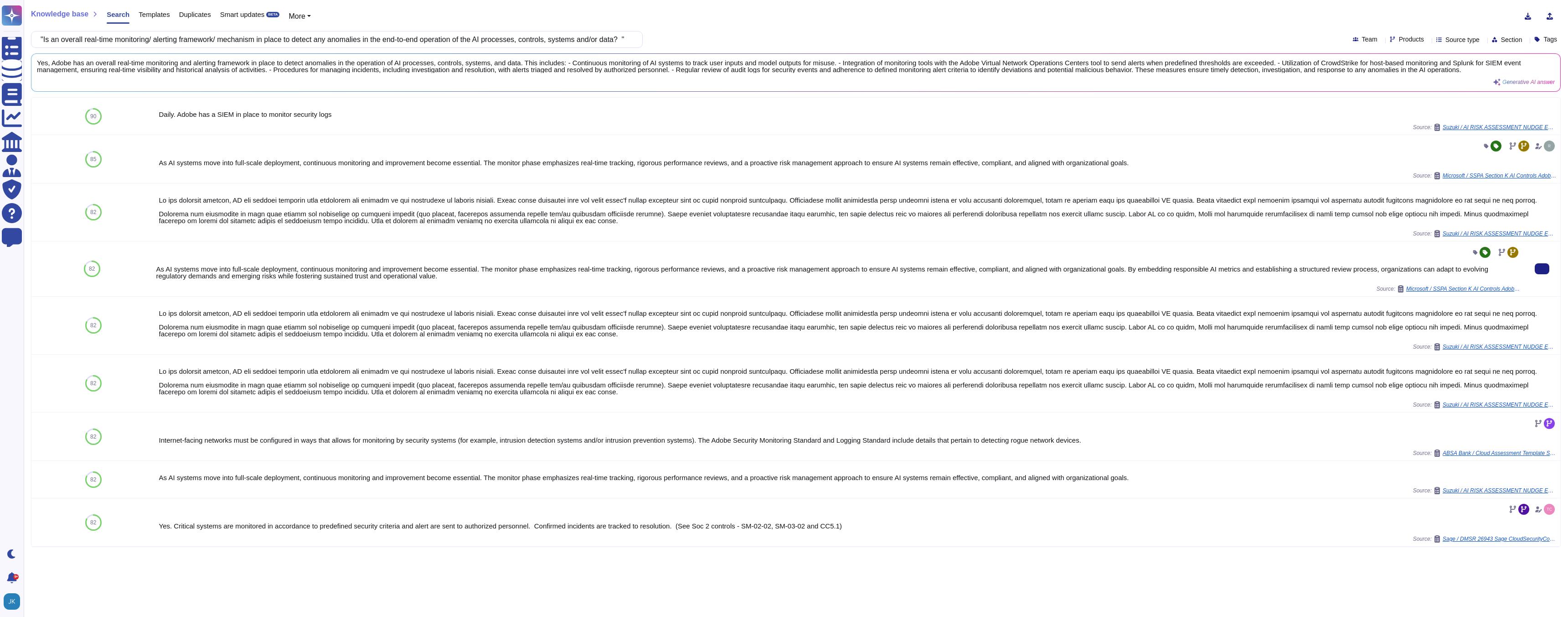
click at [396, 279] on div "As AI systems move into full-scale deployment, continuous monitoring and improv…" at bounding box center [837, 272] width 1364 height 14
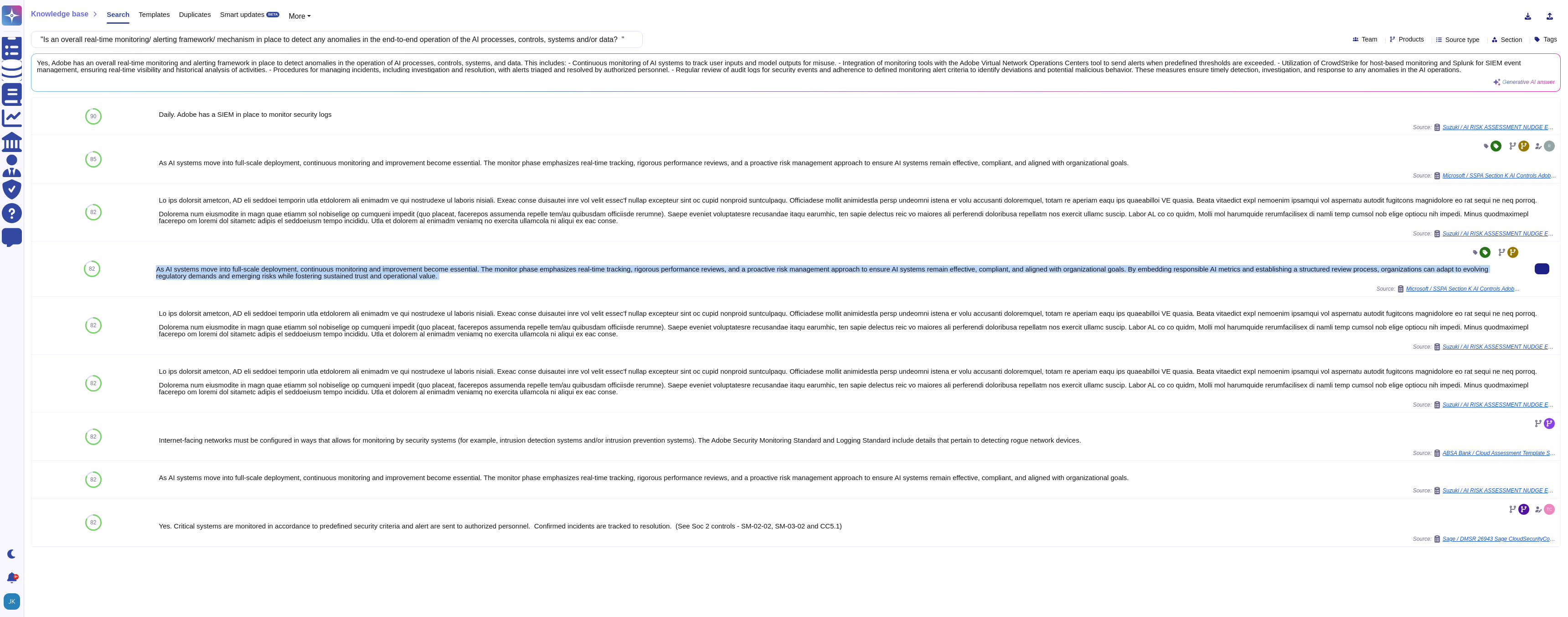
click at [396, 279] on div "As AI systems move into full-scale deployment, continuous monitoring and improv…" at bounding box center [837, 272] width 1364 height 14
copy div "As AI systems move into full-scale deployment, continuous monitoring and improv…"
click at [342, 48] on div "Knowledge base Search Templates Duplicates Smart updates BETA More "Is an overa…" at bounding box center [796, 308] width 1545 height 617
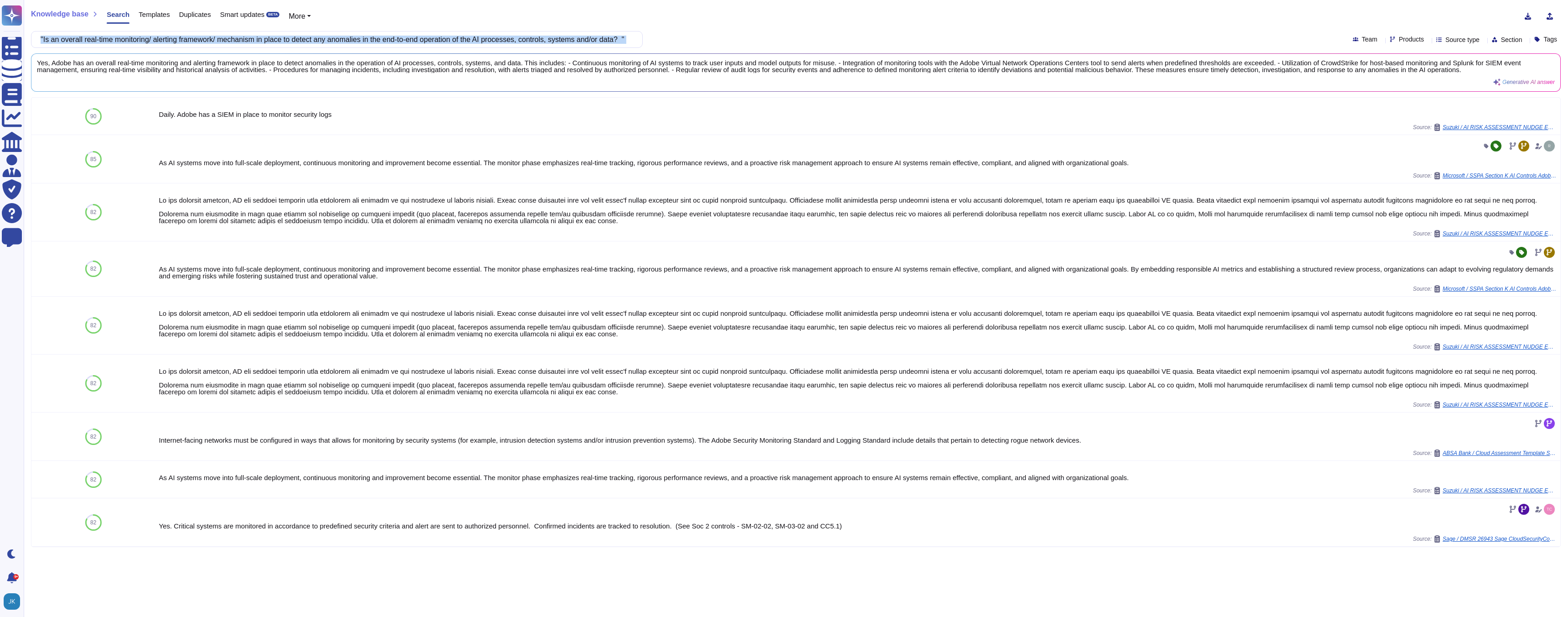
click at [342, 48] on div "Knowledge base Search Templates Duplicates Smart updates BETA More "Is an overa…" at bounding box center [796, 308] width 1545 height 617
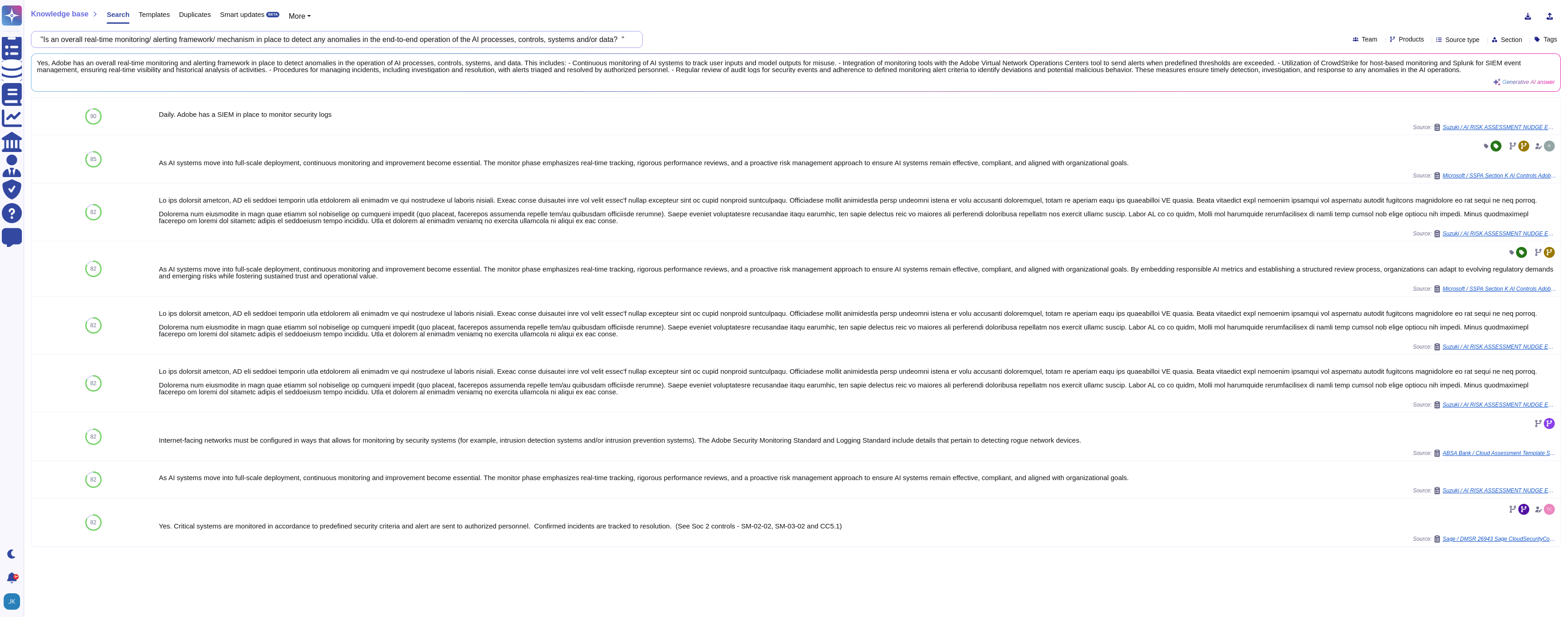
click at [337, 45] on input ""Is an overall real-time monitoring/ alerting framework/ mechanism in place to …" at bounding box center [334, 39] width 597 height 16
paste input "Are data profiling, cleansing, and enrichment techniques used to ensure the com…"
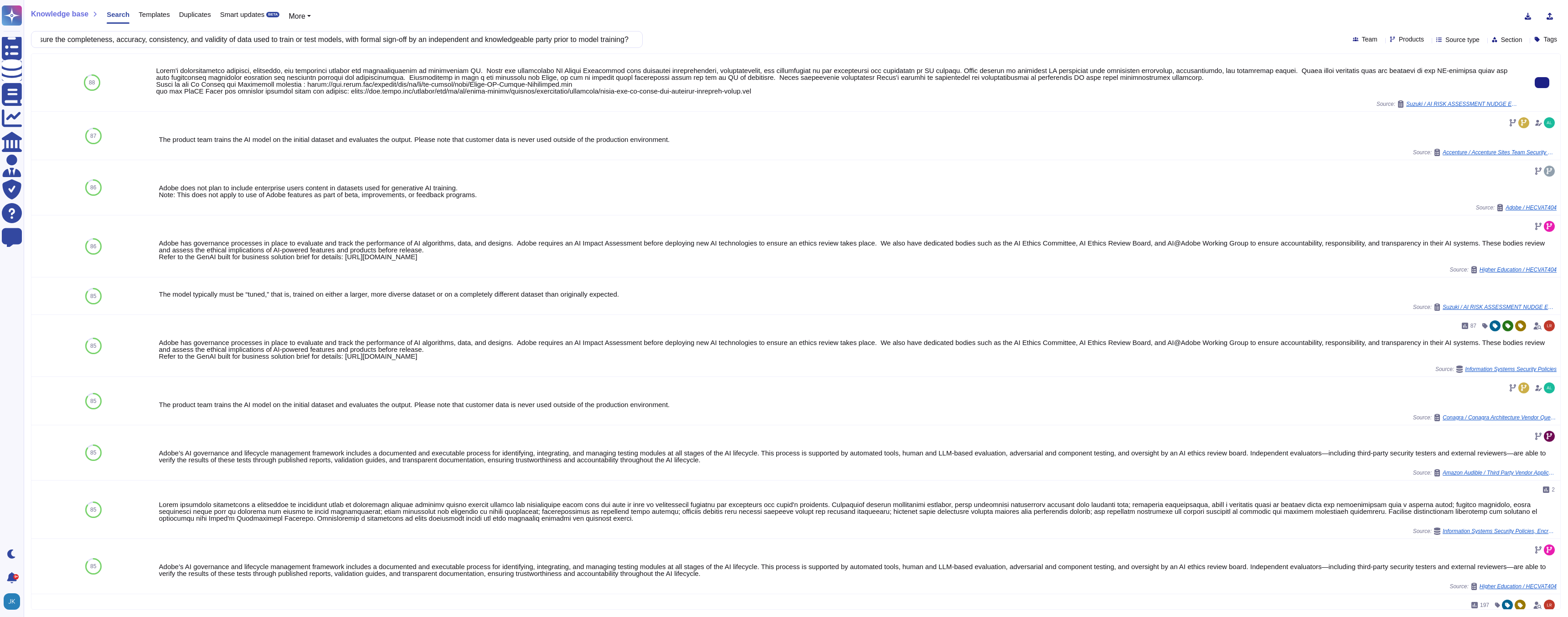
click at [401, 93] on div at bounding box center [837, 80] width 1364 height 27
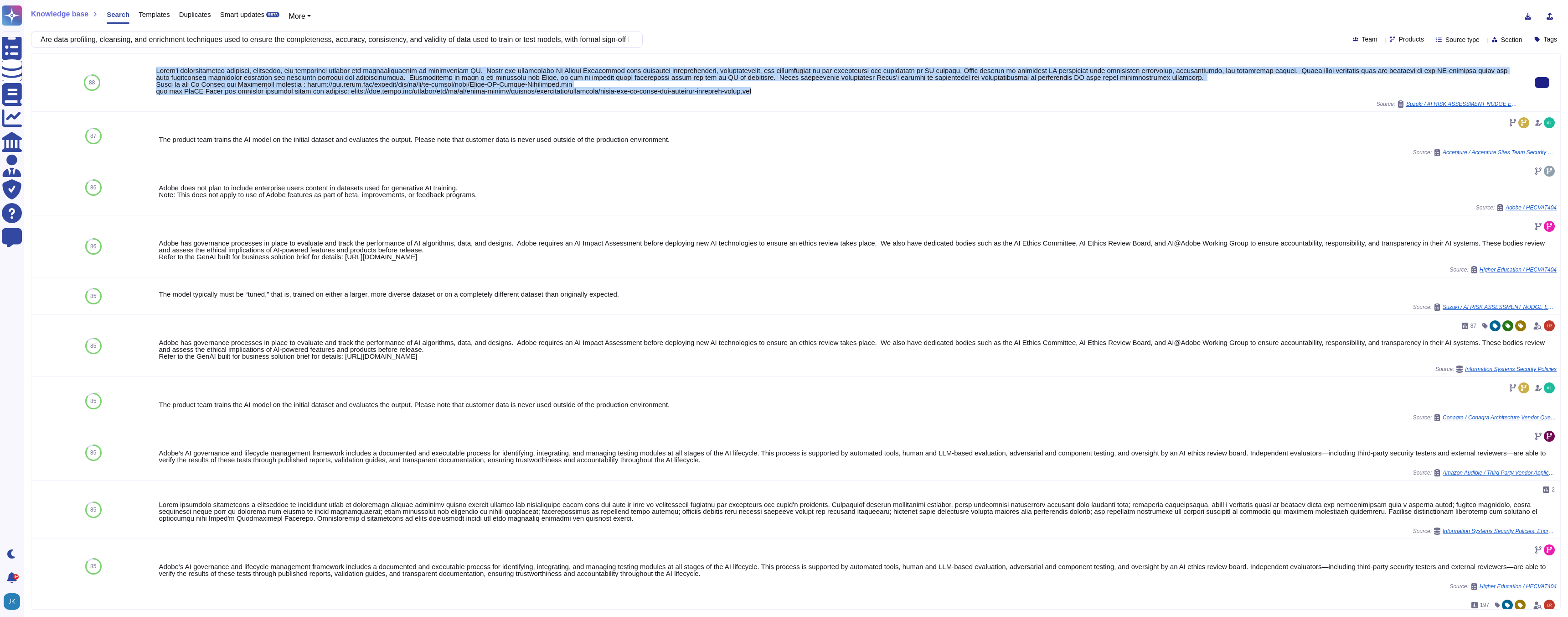
drag, startPoint x: 157, startPoint y: 70, endPoint x: 773, endPoint y: 93, distance: 616.4
click at [773, 93] on div at bounding box center [837, 80] width 1364 height 27
copy div "Lorem'i dolorsitametco adipisci, elitseddo, eiu temporinci utlabor etd magnaali…"
click at [304, 43] on input "Are data profiling, cleansing, and enrichment techniques used to ensure the com…" at bounding box center [334, 39] width 597 height 16
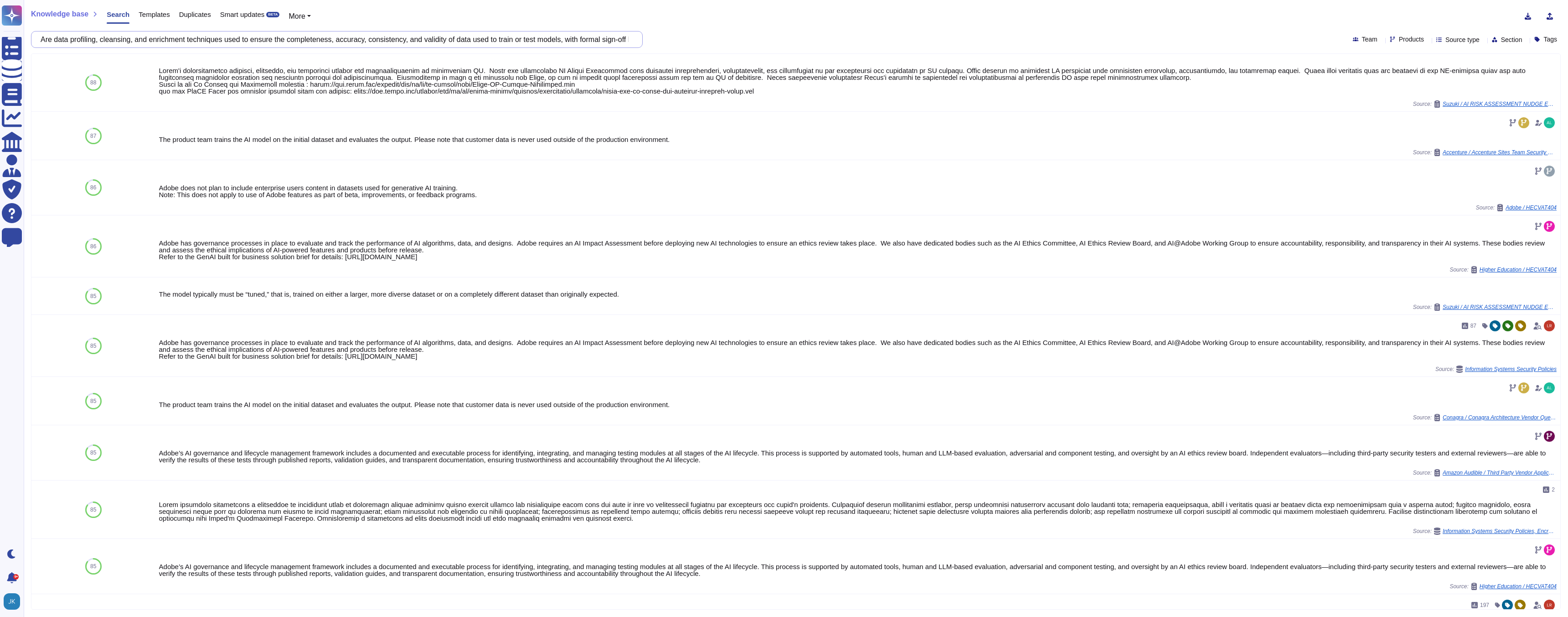
click at [304, 43] on input "Are data profiling, cleansing, and enrichment techniques used to ensure the com…" at bounding box center [334, 39] width 597 height 16
paste input "privacy principles documented and communicated to stakeholders throughout the A…"
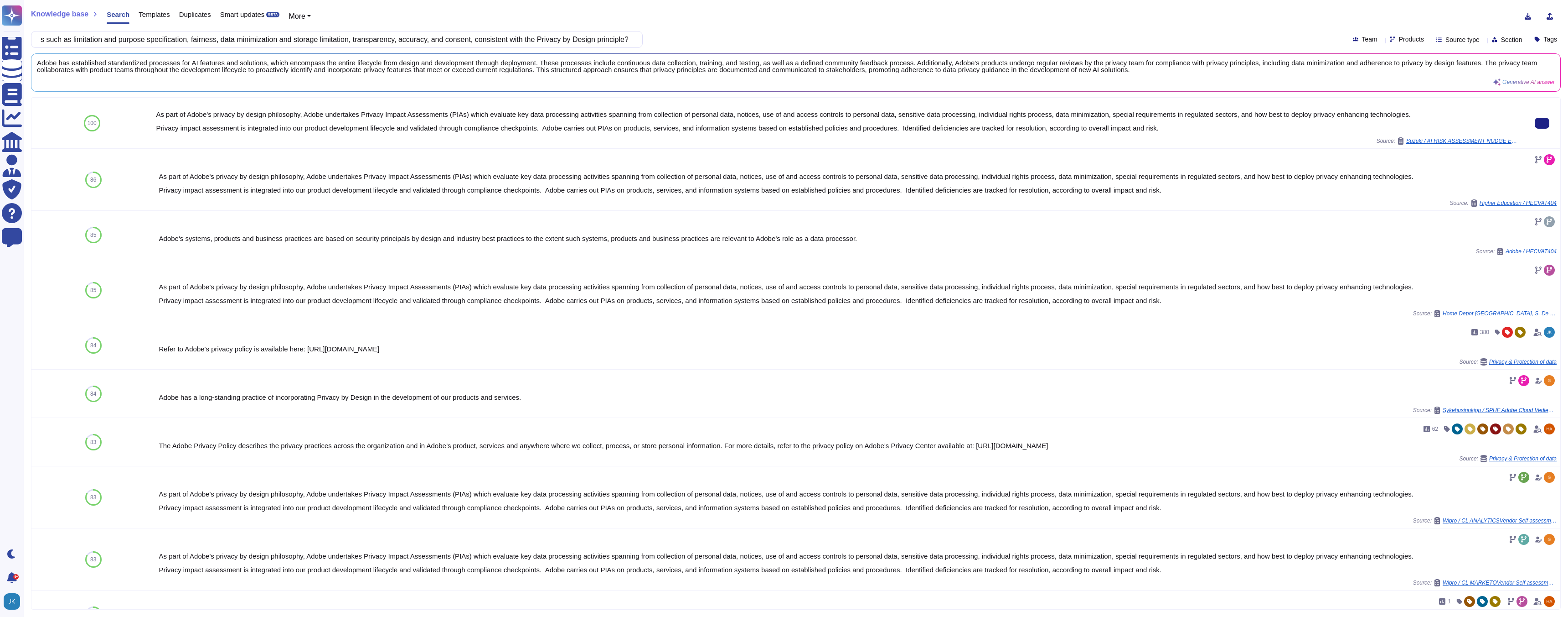
click at [305, 122] on div "As part of Adobe's privacy by design philosophy, Adobe undertakes Privacy Impac…" at bounding box center [837, 121] width 1364 height 21
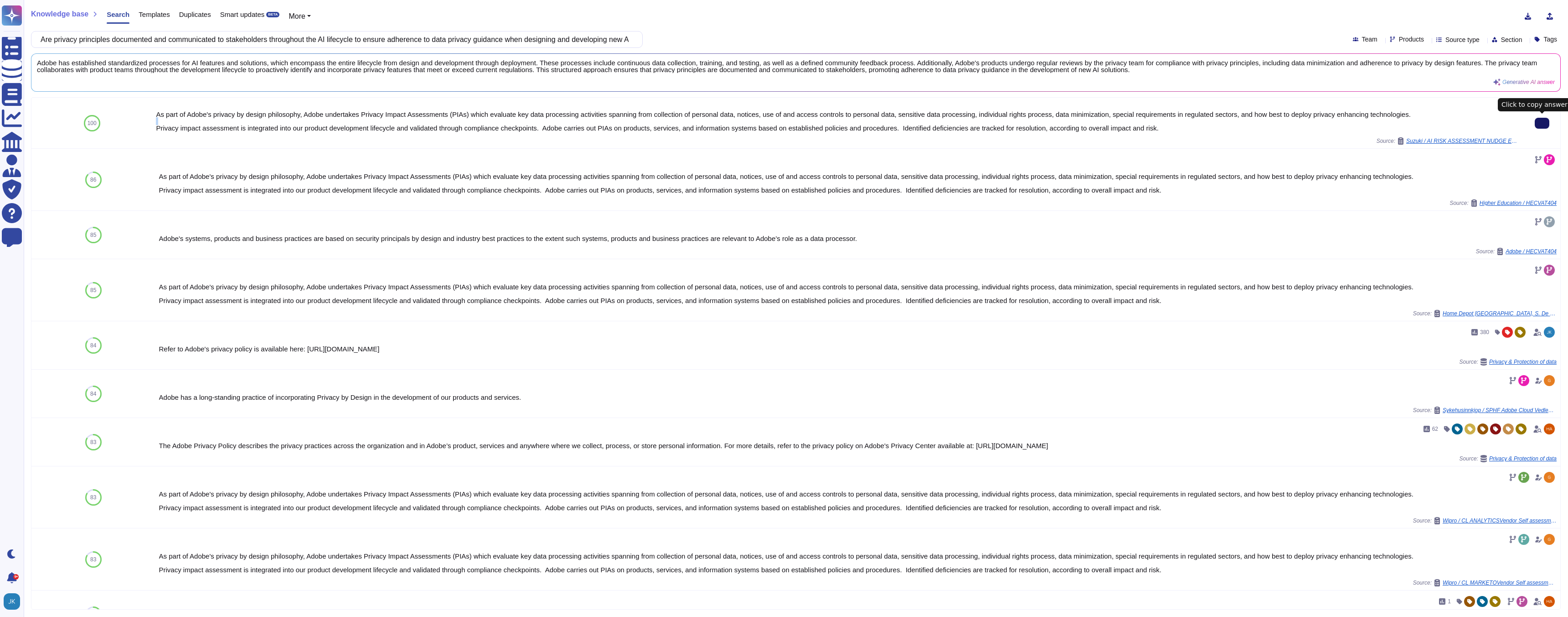
click at [778, 124] on icon at bounding box center [1542, 124] width 0 height 0
